Goal: Information Seeking & Learning: Learn about a topic

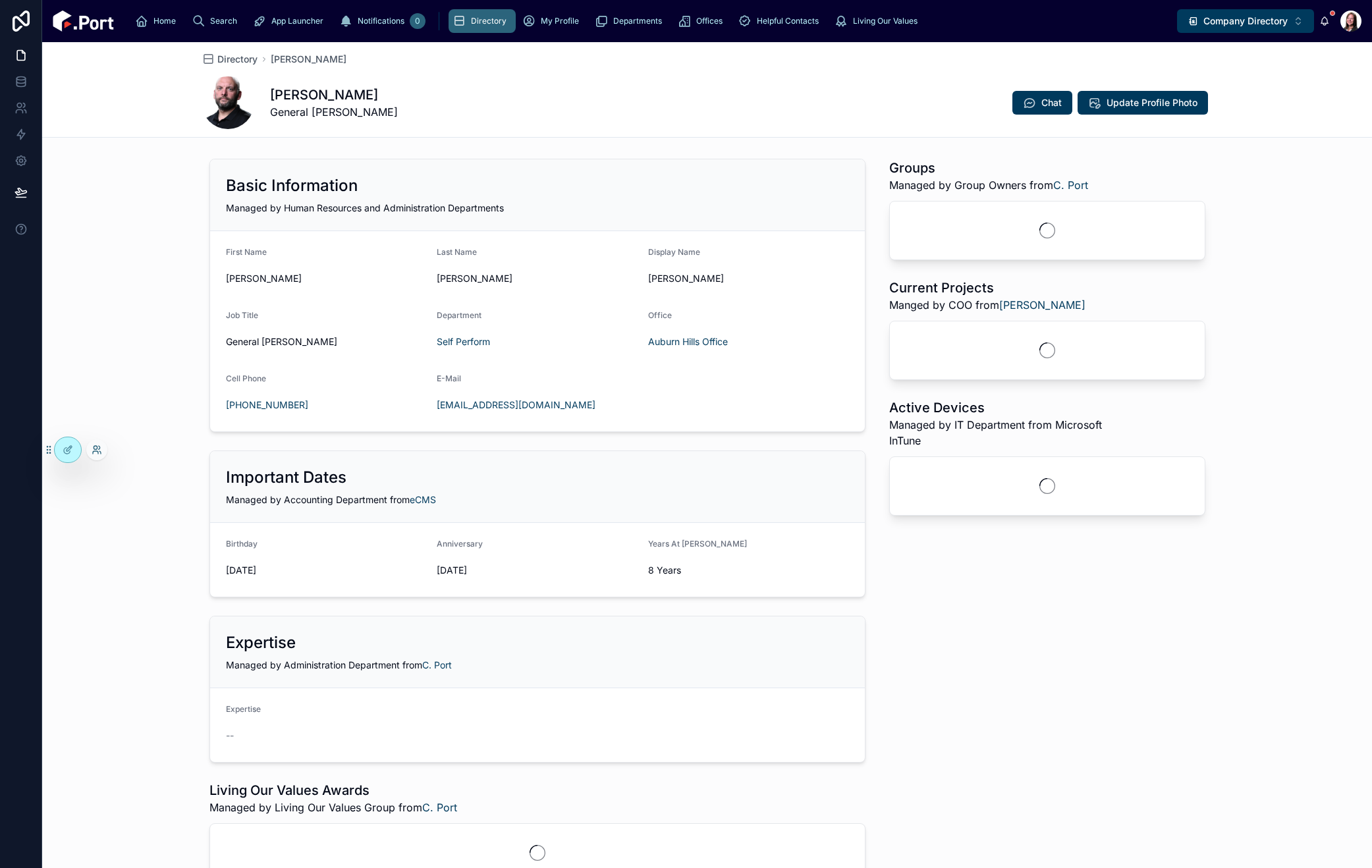
click at [100, 450] on icon at bounding box center [97, 450] width 11 height 11
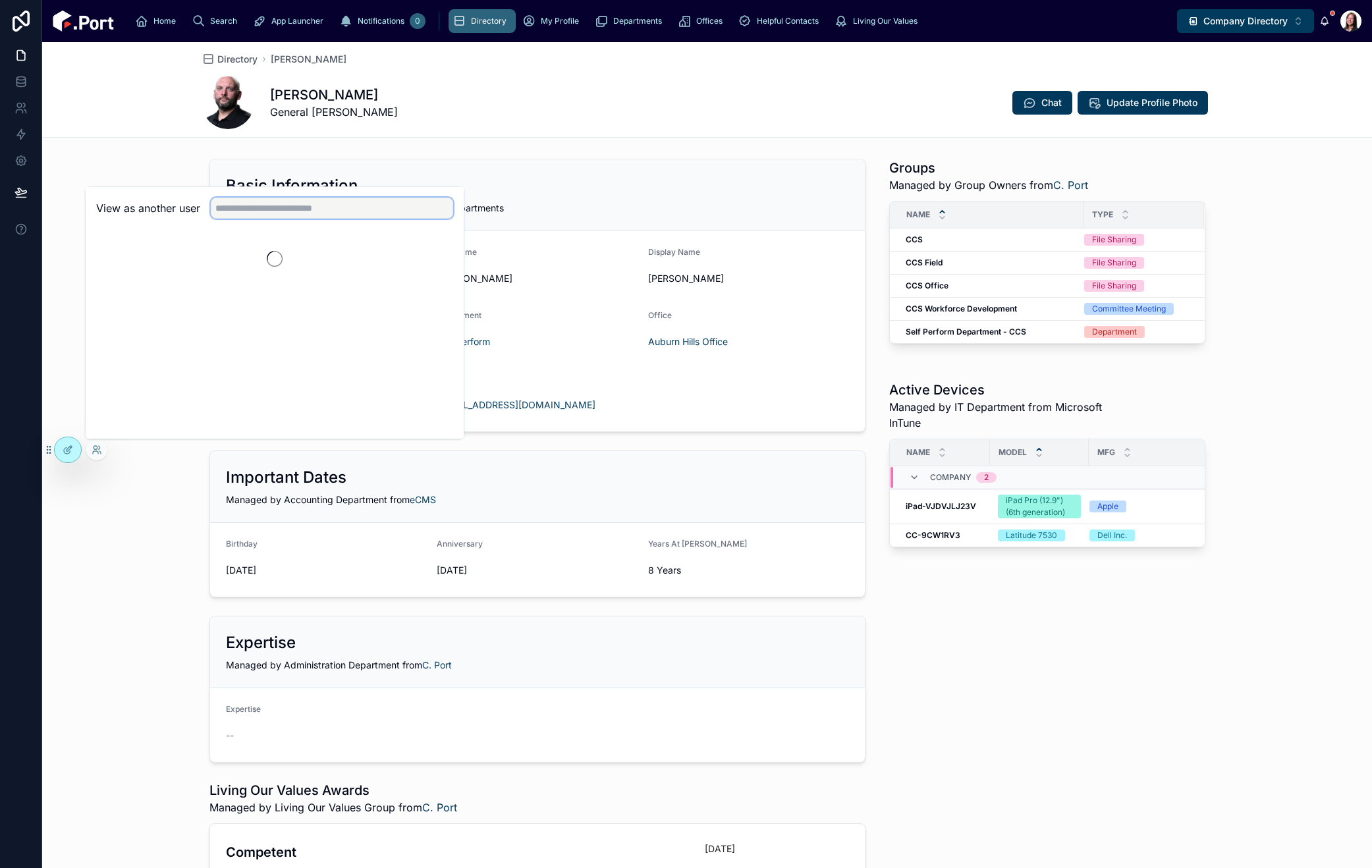
click at [377, 213] on input "text" at bounding box center [332, 208] width 242 height 21
type input "***"
click at [1134, 746] on div "Groups Managed by Group Owners from C. Port Name Type CCS CCS File Sharing CCS …" at bounding box center [1047, 558] width 332 height 809
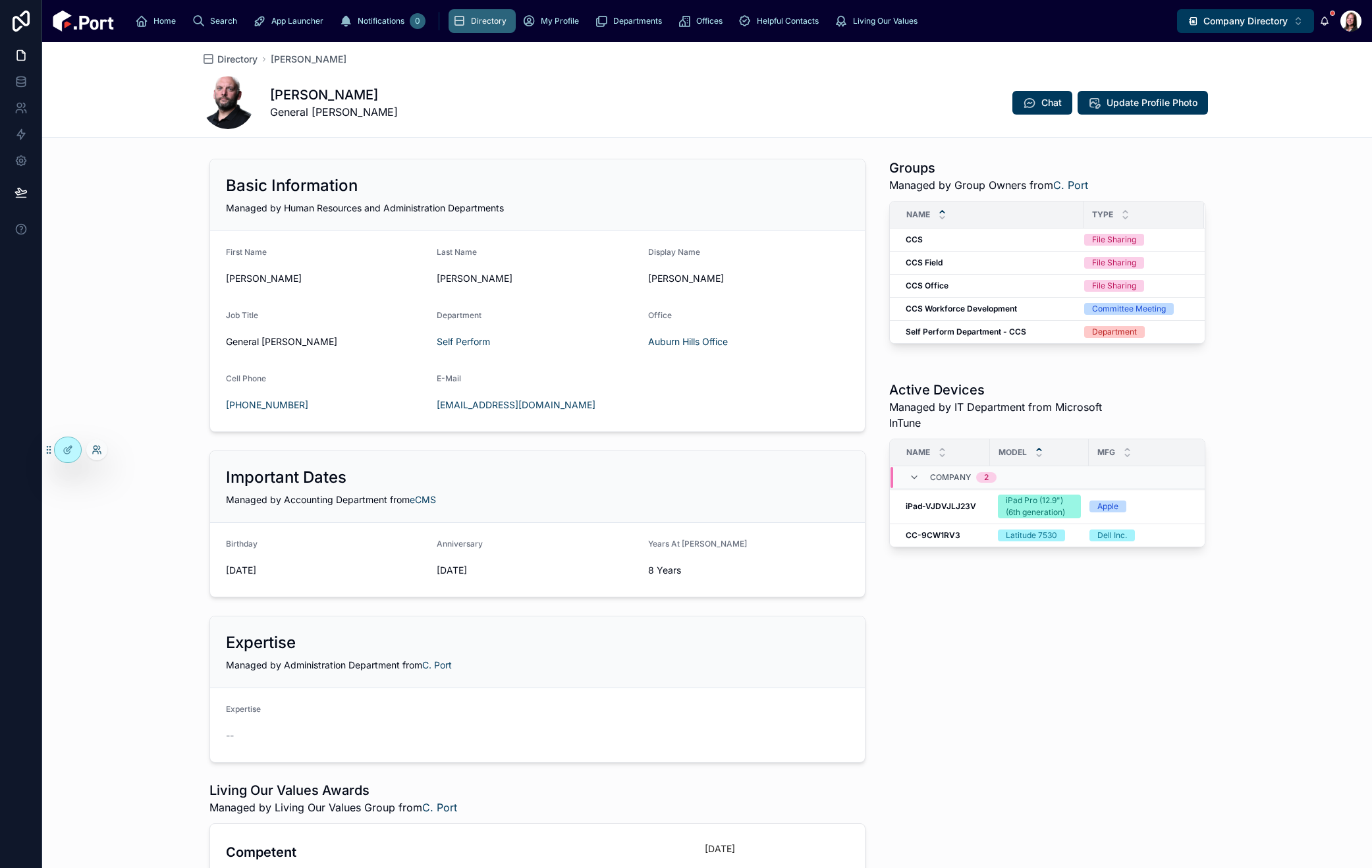
click at [96, 449] on icon at bounding box center [97, 450] width 11 height 11
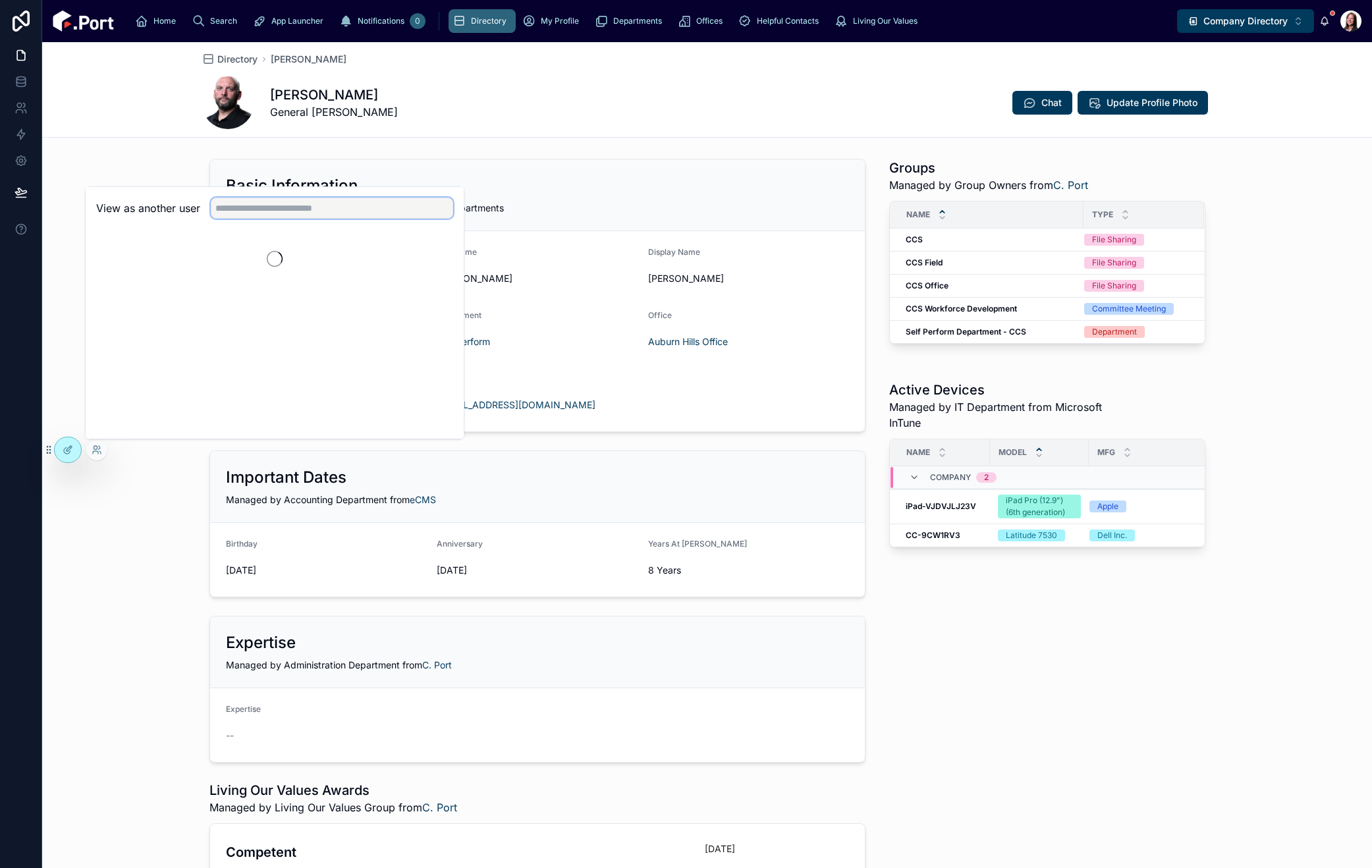
click at [319, 214] on input "text" at bounding box center [332, 208] width 242 height 21
type input "*****"
click at [425, 255] on button "Select" at bounding box center [435, 256] width 34 height 19
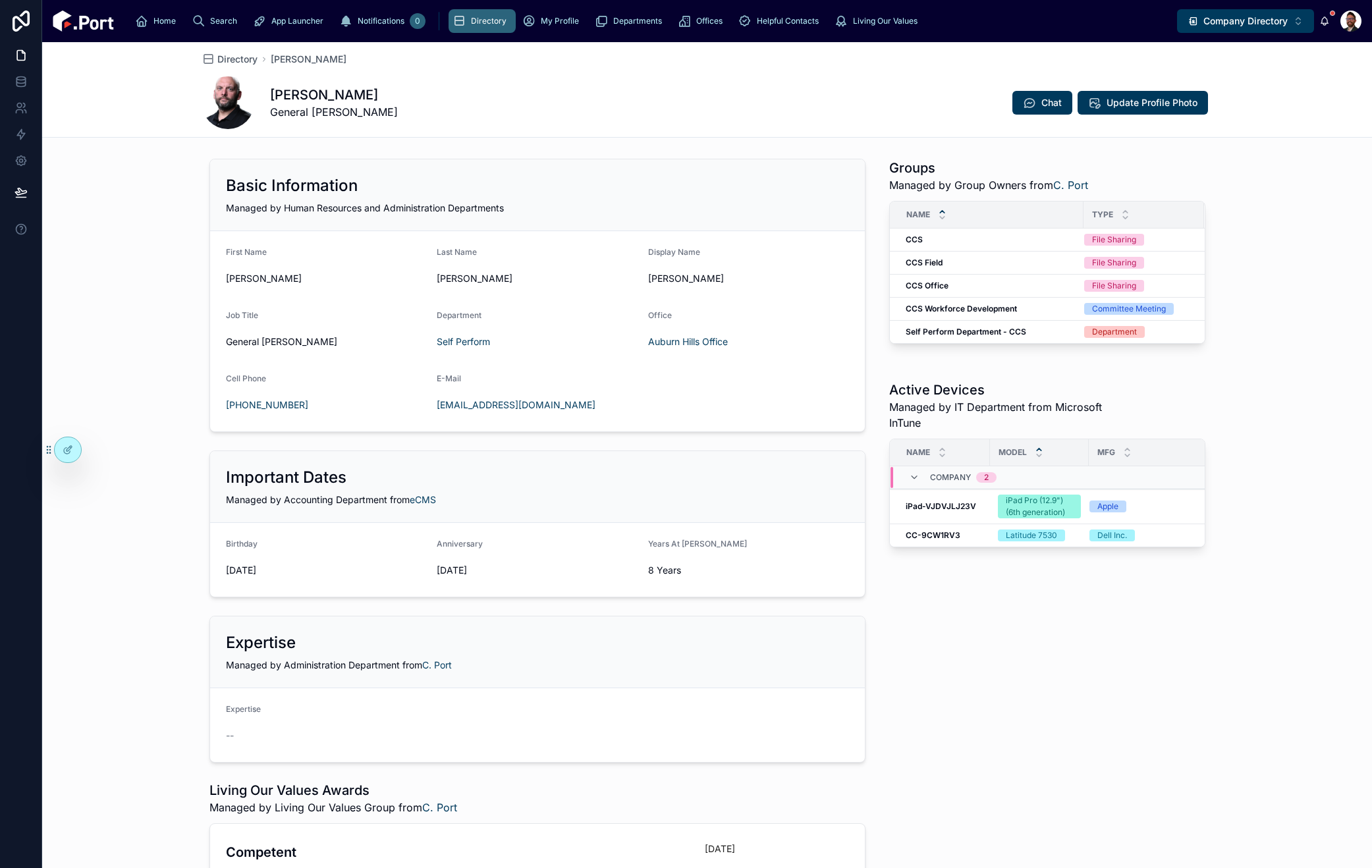
drag, startPoint x: 96, startPoint y: 446, endPoint x: 109, endPoint y: 447, distance: 13.0
click at [0, 0] on icon at bounding box center [0, 0] width 0 height 0
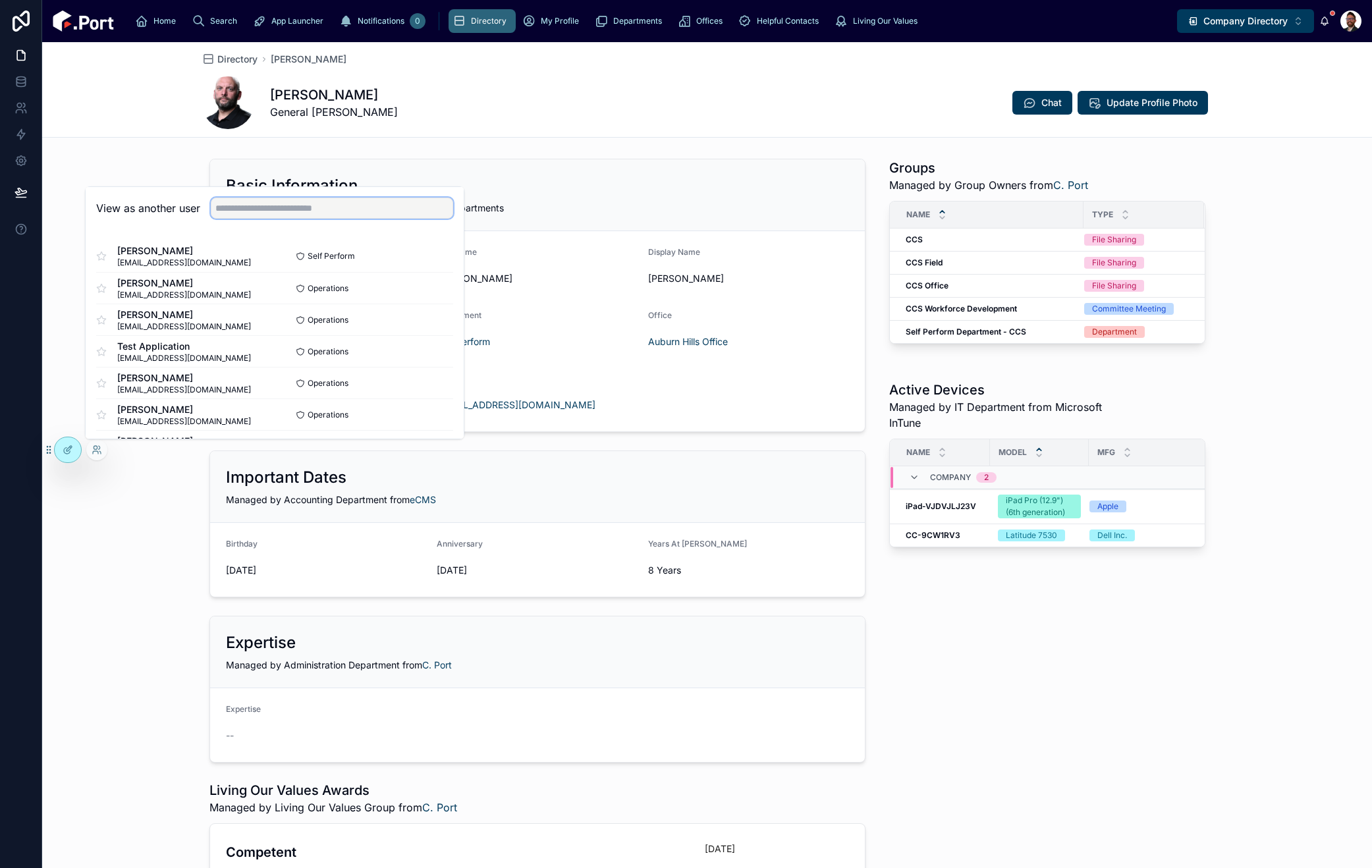
click at [297, 207] on input "text" at bounding box center [332, 208] width 242 height 21
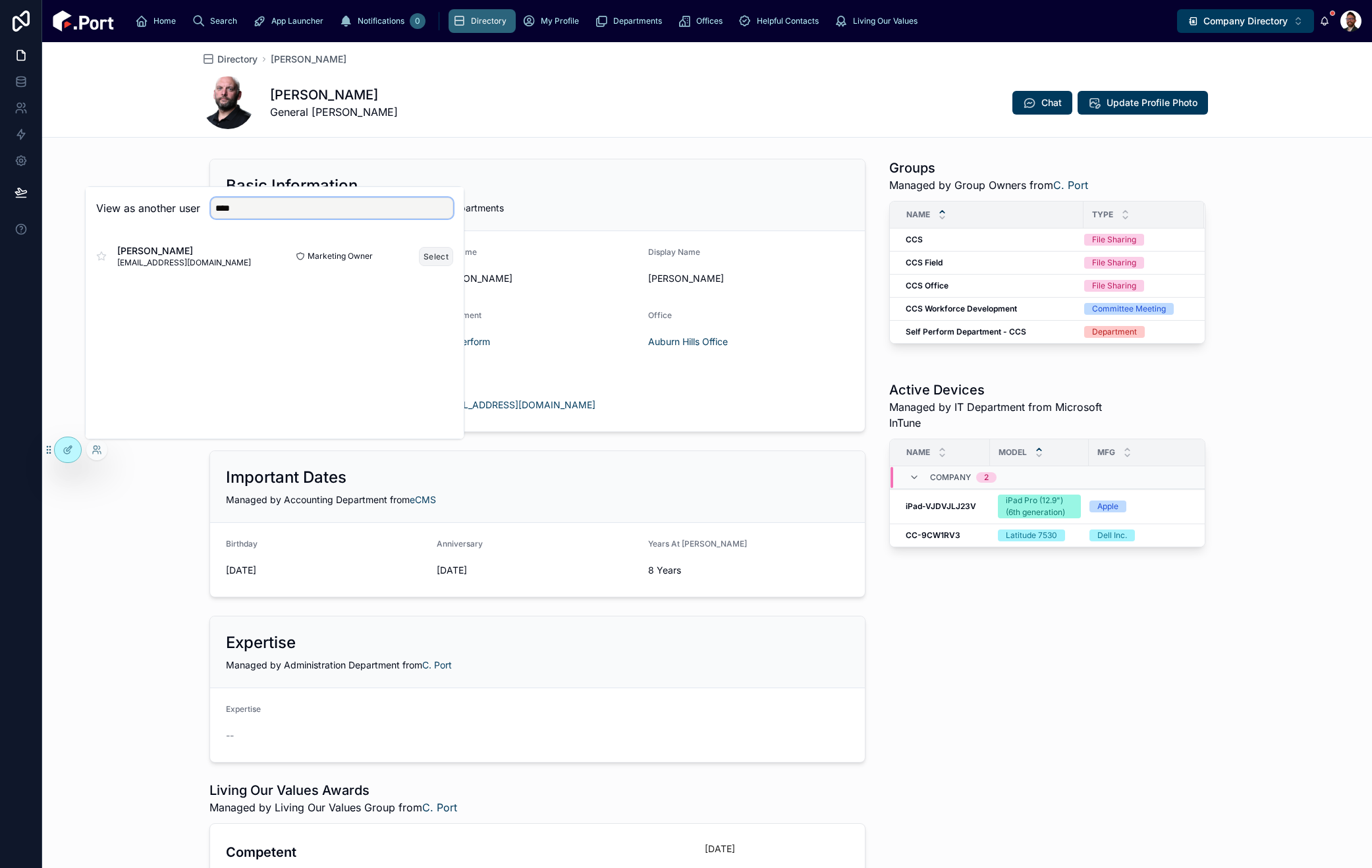
type input "****"
click at [431, 255] on button "Select" at bounding box center [435, 256] width 34 height 19
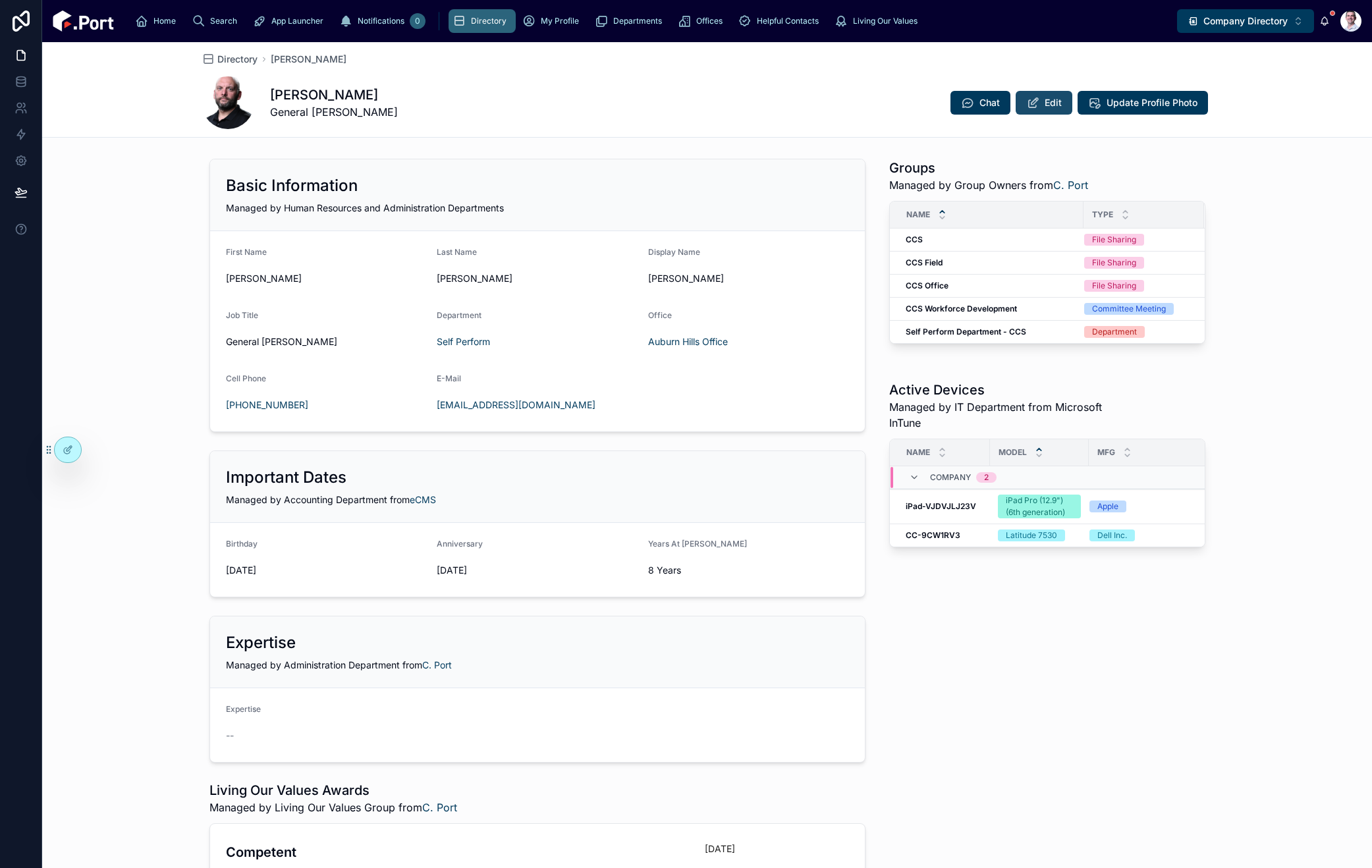
click at [1037, 102] on button "Edit" at bounding box center [1043, 103] width 56 height 24
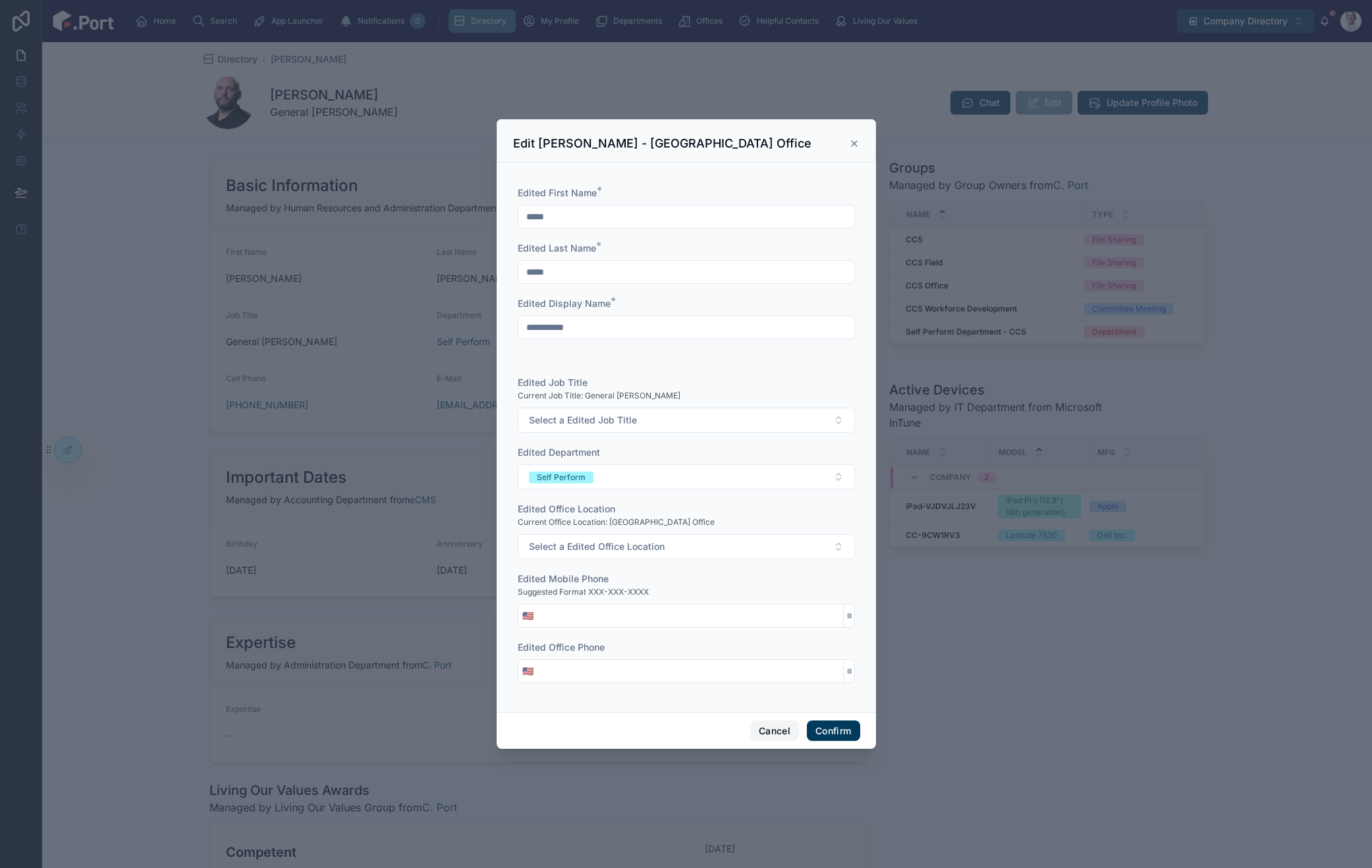
click at [764, 728] on button "Cancel" at bounding box center [775, 730] width 49 height 21
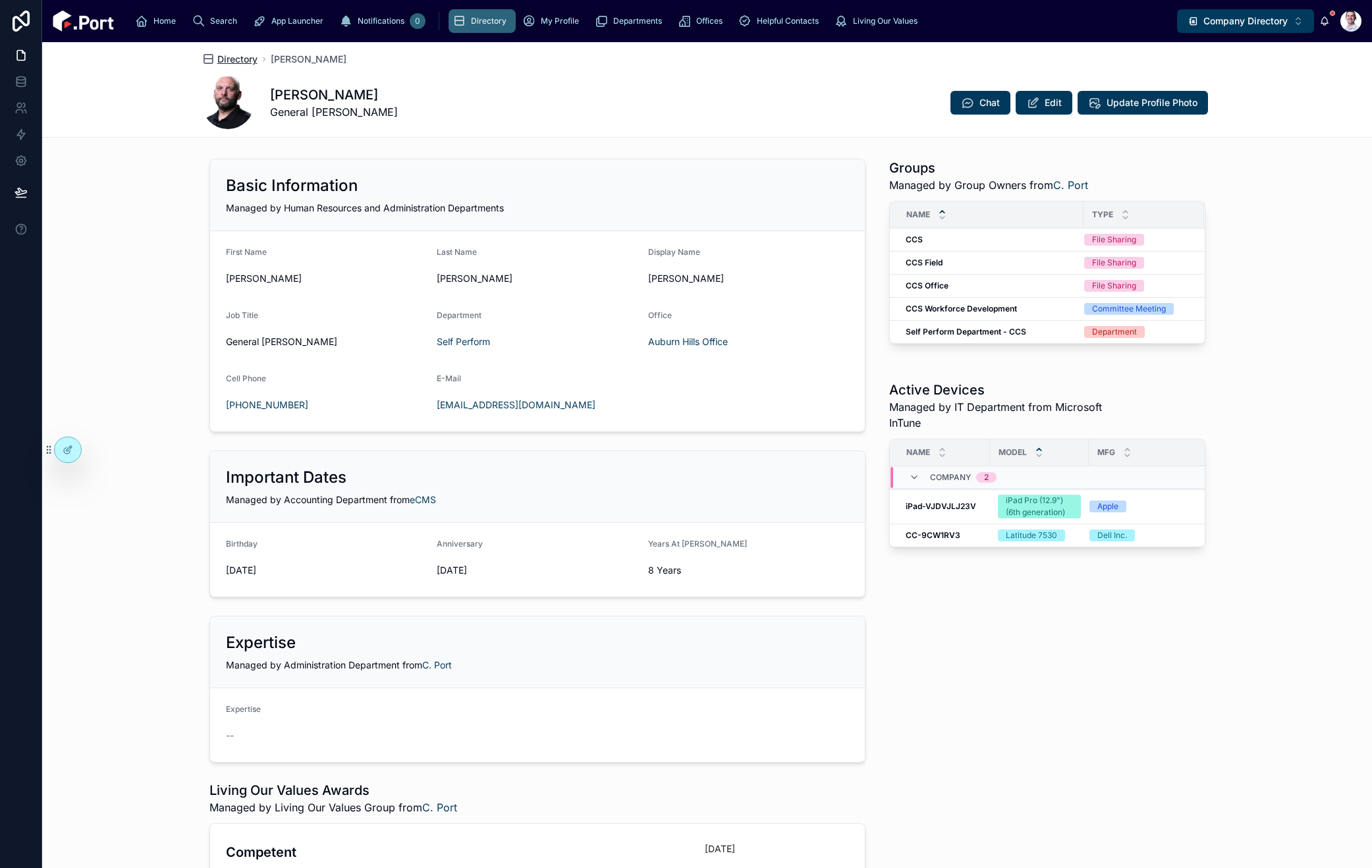
click at [242, 58] on span "Directory" at bounding box center [238, 60] width 40 height 13
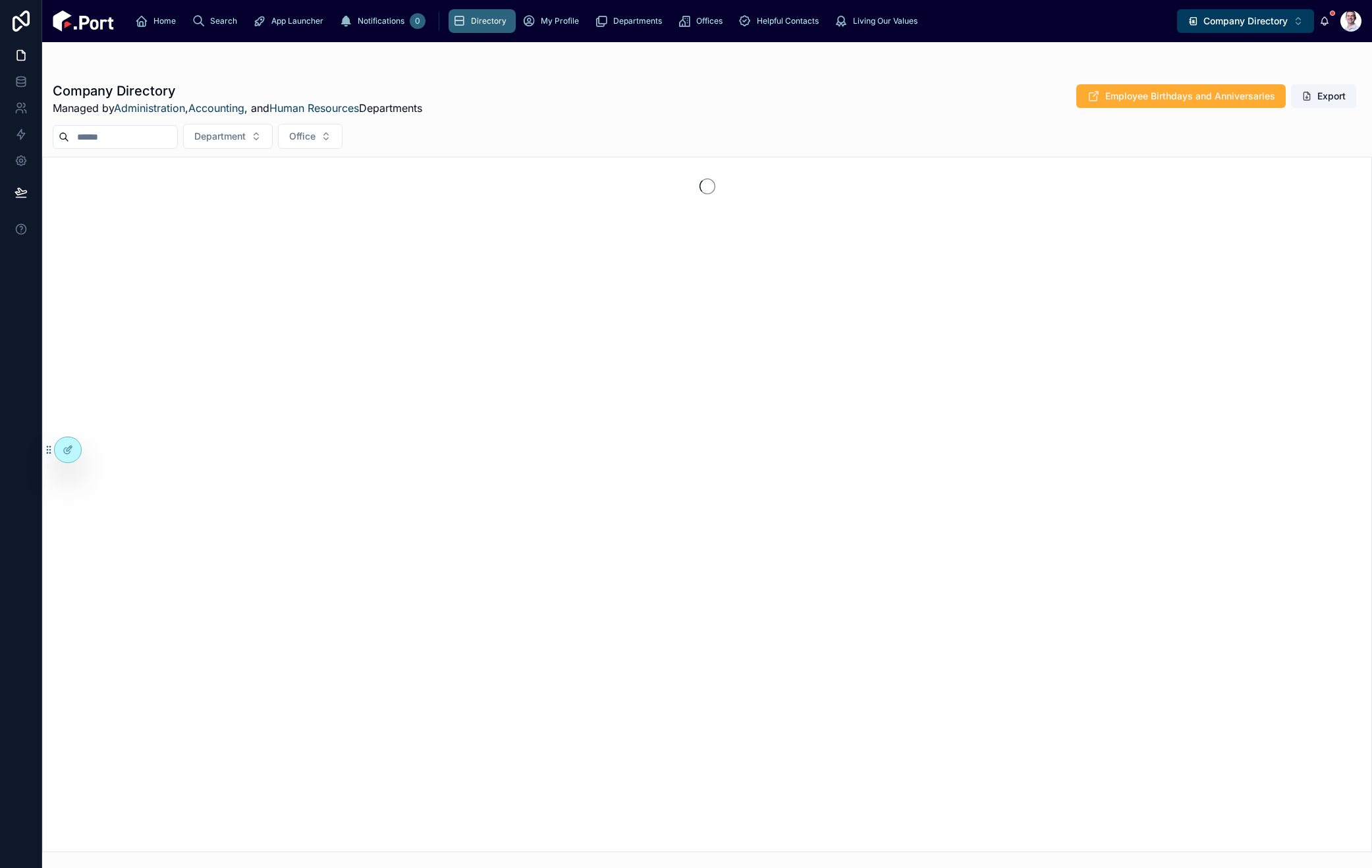
click at [160, 139] on input "text" at bounding box center [123, 137] width 108 height 18
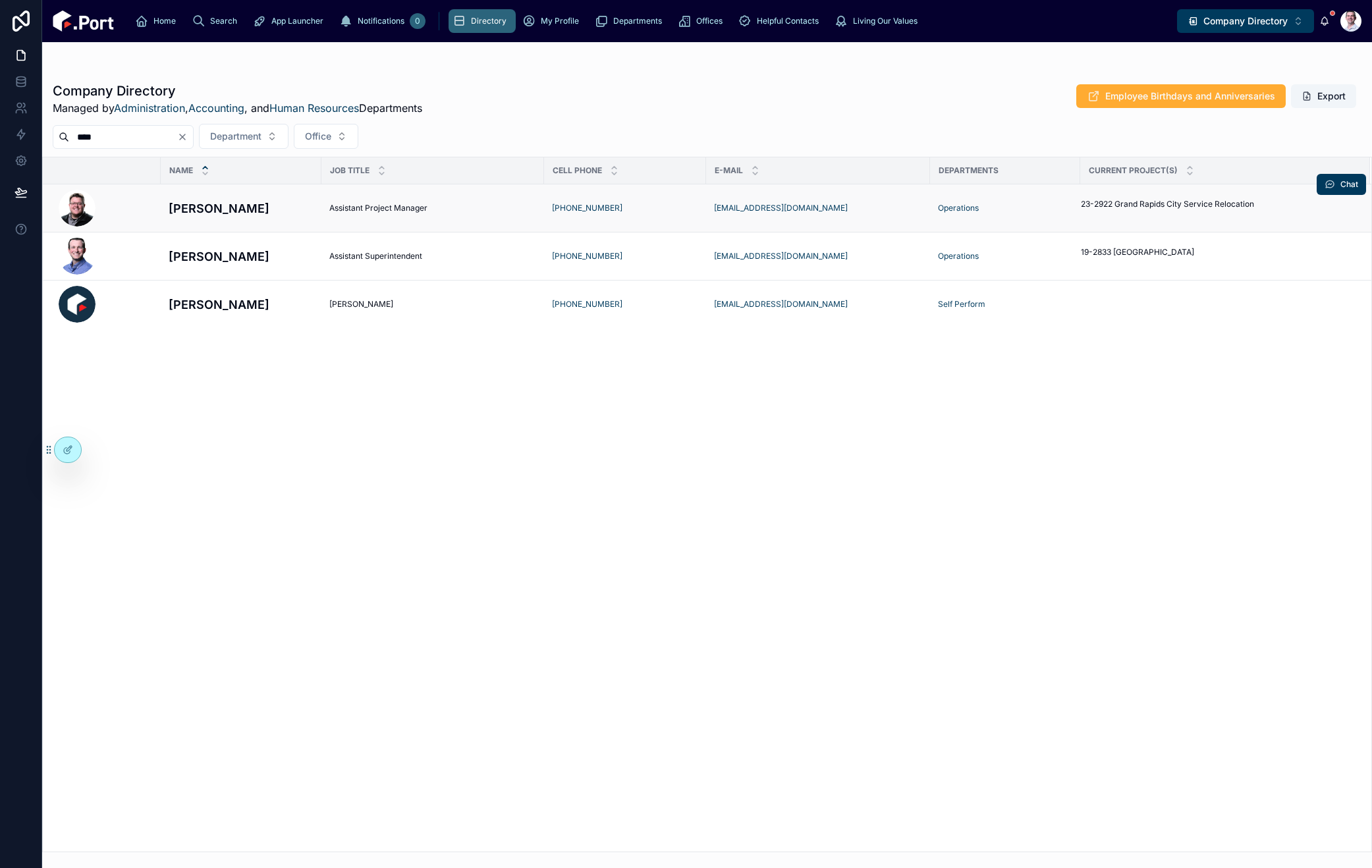
type input "****"
click at [133, 215] on div at bounding box center [106, 208] width 94 height 37
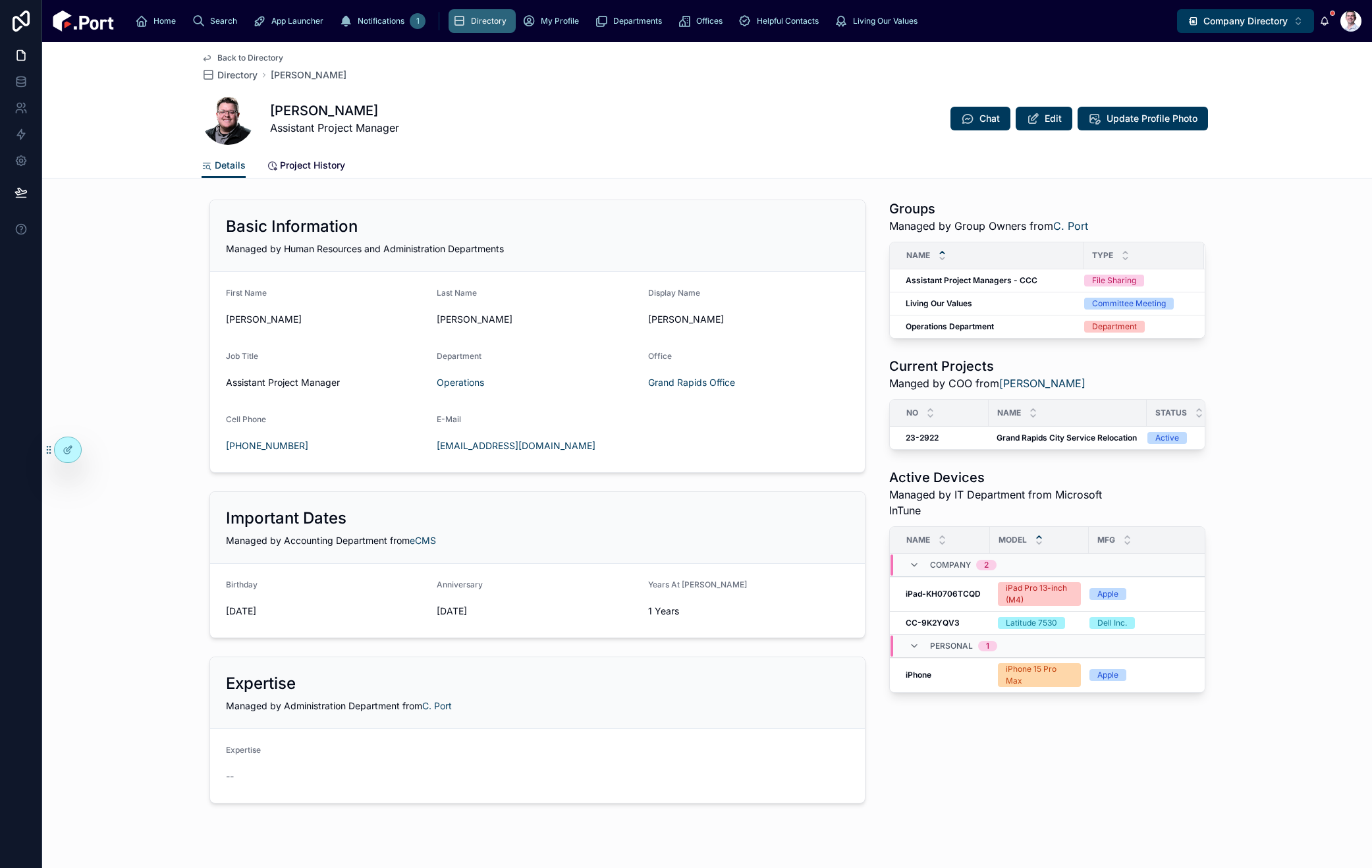
click at [318, 156] on link "Project History" at bounding box center [305, 166] width 78 height 26
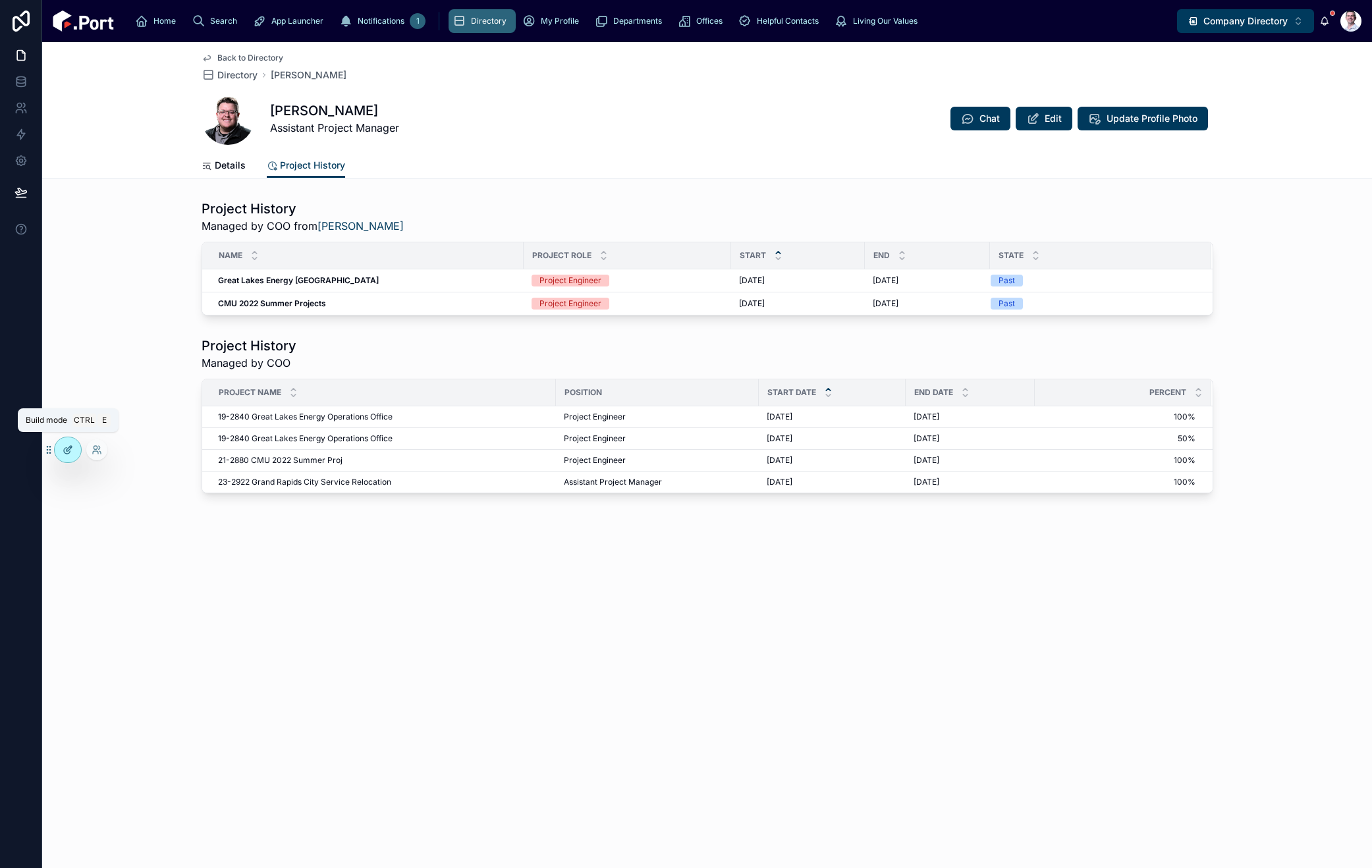
click at [64, 450] on icon at bounding box center [66, 450] width 6 height 6
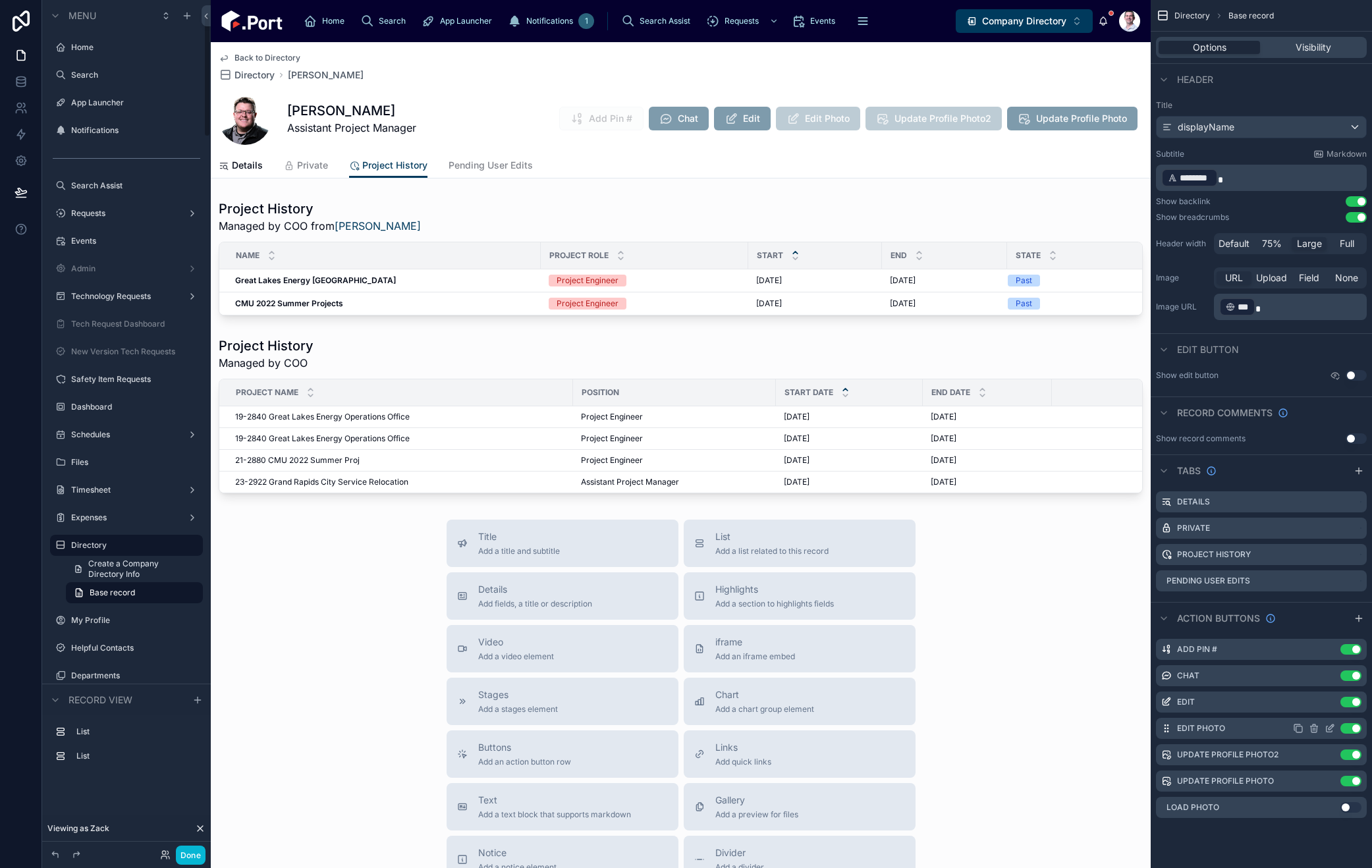
scroll to position [105, 0]
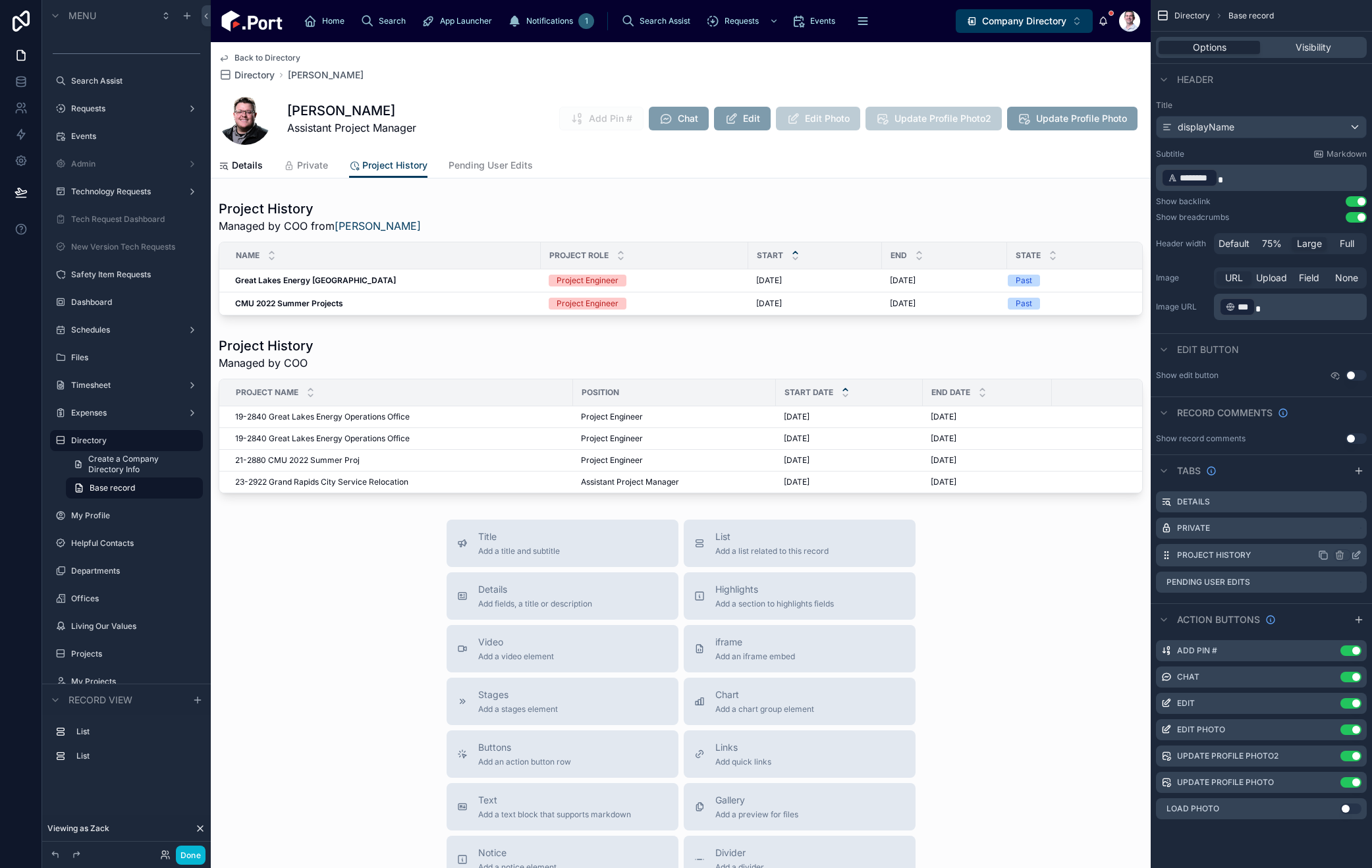
click at [1359, 555] on icon "scrollable content" at bounding box center [1356, 555] width 11 height 11
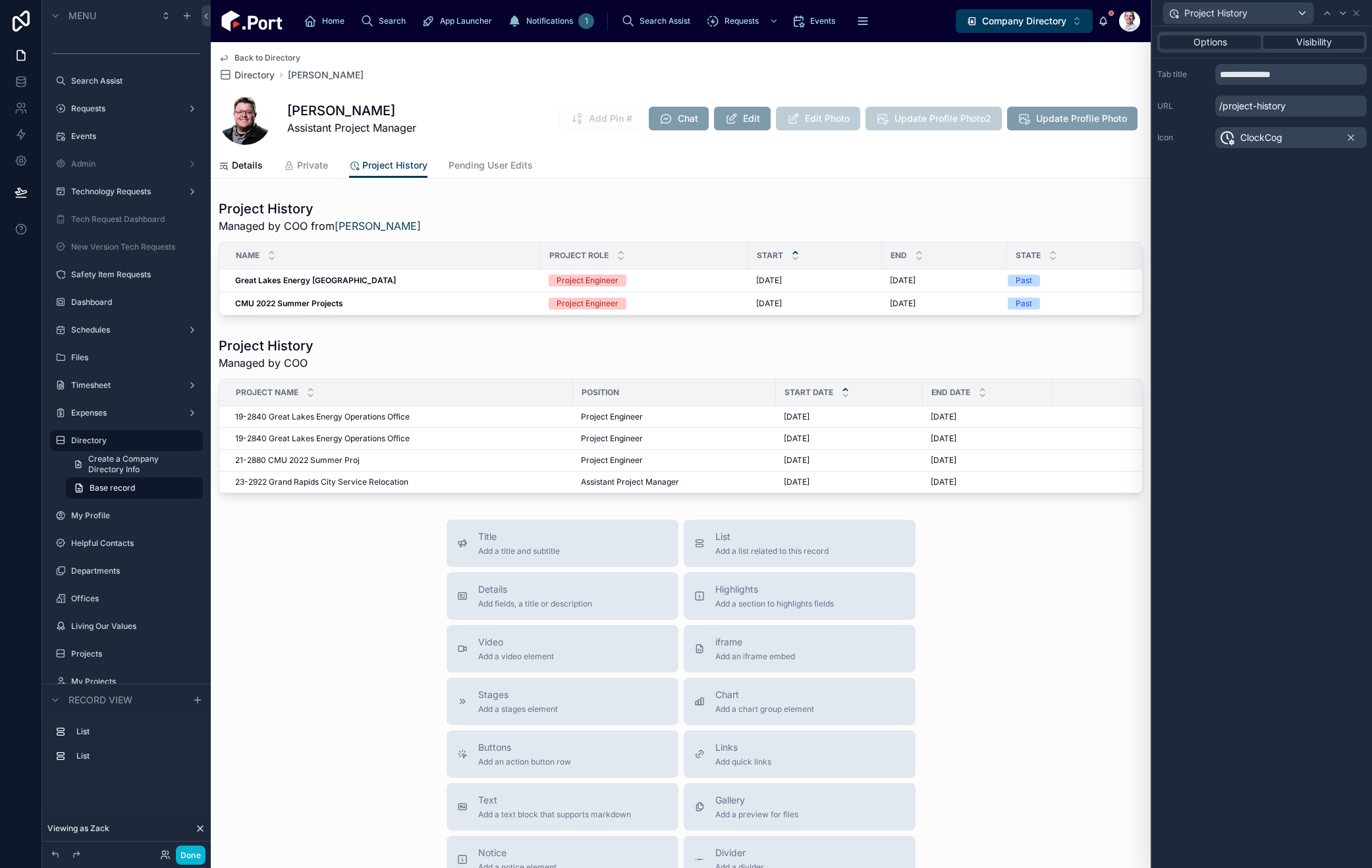
click at [1317, 46] on span "Visibility" at bounding box center [1314, 42] width 35 height 13
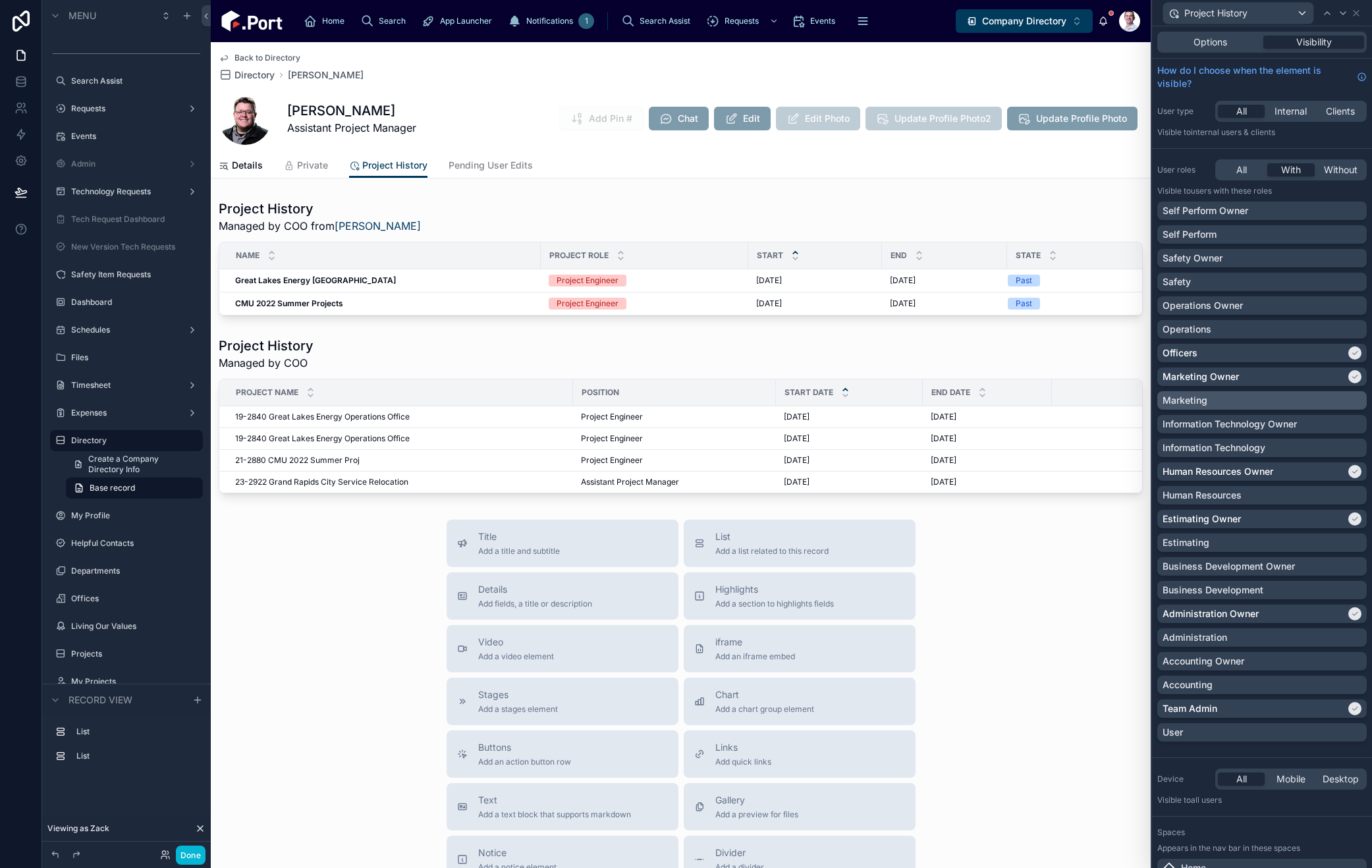
click at [1249, 403] on div "Marketing" at bounding box center [1262, 401] width 199 height 13
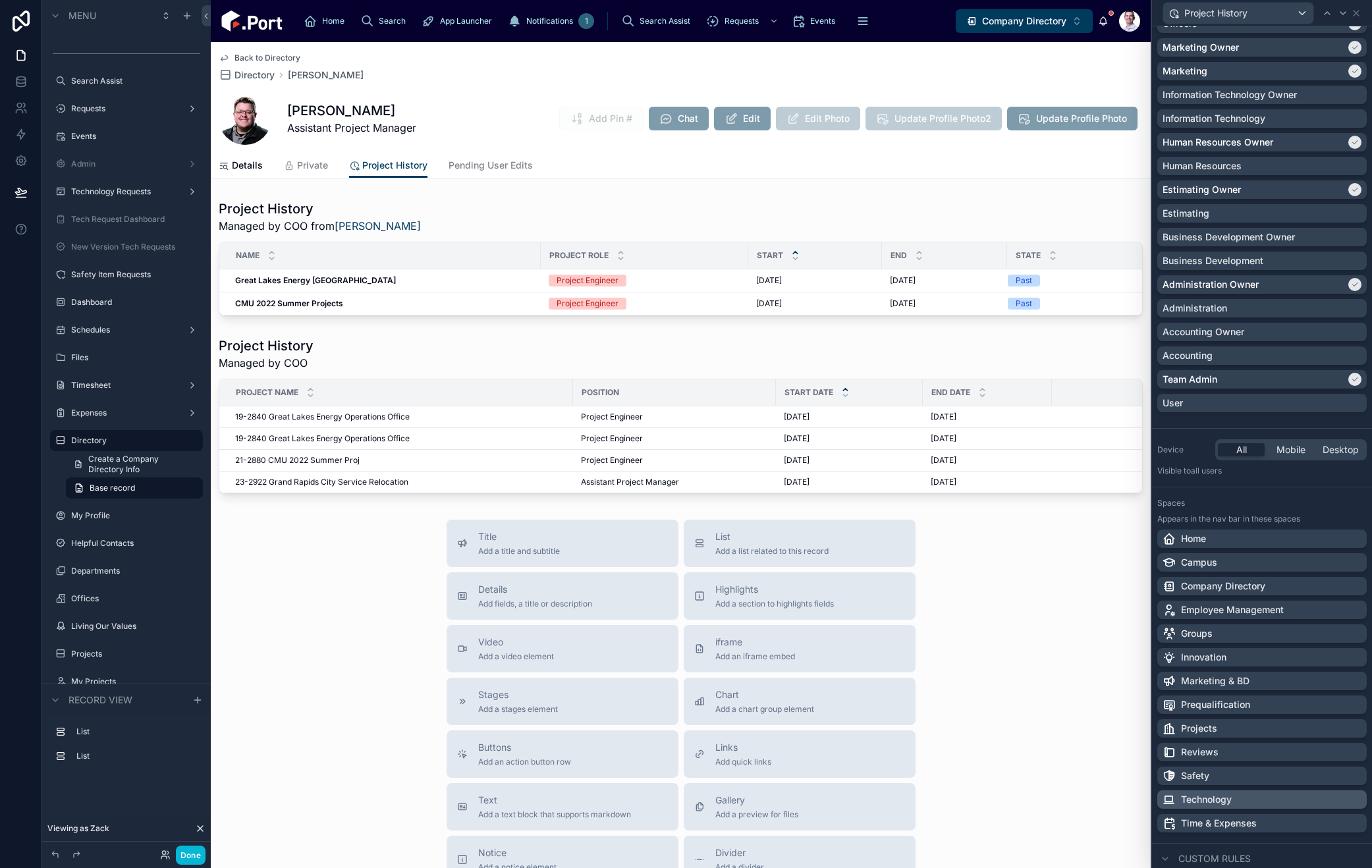
scroll to position [466, 0]
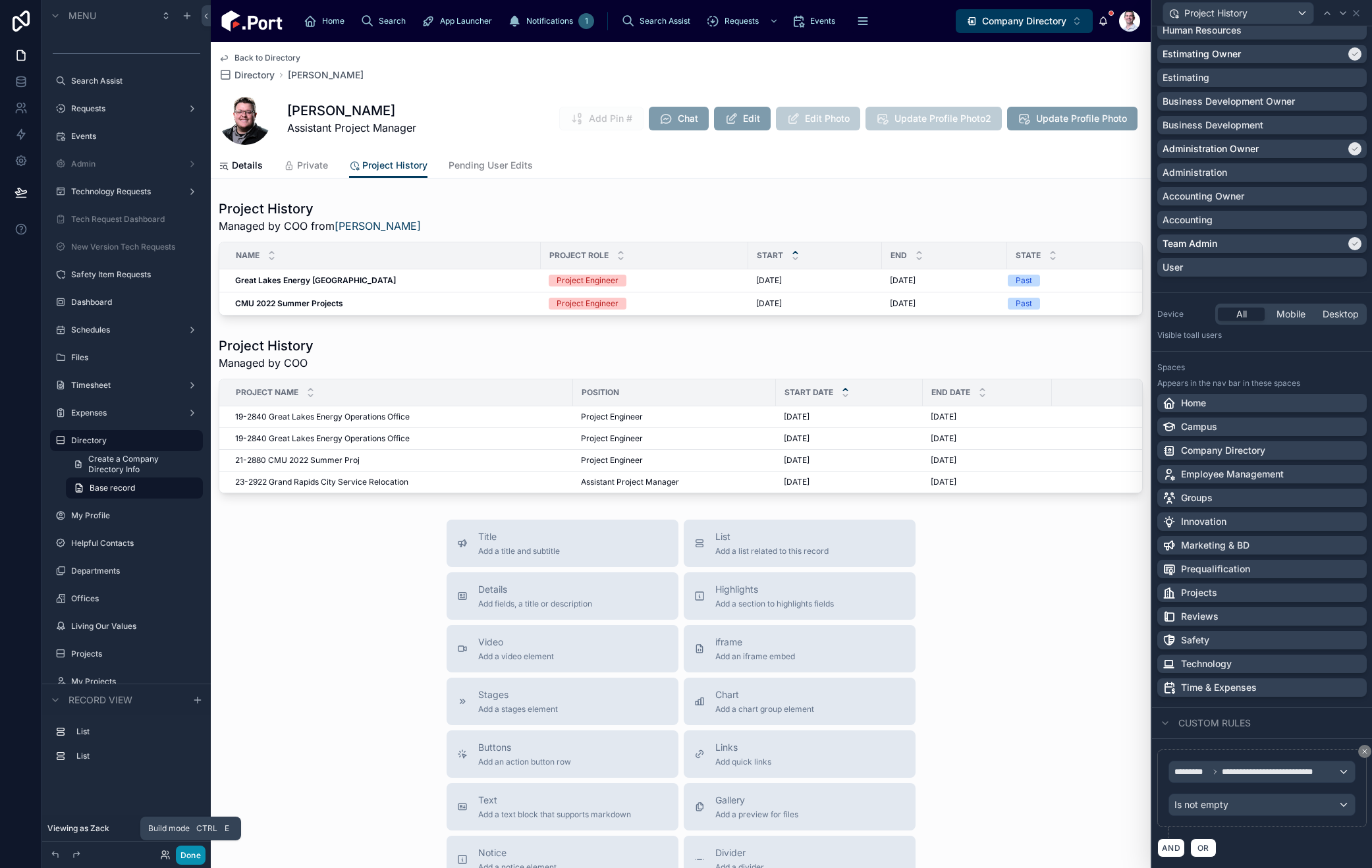
click at [185, 853] on button "Done" at bounding box center [190, 855] width 29 height 19
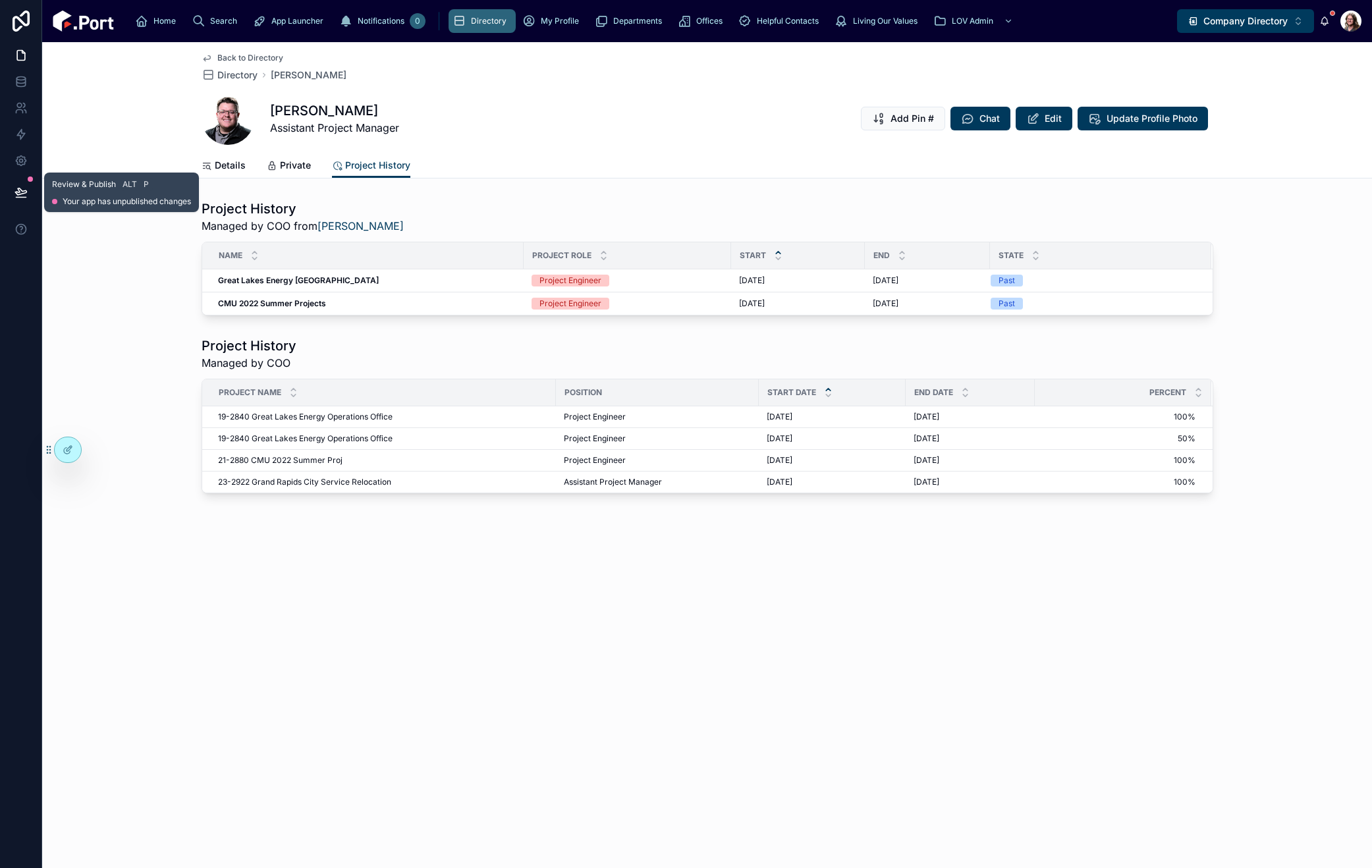
click at [22, 193] on icon at bounding box center [21, 192] width 13 height 13
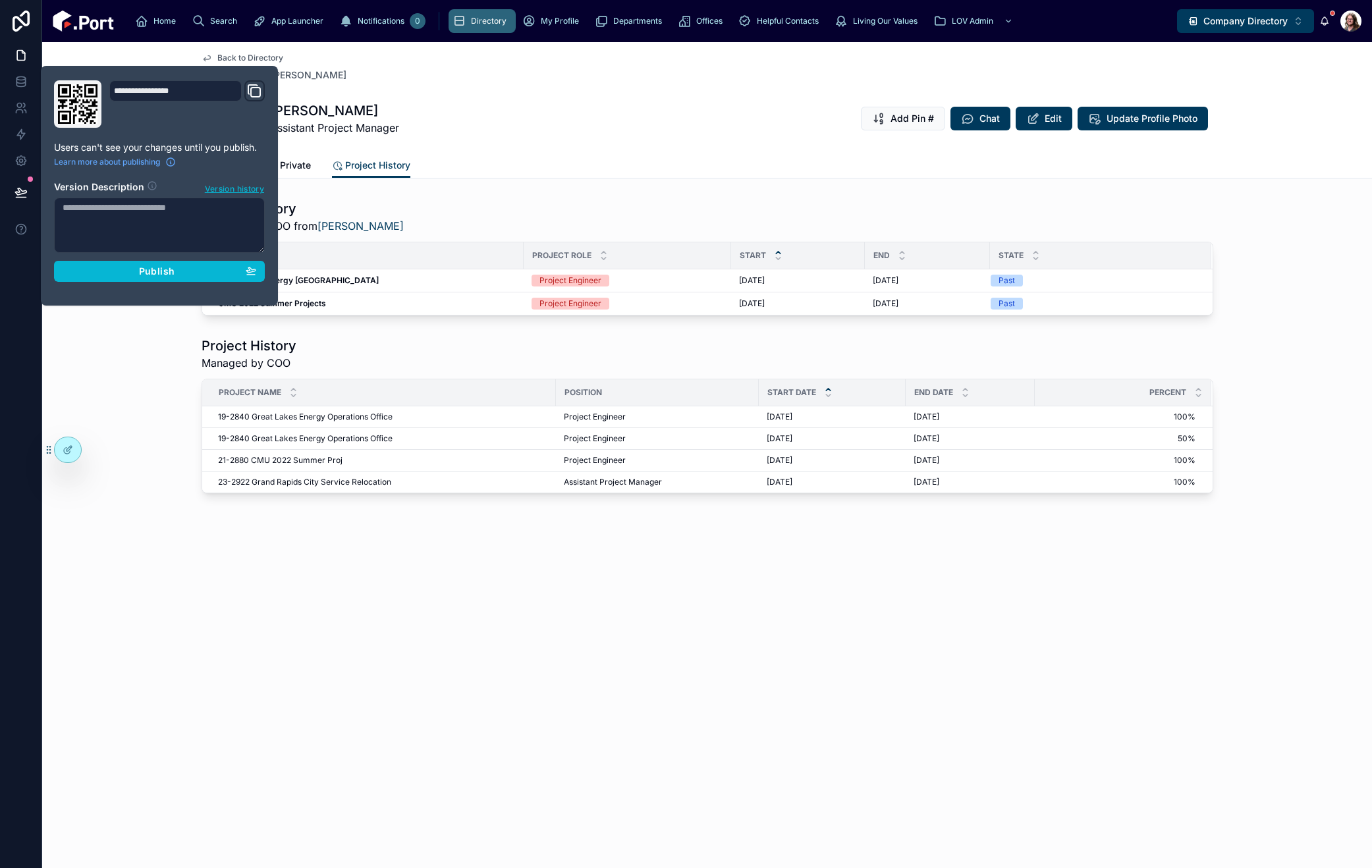
drag, startPoint x: 124, startPoint y: 394, endPoint x: 72, endPoint y: 453, distance: 78.6
click at [124, 395] on div "Project History Managed by COO Project Name Position Start Date End Date Percen…" at bounding box center [707, 414] width 1330 height 167
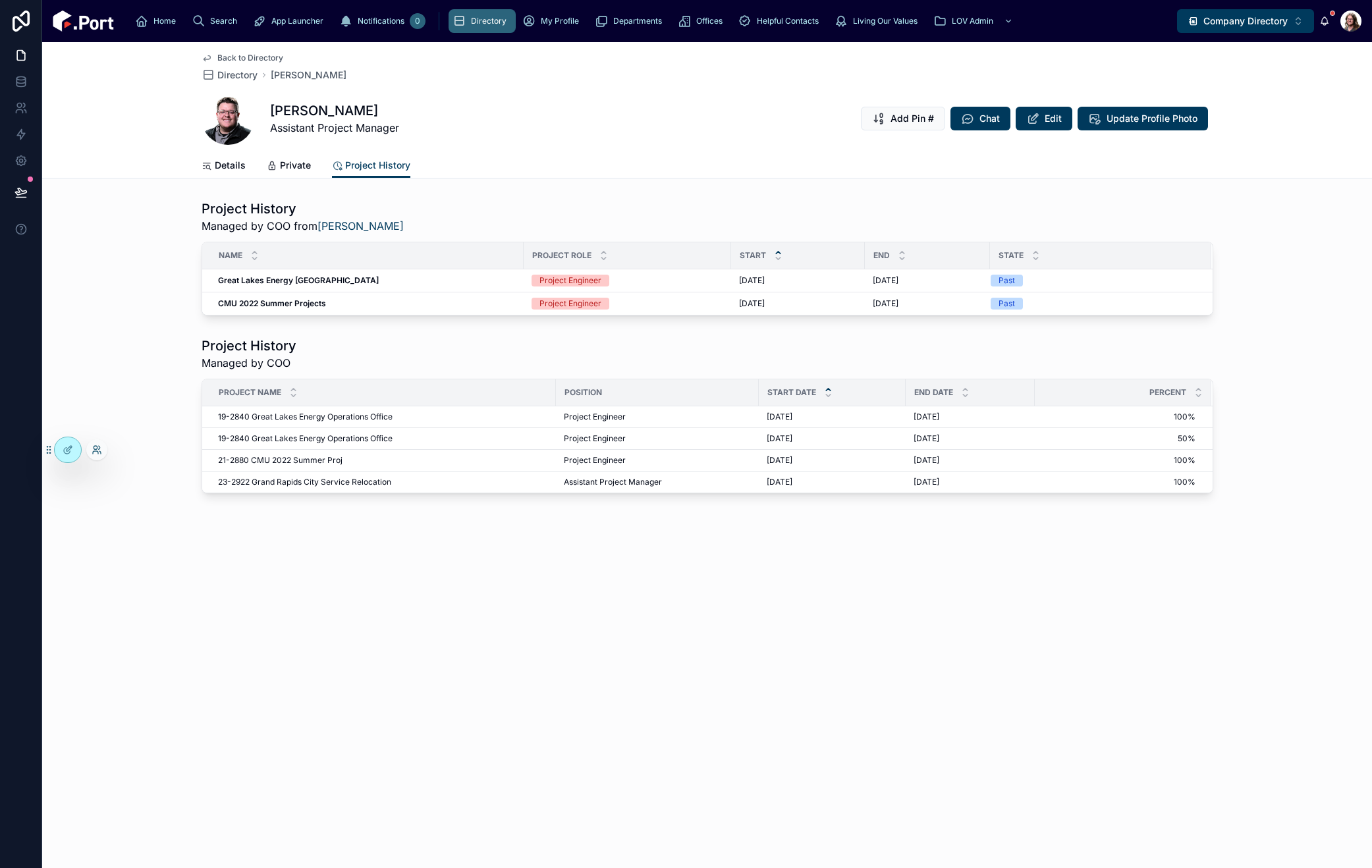
click at [95, 449] on icon at bounding box center [97, 450] width 11 height 11
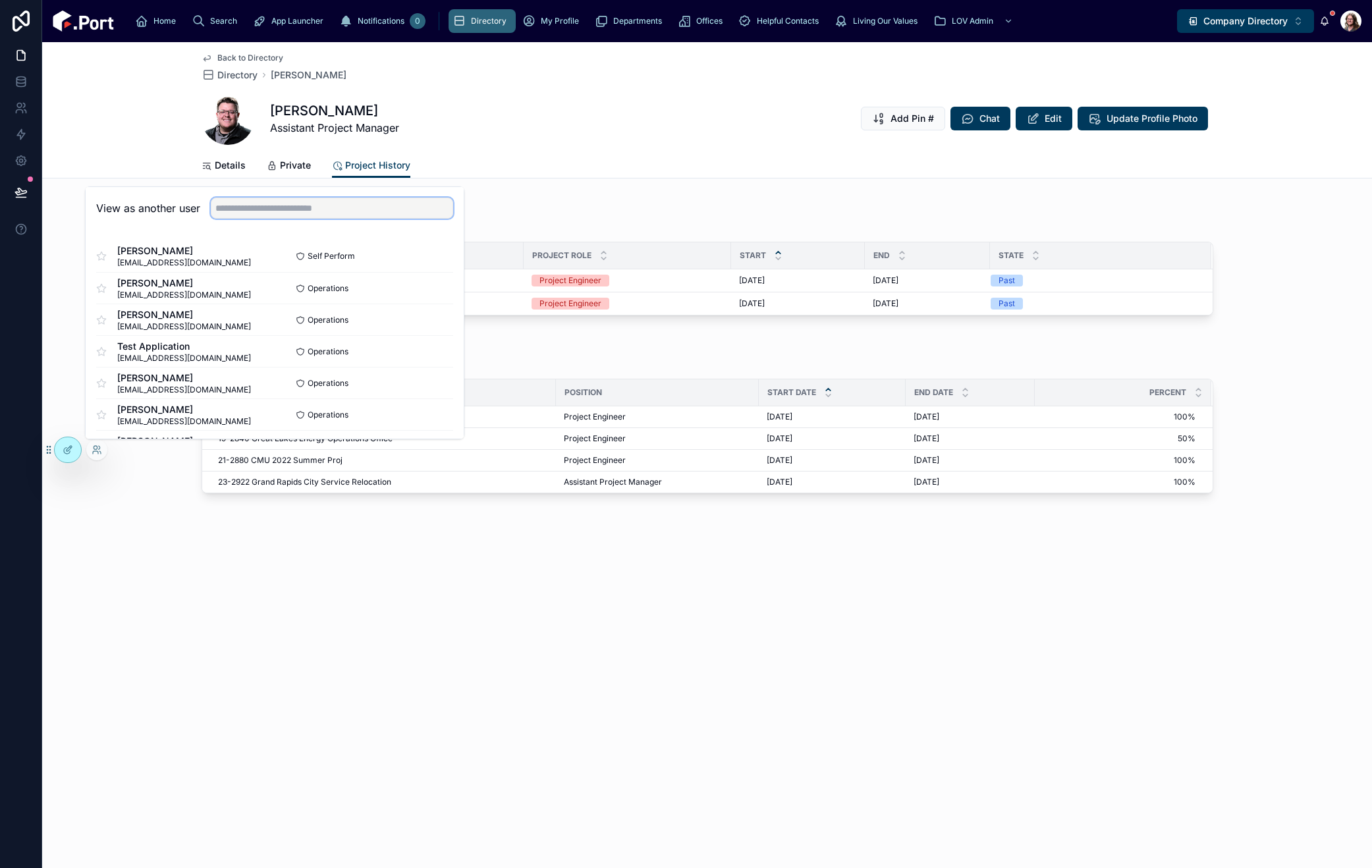
click at [295, 208] on input "text" at bounding box center [332, 208] width 242 height 21
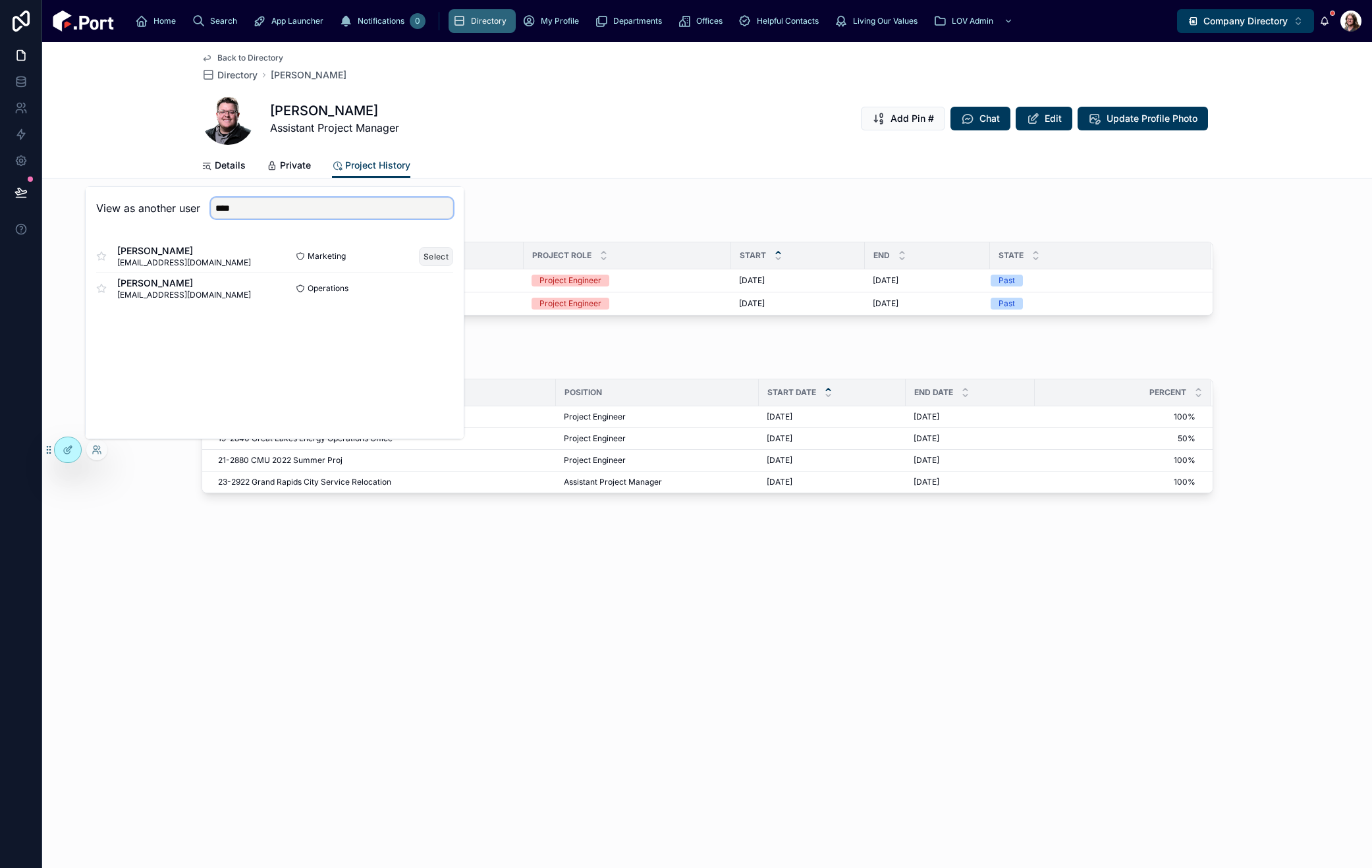
type input "****"
click at [434, 257] on button "Select" at bounding box center [435, 256] width 34 height 19
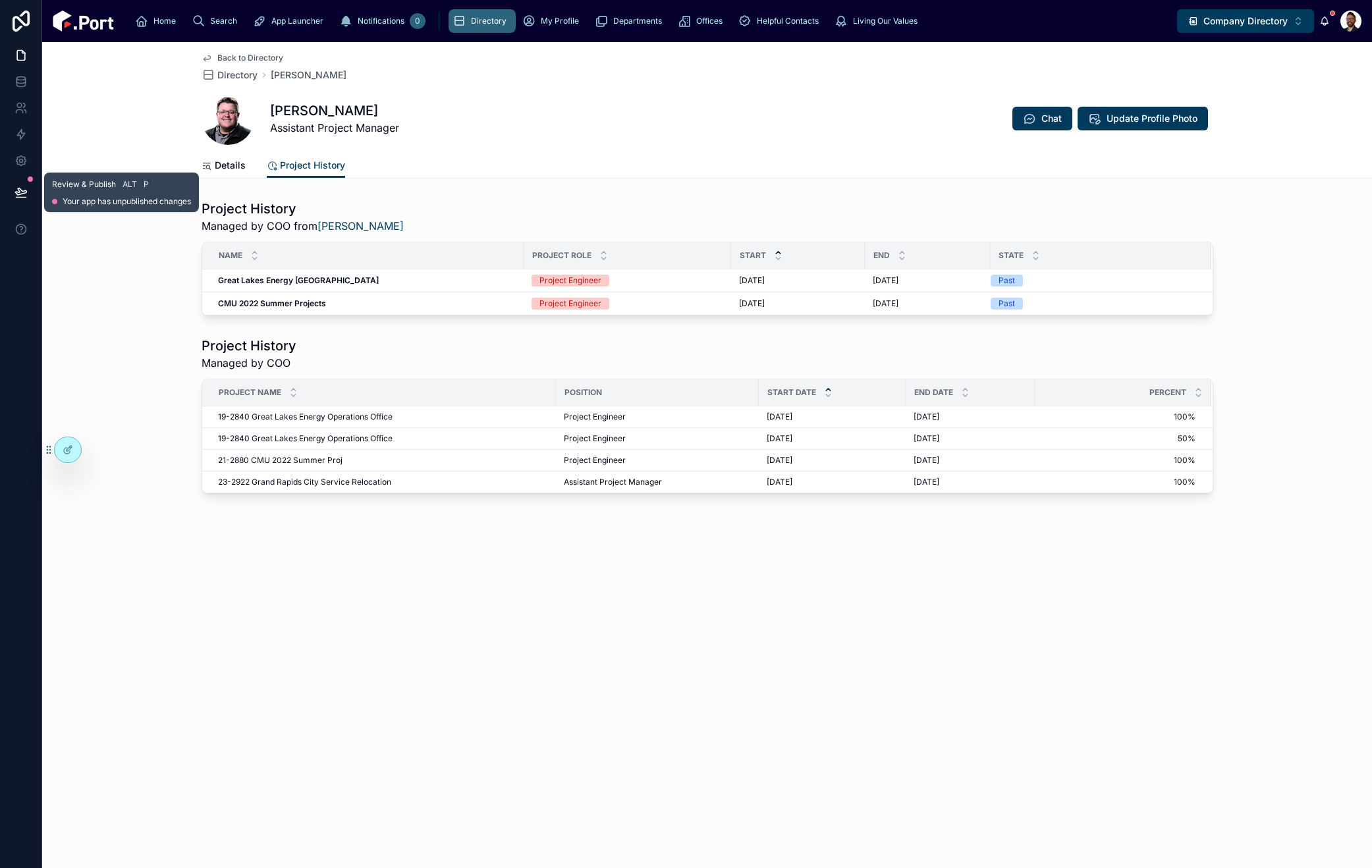
click at [21, 192] on icon at bounding box center [21, 192] width 13 height 13
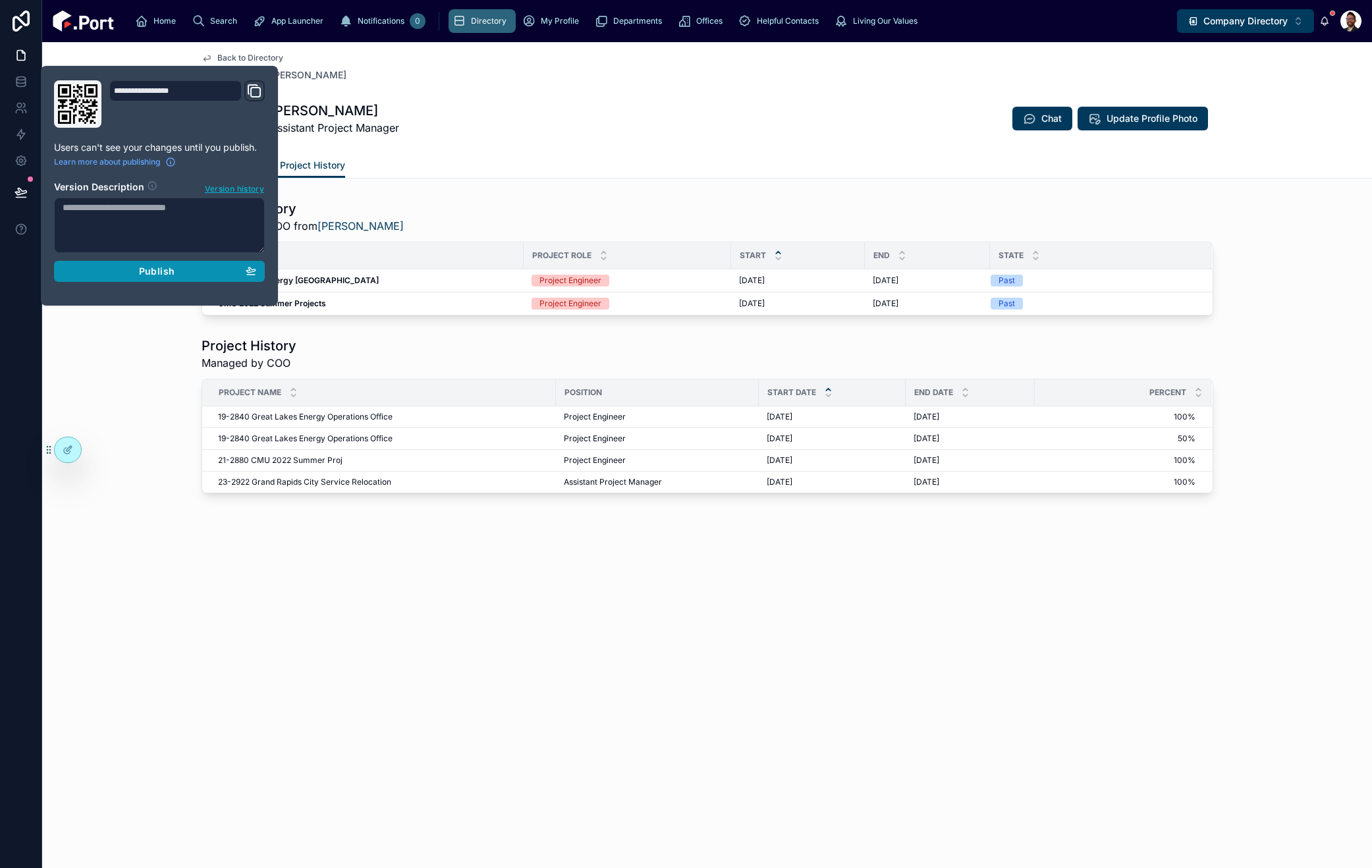
click at [191, 266] on div "Publish" at bounding box center [159, 271] width 193 height 12
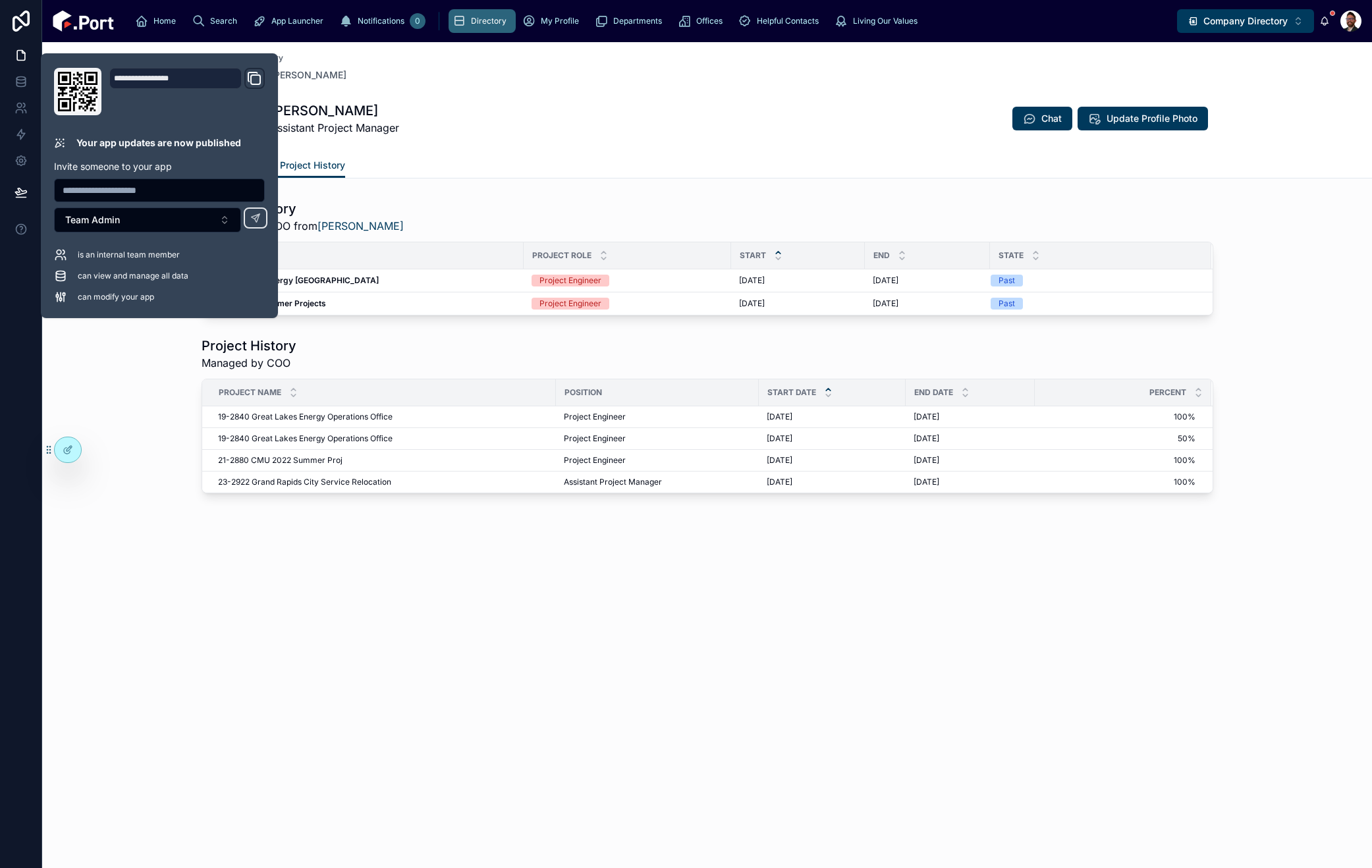
drag, startPoint x: 464, startPoint y: 602, endPoint x: 458, endPoint y: 592, distance: 11.7
click at [464, 602] on div "Back to Directory Directory Adam Michaud Adam Michaud Assistant Project Manager…" at bounding box center [707, 455] width 1330 height 826
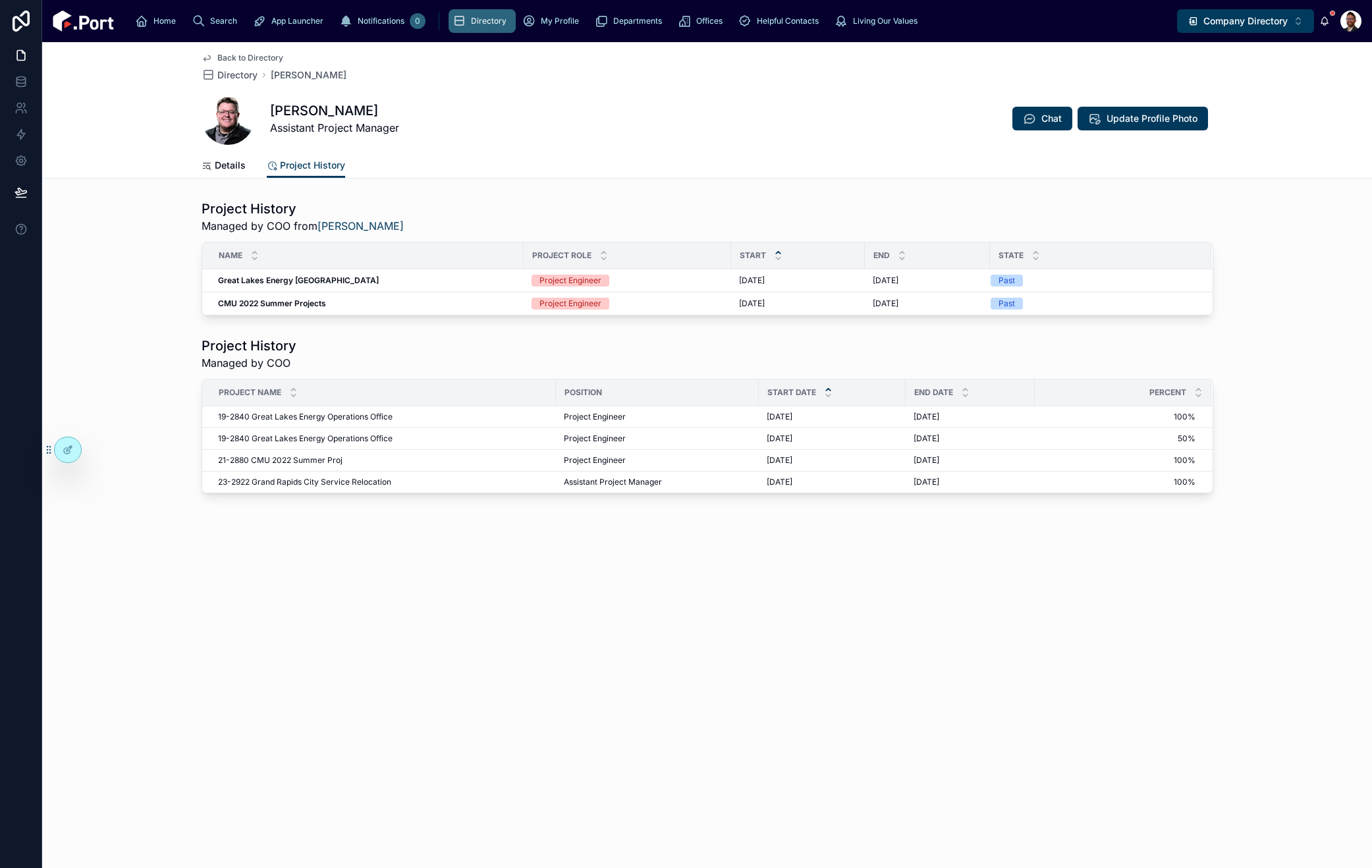
click at [1322, 802] on div "Back to Directory Directory Adam Michaud Adam Michaud Assistant Project Manager…" at bounding box center [707, 455] width 1330 height 826
click at [235, 55] on span "Back to Directory" at bounding box center [251, 58] width 66 height 11
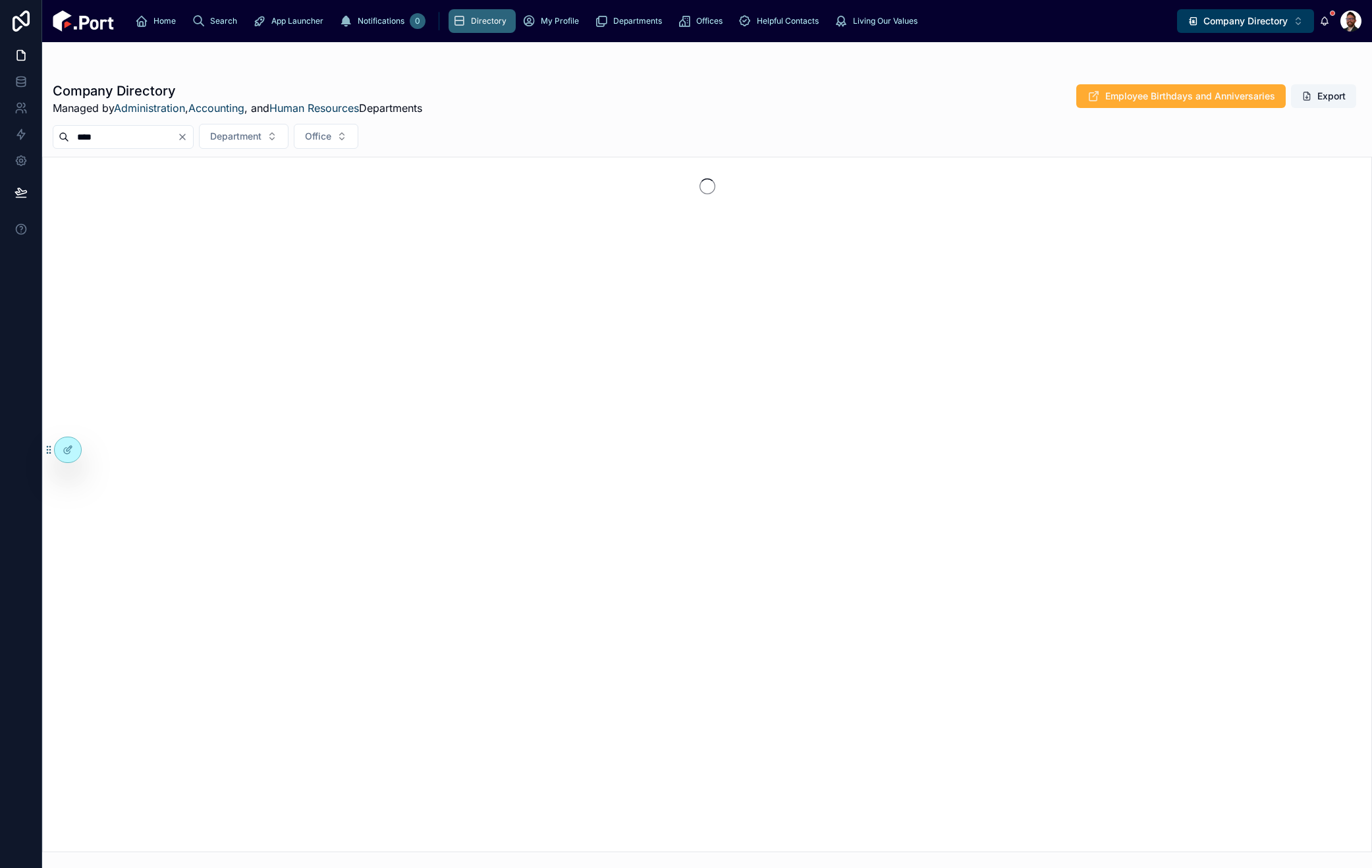
click at [187, 135] on icon "Clear" at bounding box center [182, 137] width 11 height 11
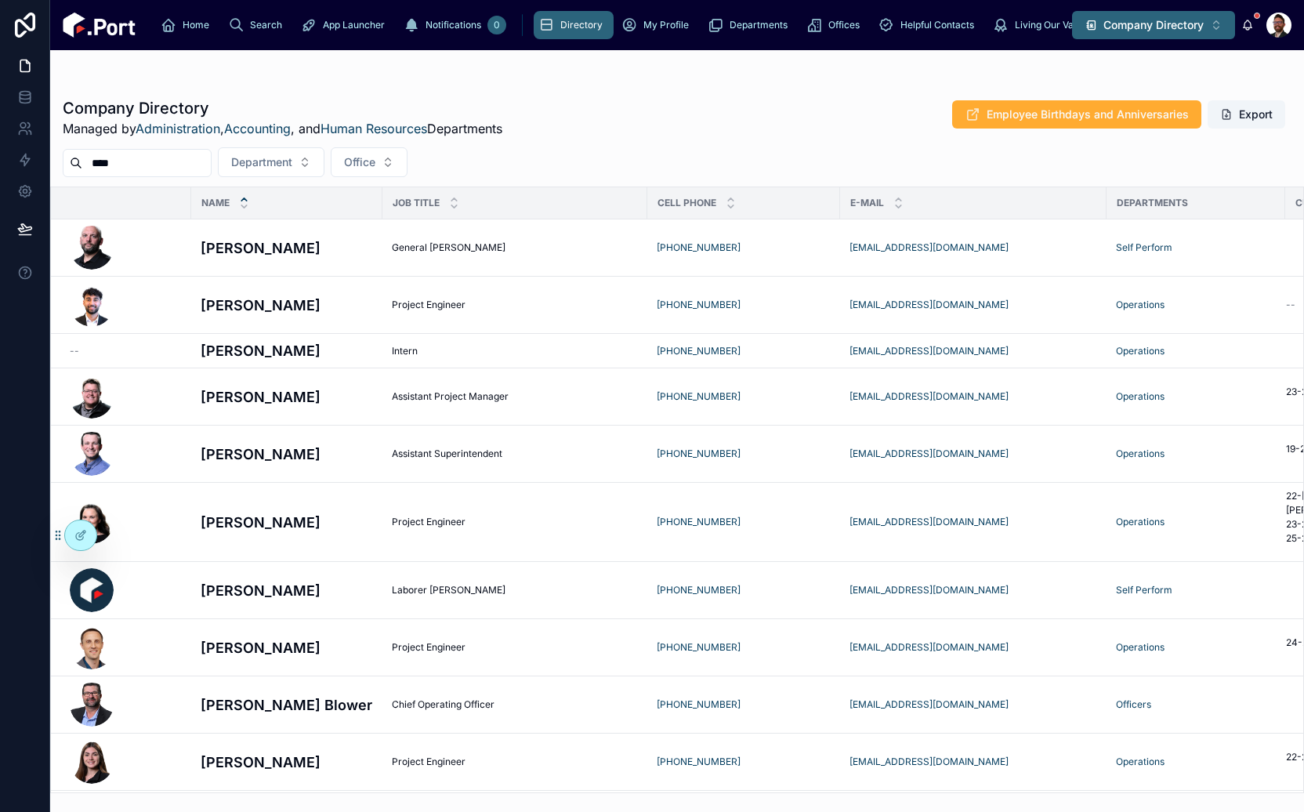
click at [1130, 24] on span "Company Directory" at bounding box center [1153, 25] width 100 height 16
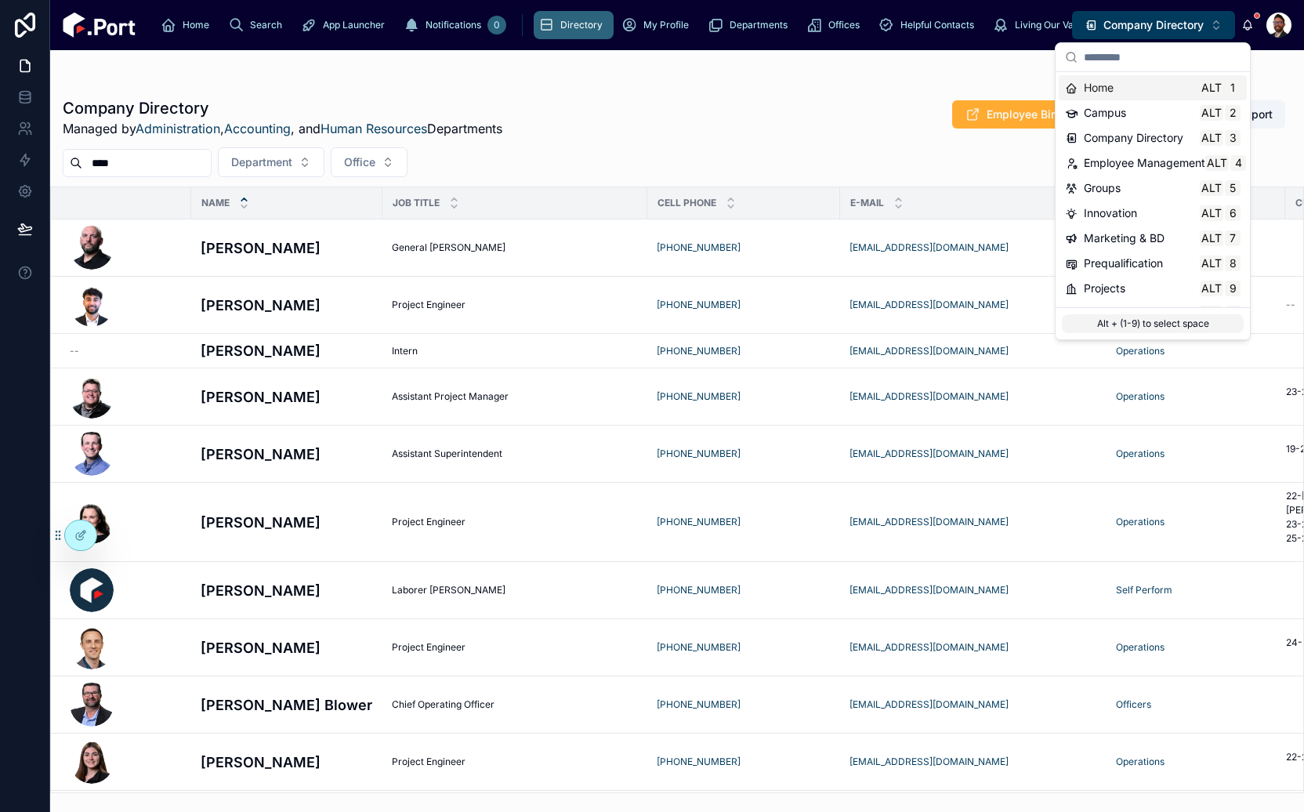
drag, startPoint x: 952, startPoint y: 79, endPoint x: 936, endPoint y: 85, distance: 16.6
click at [947, 81] on div at bounding box center [677, 81] width 1229 height 13
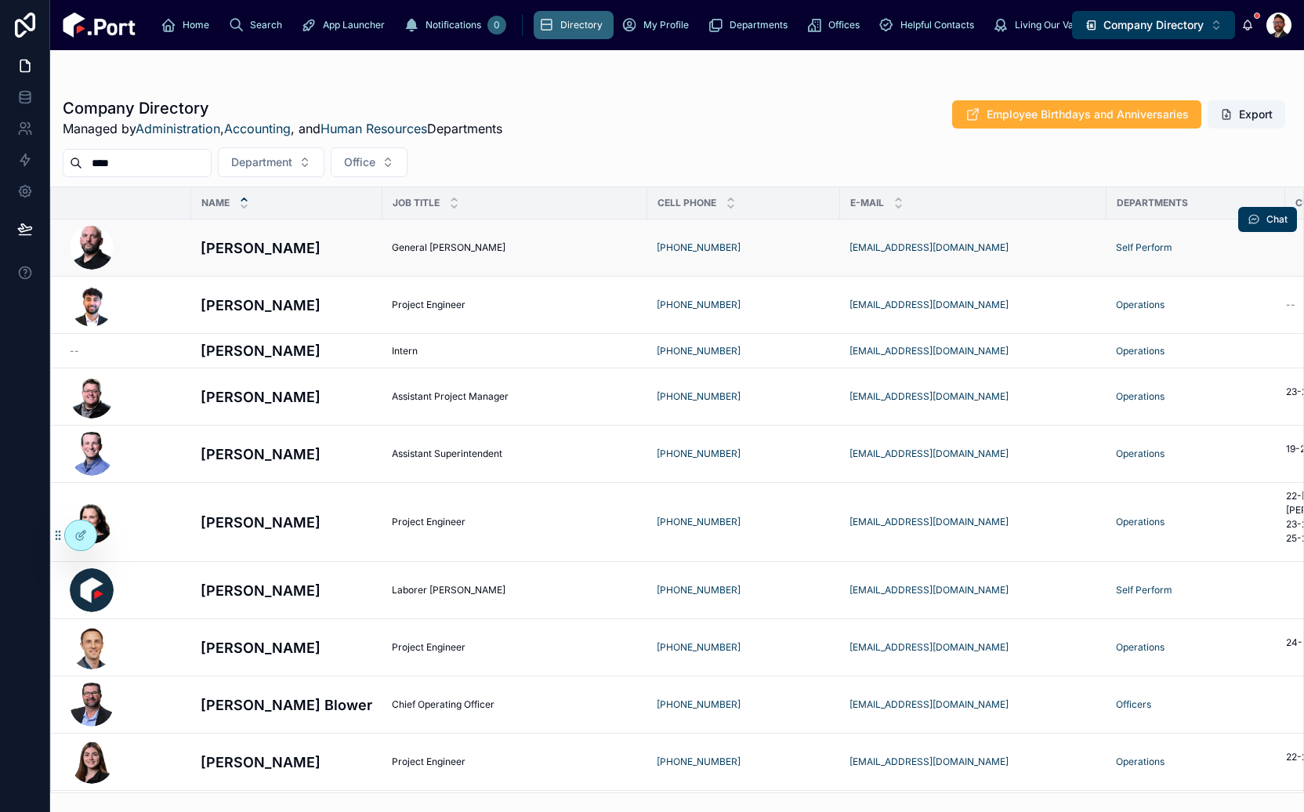
click at [331, 246] on h4 "Aaron Kozak" at bounding box center [287, 247] width 172 height 21
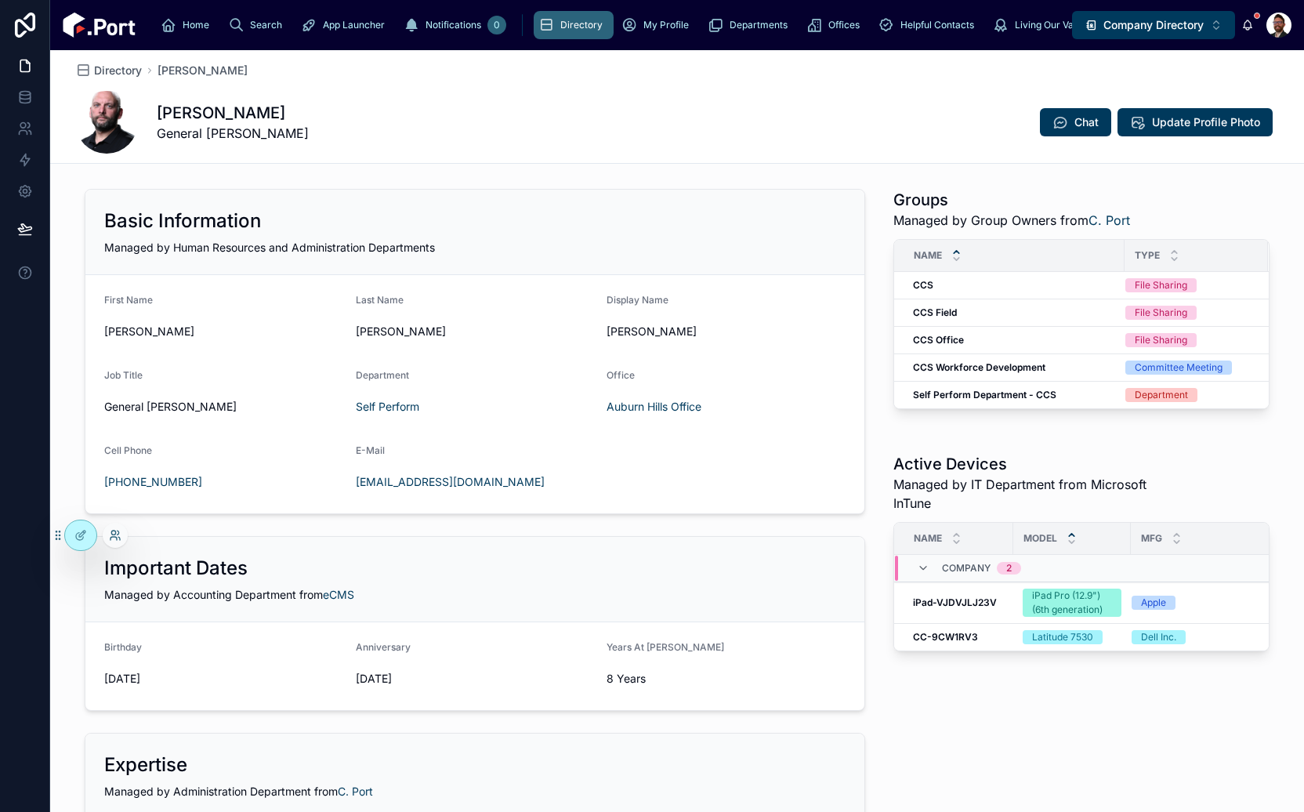
click at [110, 533] on icon at bounding box center [115, 535] width 13 height 13
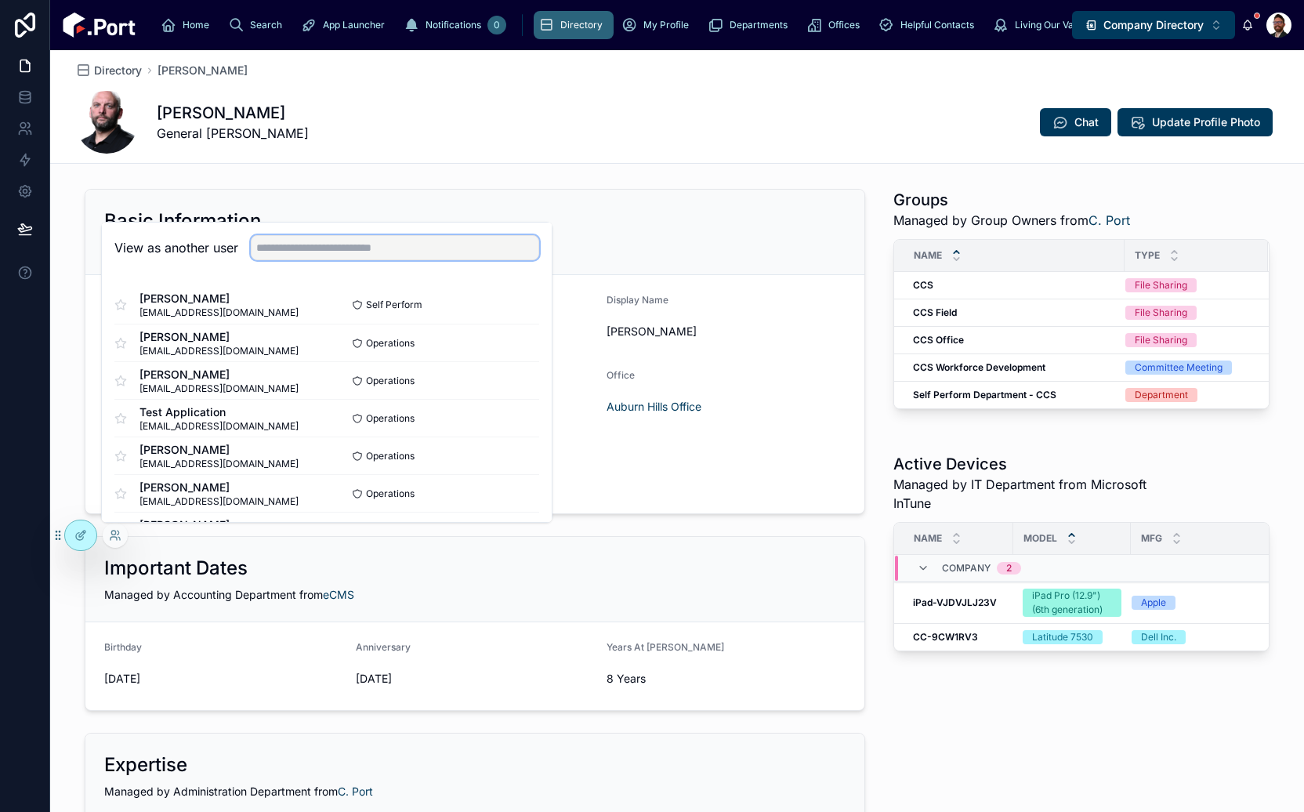
click at [397, 248] on input "text" at bounding box center [395, 247] width 288 height 25
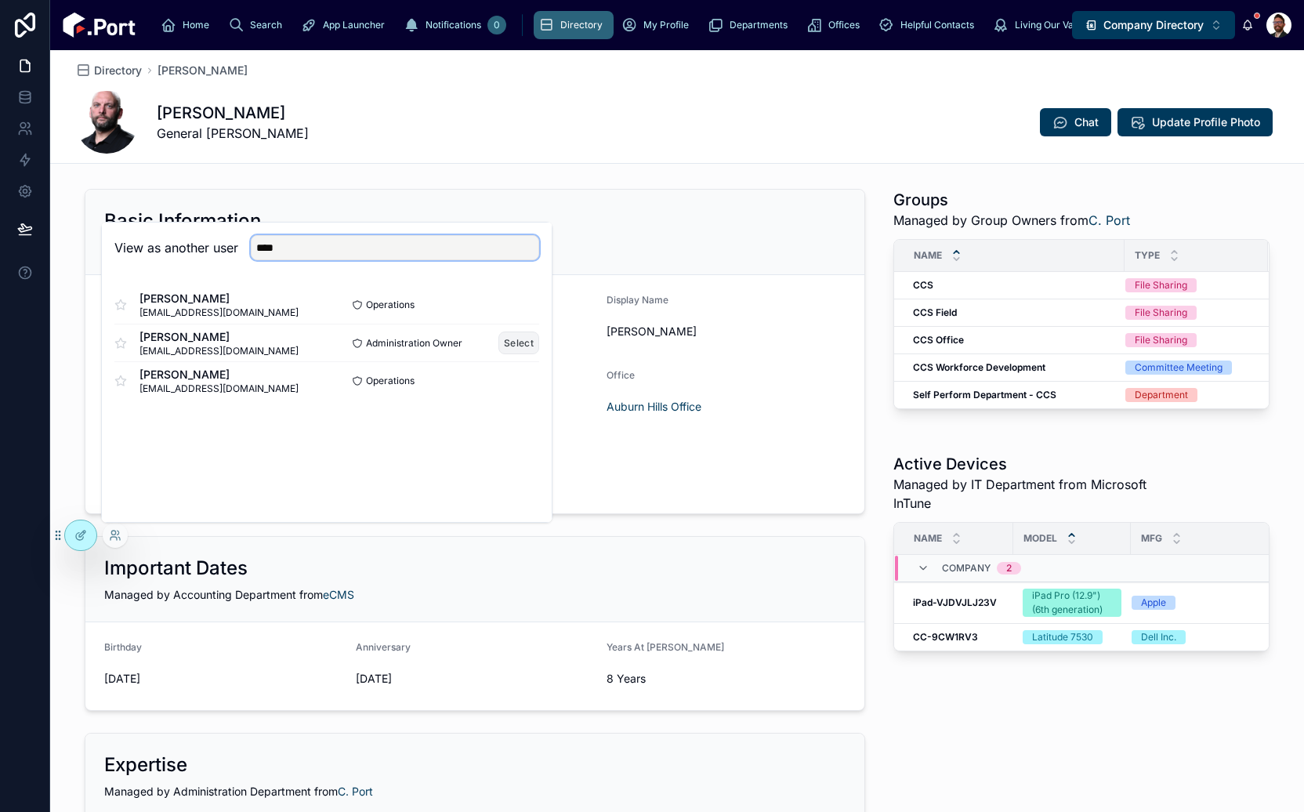
type input "****"
click at [517, 343] on button "Select" at bounding box center [518, 342] width 41 height 23
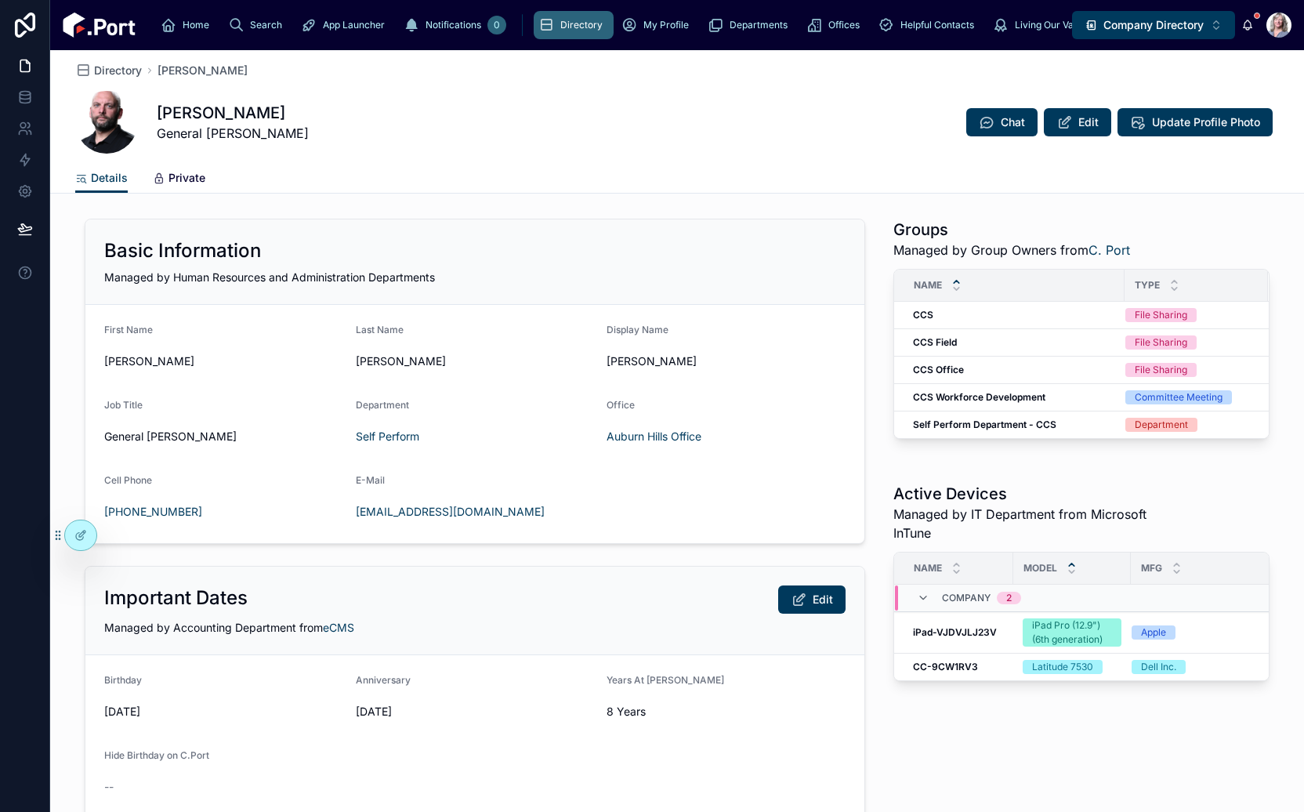
click at [195, 184] on span "Private" at bounding box center [186, 178] width 37 height 16
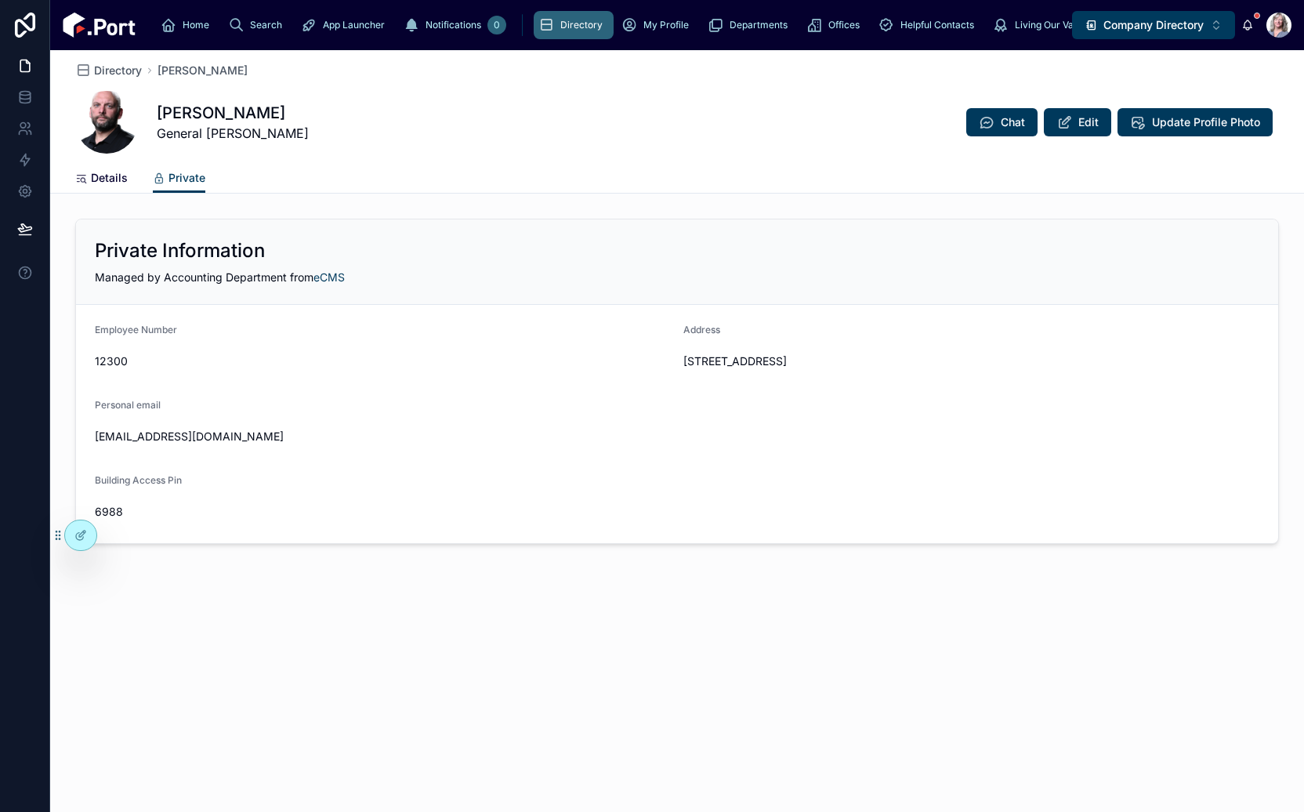
click at [94, 172] on span "Details" at bounding box center [109, 178] width 37 height 16
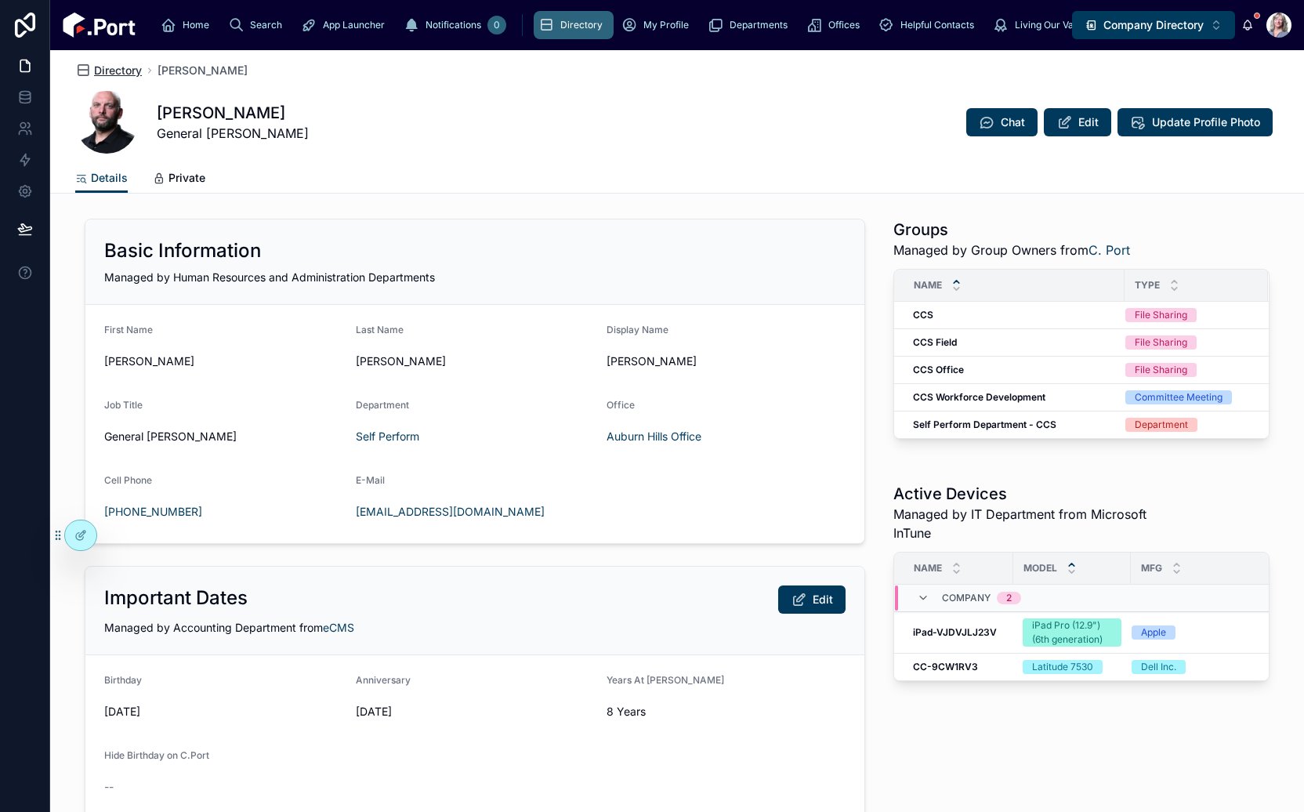
click at [123, 66] on span "Directory" at bounding box center [118, 71] width 48 height 16
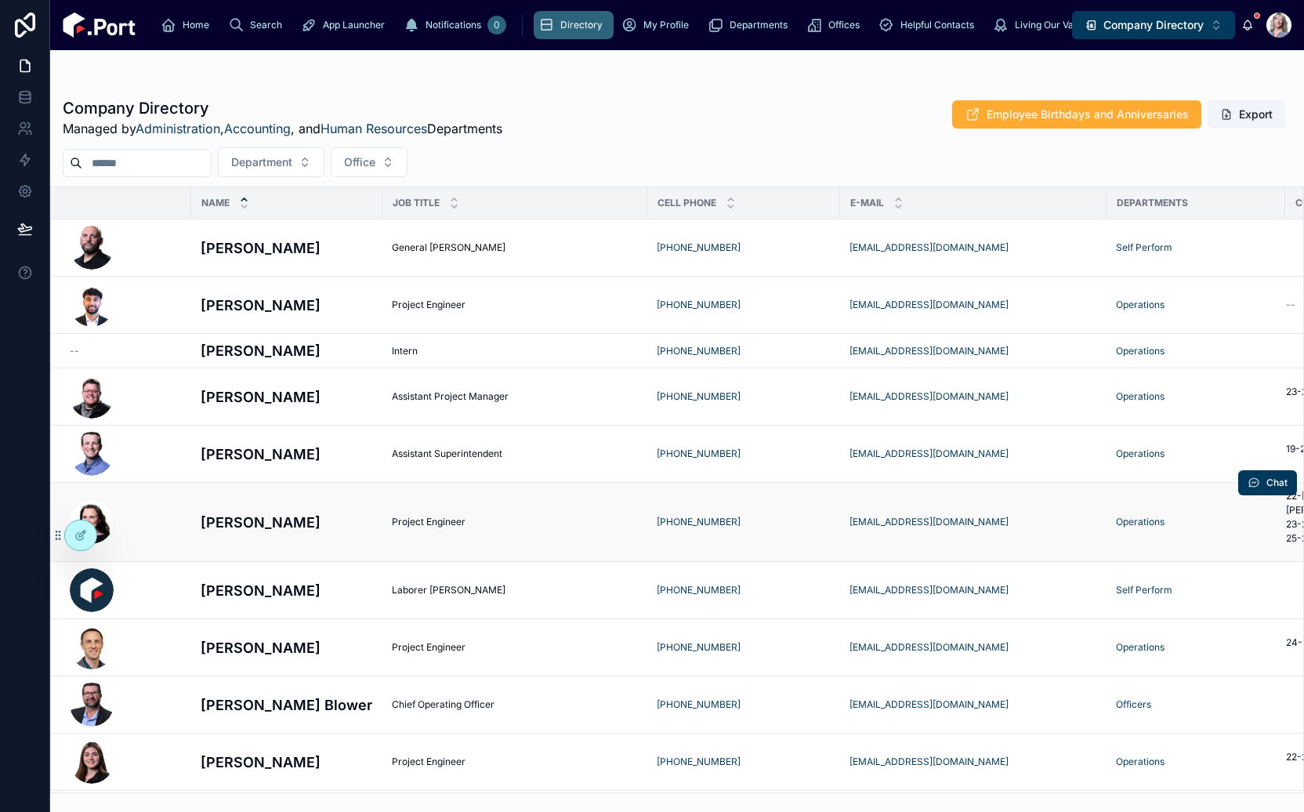
click at [358, 514] on h4 "Aimee Renchenski" at bounding box center [287, 522] width 172 height 21
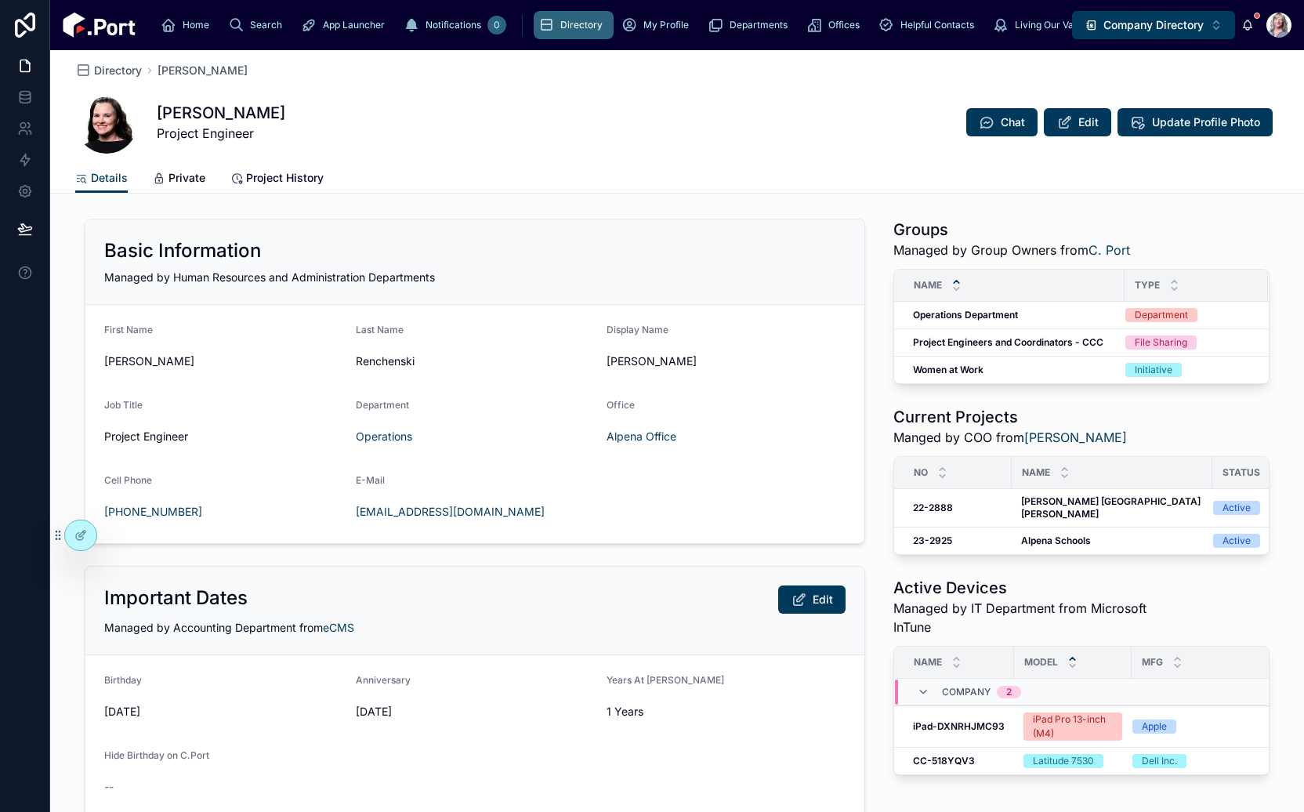
click at [284, 177] on span "Project History" at bounding box center [285, 178] width 78 height 16
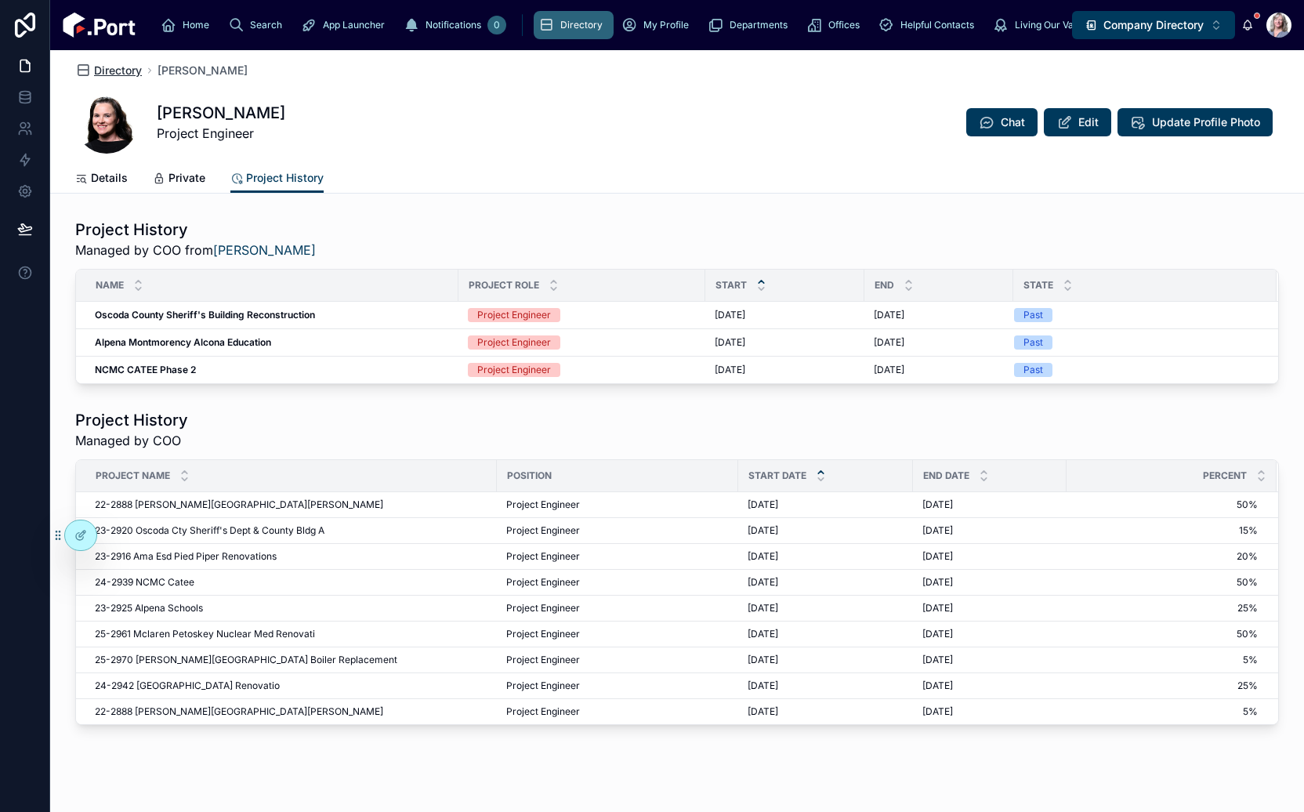
click at [111, 68] on span "Directory" at bounding box center [118, 71] width 48 height 16
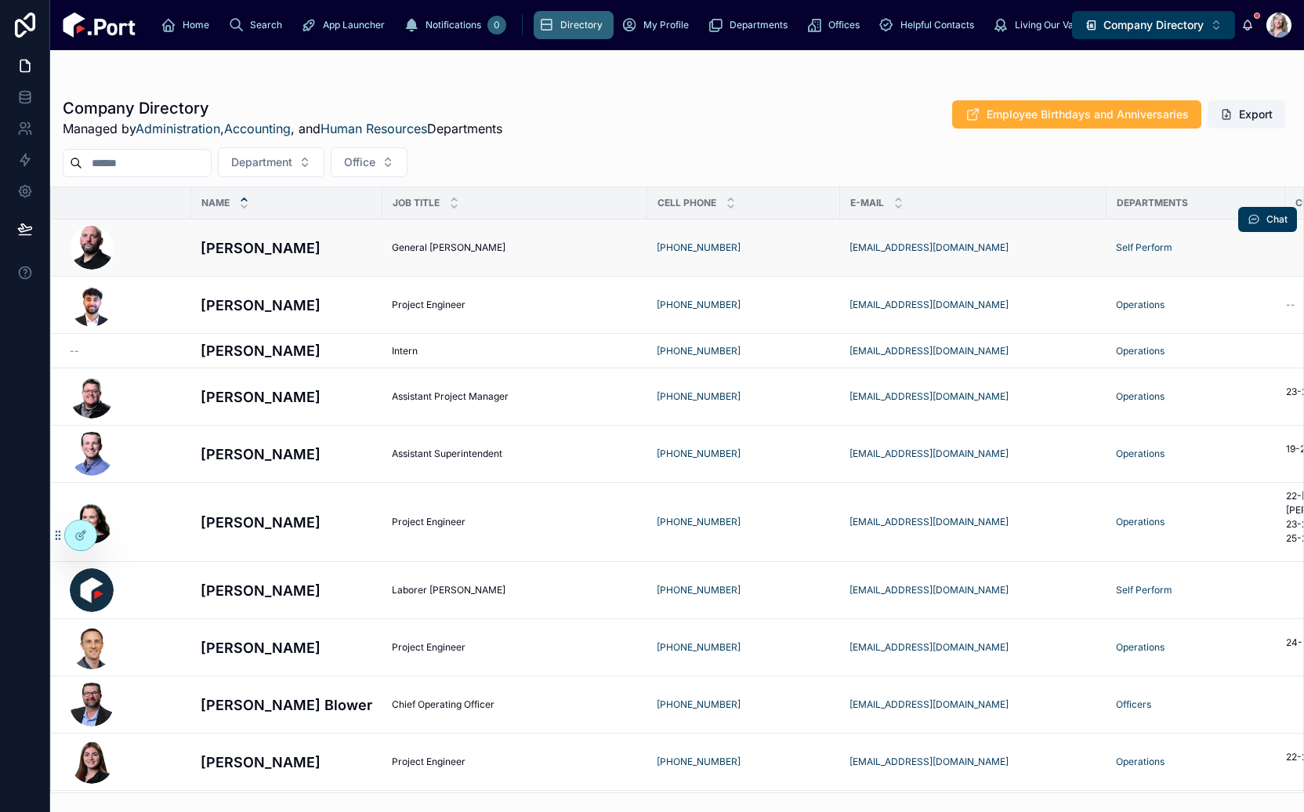
click at [332, 255] on h4 "Aaron Kozak" at bounding box center [287, 247] width 172 height 21
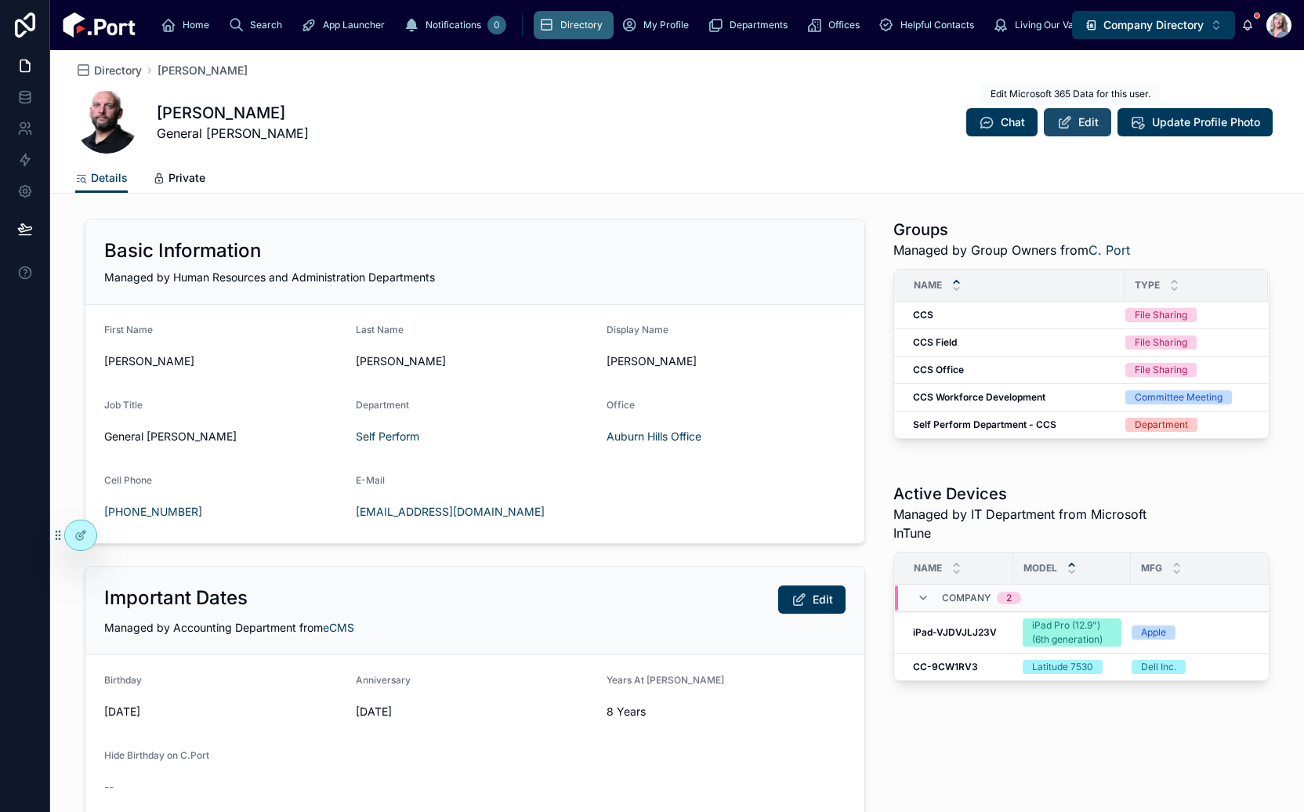
click at [1069, 128] on button "Edit" at bounding box center [1077, 122] width 67 height 28
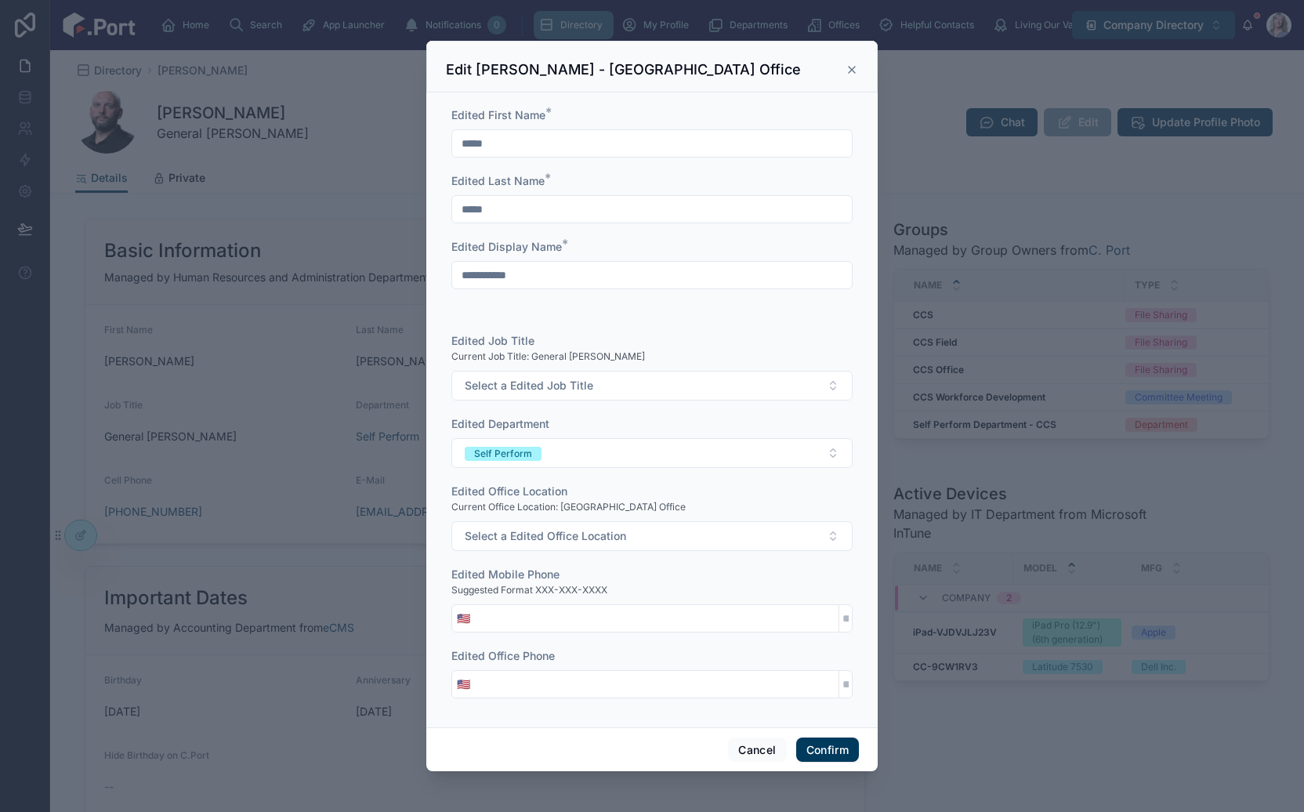
scroll to position [19, 0]
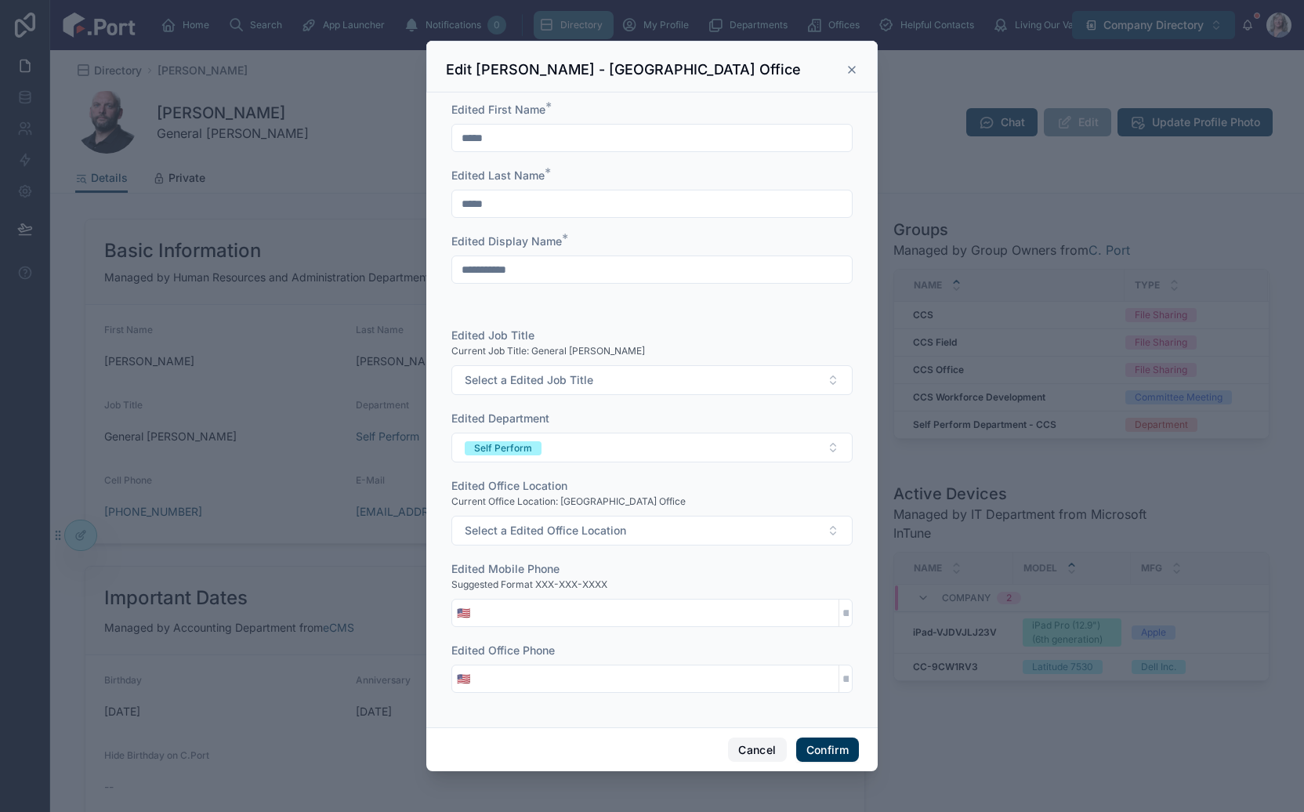
click at [757, 748] on button "Cancel" at bounding box center [757, 749] width 58 height 25
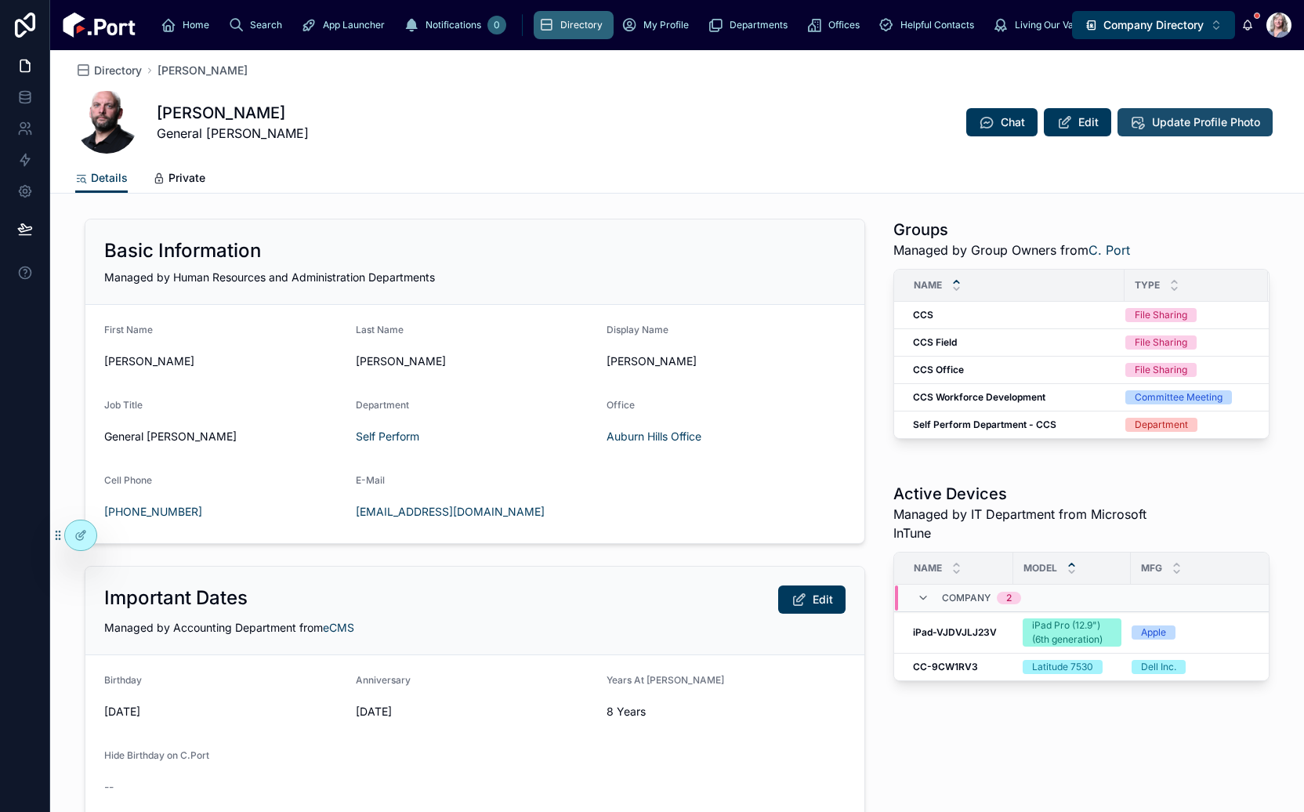
click at [1198, 130] on button "Update Profile Photo" at bounding box center [1194, 122] width 155 height 28
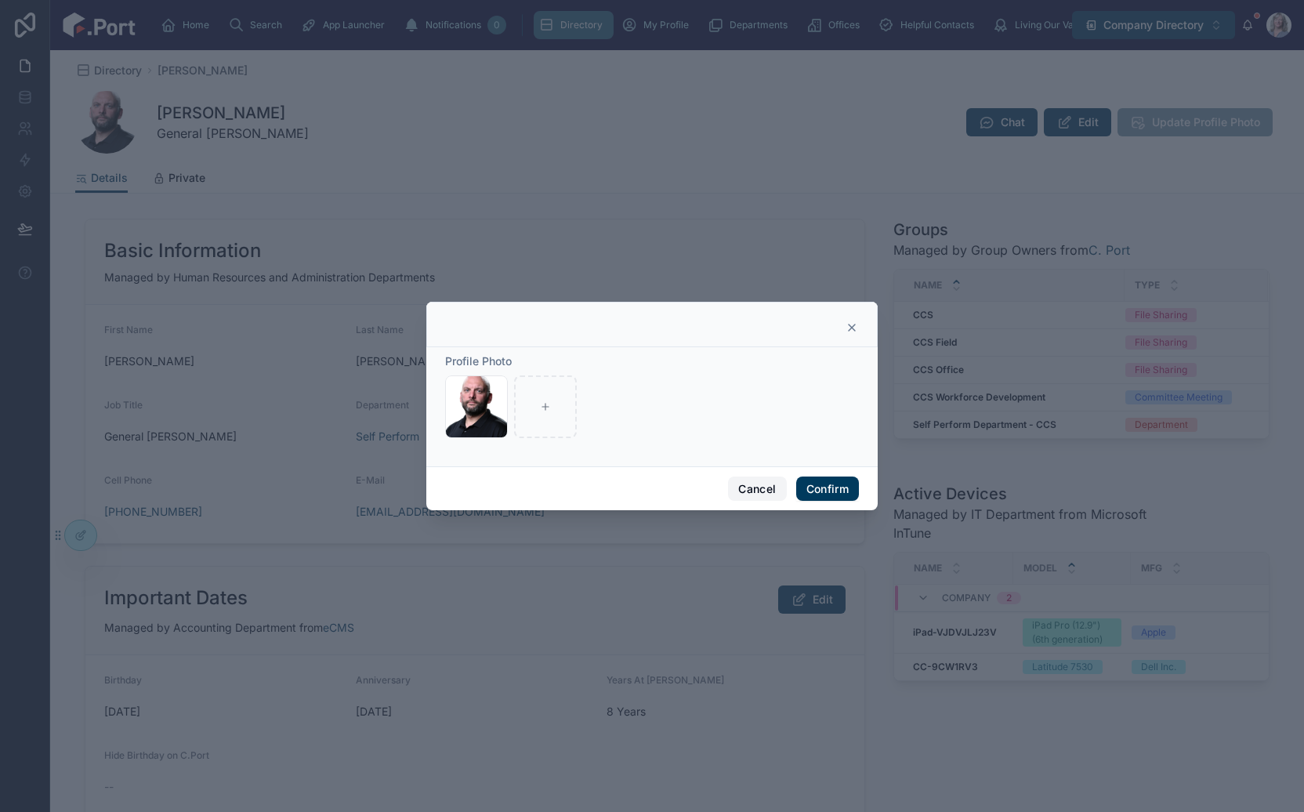
click at [750, 491] on button "Cancel" at bounding box center [757, 488] width 58 height 25
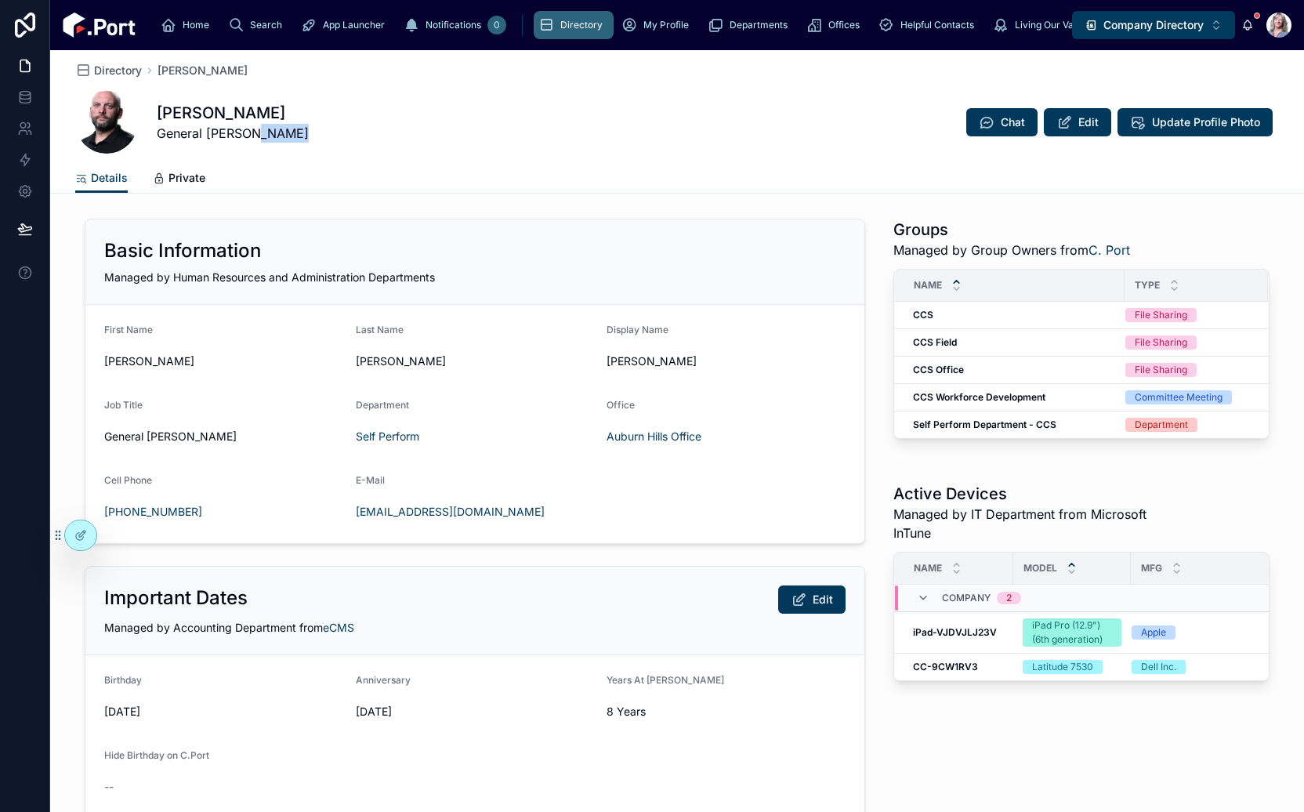
drag, startPoint x: 835, startPoint y: 122, endPoint x: 545, endPoint y: 141, distance: 290.5
click at [545, 139] on div "Aaron Kozak General Foreman Chat Edit Update Profile Photo" at bounding box center [677, 122] width 1204 height 63
click at [1164, 24] on span "Company Directory" at bounding box center [1153, 25] width 100 height 16
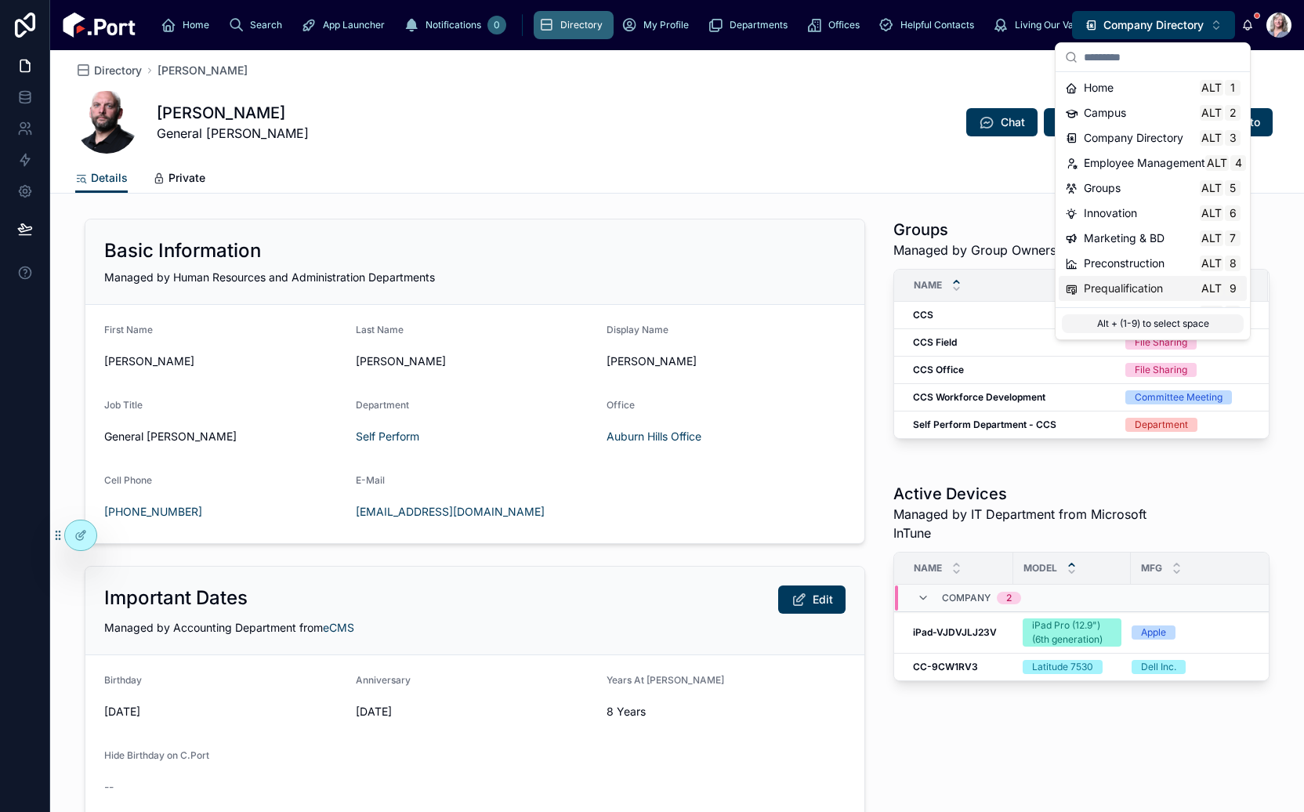
click at [1129, 288] on span "Prequalification" at bounding box center [1123, 289] width 79 height 16
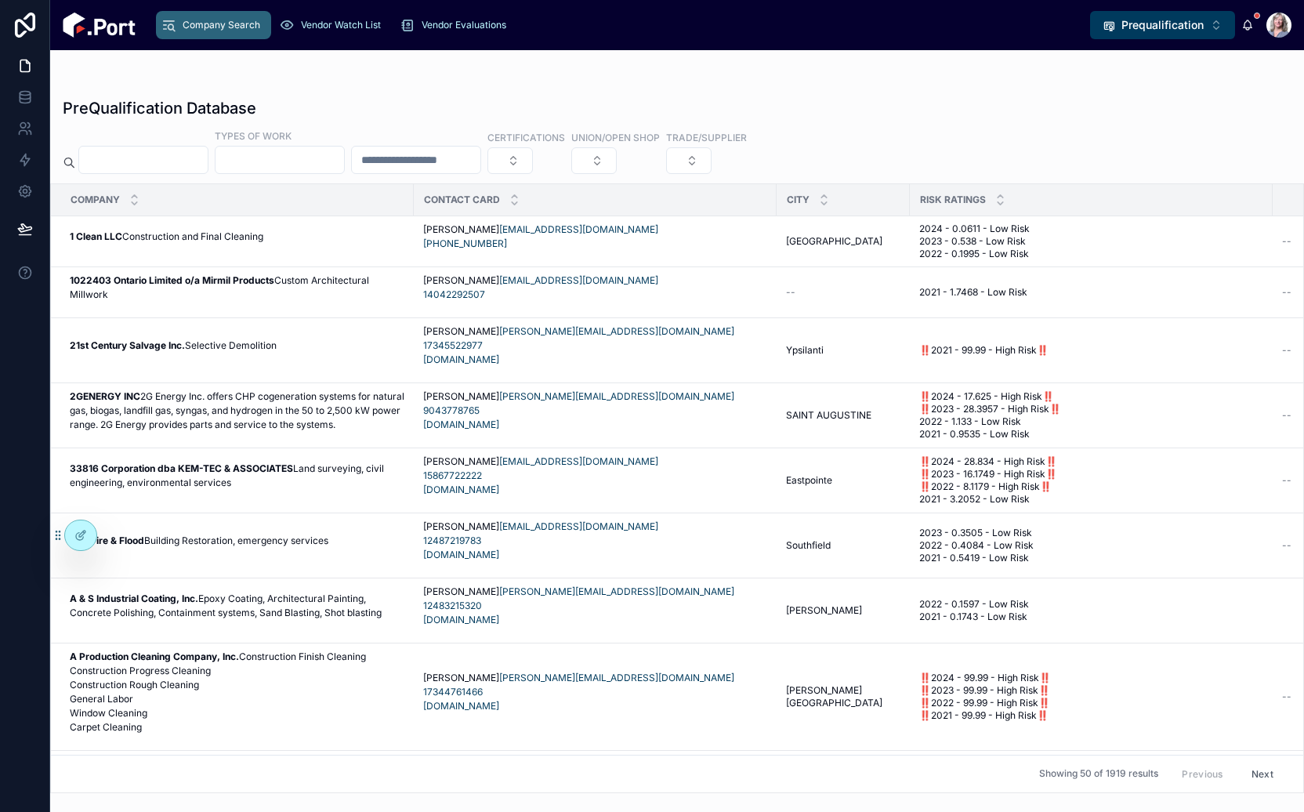
click at [968, 768] on div "Showing 50 of 1919 results Previous Next" at bounding box center [677, 774] width 1252 height 38
click at [165, 156] on input "text" at bounding box center [143, 160] width 129 height 22
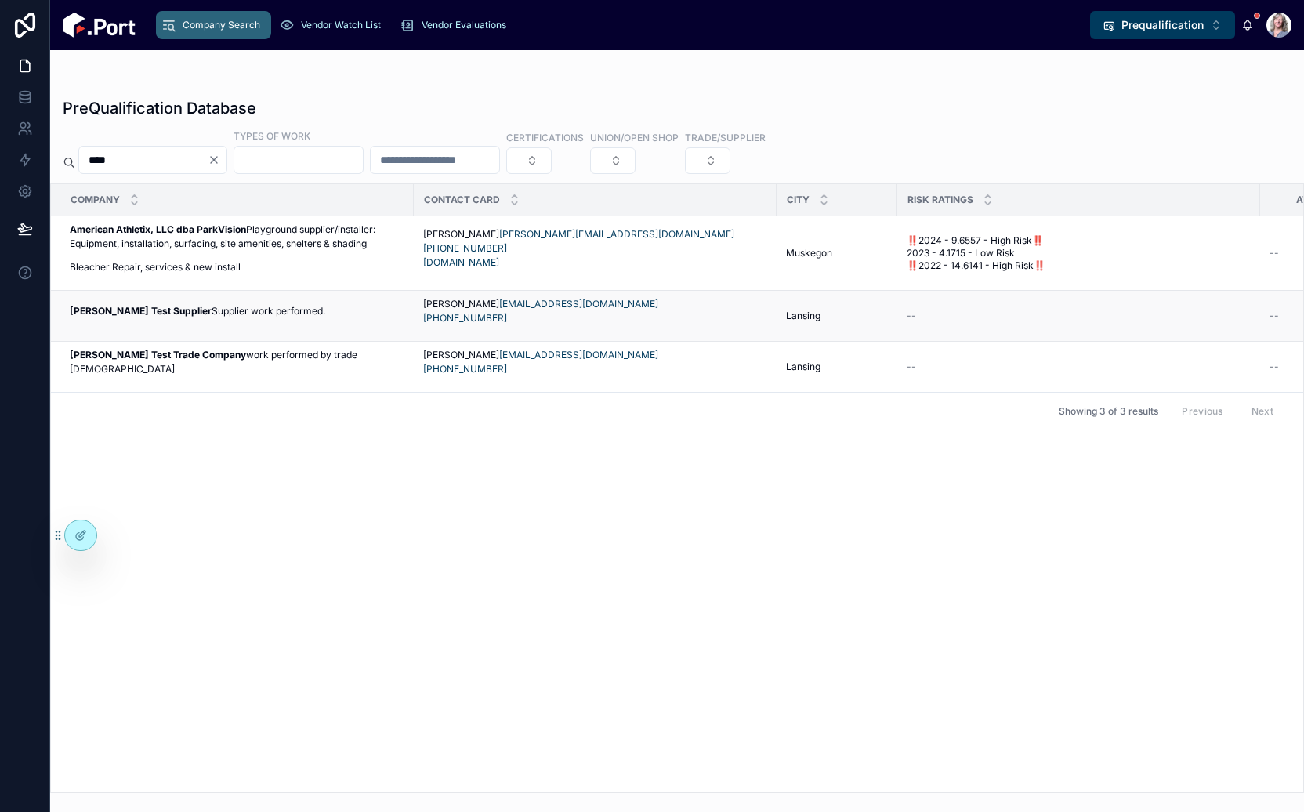
type input "****"
click at [278, 328] on div "Ream Test Supplier Supplier work performed. Ream Test Supplier Supplier work pe…" at bounding box center [237, 316] width 335 height 24
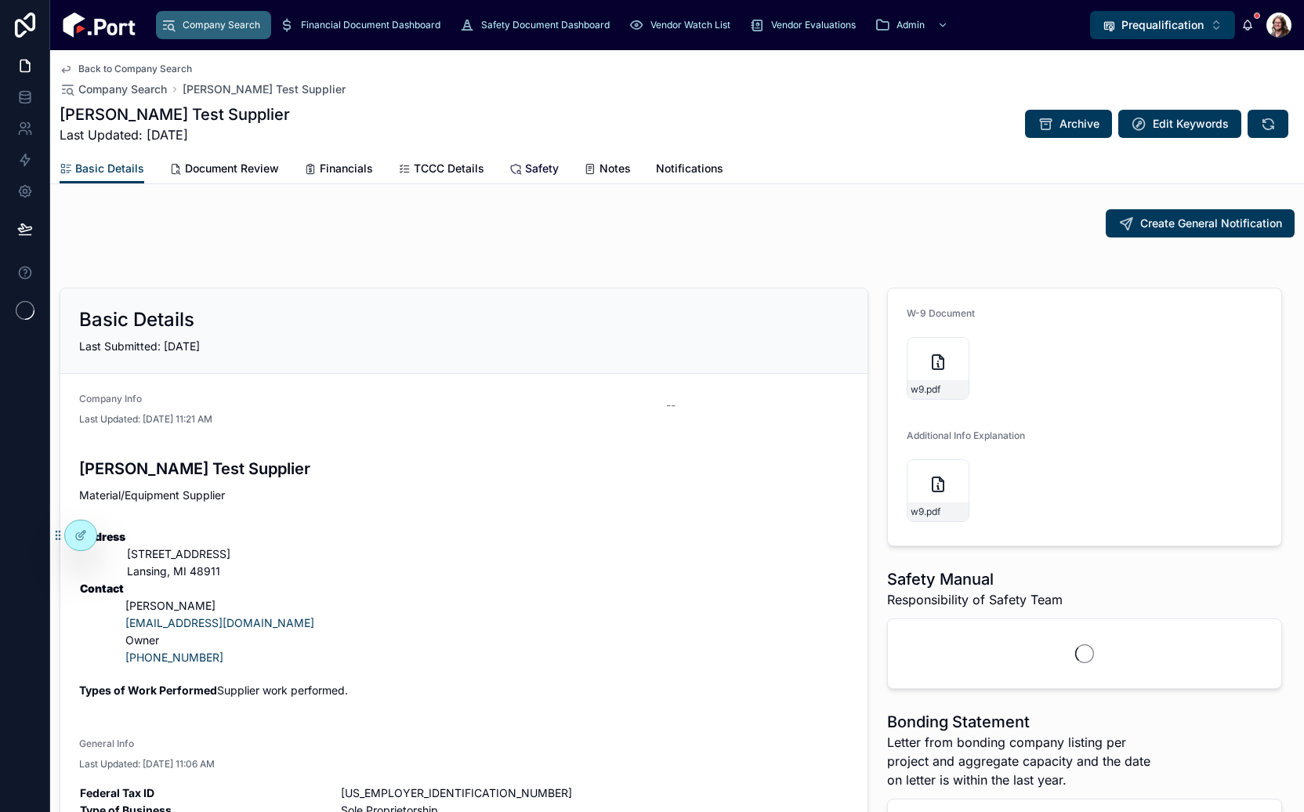
click at [545, 166] on span "Safety" at bounding box center [542, 169] width 34 height 16
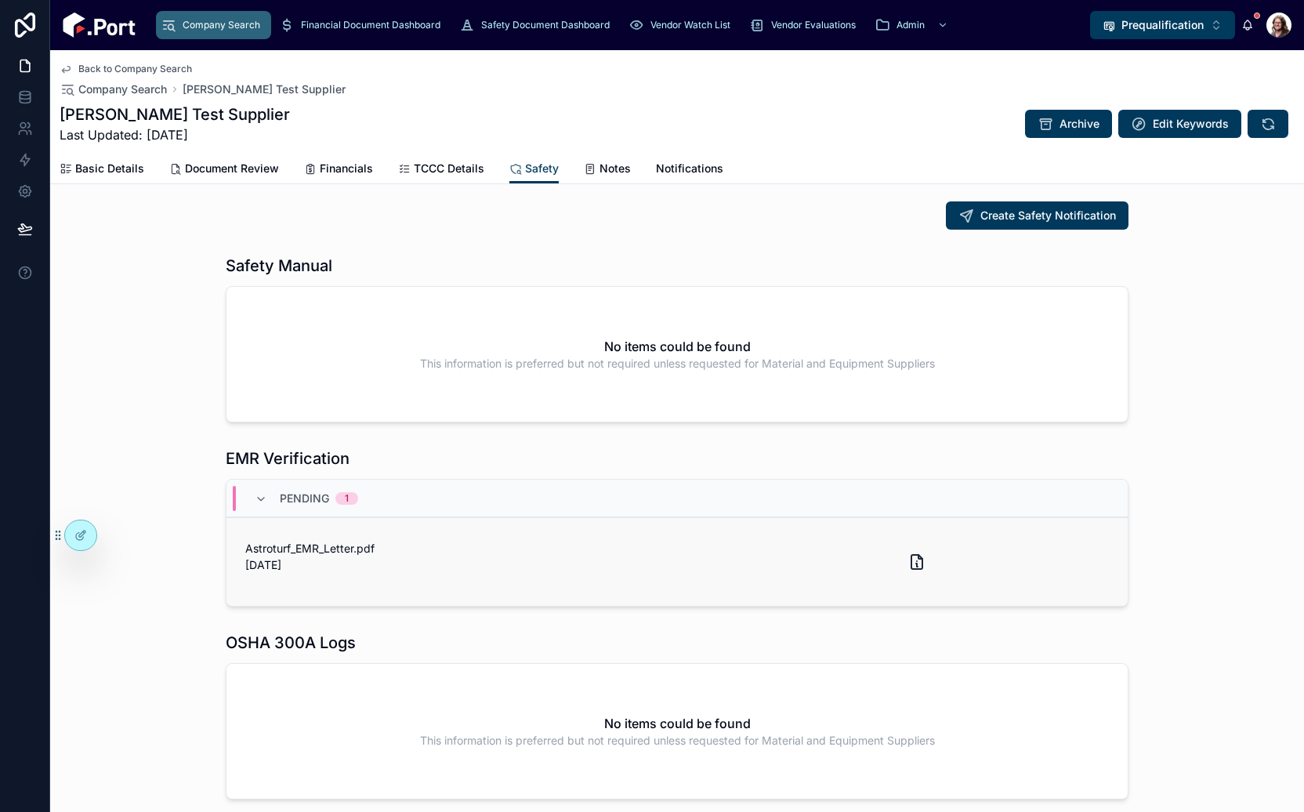
scroll to position [549, 0]
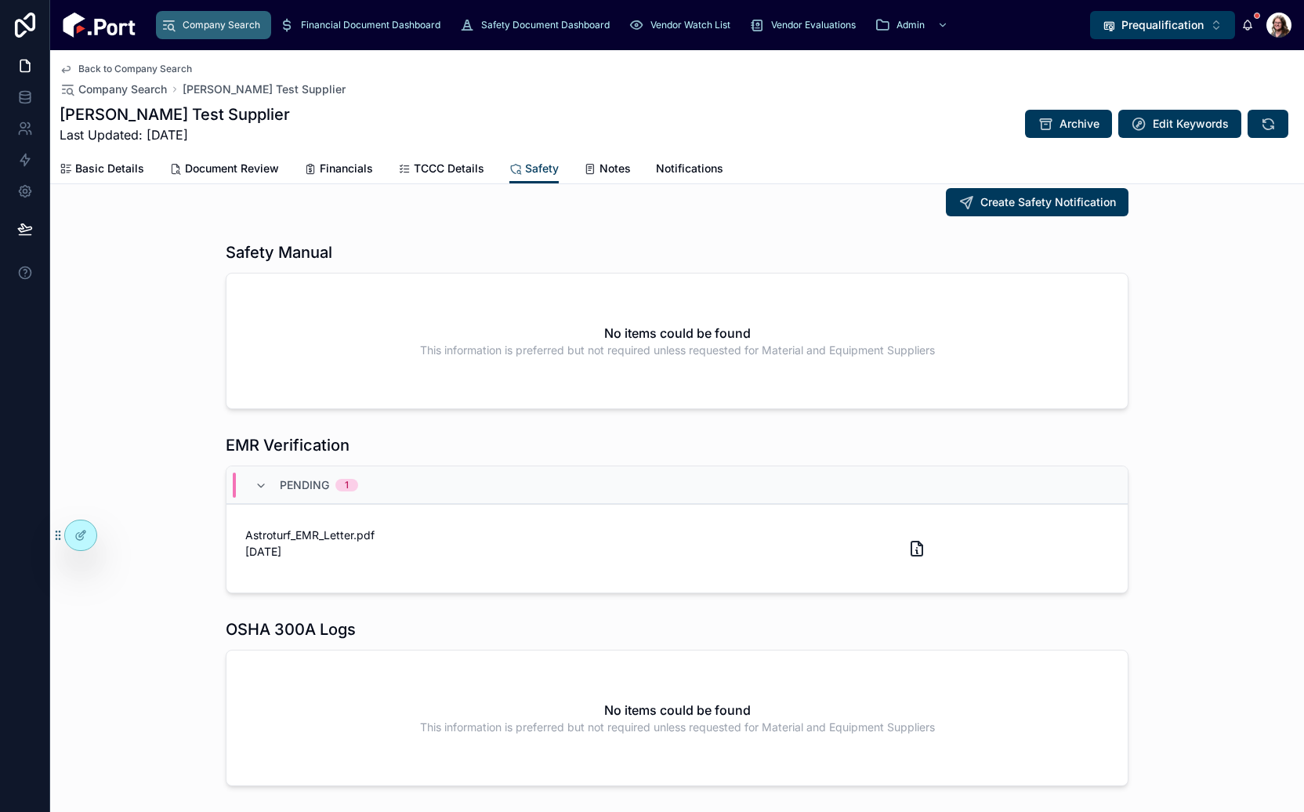
click at [143, 67] on span "Back to Company Search" at bounding box center [135, 69] width 114 height 13
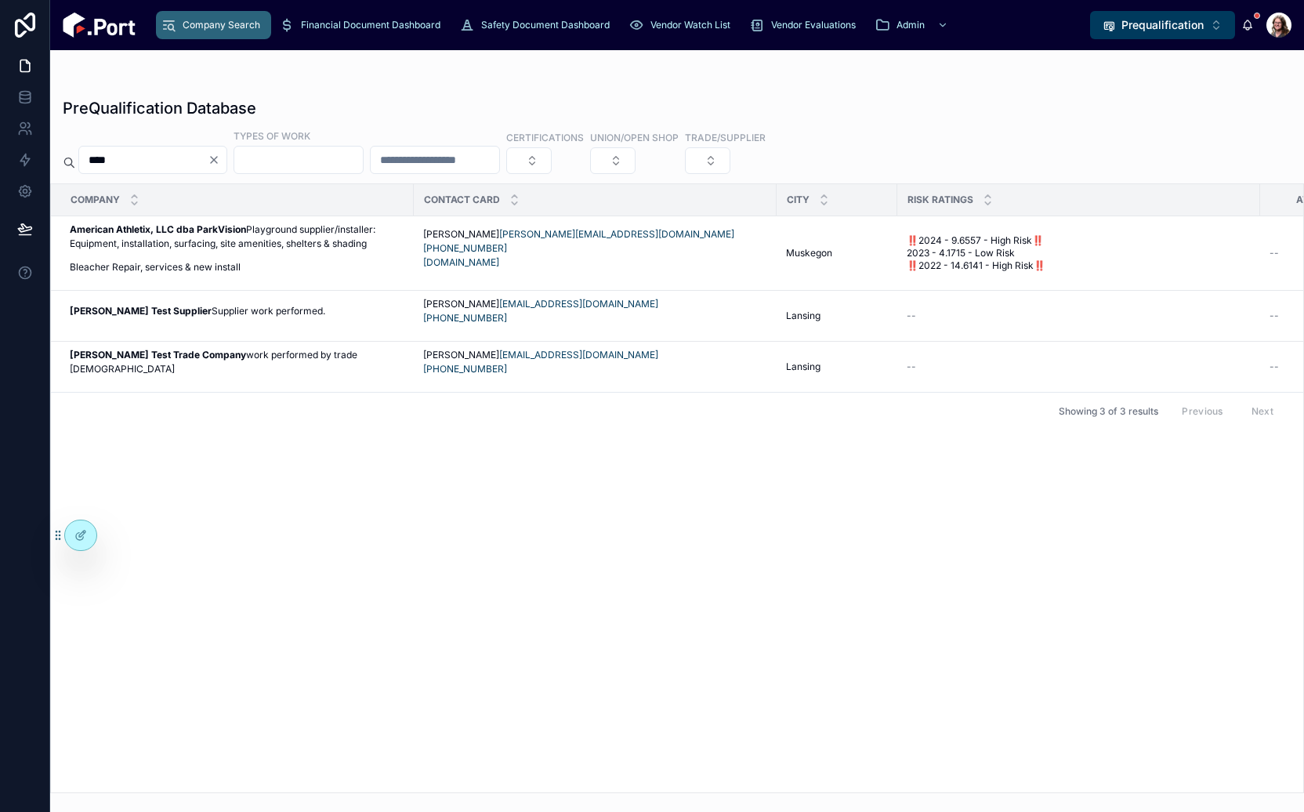
click at [143, 136] on div "**** Types of Work Certifications Union/Open Shop Trade/Supplier" at bounding box center [677, 151] width 1254 height 45
drag, startPoint x: 64, startPoint y: 167, endPoint x: 14, endPoint y: 171, distance: 50.3
click at [14, 171] on div "Company Search Financial Document Dashboard Safety Document Dashboard Vendor Wa…" at bounding box center [652, 406] width 1304 height 812
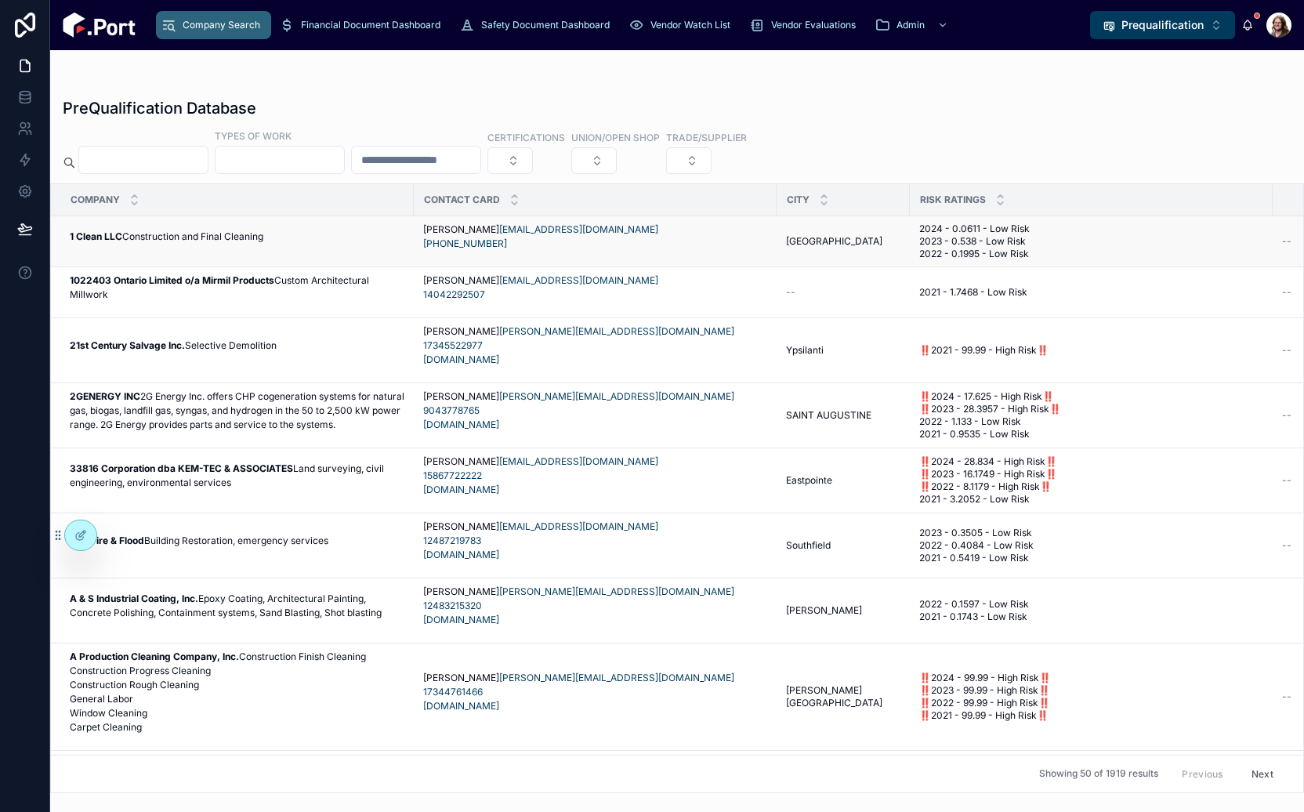
click at [271, 248] on div "1 Clean LLC Construction and Final Cleaning 1 Clean LLC Construction and Final …" at bounding box center [237, 242] width 335 height 24
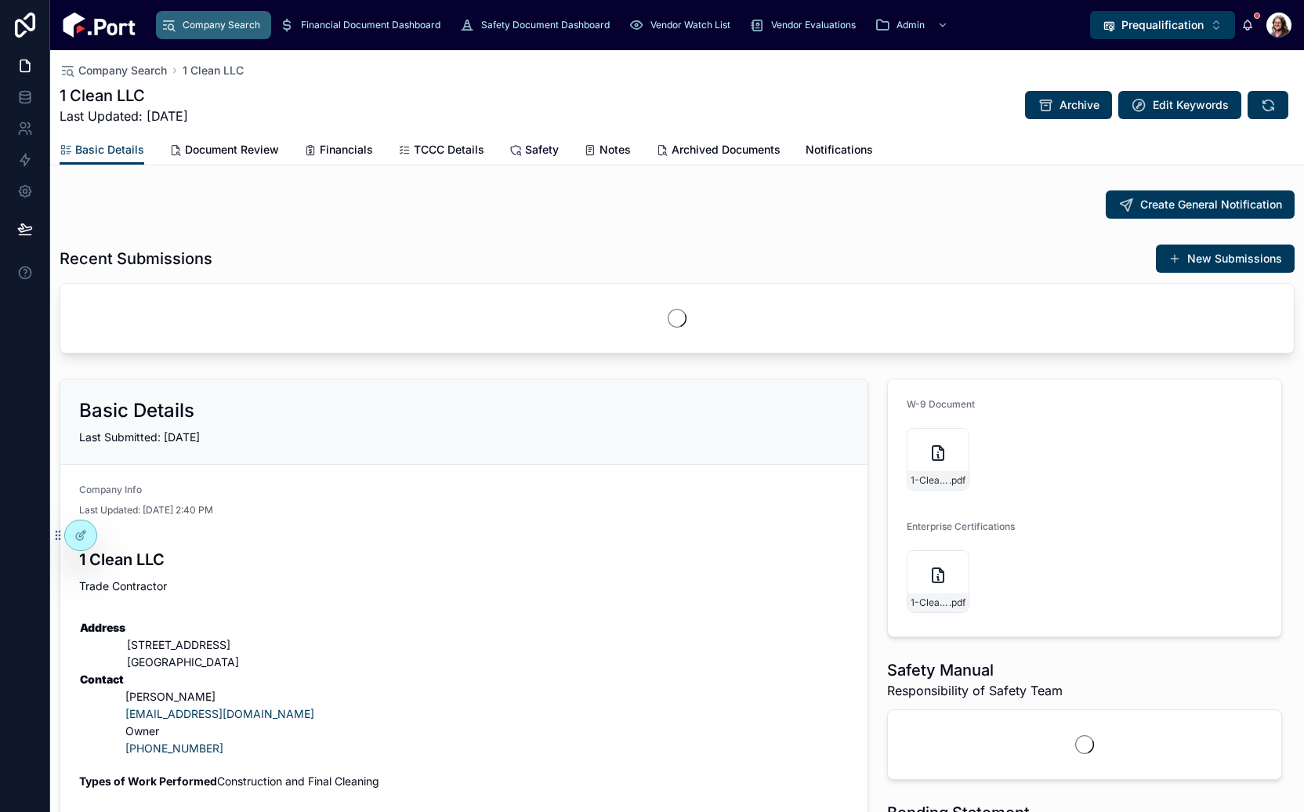
click at [534, 147] on span "Safety" at bounding box center [542, 150] width 34 height 16
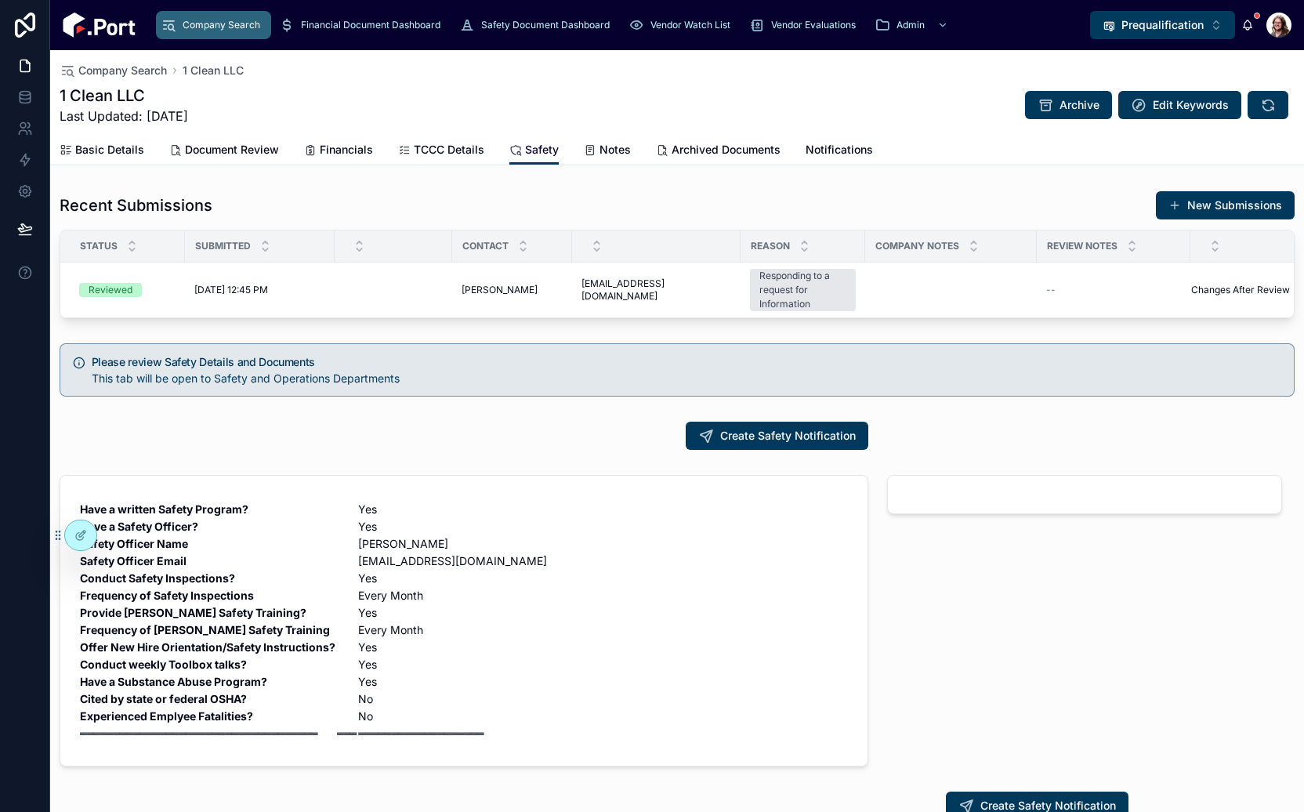
scroll to position [470, 0]
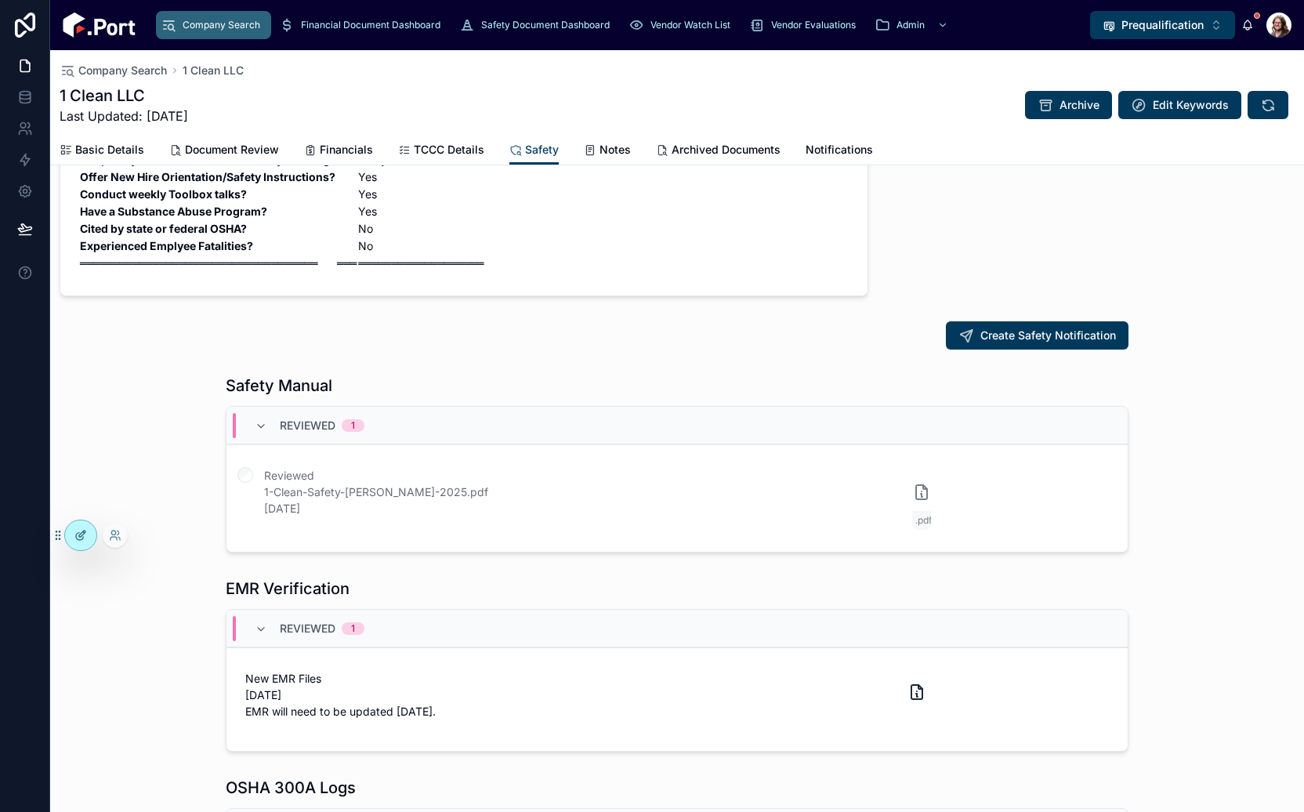
click at [72, 537] on div at bounding box center [80, 535] width 31 height 30
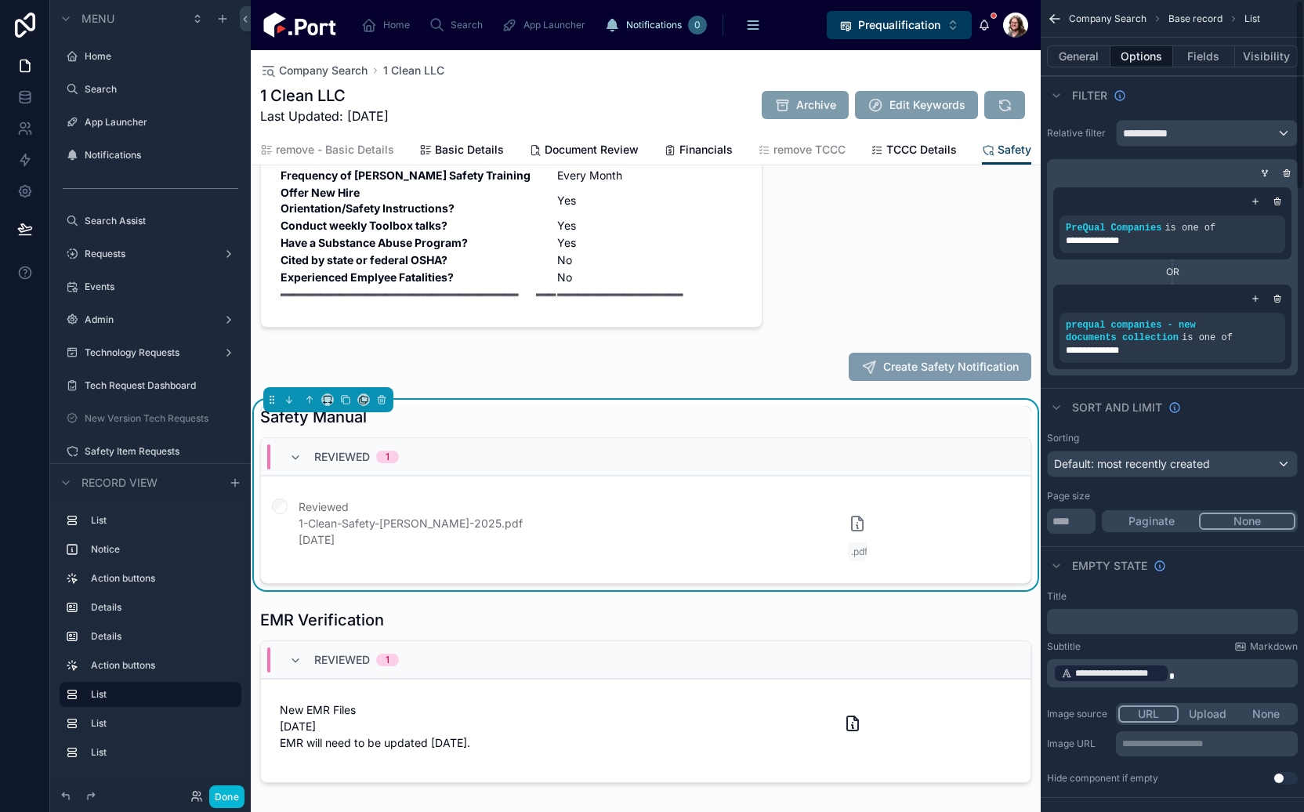
scroll to position [1979, 0]
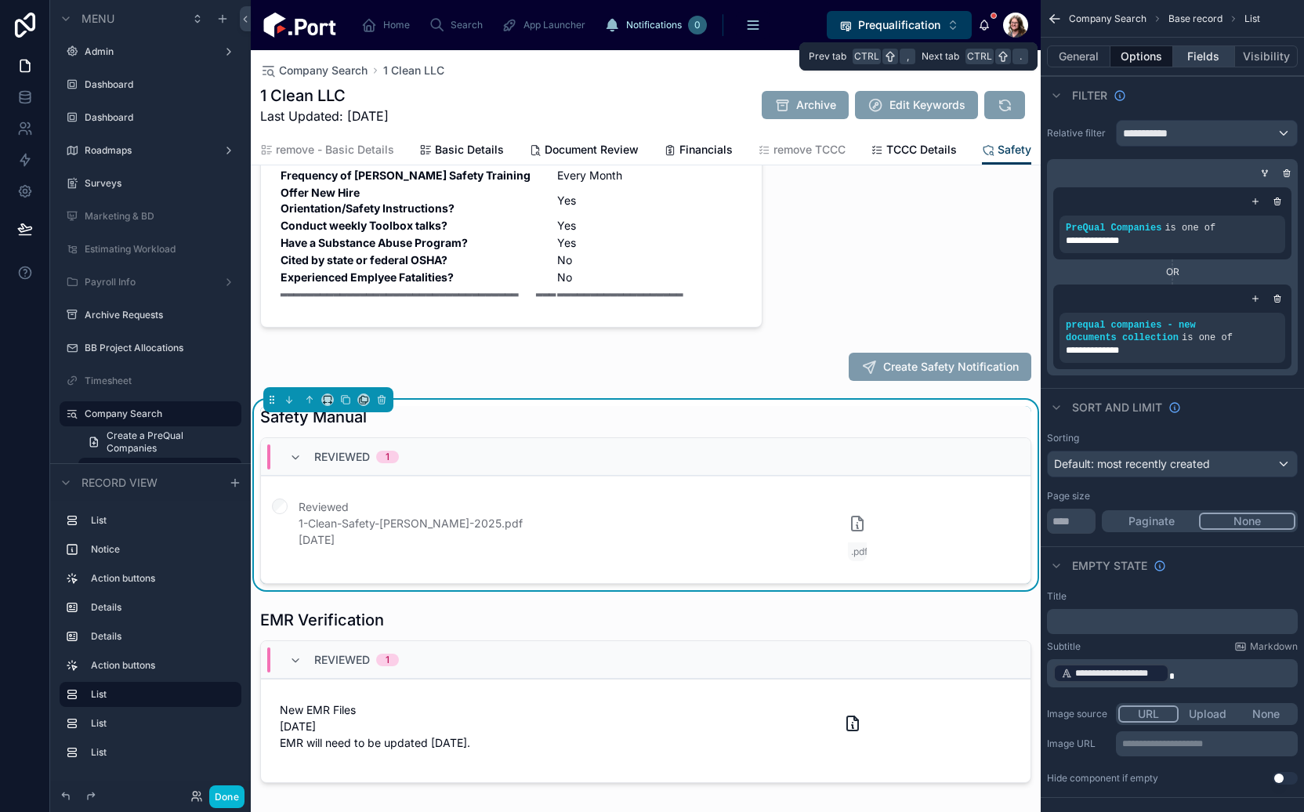
click at [1197, 56] on button "Fields" at bounding box center [1204, 56] width 63 height 22
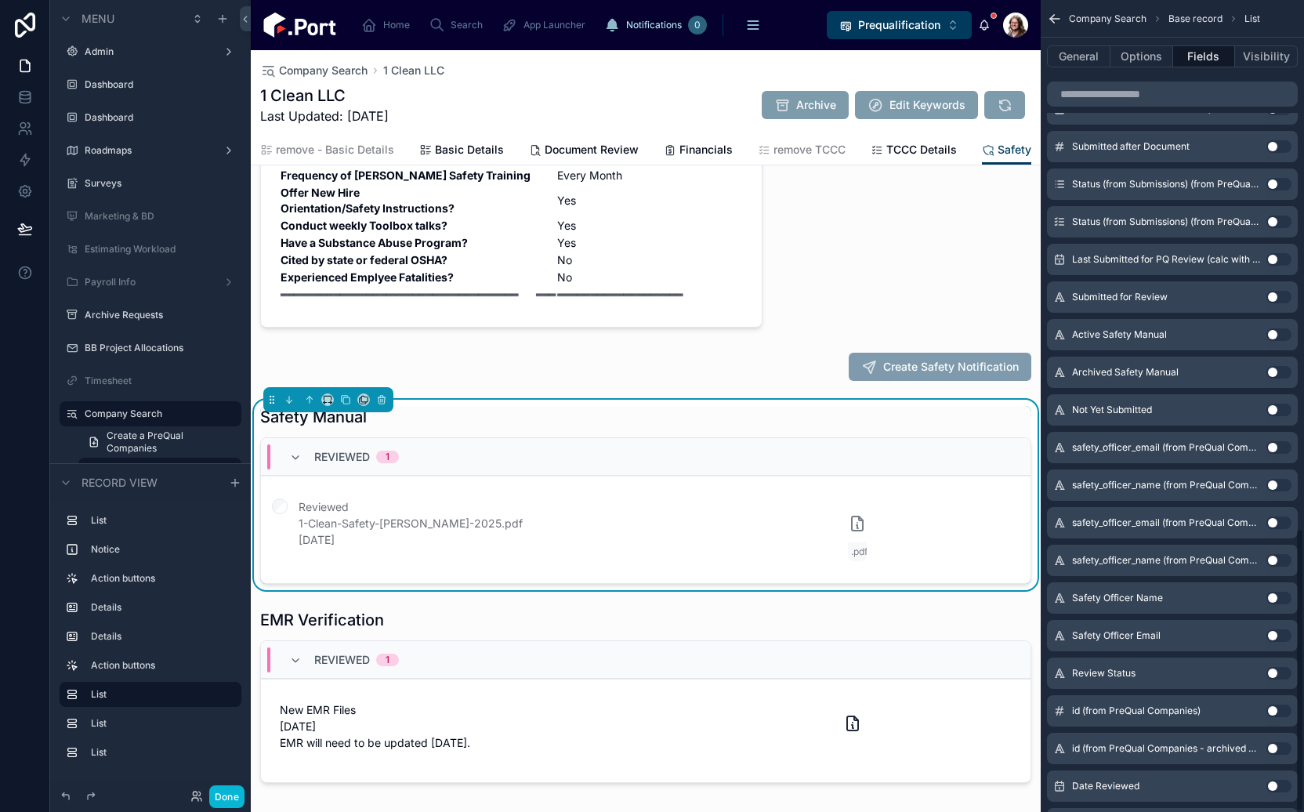
scroll to position [1511, 0]
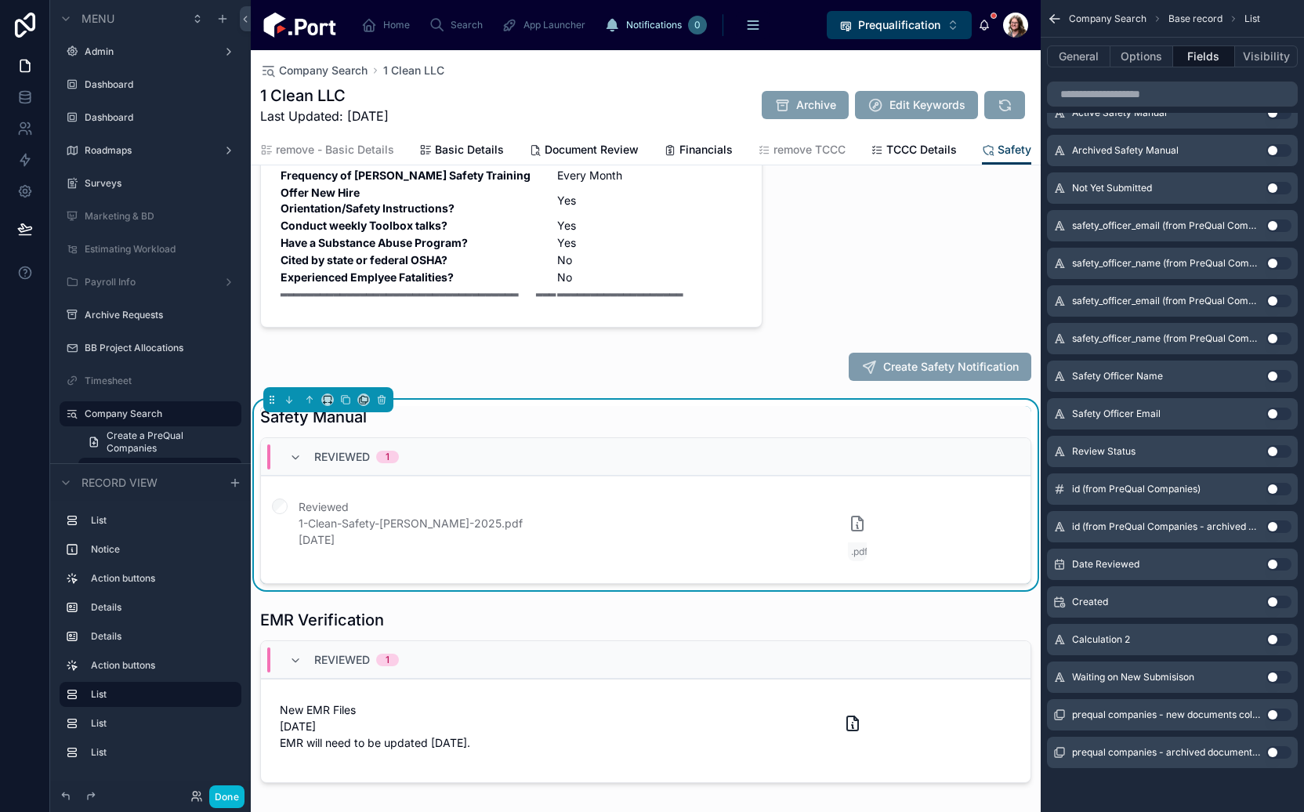
click at [1275, 564] on button "Use setting" at bounding box center [1278, 564] width 25 height 13
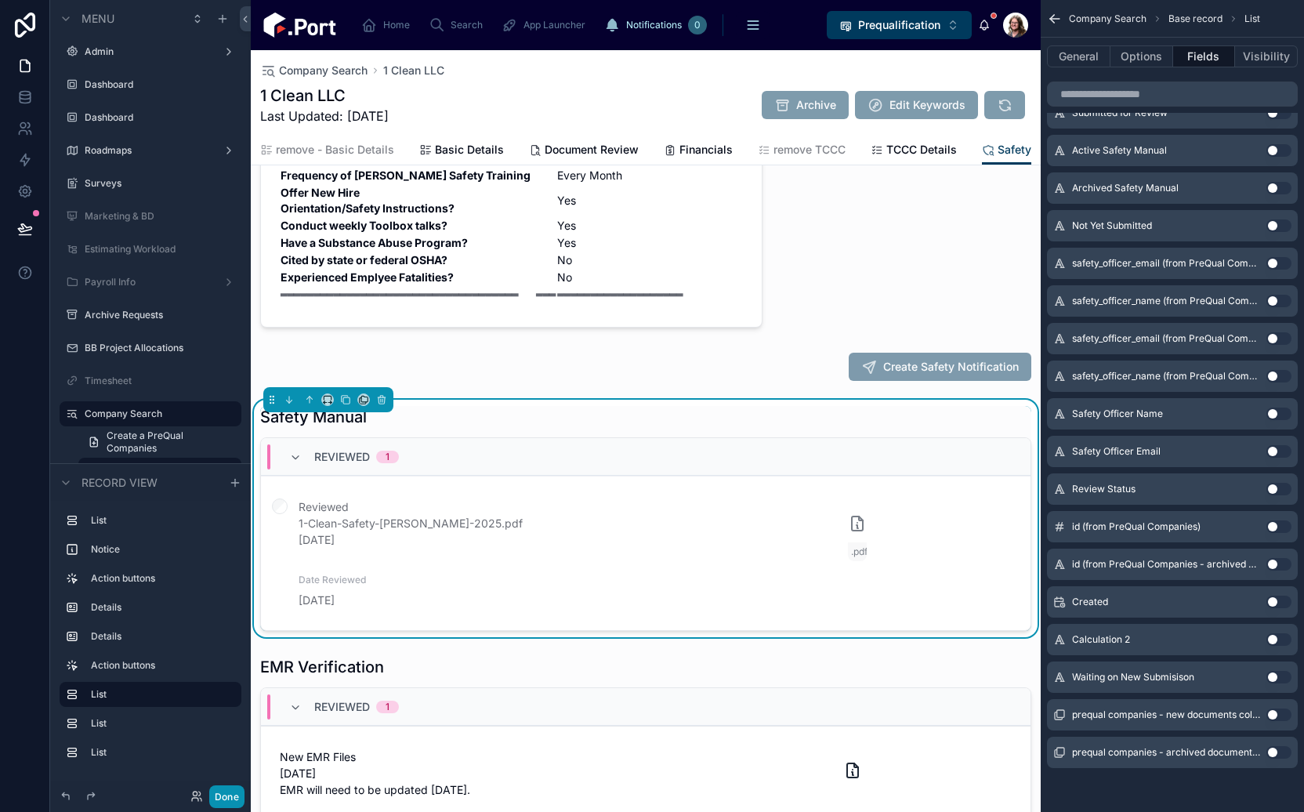
click at [222, 798] on button "Done" at bounding box center [226, 796] width 35 height 23
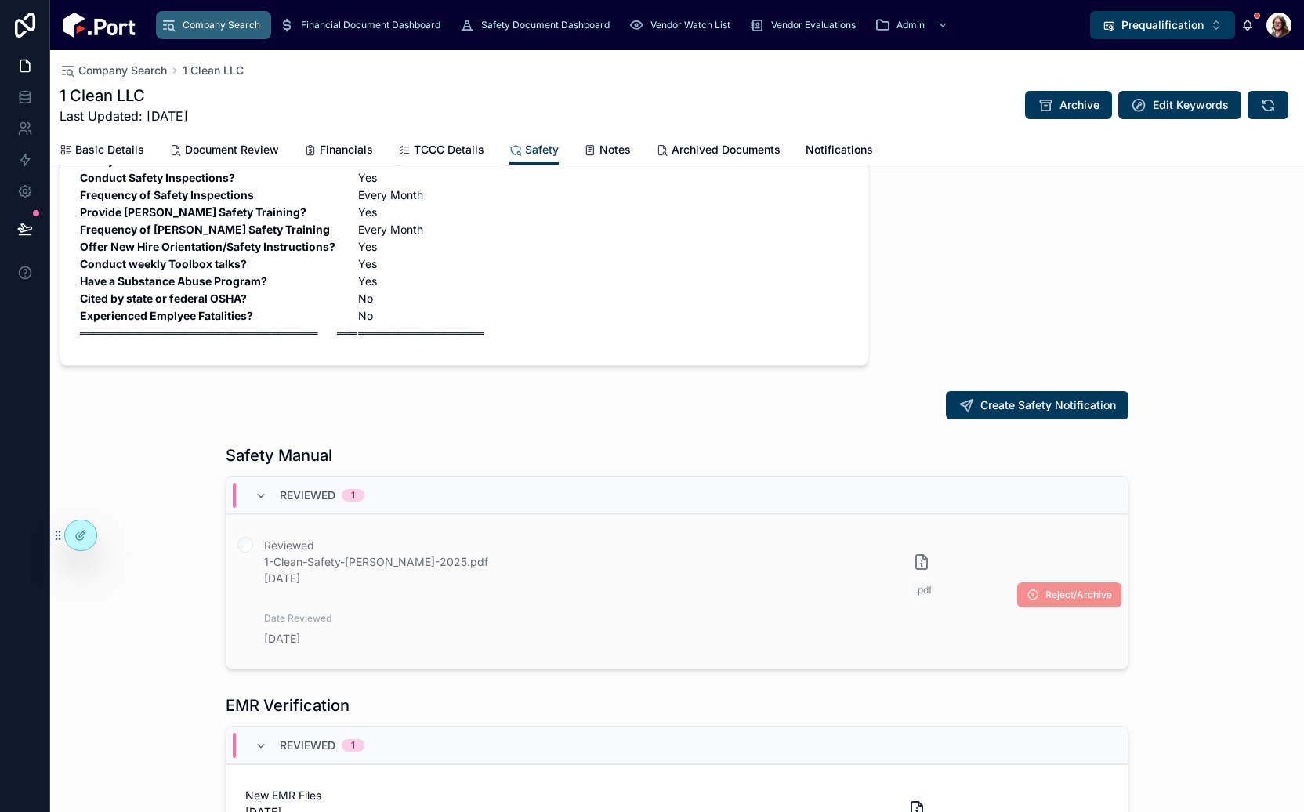
scroll to position [392, 0]
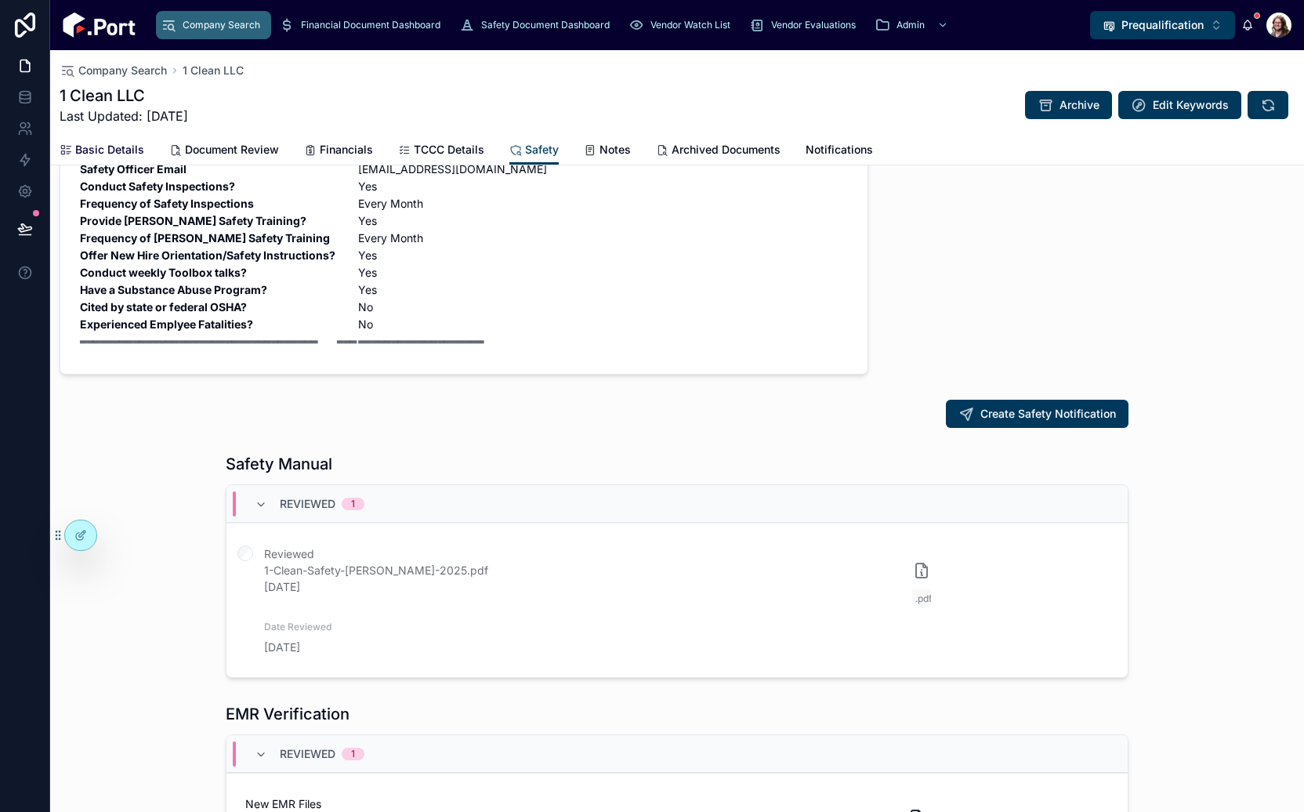
click at [105, 147] on span "Basic Details" at bounding box center [109, 150] width 69 height 16
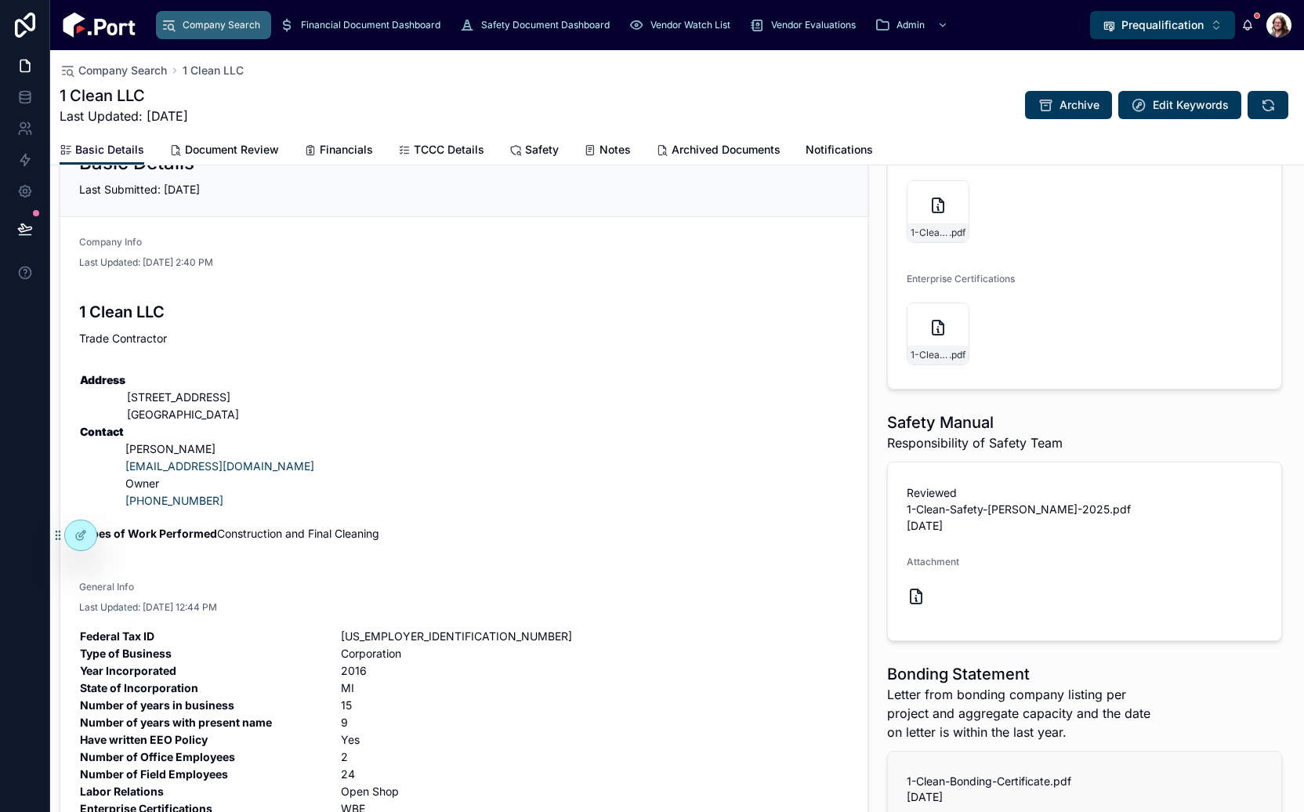
scroll to position [235, 0]
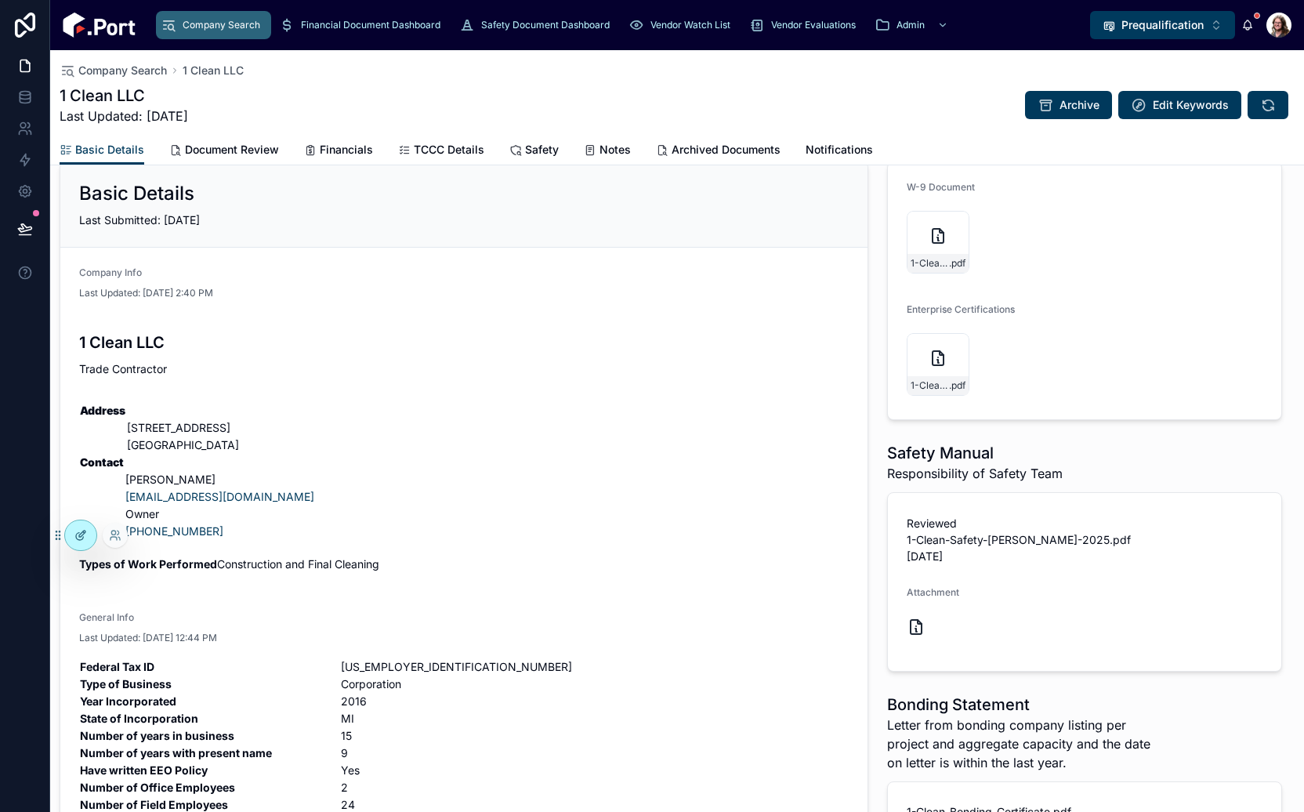
click at [80, 534] on icon at bounding box center [80, 535] width 13 height 13
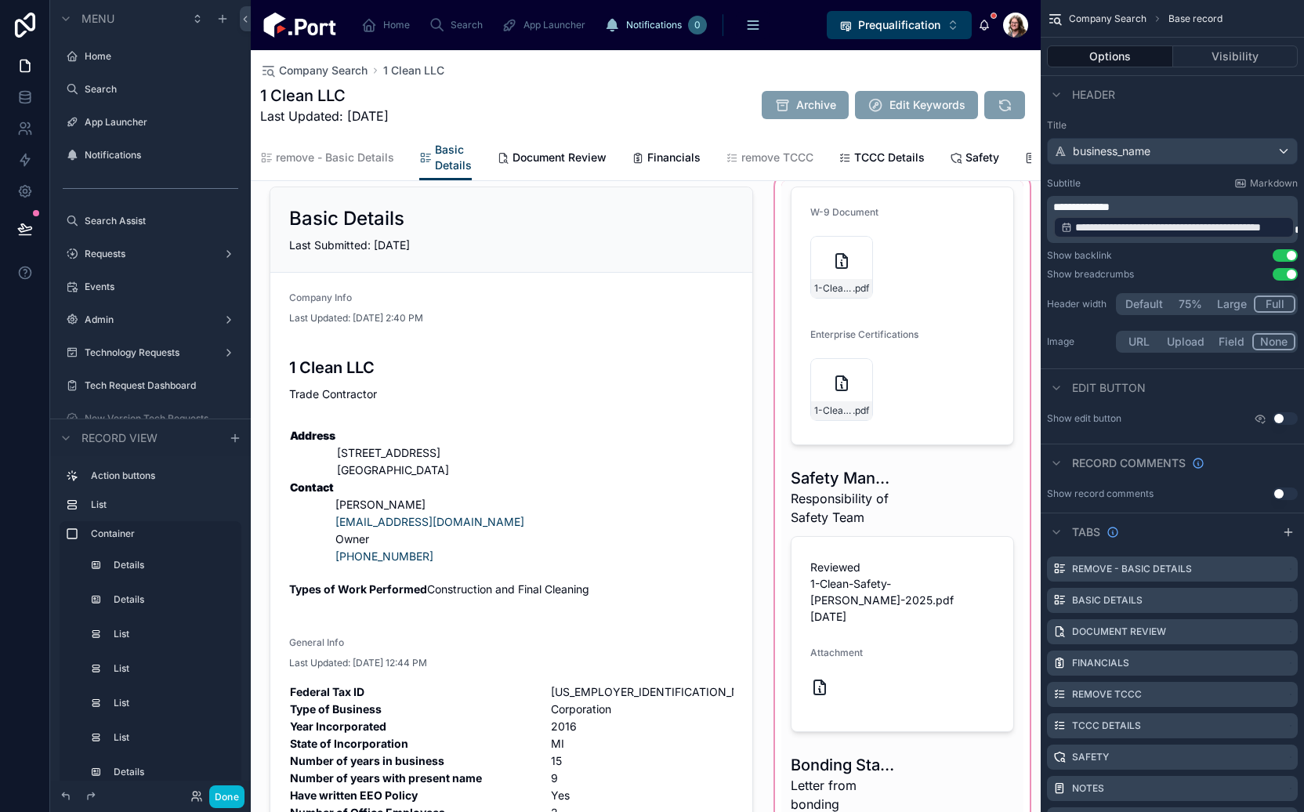
scroll to position [1979, 0]
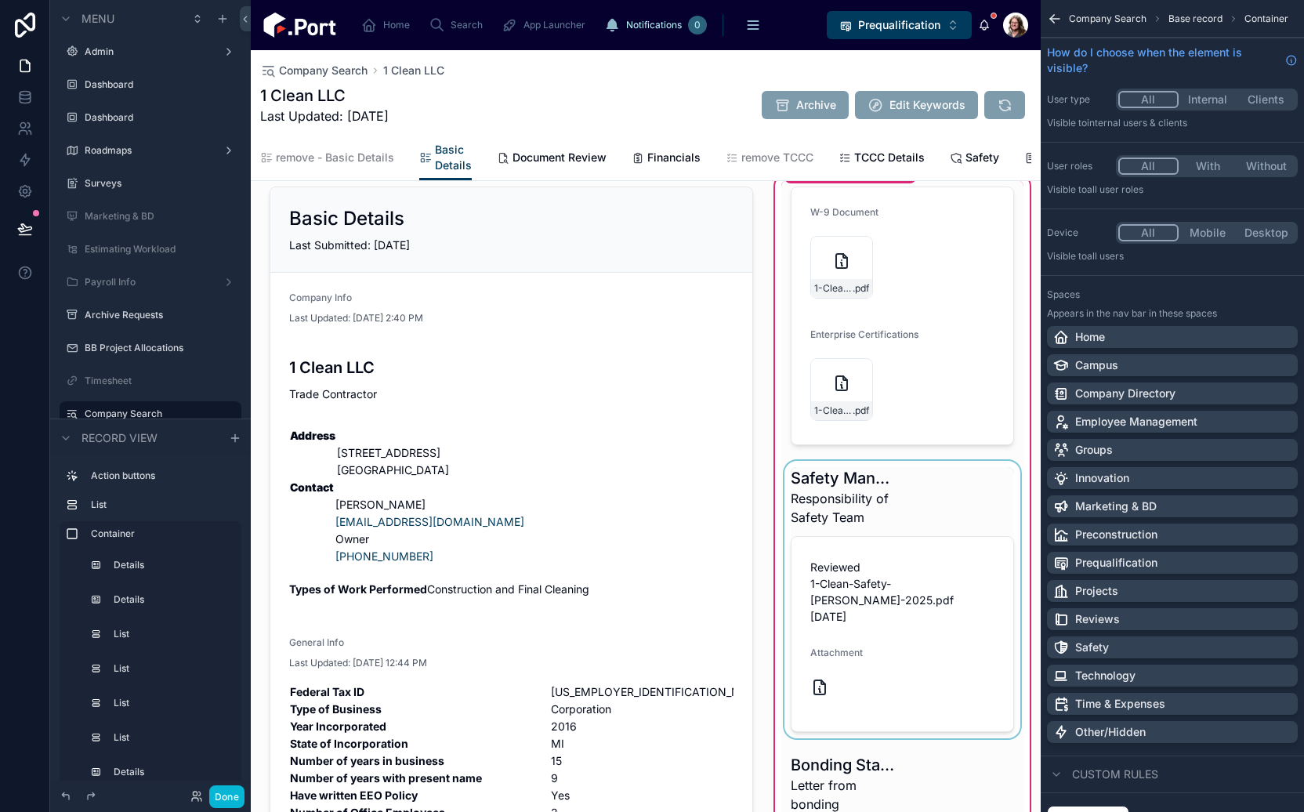
click at [910, 587] on div at bounding box center [902, 599] width 242 height 277
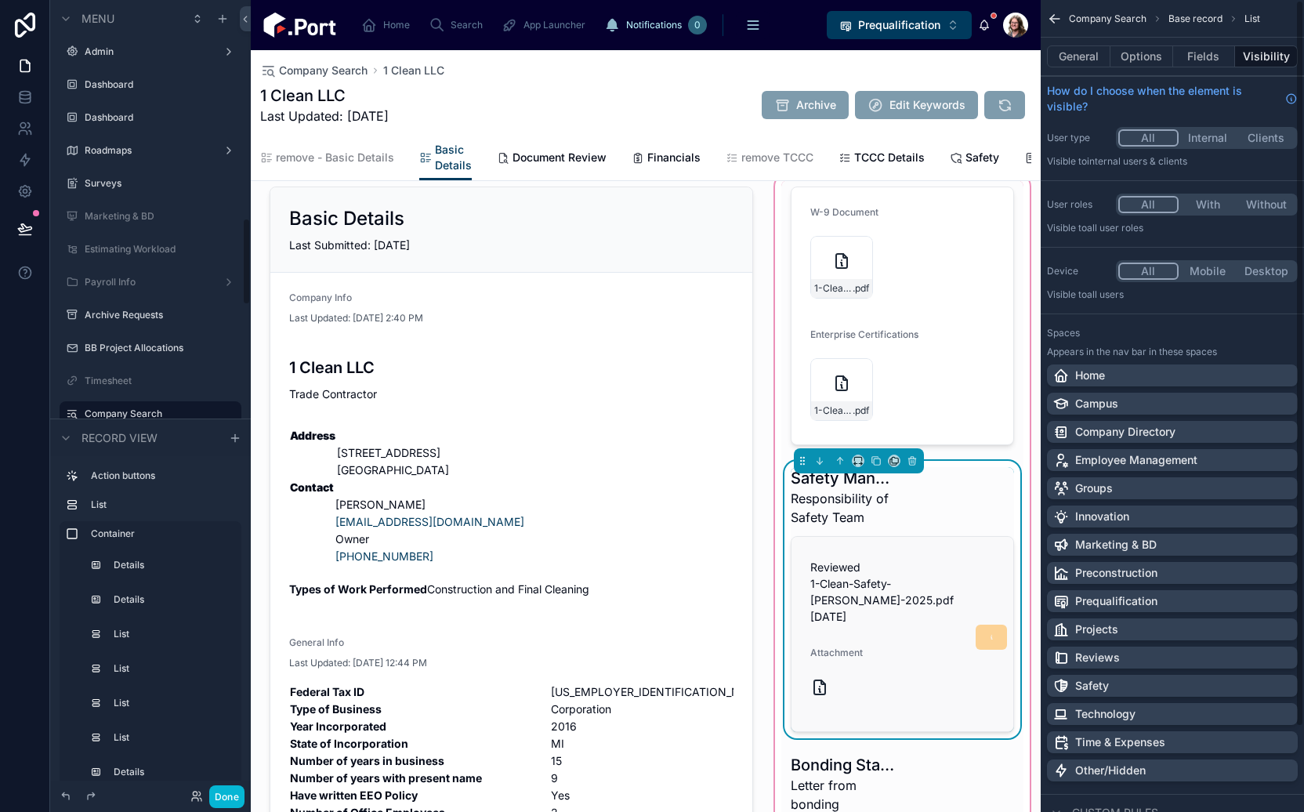
click at [914, 588] on p "Reviewed 1-Clean-Safety-Manuel-2025.pdf 05/13/25" at bounding box center [913, 592] width 207 height 66
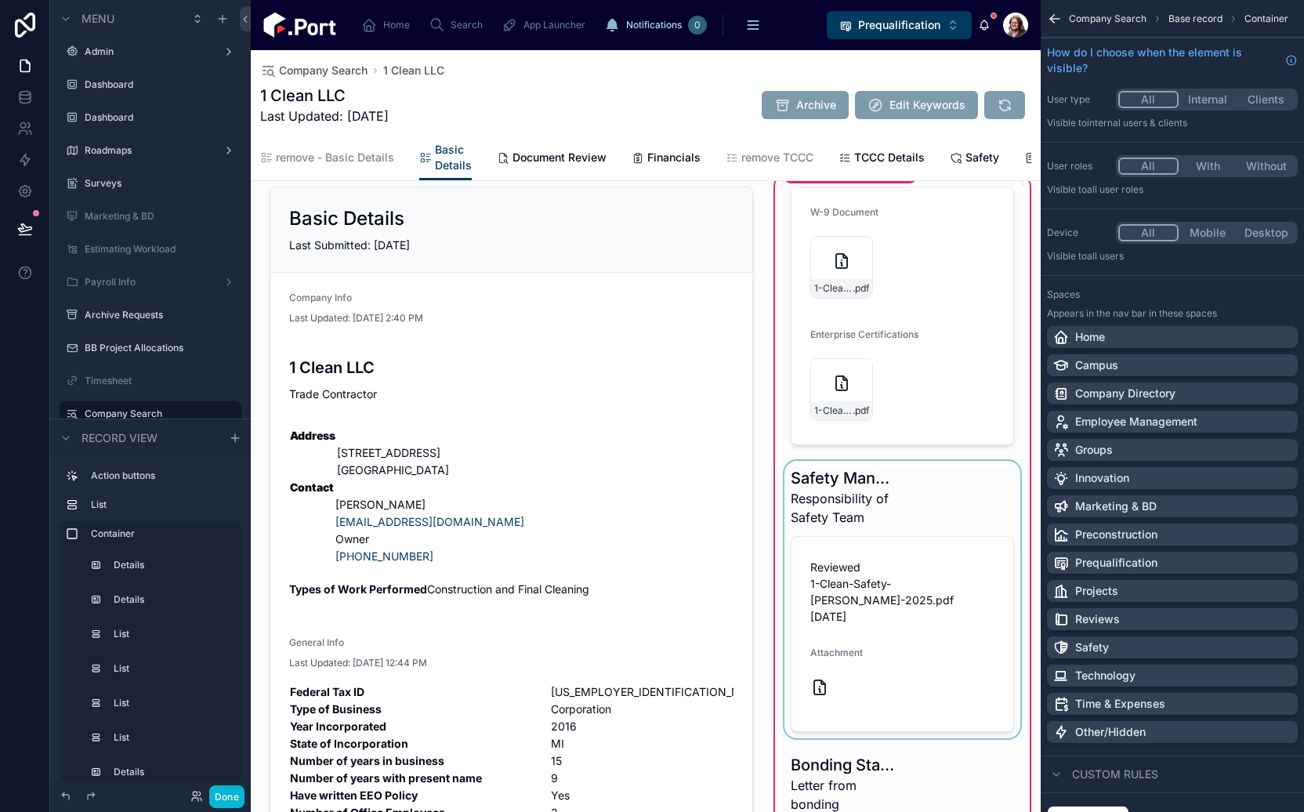
click at [912, 639] on div at bounding box center [902, 599] width 242 height 277
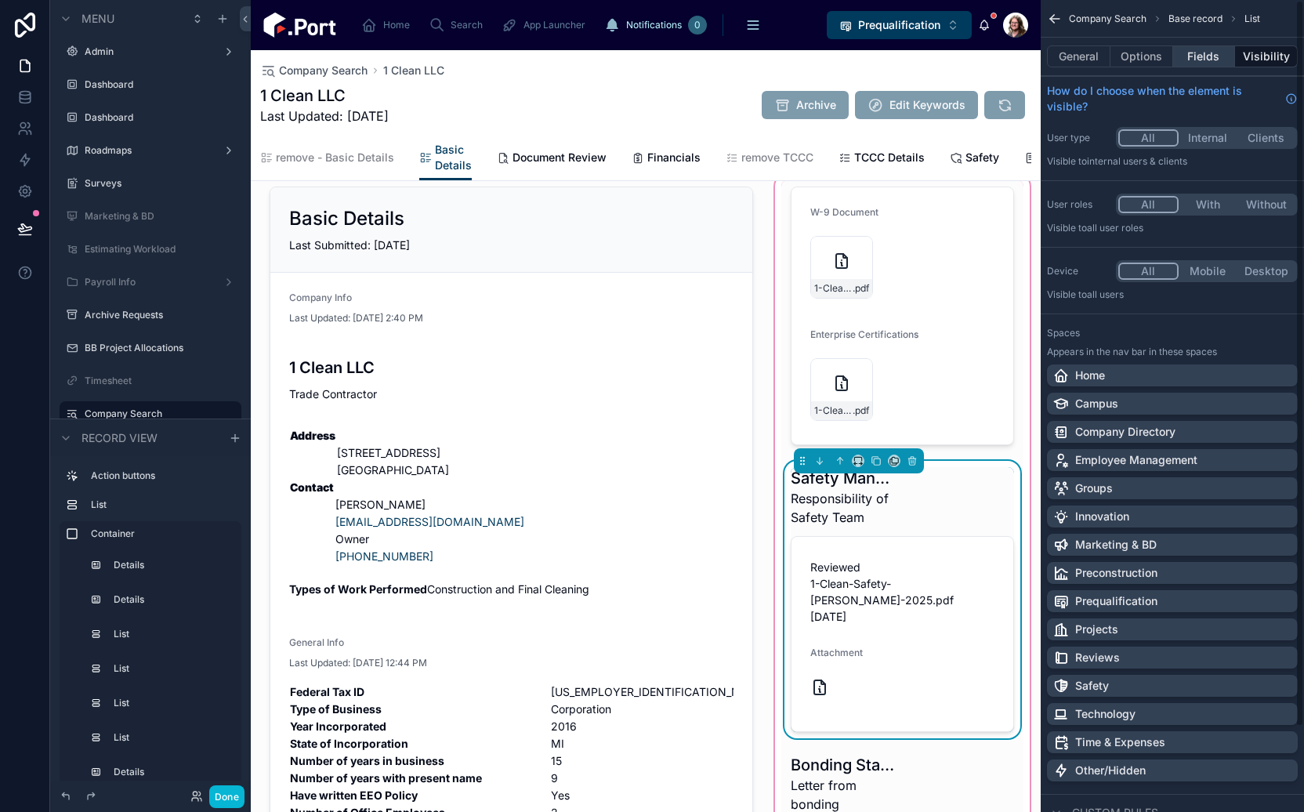
click at [1212, 49] on button "Fields" at bounding box center [1204, 56] width 63 height 22
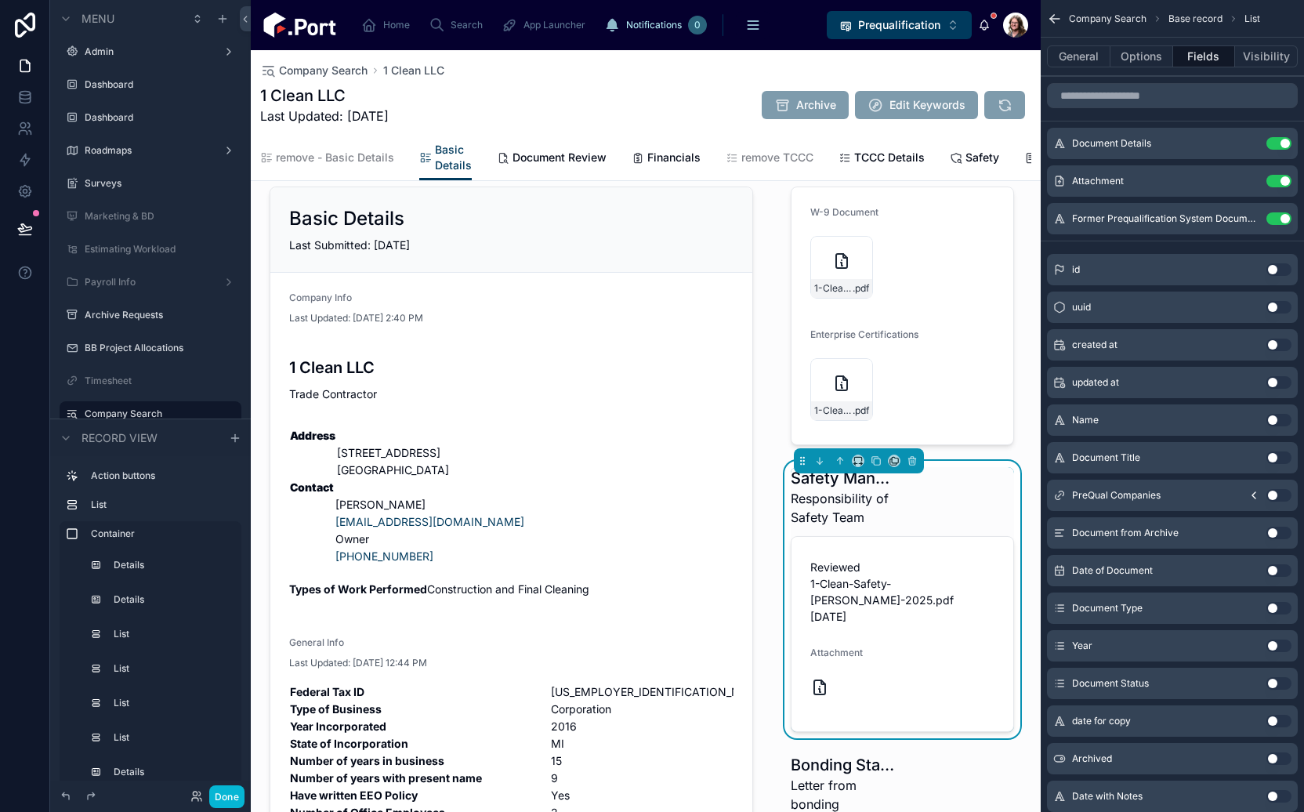
drag, startPoint x: 933, startPoint y: 585, endPoint x: 1143, endPoint y: 400, distance: 279.3
click at [933, 585] on p "Reviewed 1-Clean-Safety-Manuel-2025.pdf 05/13/25" at bounding box center [913, 592] width 207 height 66
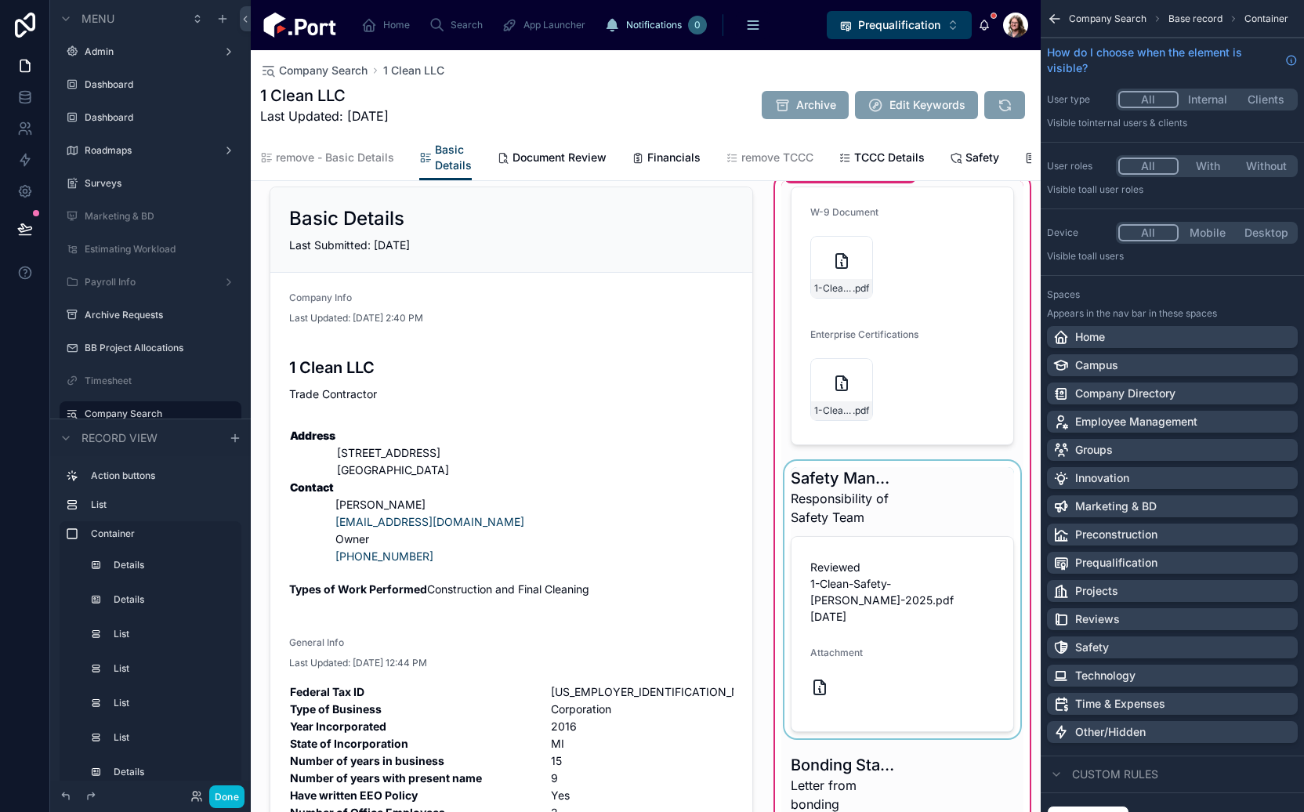
click at [883, 578] on div at bounding box center [902, 599] width 242 height 277
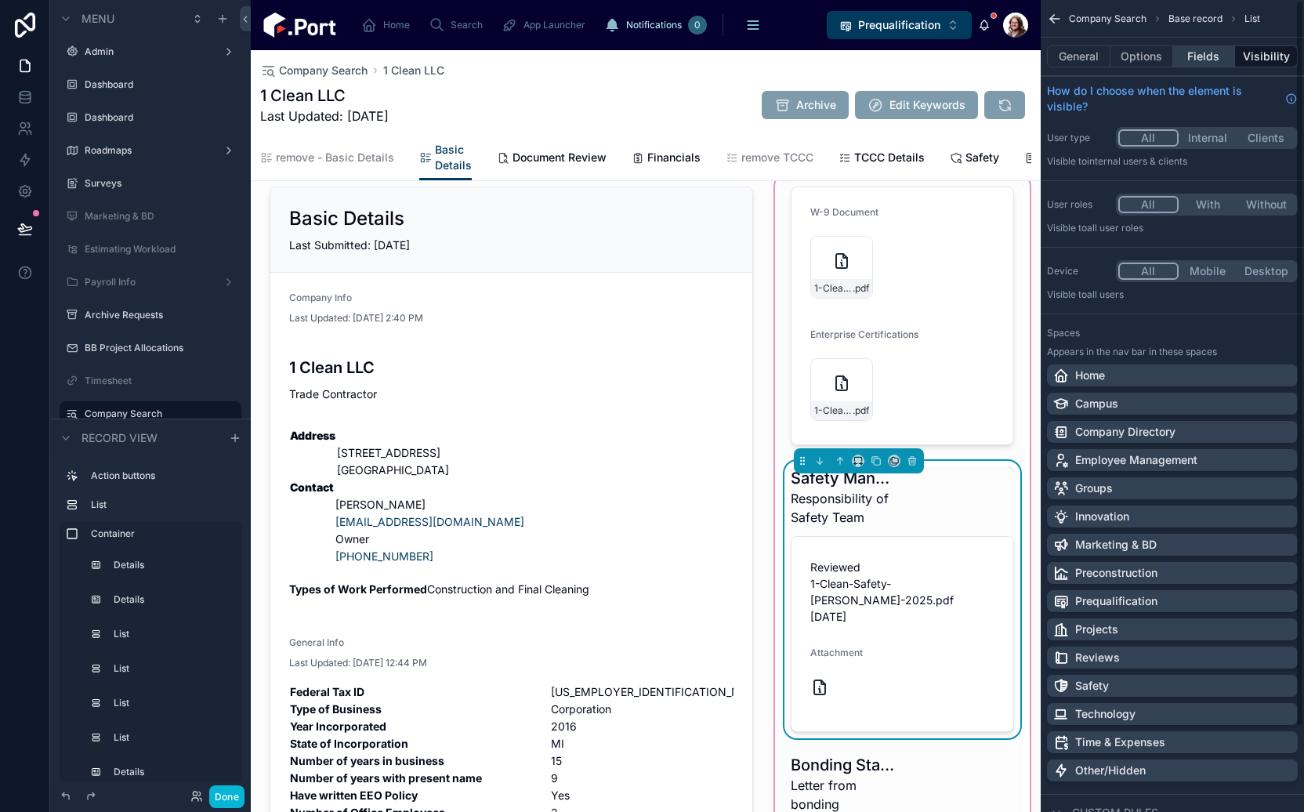
click at [1204, 60] on button "Fields" at bounding box center [1204, 56] width 63 height 22
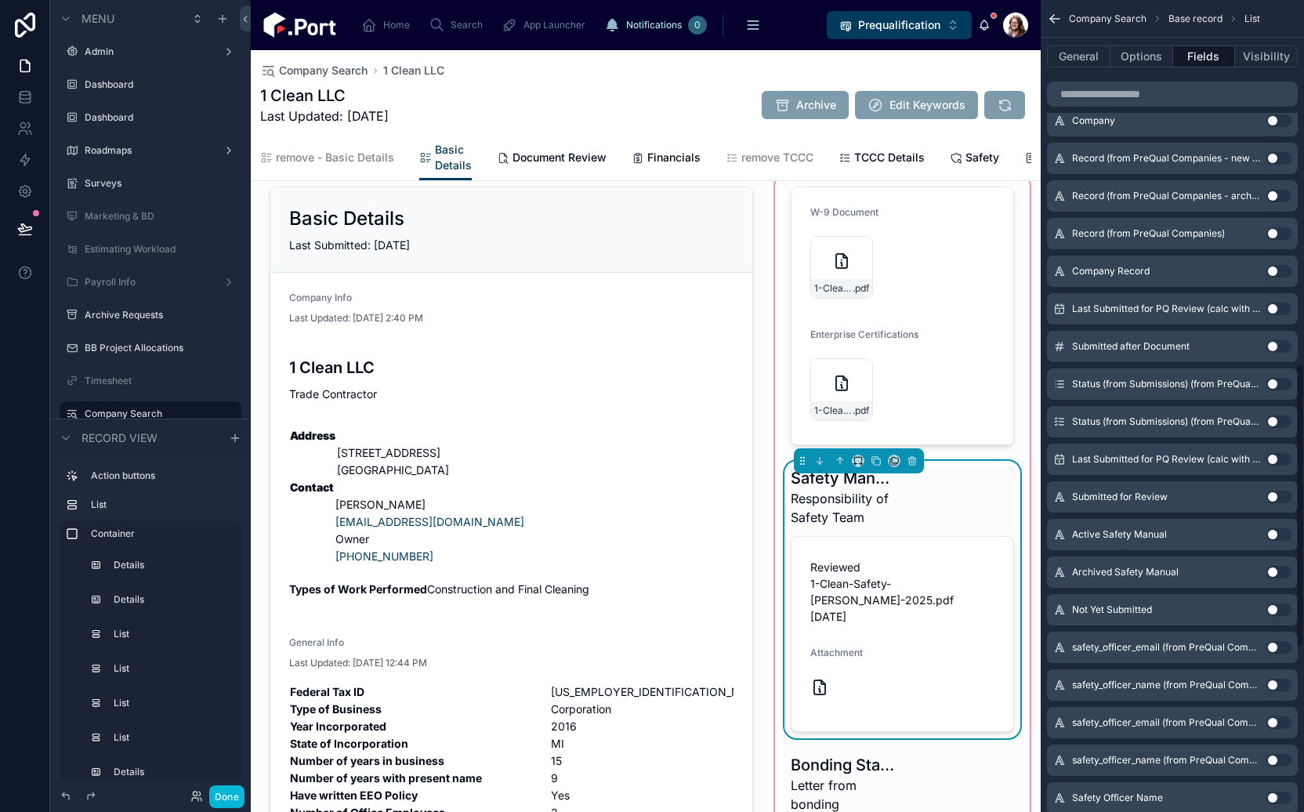
scroll to position [1511, 0]
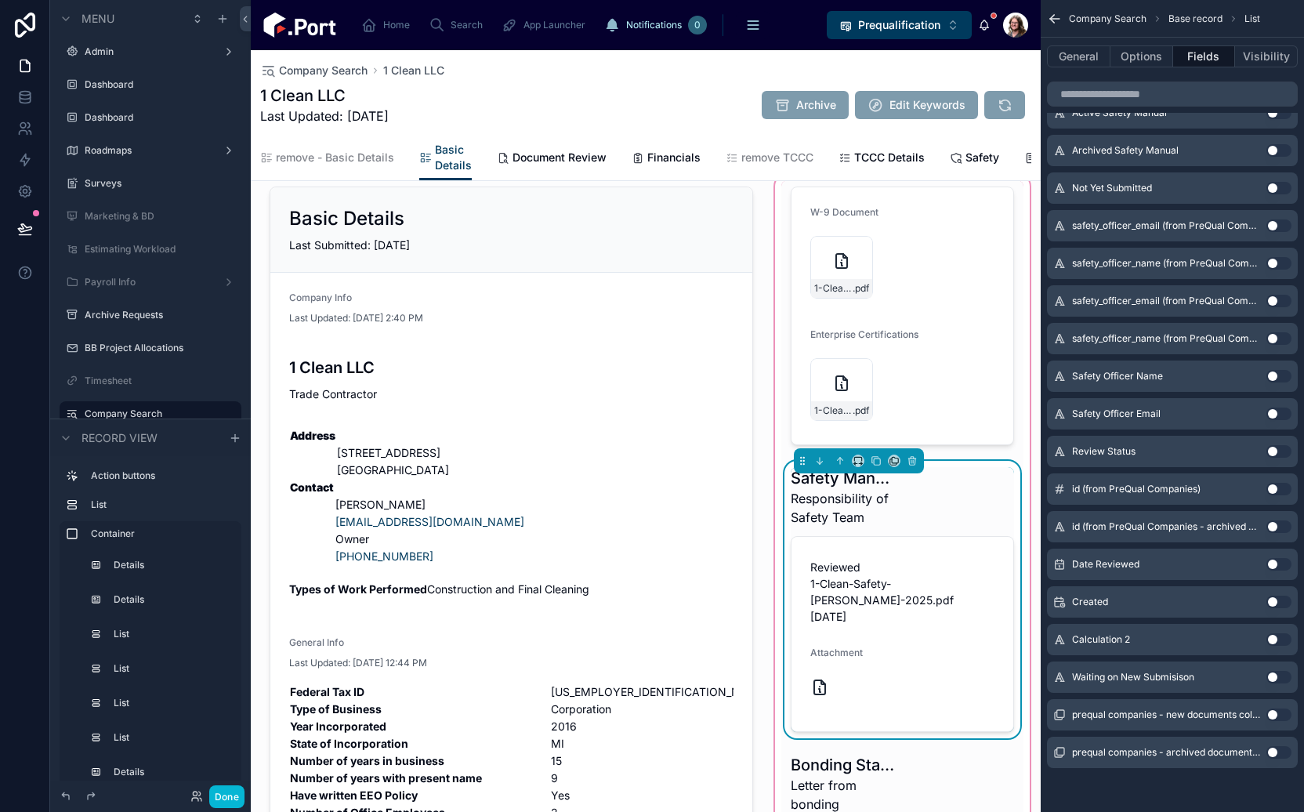
click at [928, 653] on div "Reviewed 1-Clean-Safety-Manuel-2025.pdf 05/13/25 Attachment" at bounding box center [902, 634] width 184 height 150
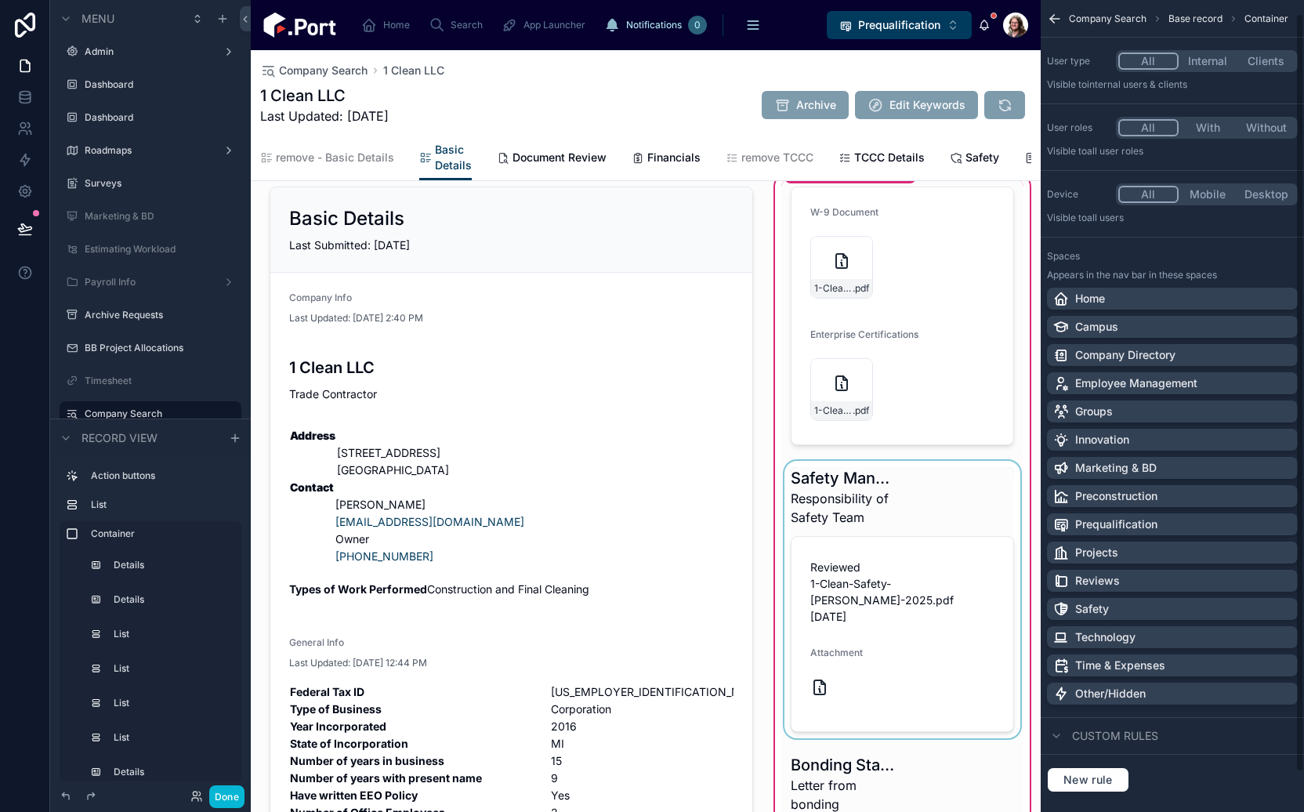
scroll to position [56, 0]
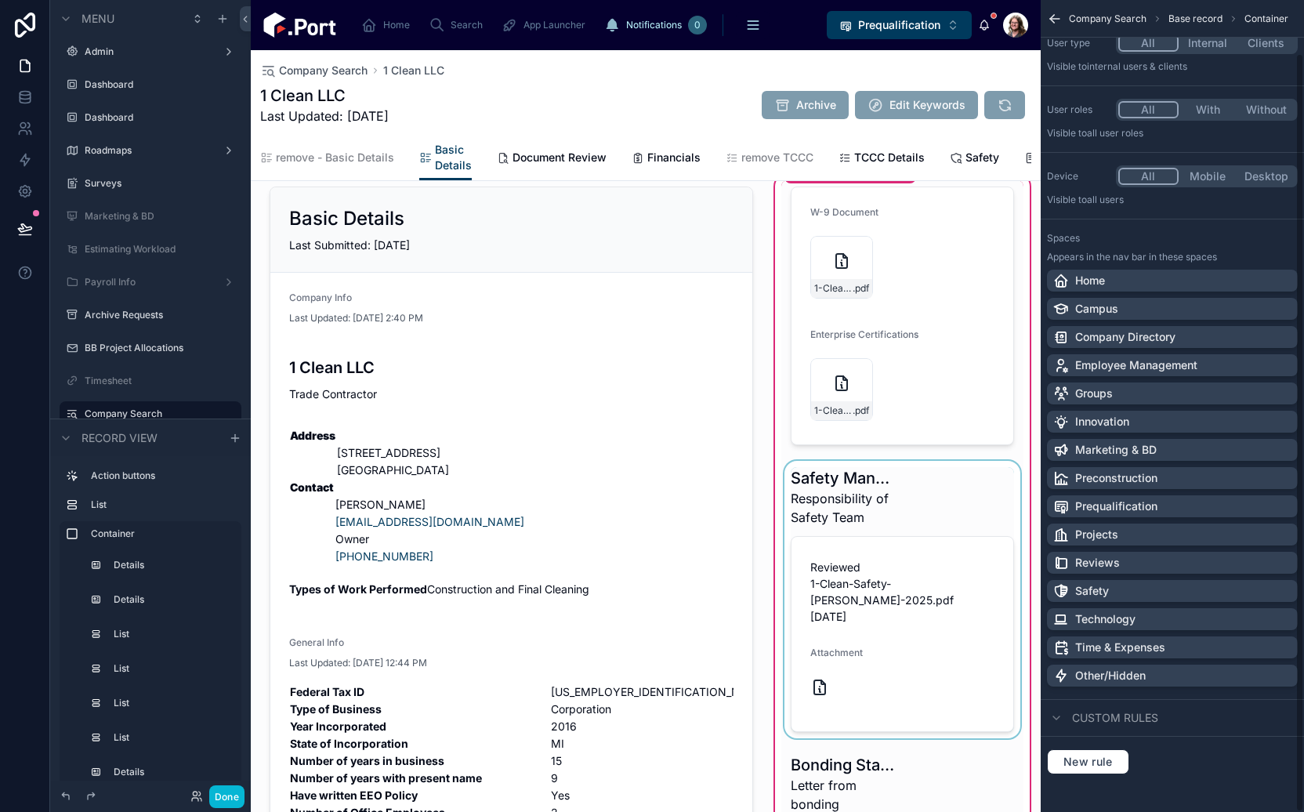
click at [898, 577] on div at bounding box center [902, 599] width 242 height 277
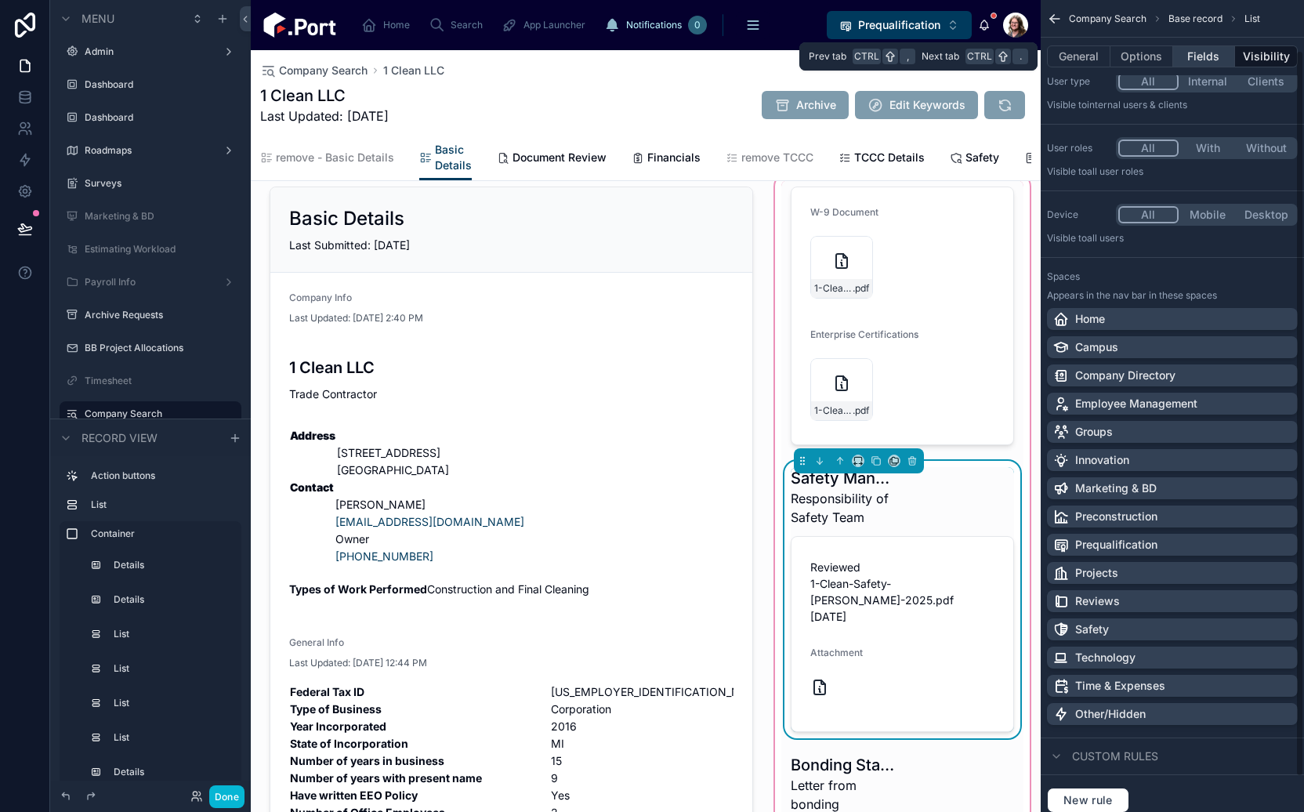
click at [1211, 59] on button "Fields" at bounding box center [1204, 56] width 63 height 22
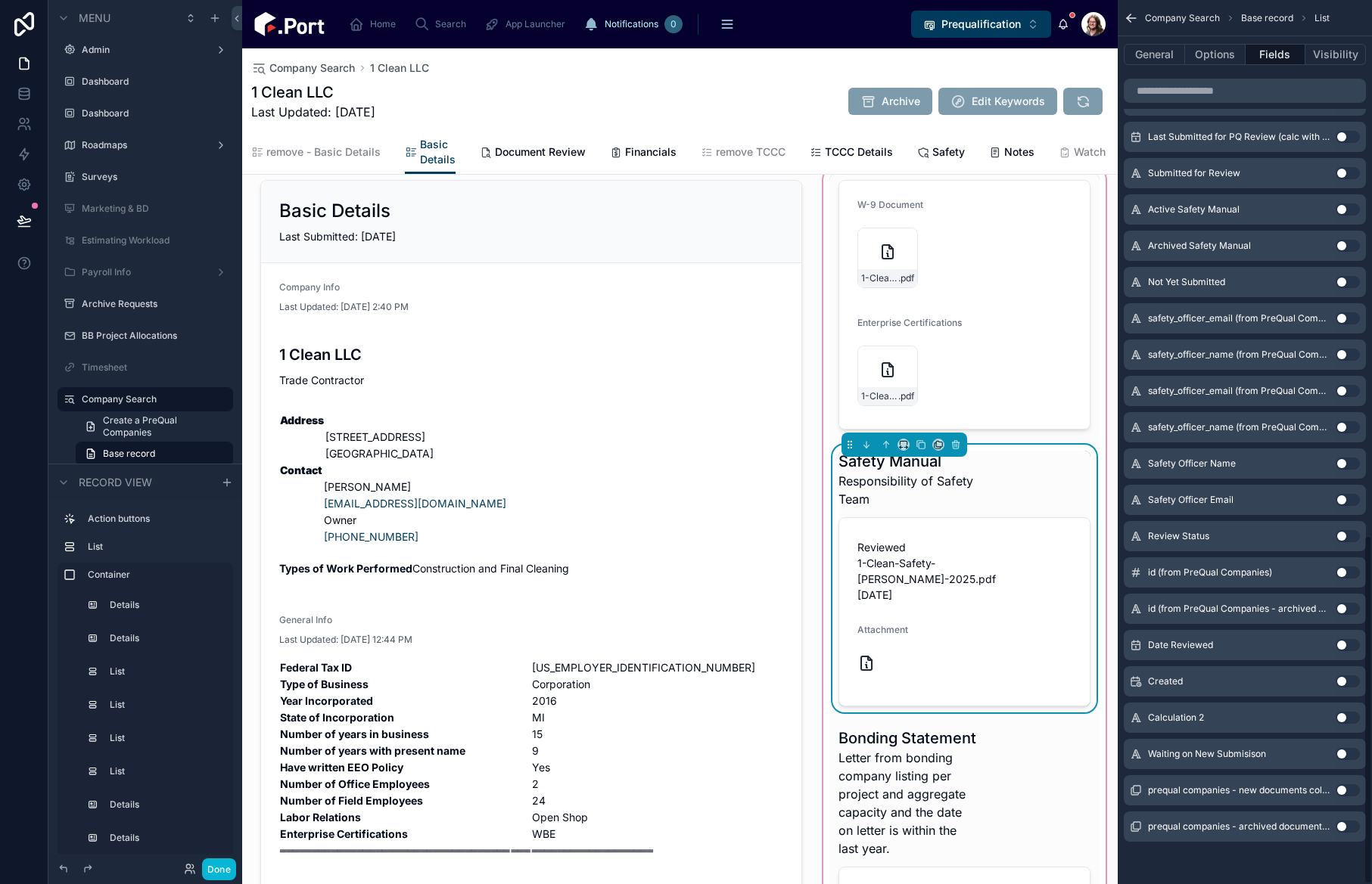
scroll to position [1358, 0]
click at [320, 69] on span "Company Search" at bounding box center [312, 69] width 86 height 15
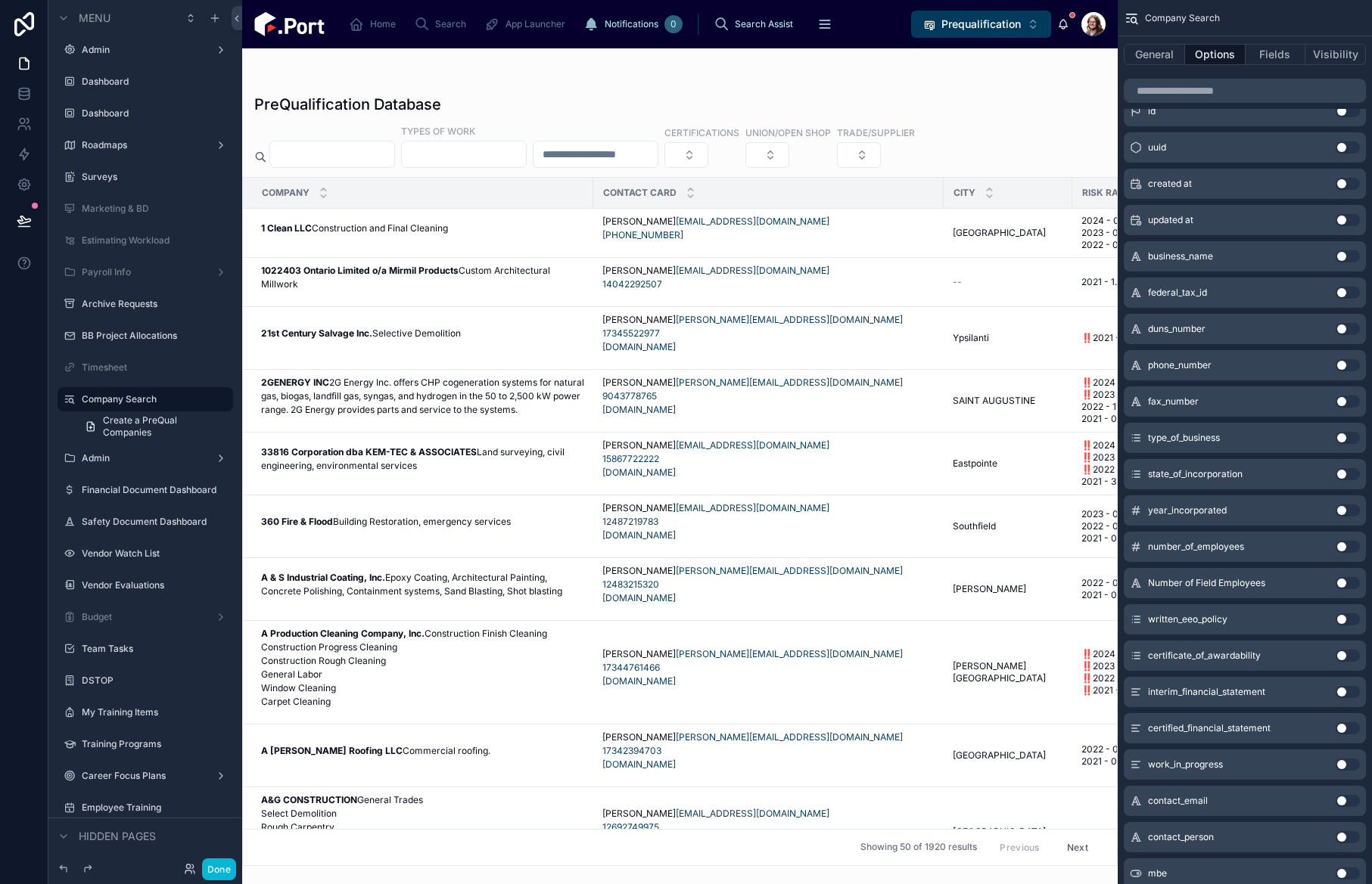
click at [394, 155] on input "text" at bounding box center [332, 154] width 125 height 21
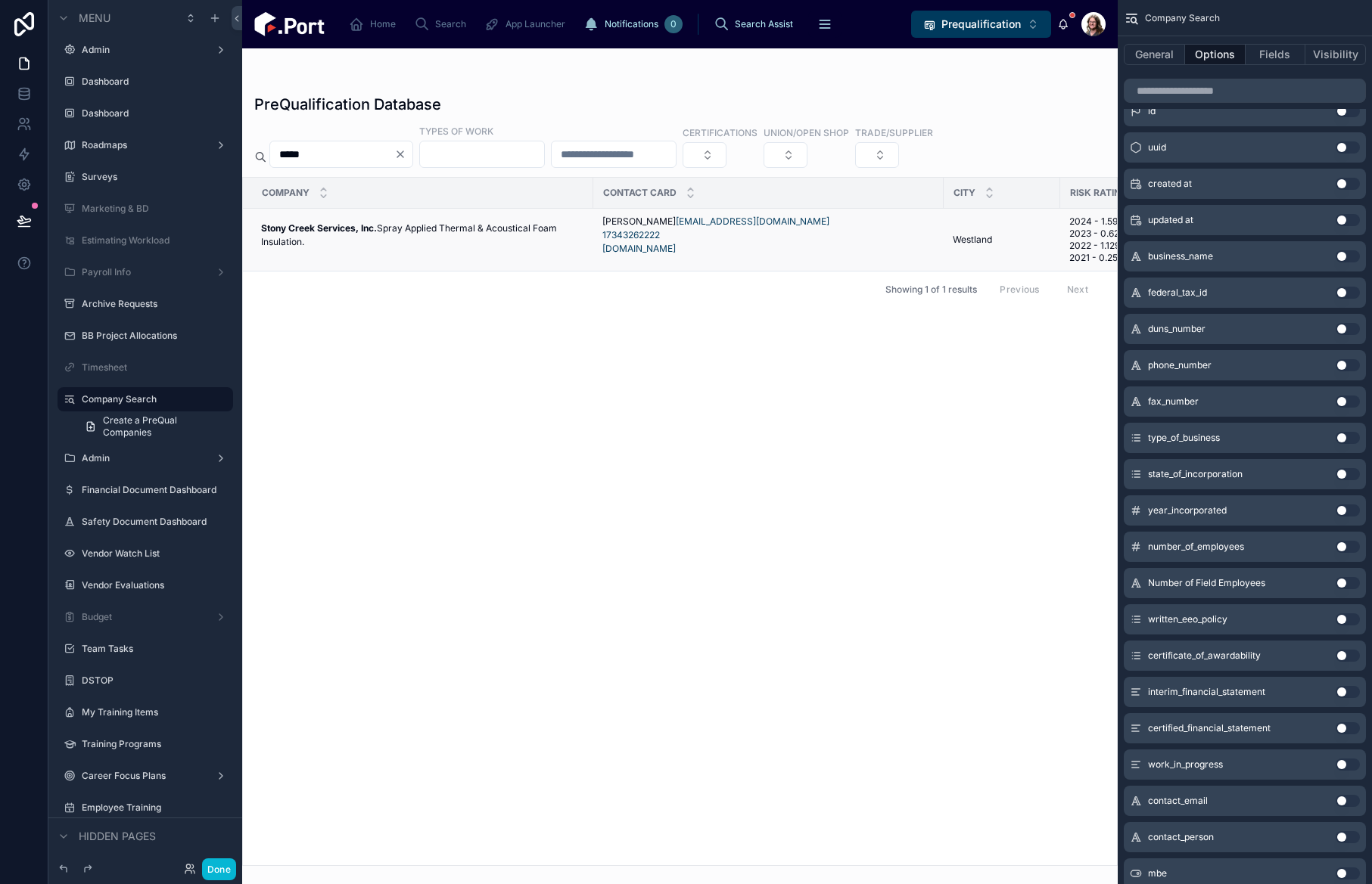
type input "*****"
click at [395, 258] on div "Stony Creek Services, Inc. Spray Applied Thermal & Acoustical Foam Insulation. …" at bounding box center [422, 240] width 323 height 37
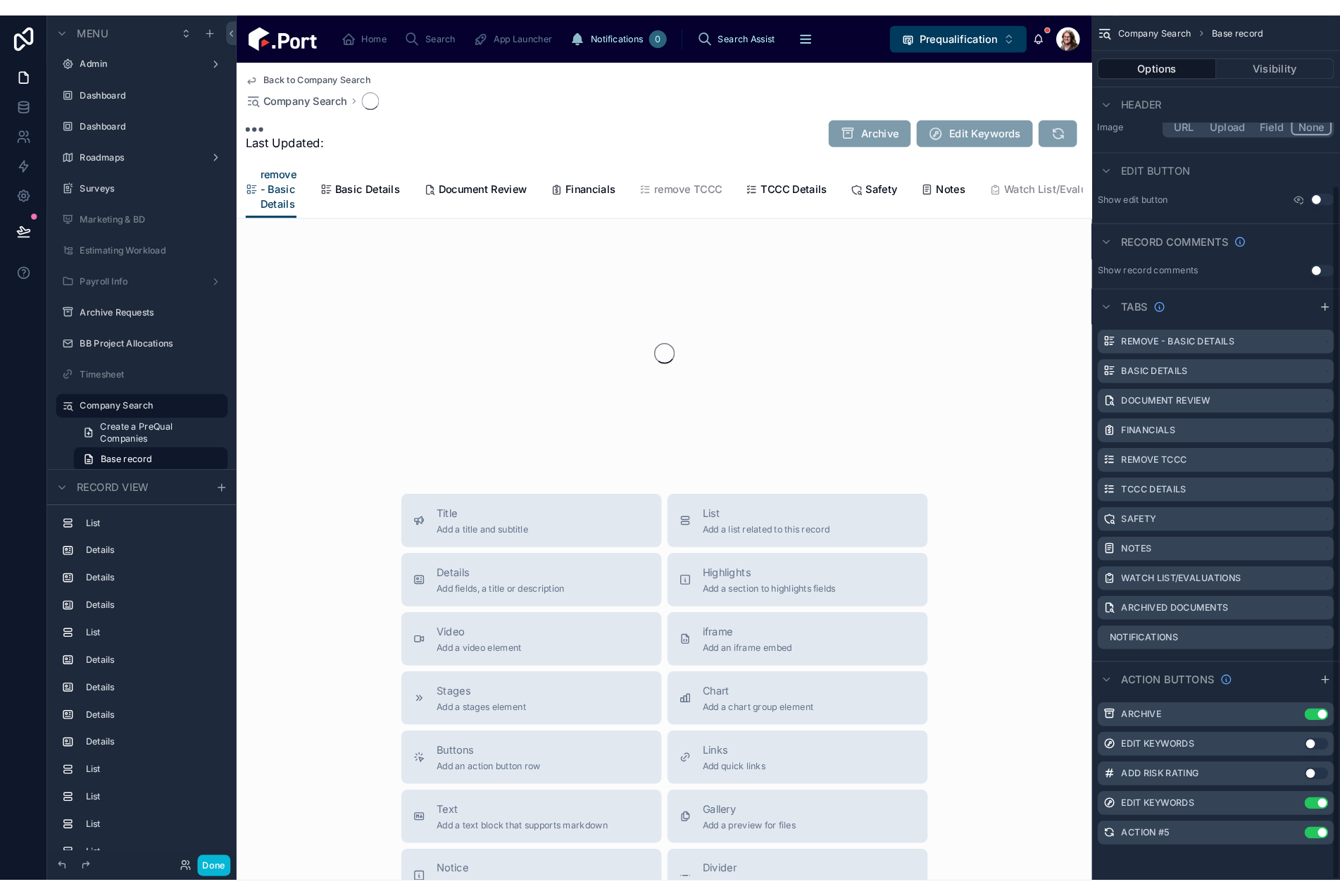
scroll to position [200, 0]
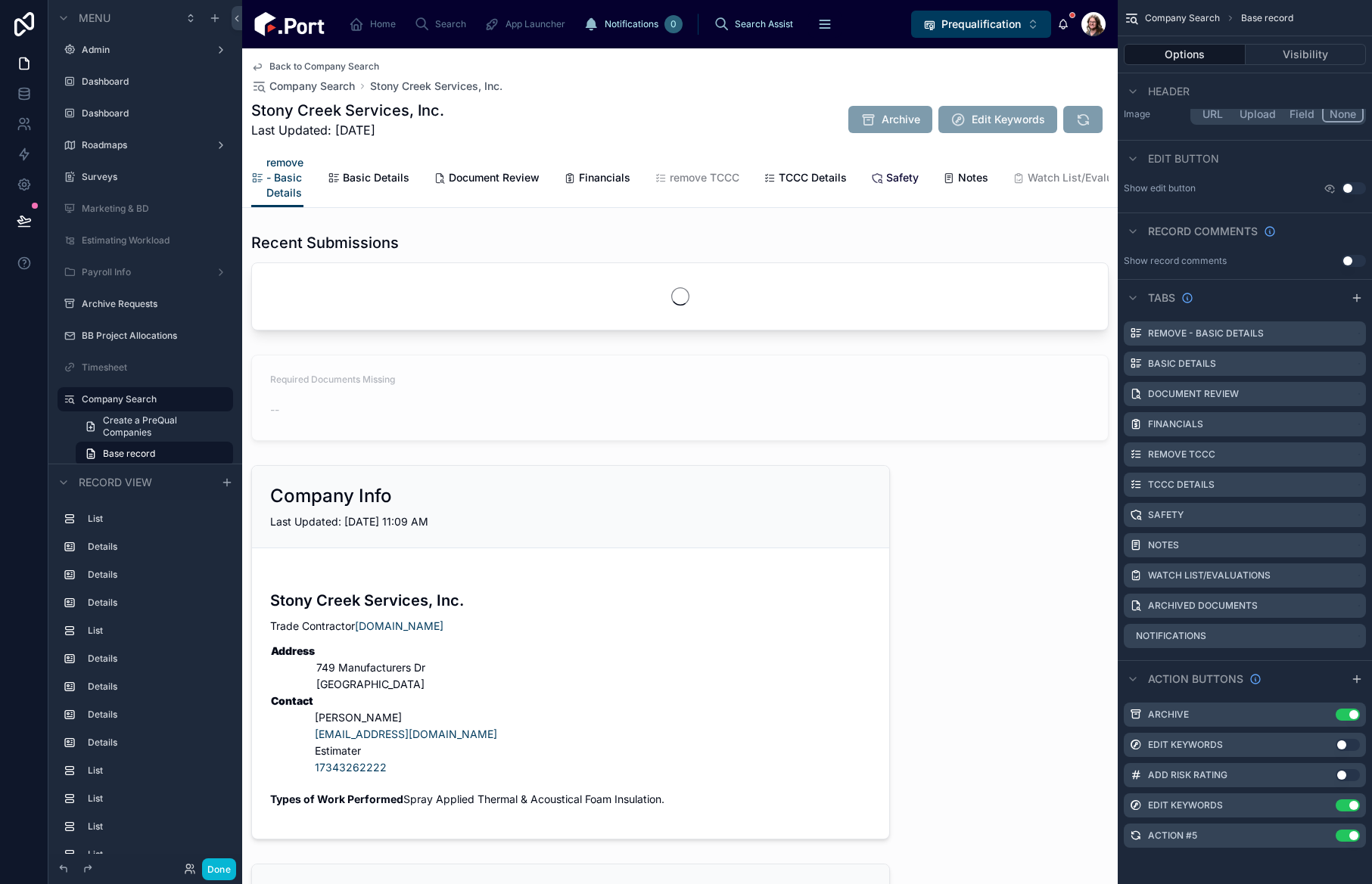
click at [894, 177] on span "Safety" at bounding box center [903, 178] width 33 height 15
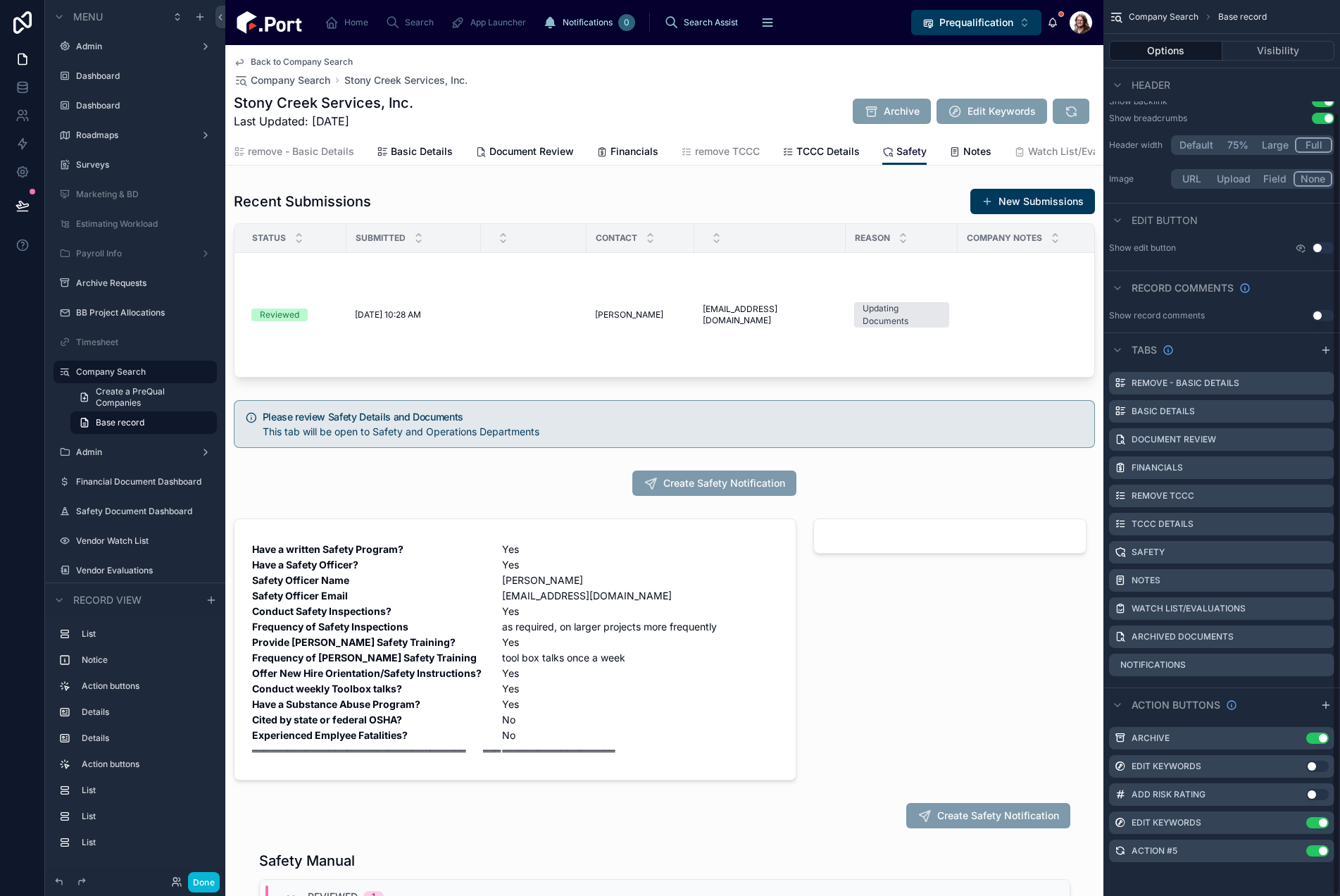
scroll to position [634, 0]
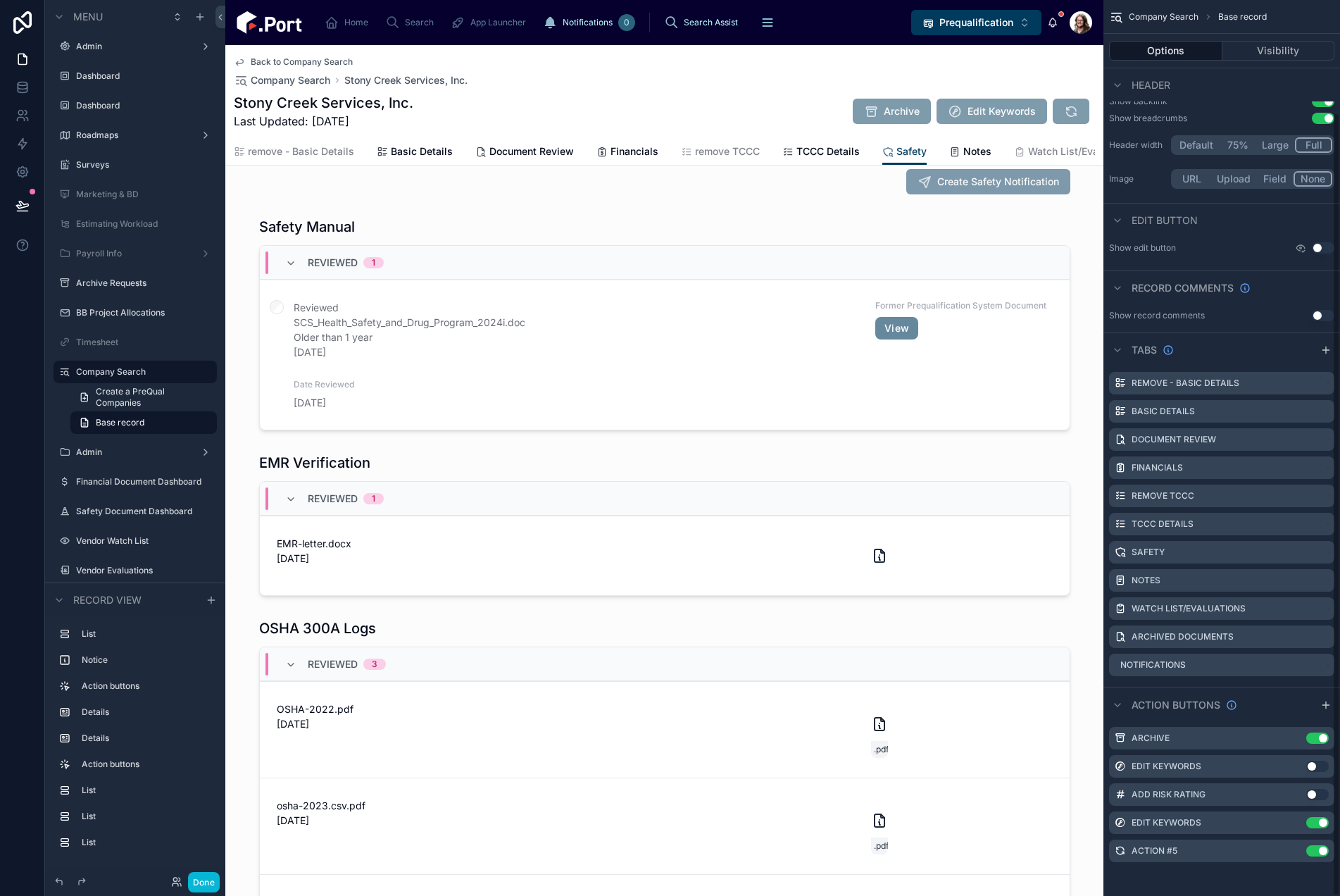
drag, startPoint x: 773, startPoint y: 80, endPoint x: 803, endPoint y: 77, distance: 30.1
click at [773, 81] on div "Back to Company Search Company Search Stony Creek Services, Inc." at bounding box center [664, 72] width 861 height 31
click at [432, 145] on span "Basic Details" at bounding box center [422, 152] width 62 height 14
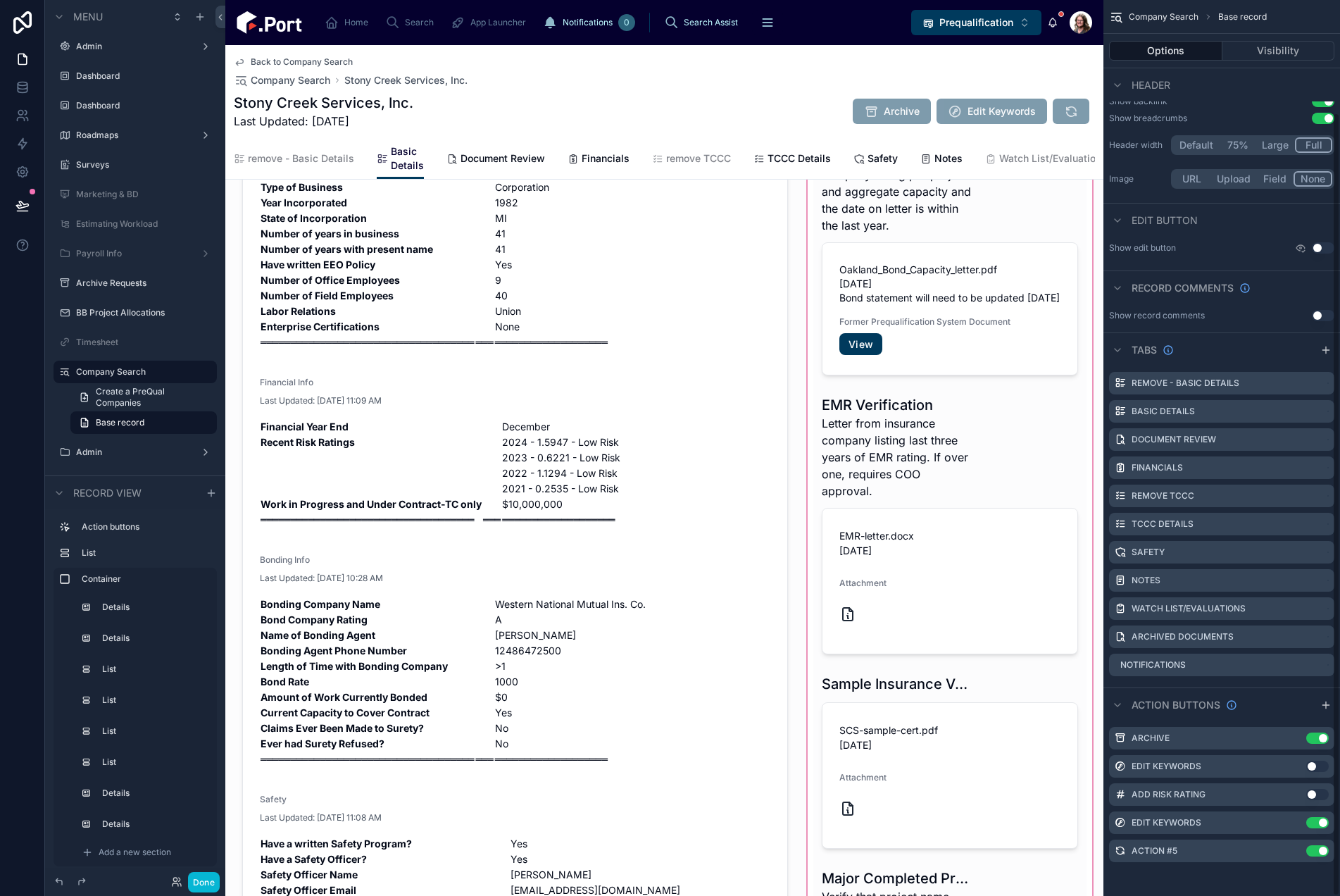
scroll to position [129, 0]
click at [201, 729] on button "Done" at bounding box center [203, 882] width 31 height 21
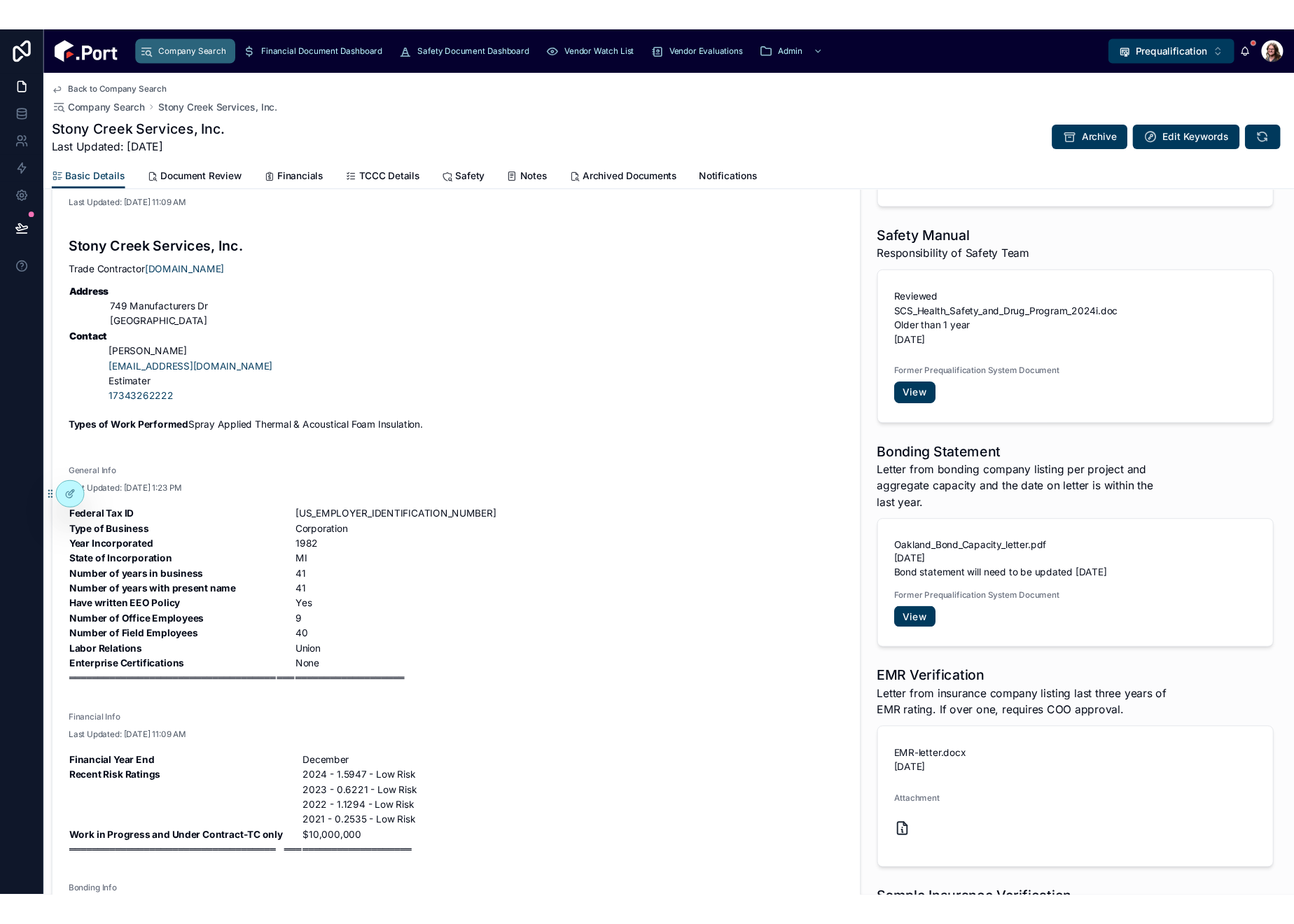
scroll to position [315, 0]
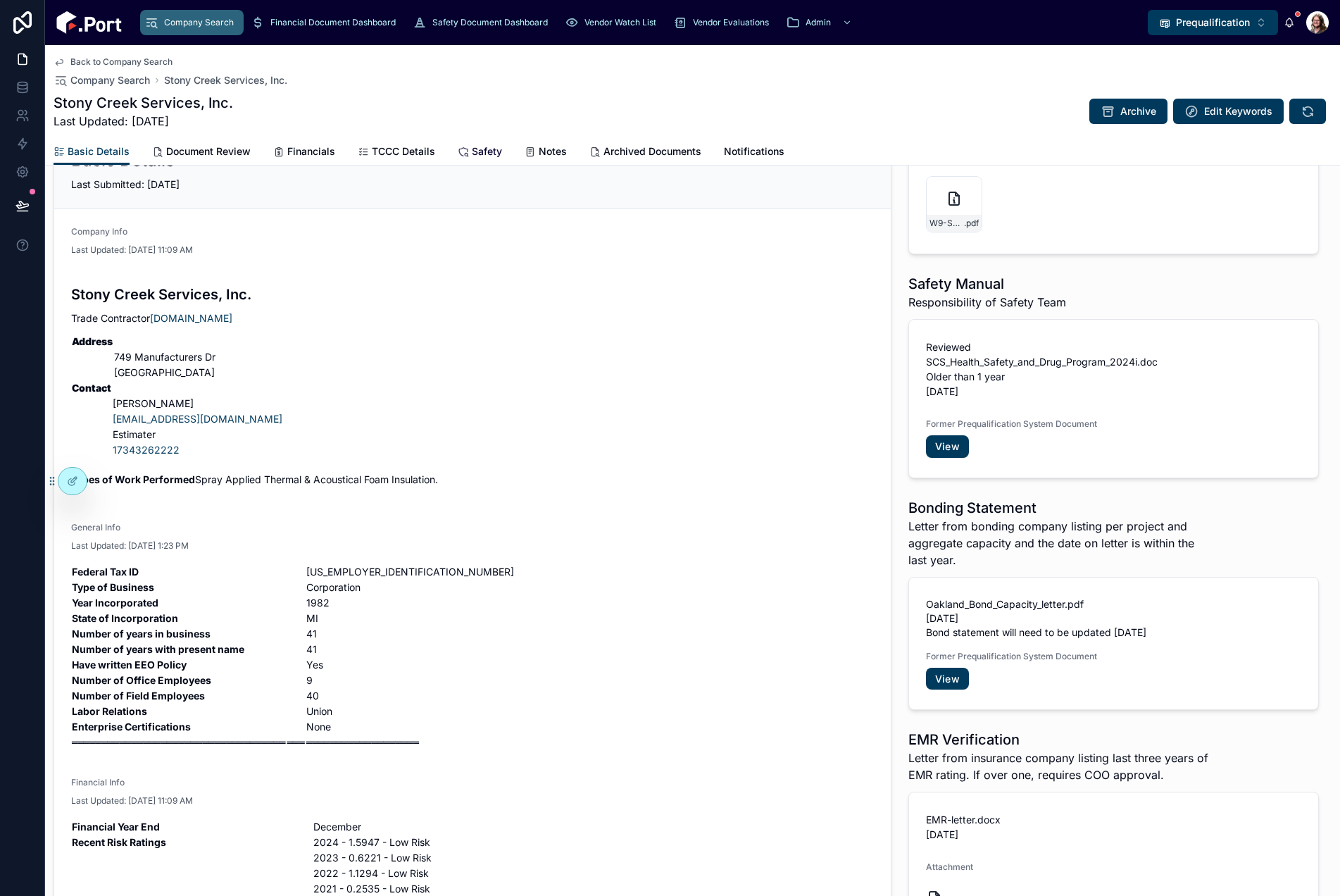
click at [476, 142] on link "Safety" at bounding box center [479, 152] width 44 height 28
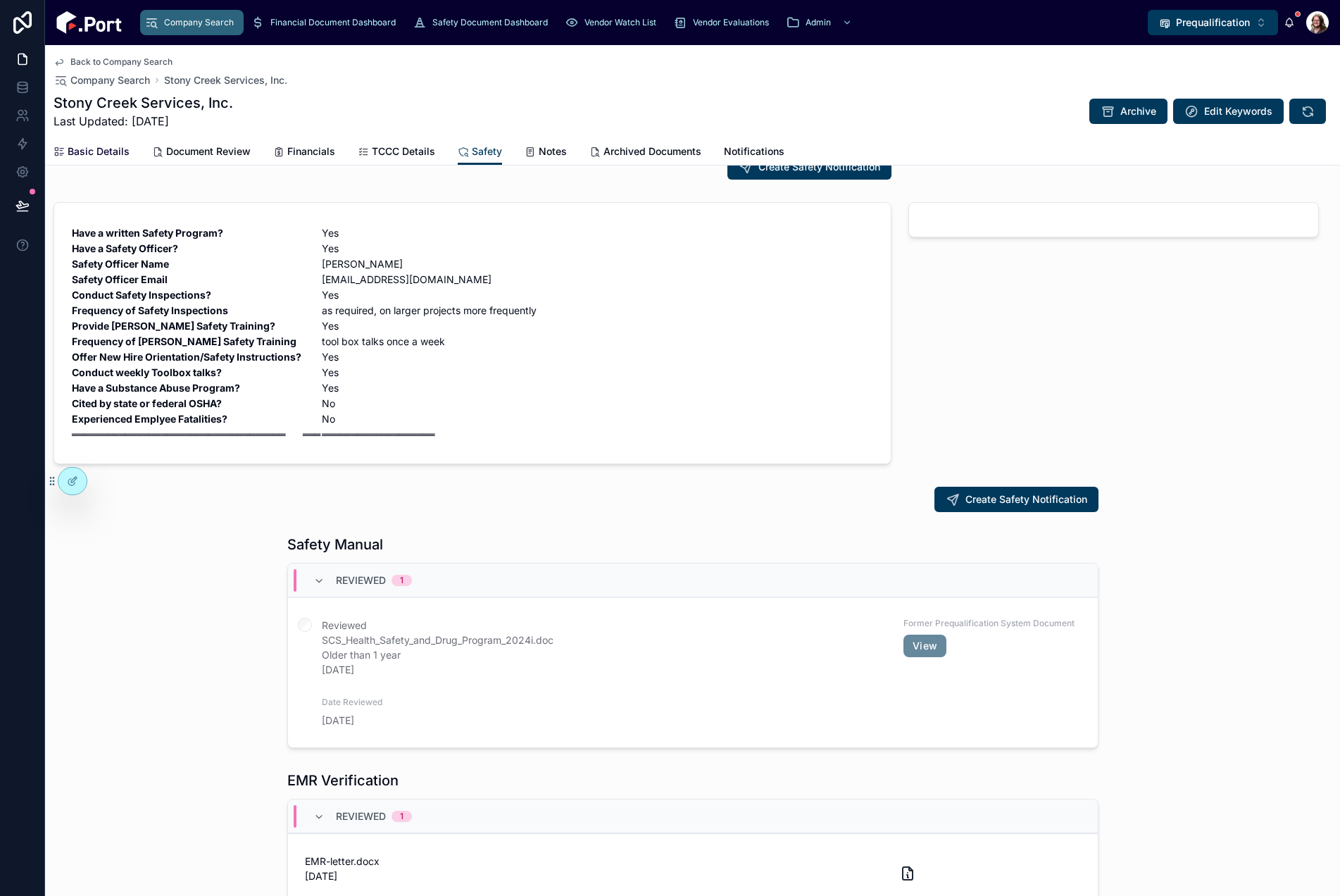
click at [109, 155] on span "Basic Details" at bounding box center [98, 152] width 62 height 14
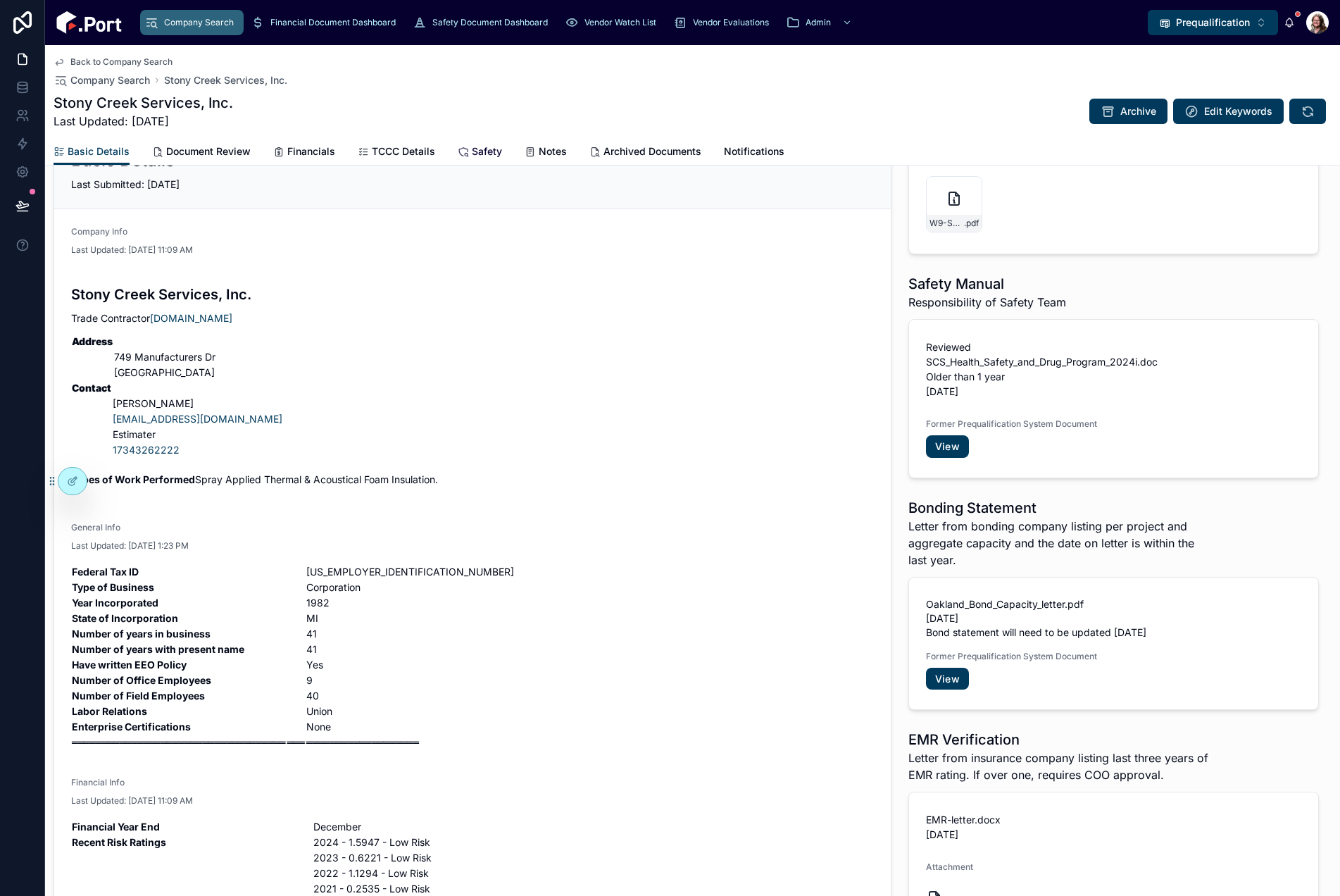
click at [468, 152] on div "Safety" at bounding box center [479, 152] width 44 height 14
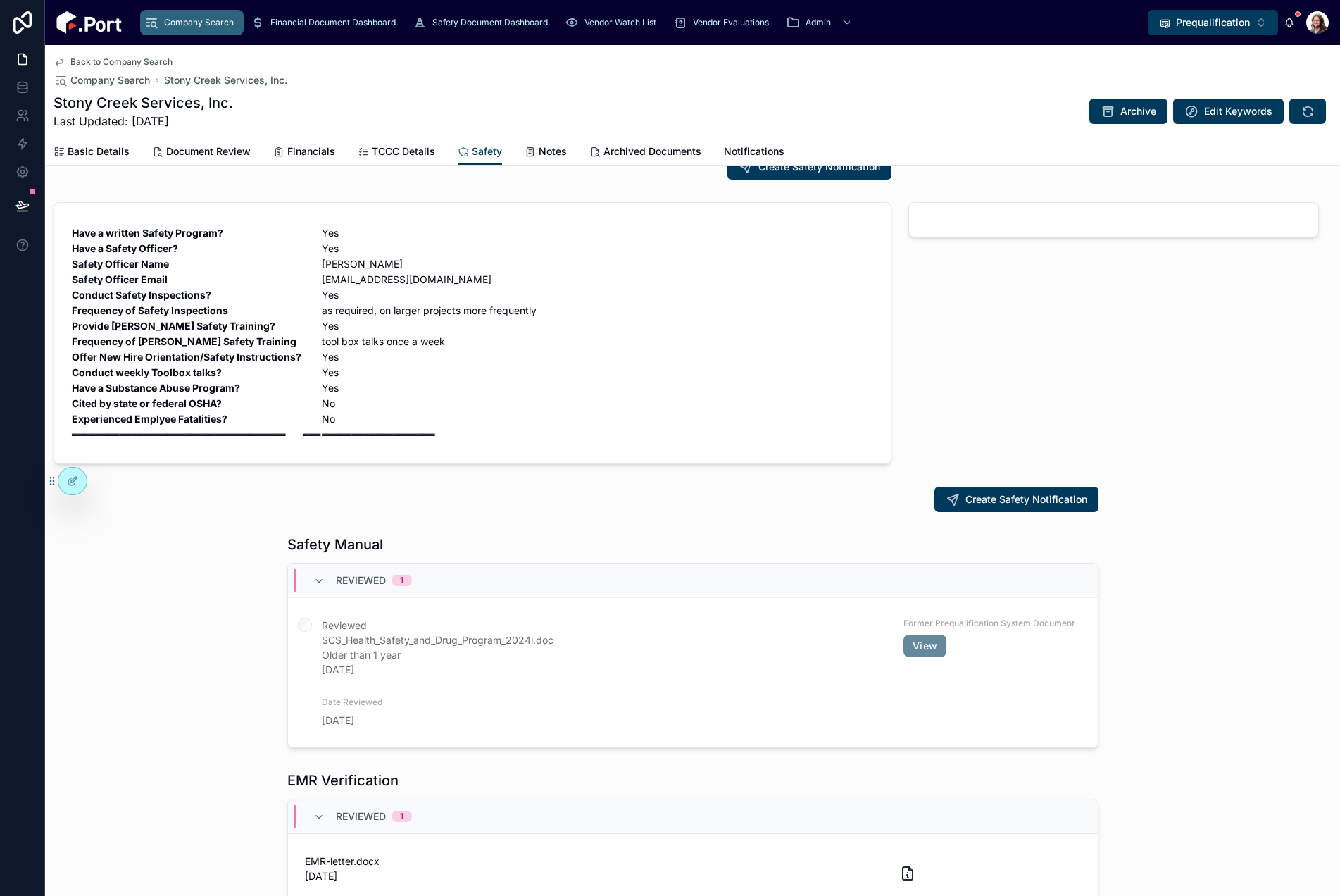
click at [951, 90] on div "Back to Company Search Company Search Stony Creek Services, Inc. Stony Creek Se…" at bounding box center [693, 91] width 1278 height 93
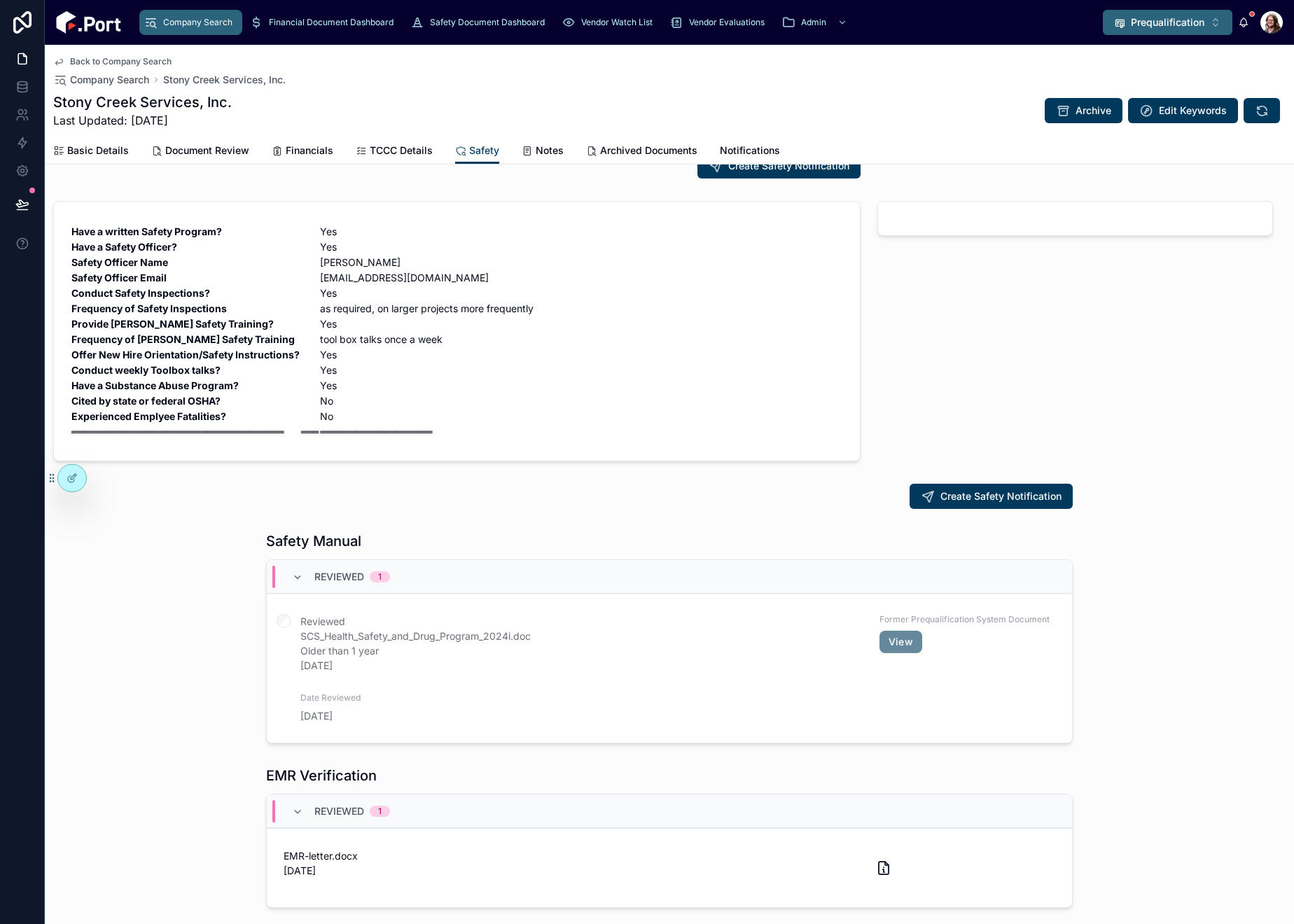
click at [1136, 33] on button "Prequalification Alt 9" at bounding box center [1167, 22] width 130 height 25
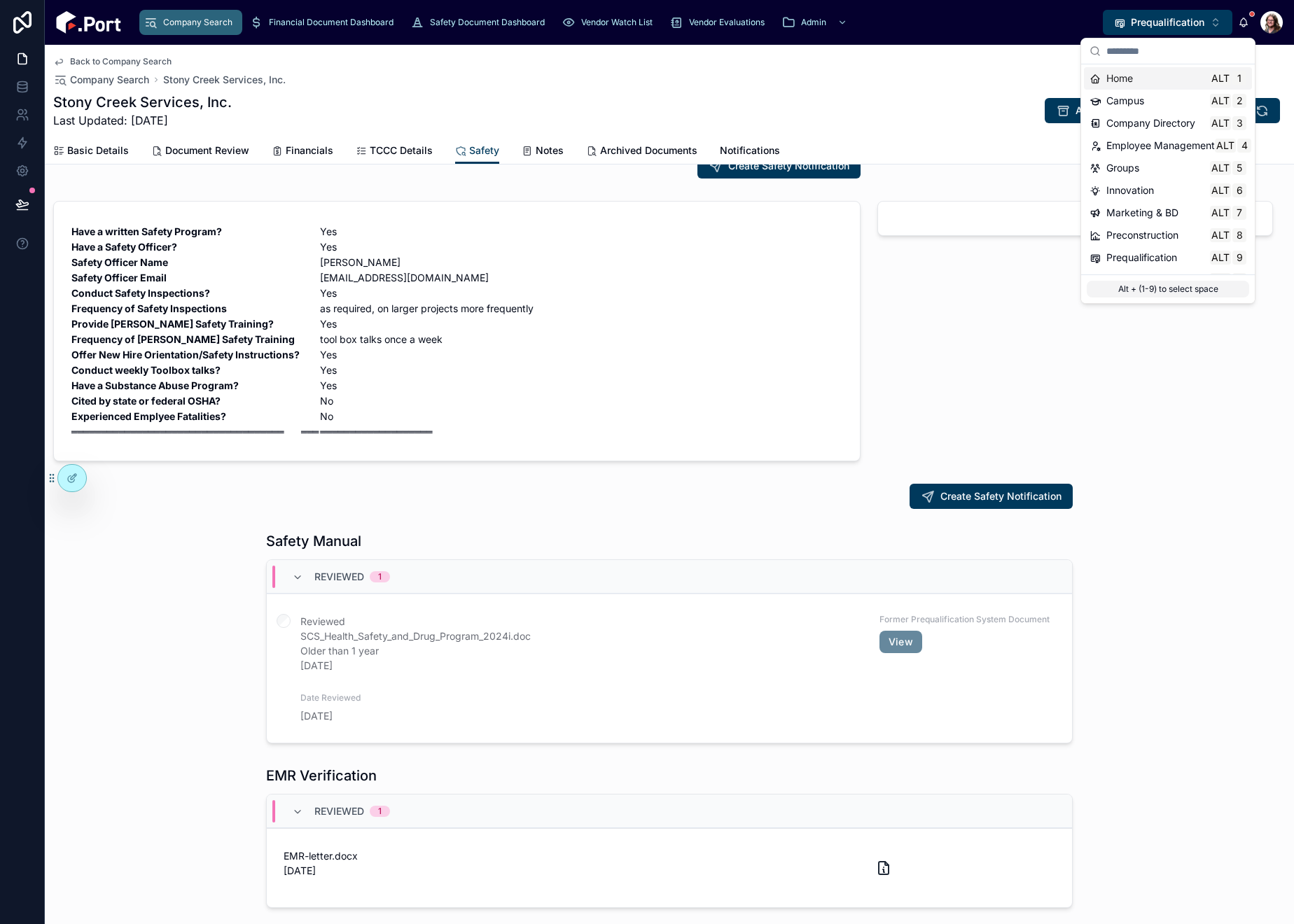
click at [1122, 84] on span "Home" at bounding box center [1120, 79] width 27 height 14
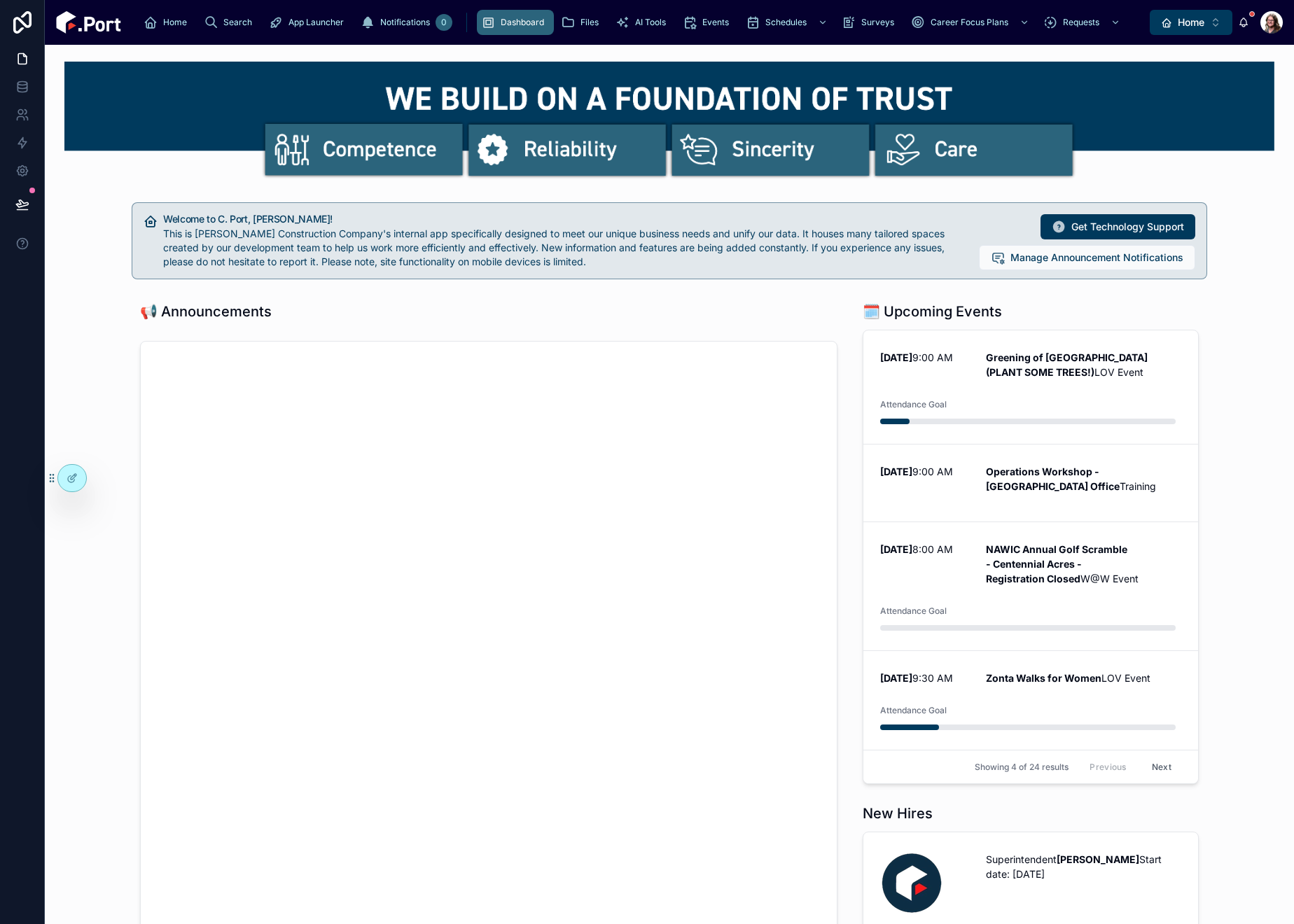
drag, startPoint x: 1205, startPoint y: 28, endPoint x: 1199, endPoint y: 35, distance: 9.2
click at [1164, 28] on button "Home Alt 1" at bounding box center [1191, 22] width 82 height 25
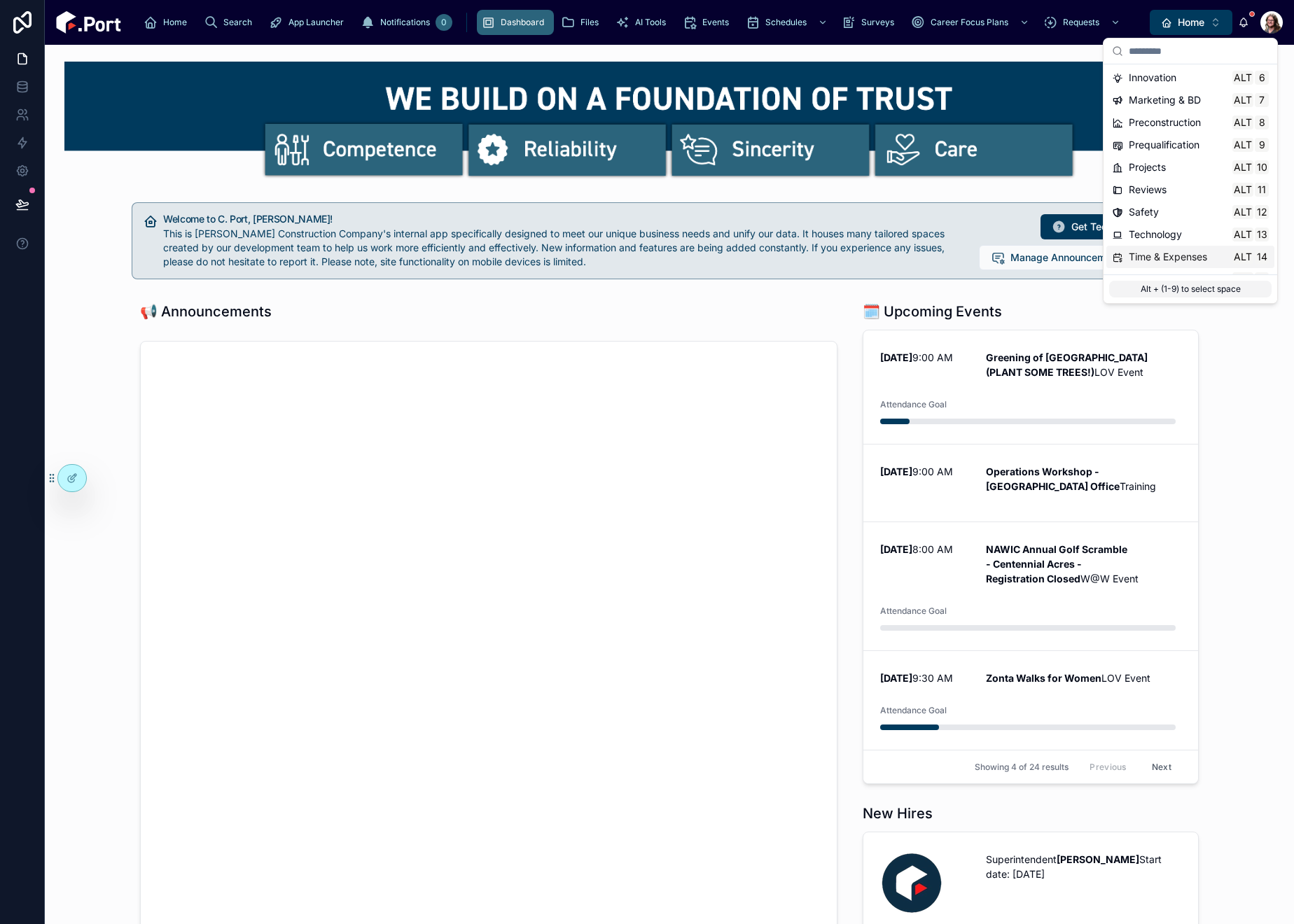
scroll to position [131, 0]
click at [27, 82] on icon at bounding box center [22, 87] width 14 height 14
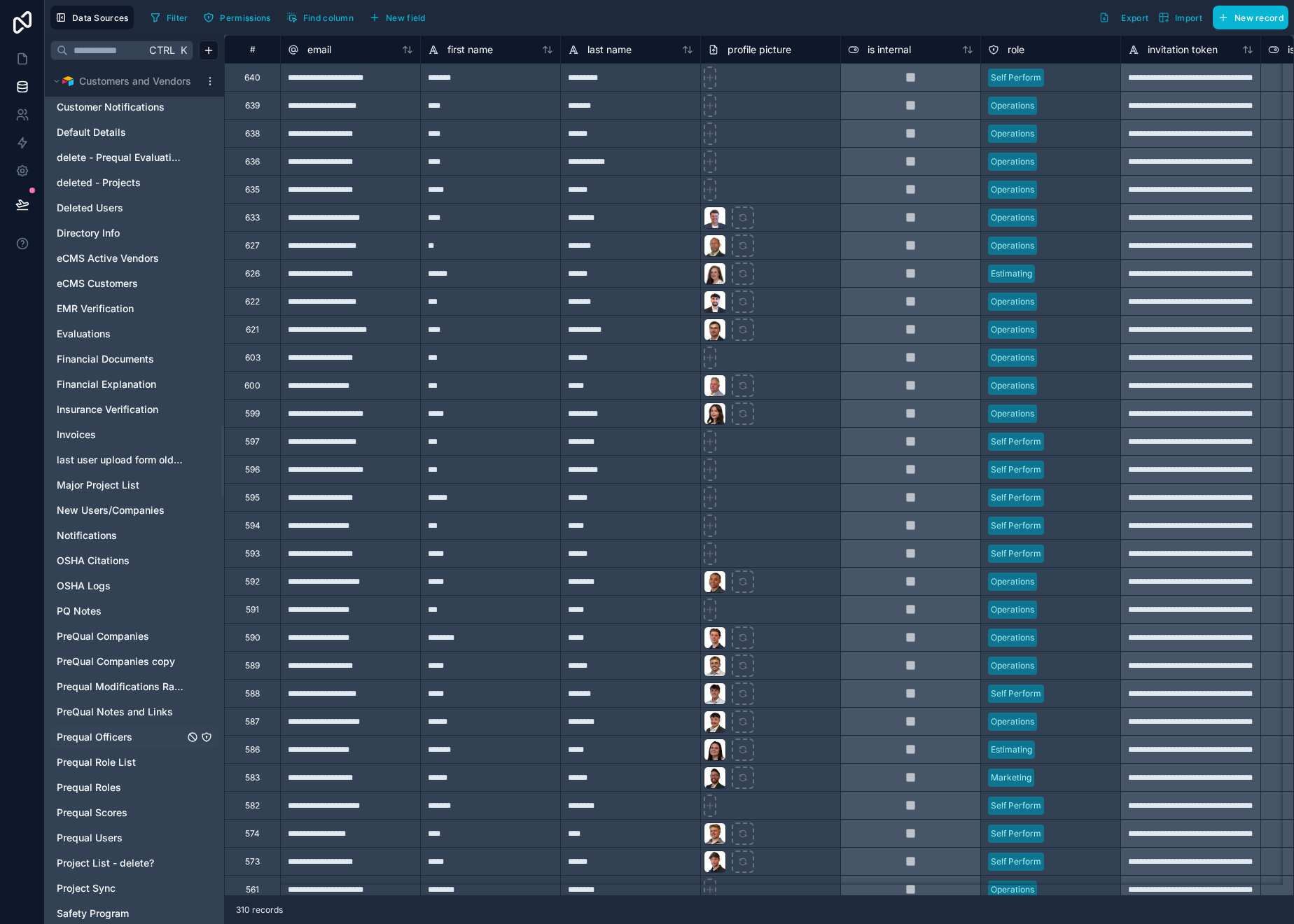
scroll to position [4412, 0]
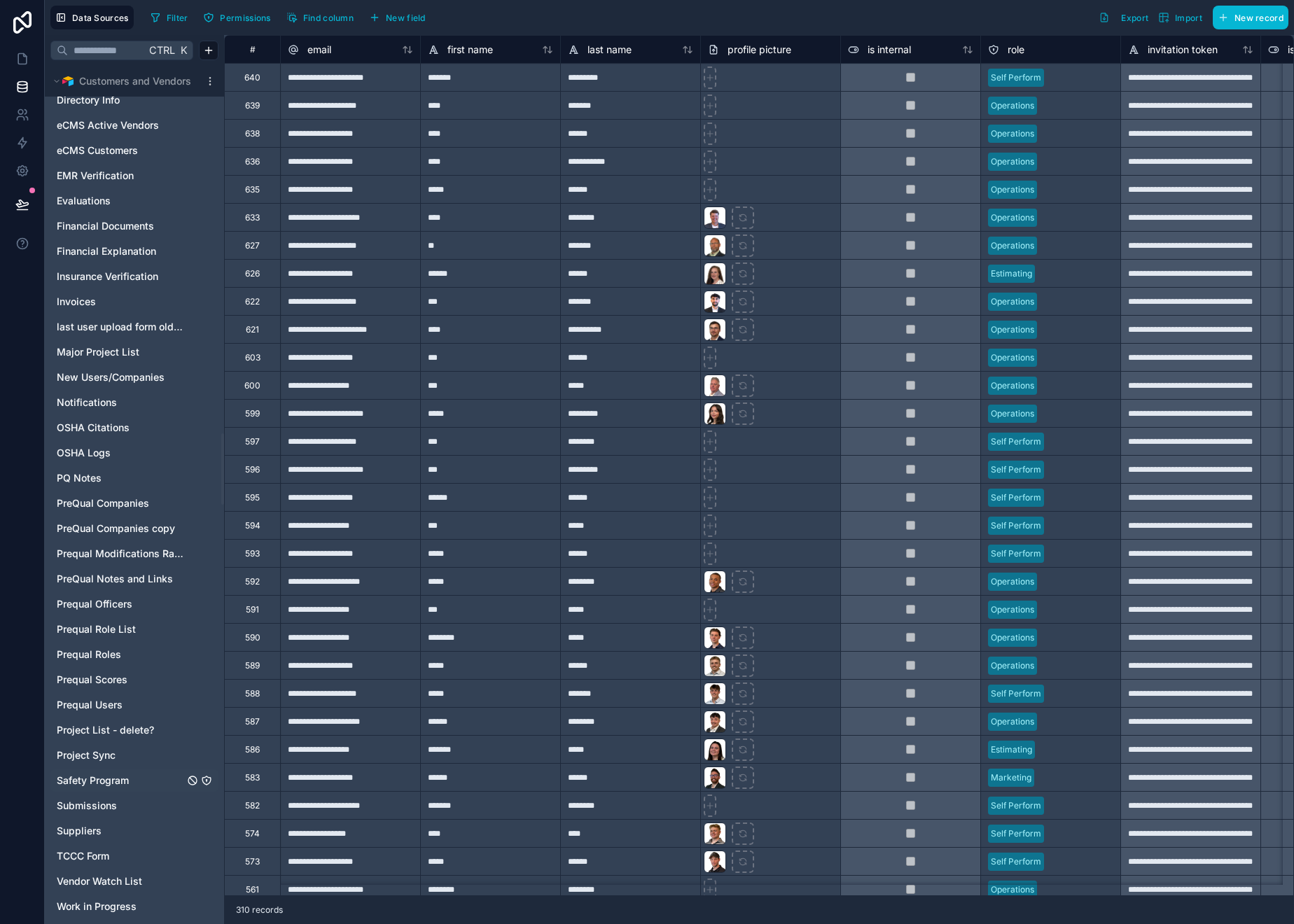
click at [100, 725] on span "Safety Program" at bounding box center [92, 781] width 72 height 14
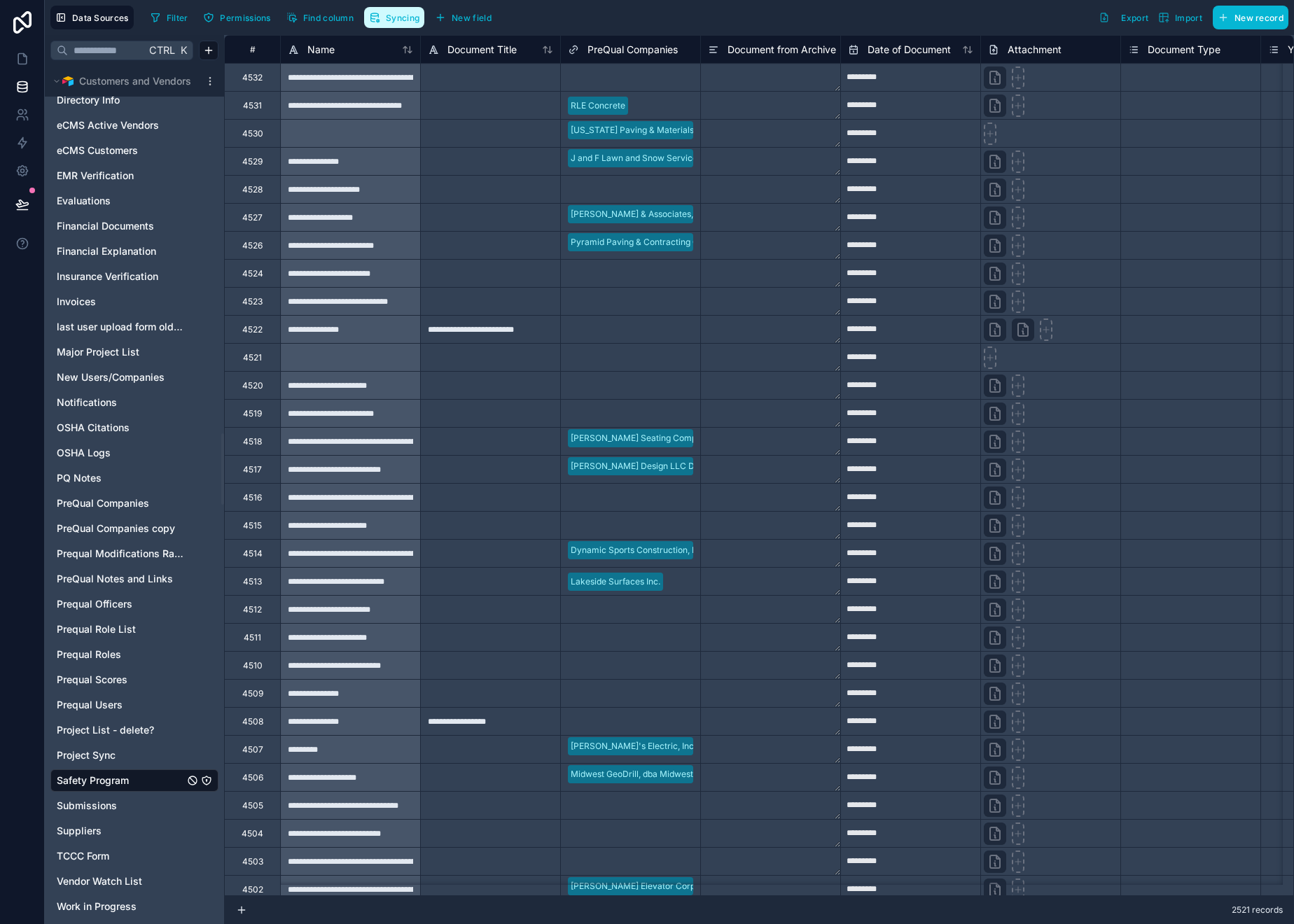
click at [397, 15] on span "Syncing" at bounding box center [403, 18] width 34 height 11
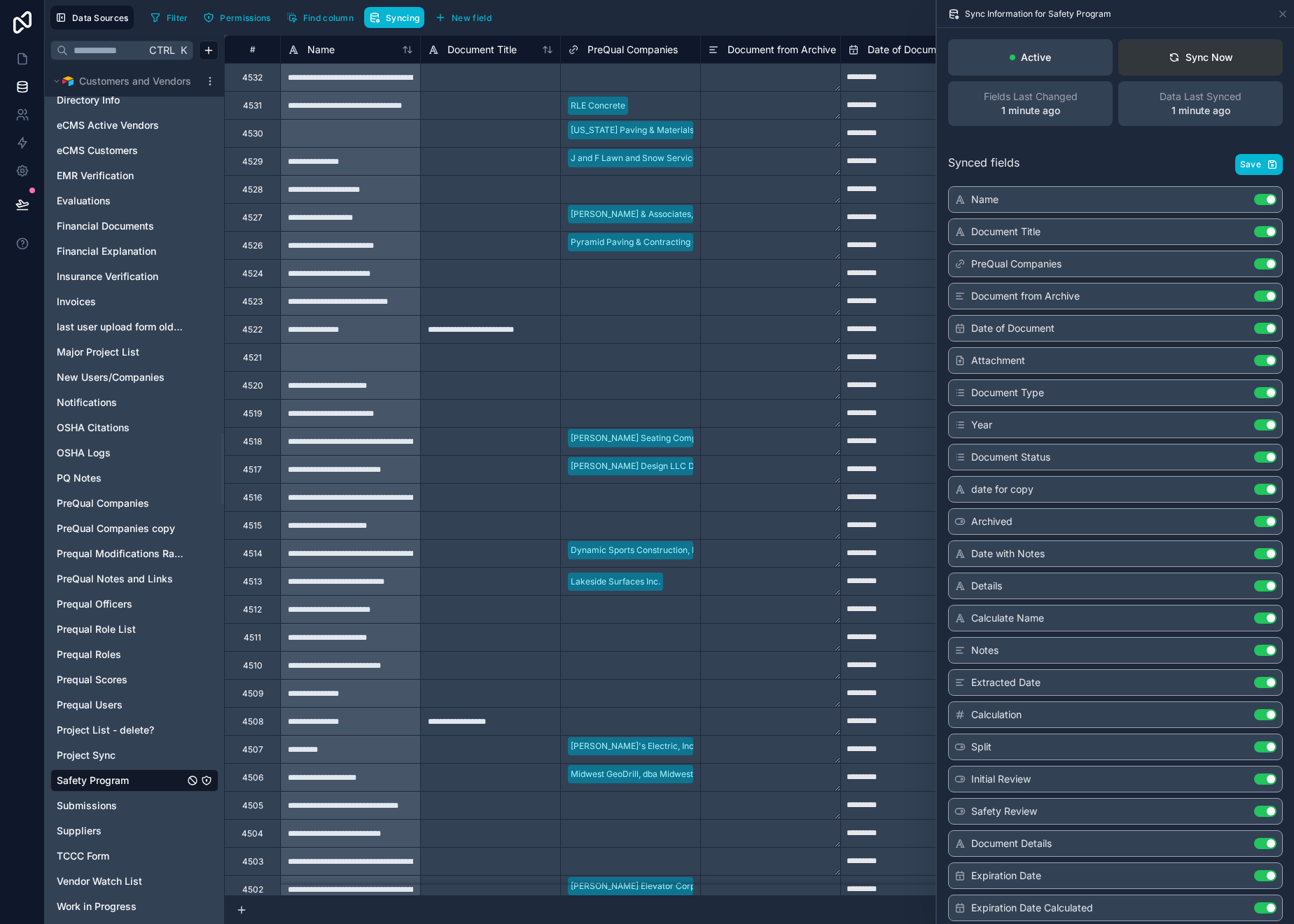
click at [1164, 52] on div "Sync Now" at bounding box center [1201, 57] width 64 height 14
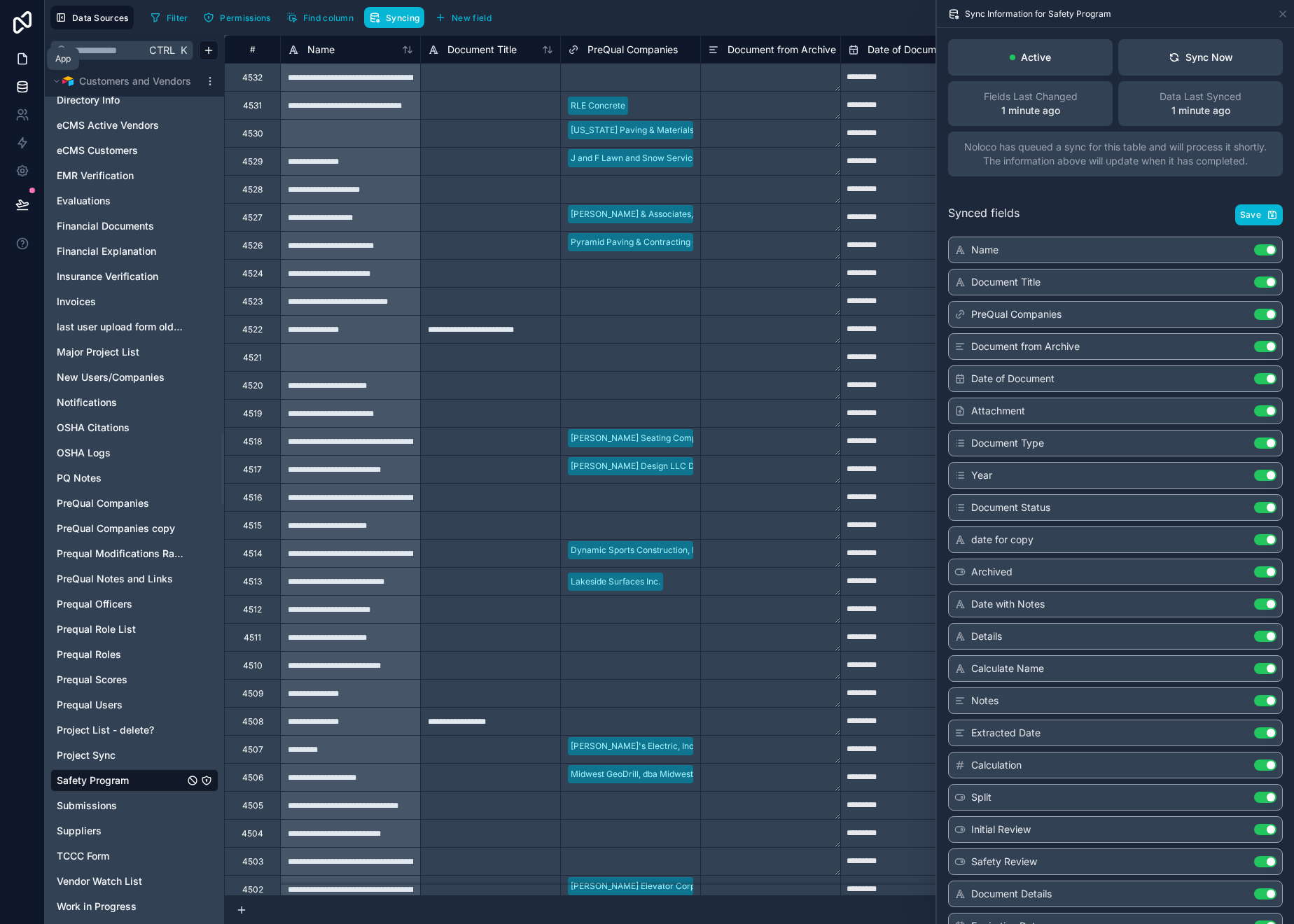
click at [28, 58] on icon at bounding box center [22, 59] width 14 height 14
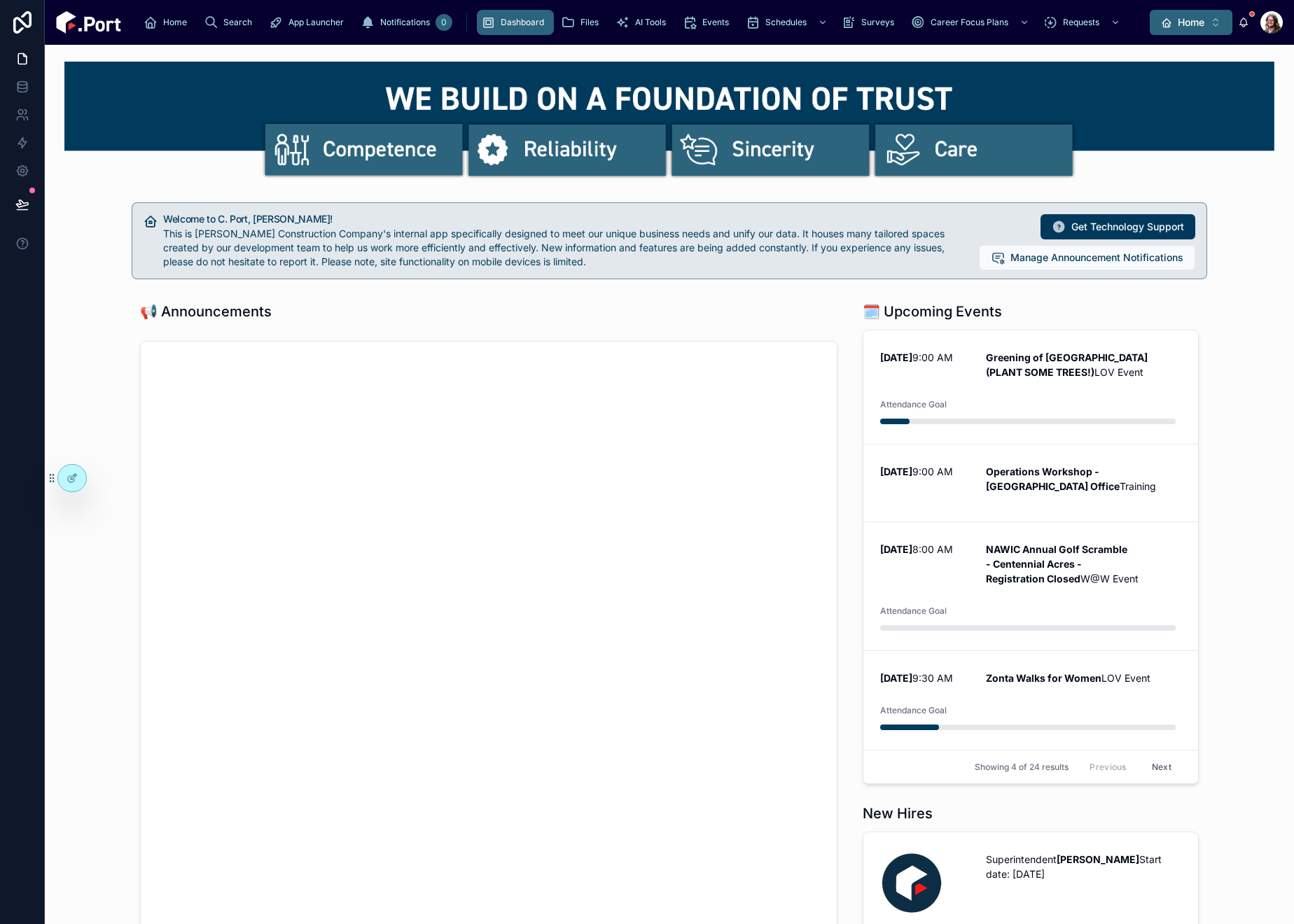
click at [1163, 26] on icon "Select Button" at bounding box center [1166, 23] width 12 height 12
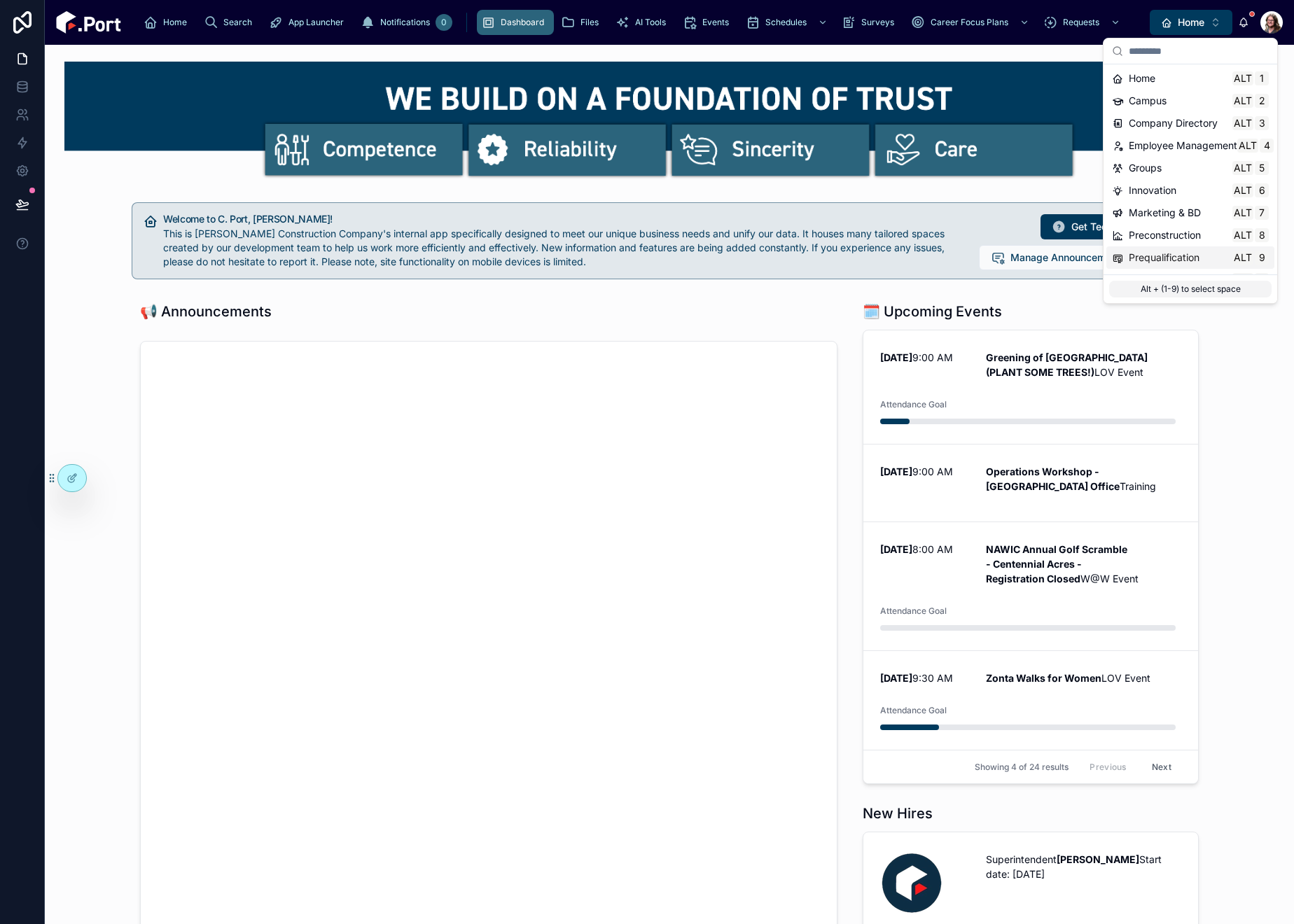
click at [1154, 250] on div "Prequalification Alt 9" at bounding box center [1190, 257] width 168 height 22
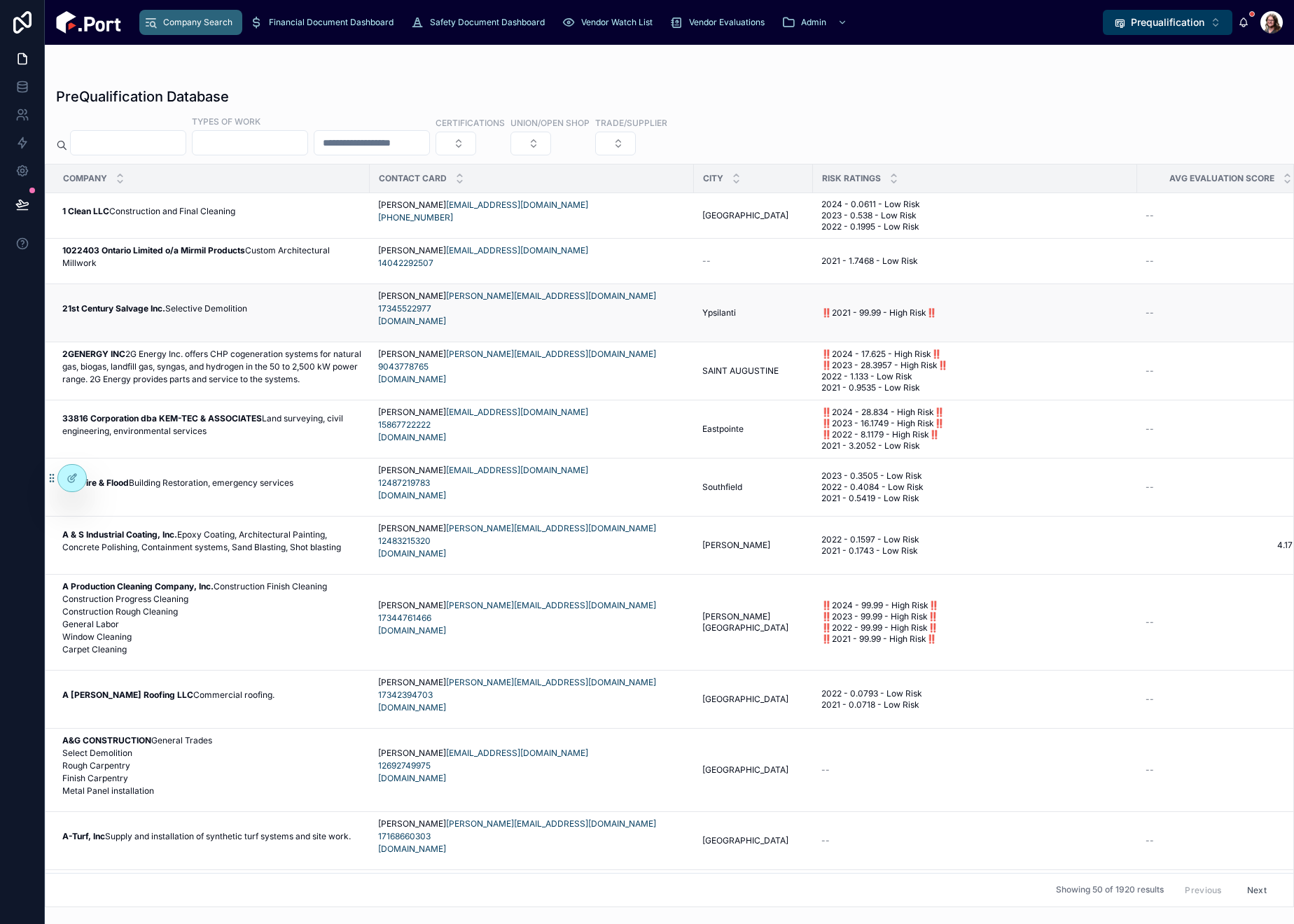
click at [232, 315] on p "21st Century Salvage Inc. Selective Demolition" at bounding box center [155, 309] width 185 height 13
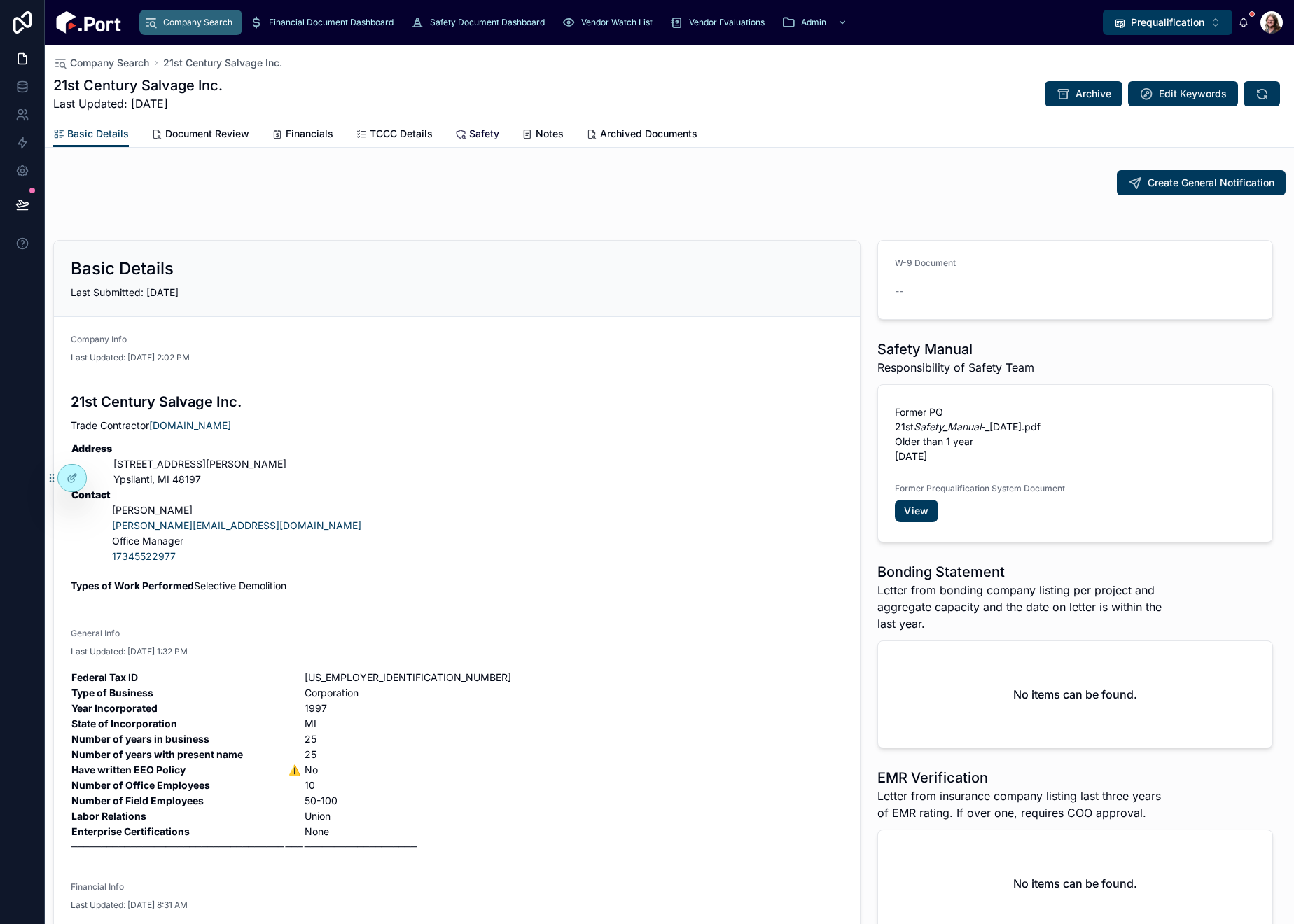
click at [475, 136] on span "Safety" at bounding box center [484, 134] width 30 height 14
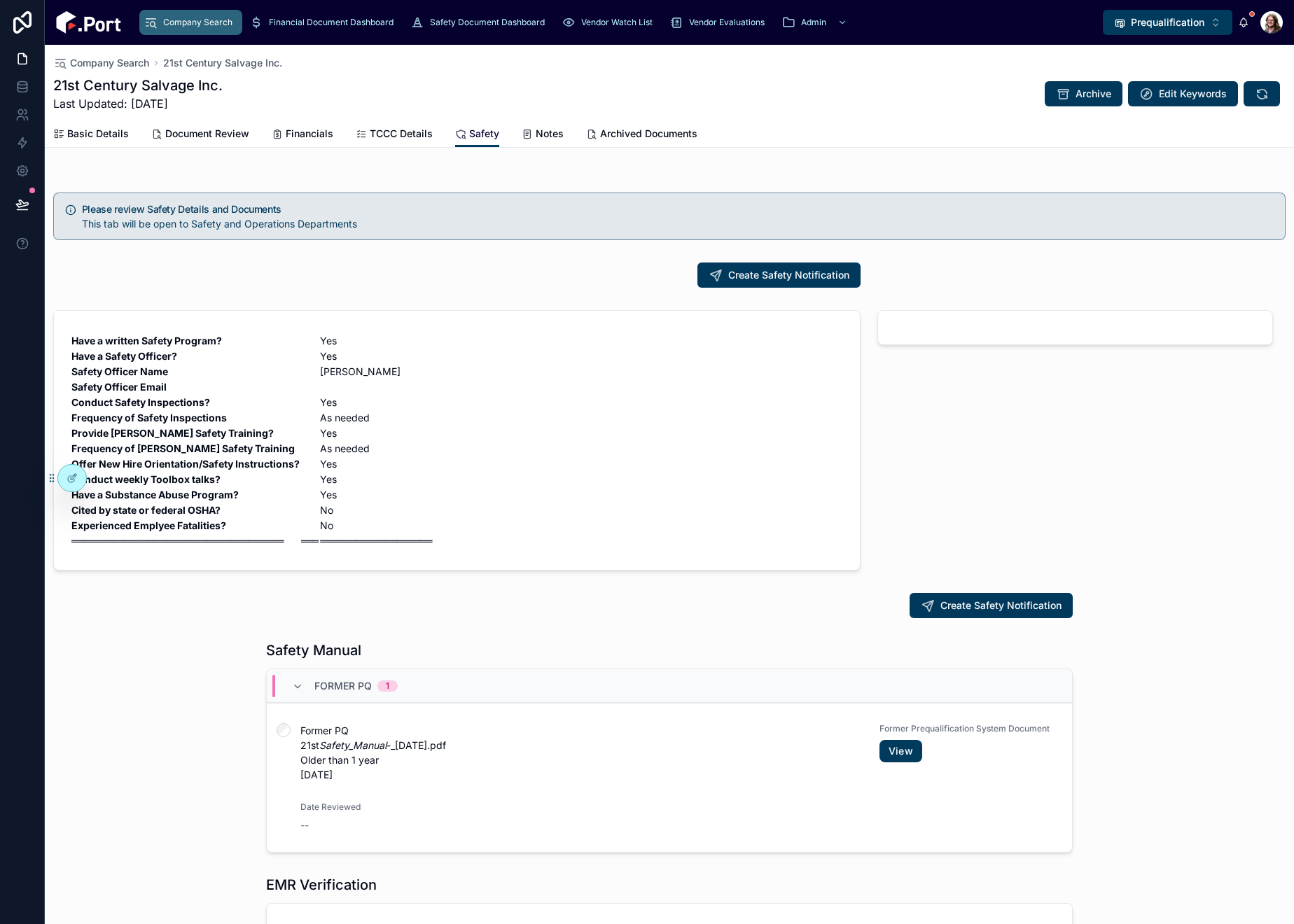
scroll to position [280, 0]
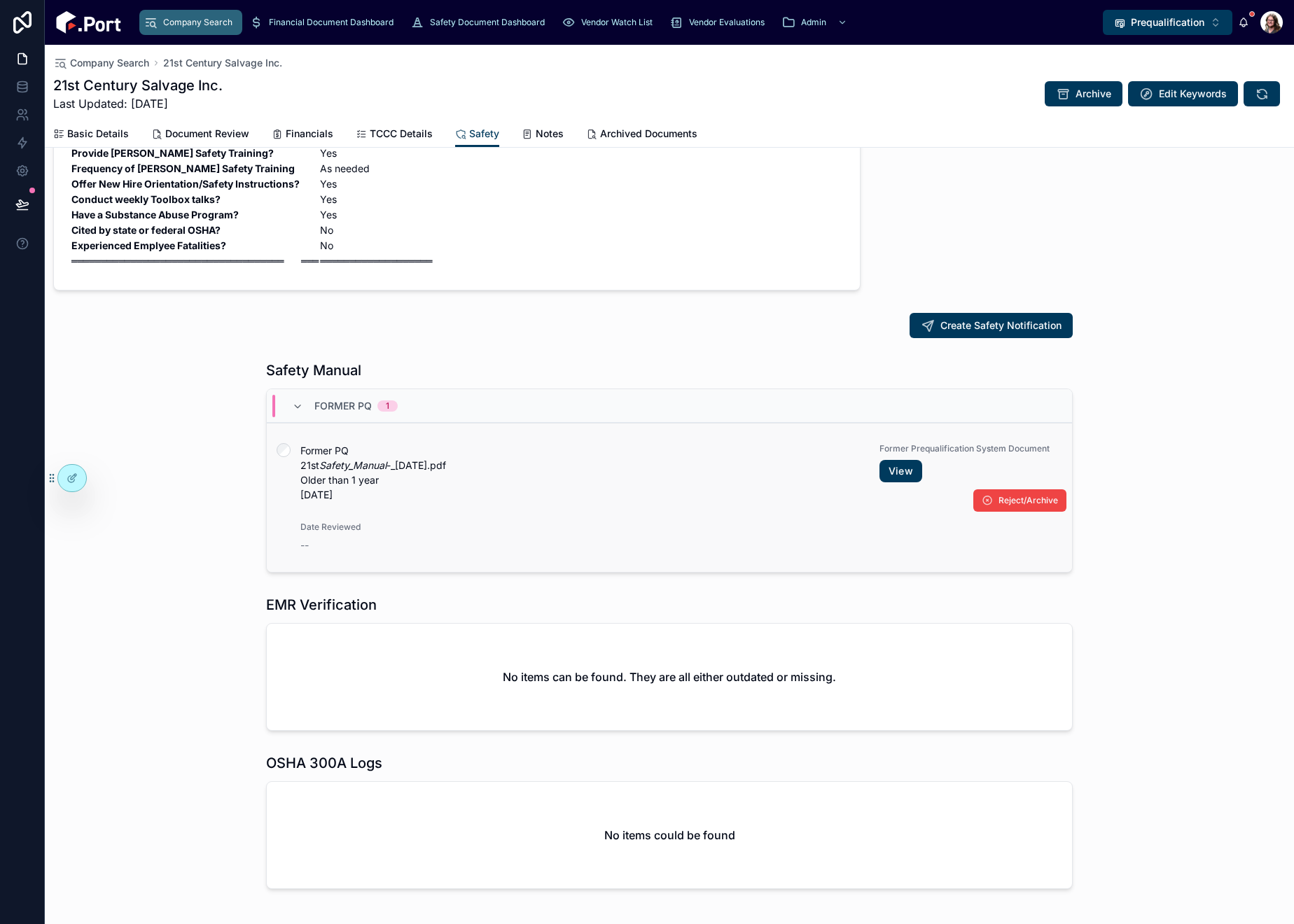
click at [603, 492] on p "Former PQ 21st Safety_Manual -_6.10.19.pdf Older than 1 year 02/08/22" at bounding box center [581, 473] width 562 height 59
click at [72, 477] on icon at bounding box center [73, 476] width 5 height 5
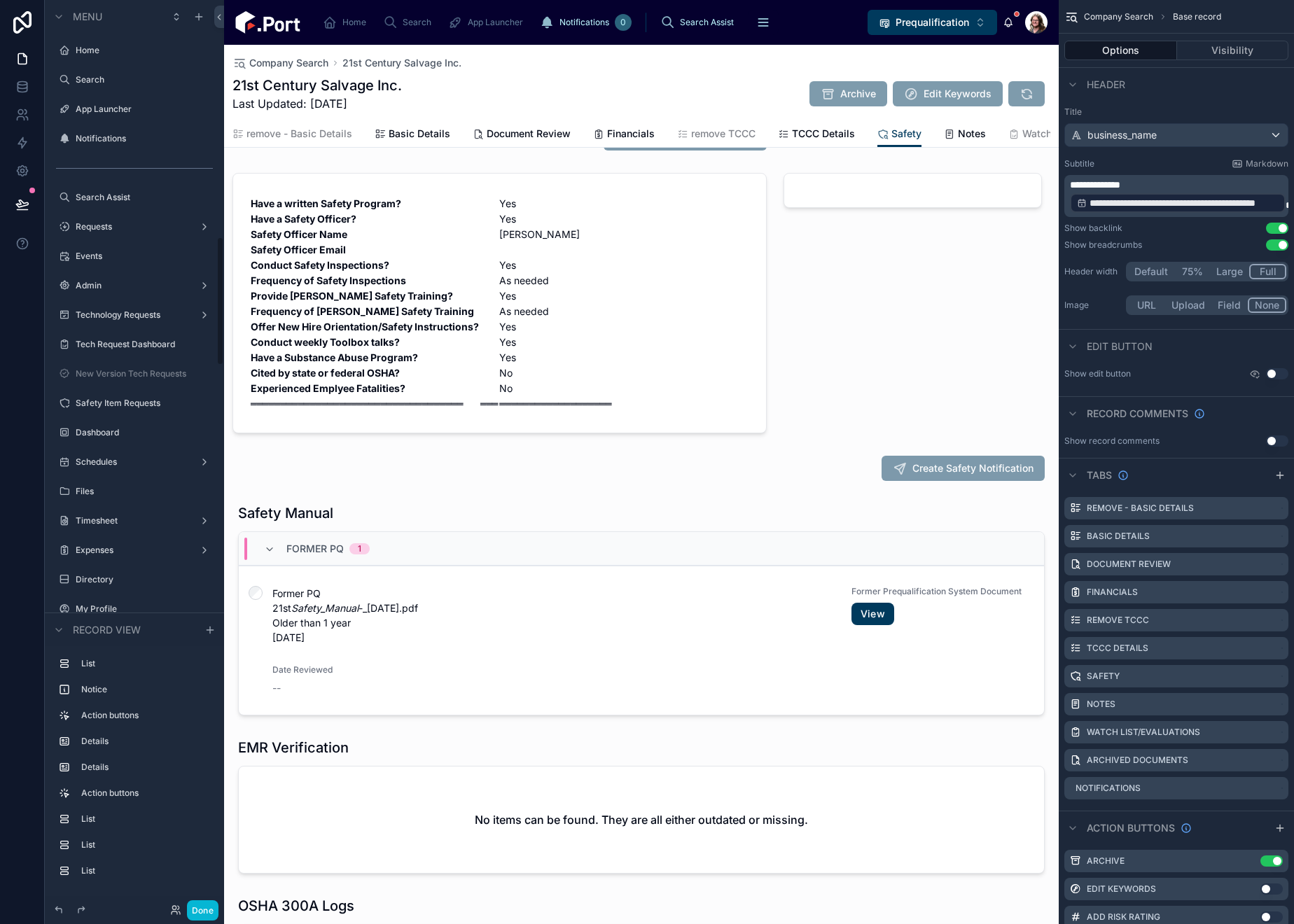
scroll to position [1669, 0]
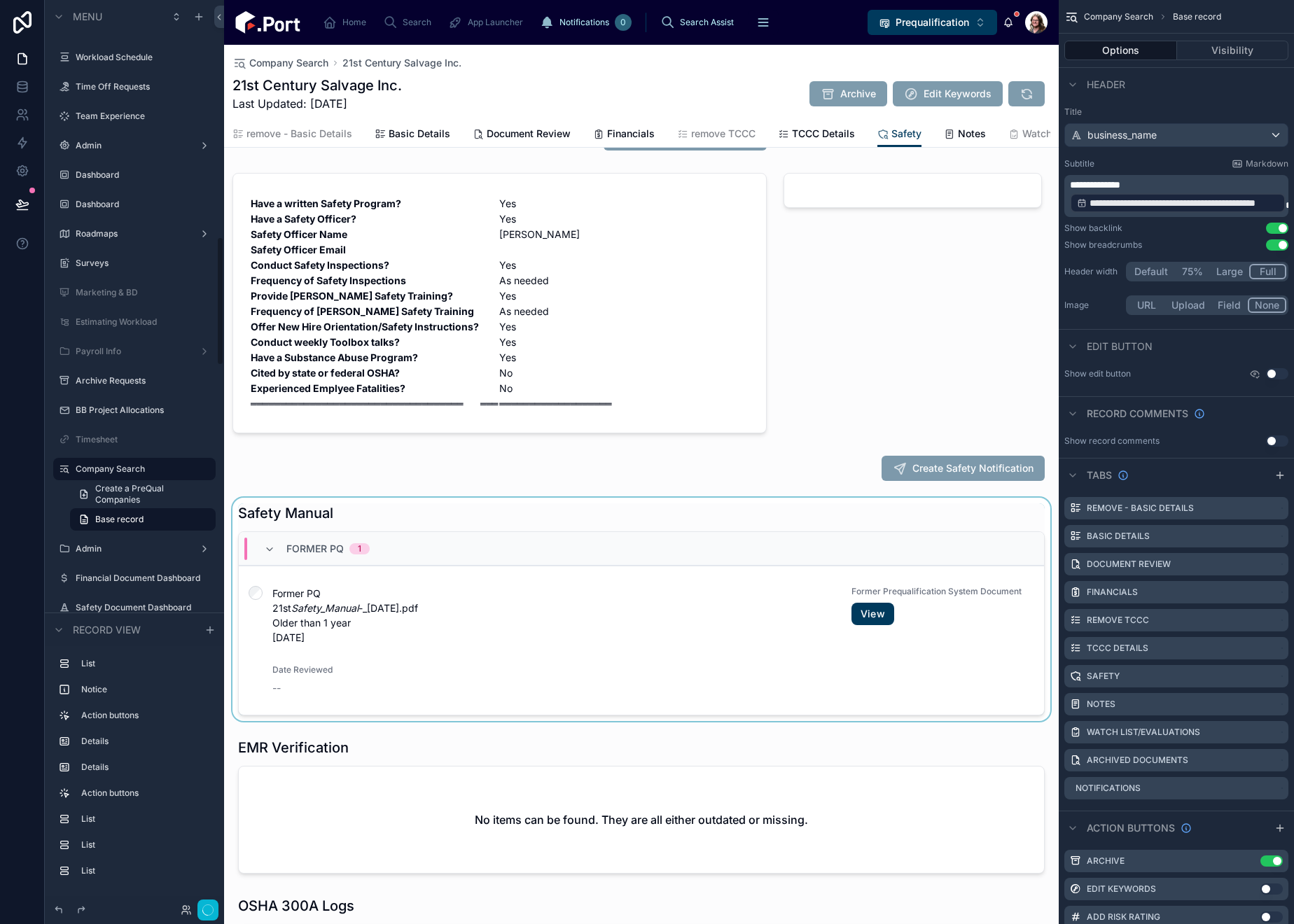
click at [640, 626] on div at bounding box center [642, 609] width 835 height 223
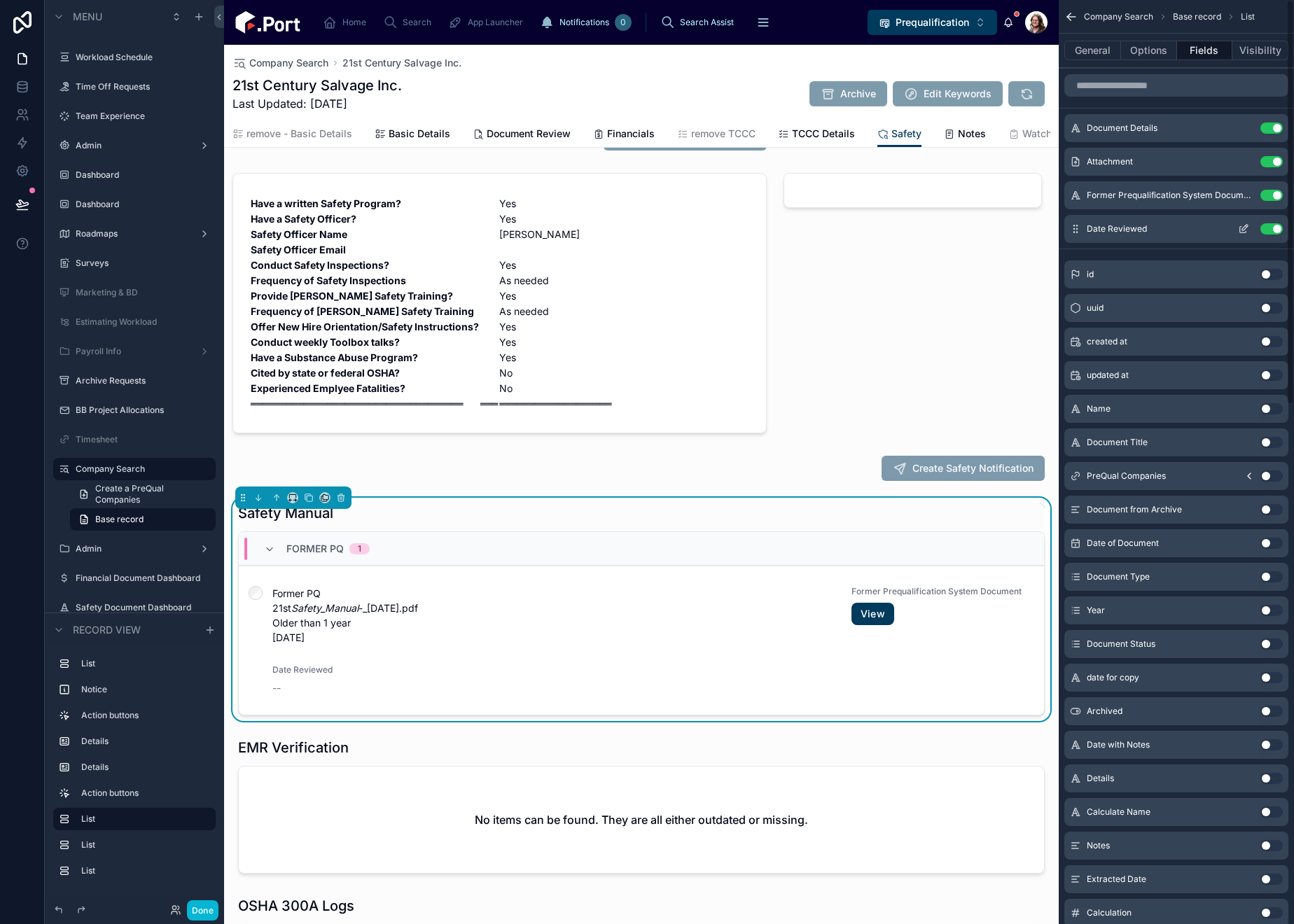
click at [1164, 228] on button "Use setting" at bounding box center [1271, 229] width 22 height 12
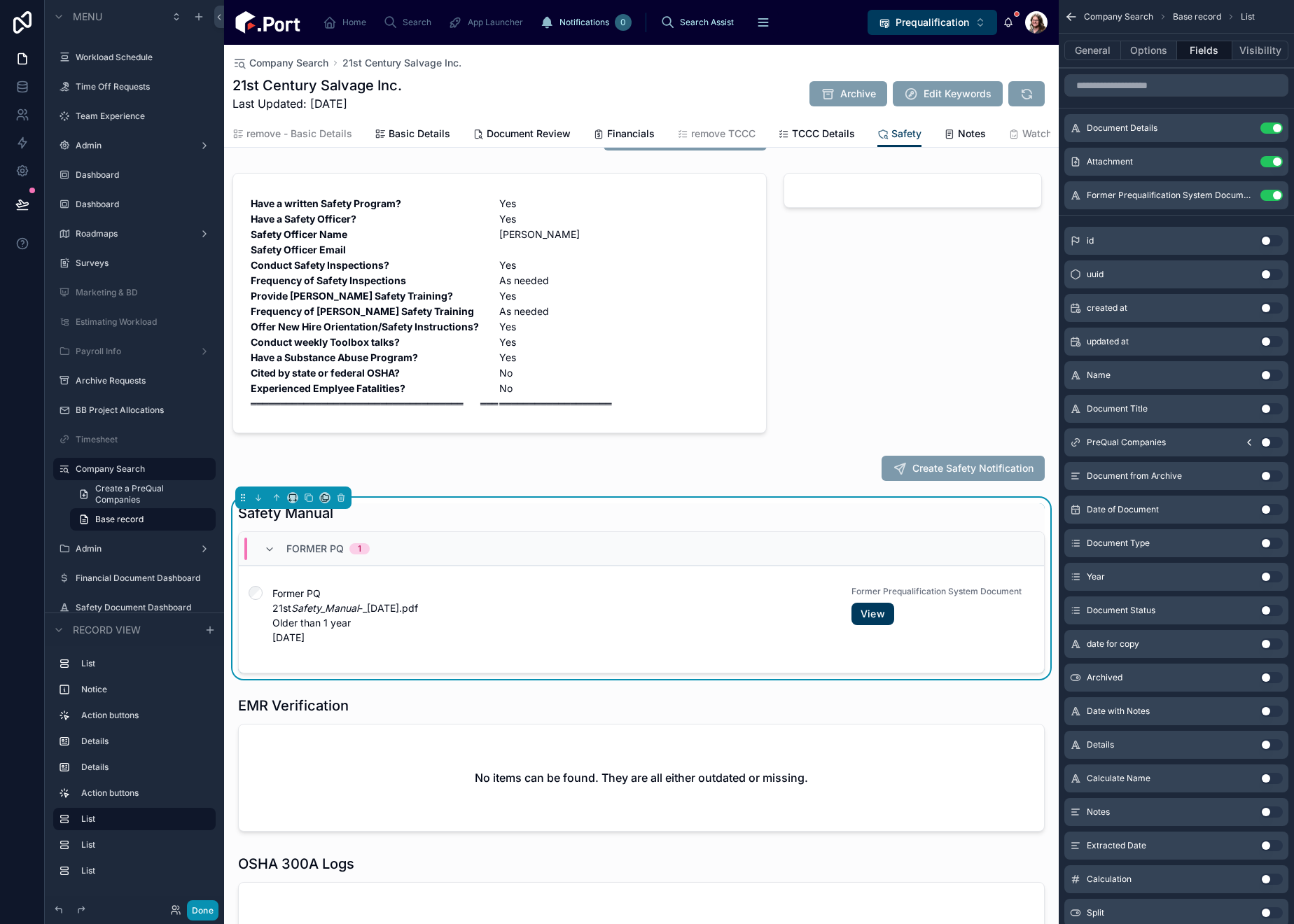
click at [200, 725] on button "Done" at bounding box center [202, 911] width 31 height 21
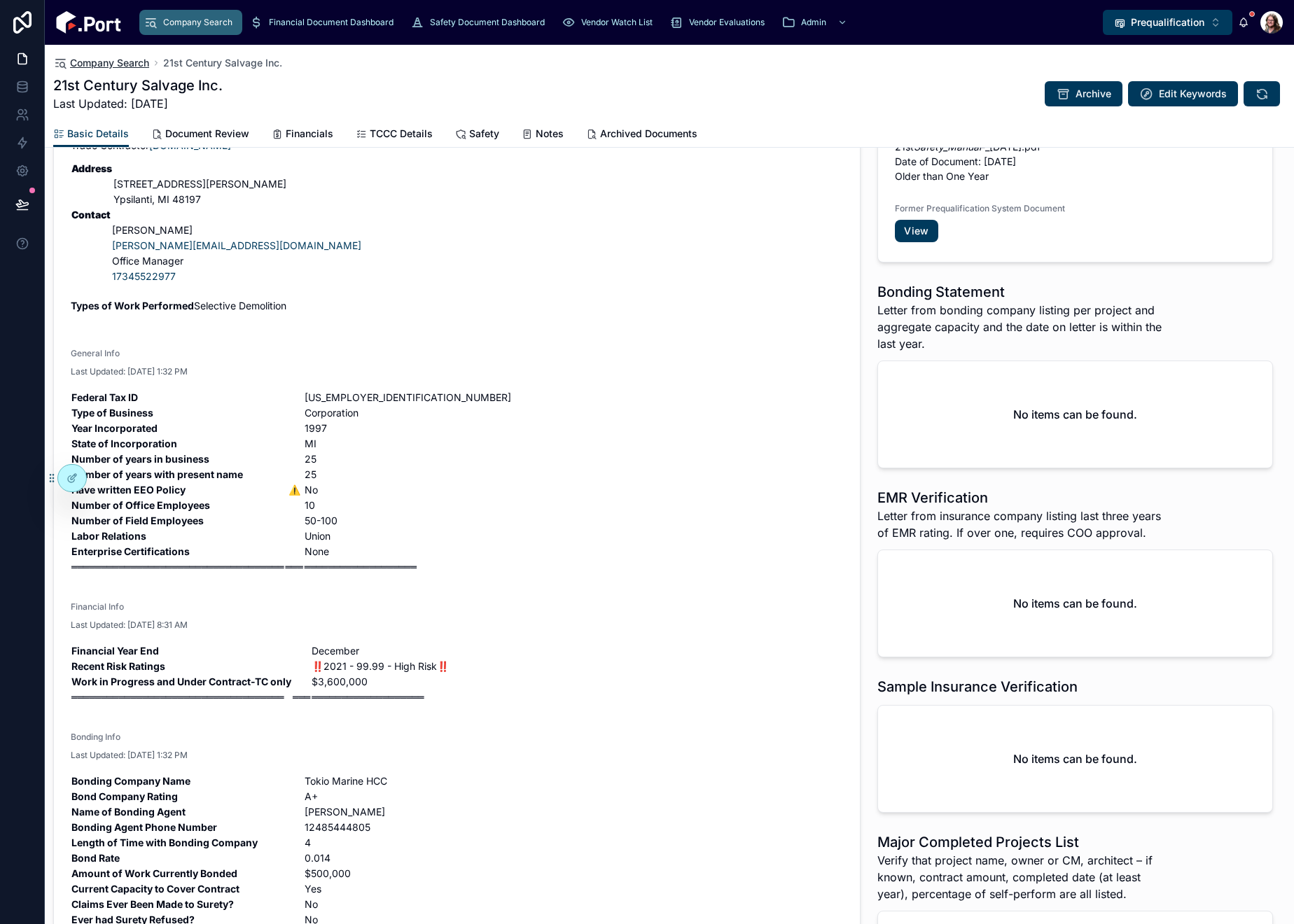
click at [97, 58] on span "Company Search" at bounding box center [109, 63] width 80 height 14
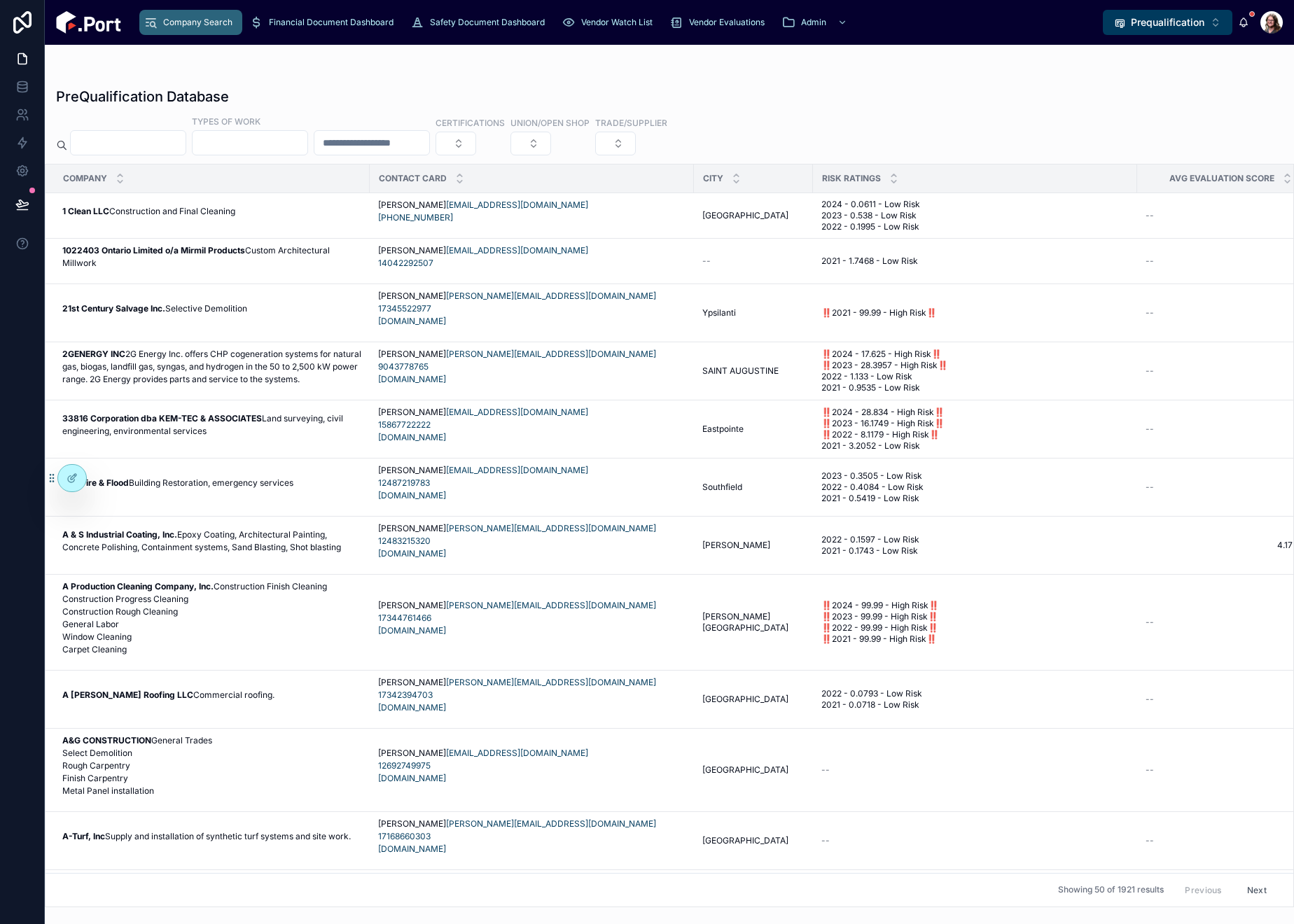
click at [186, 141] on input "text" at bounding box center [128, 143] width 115 height 20
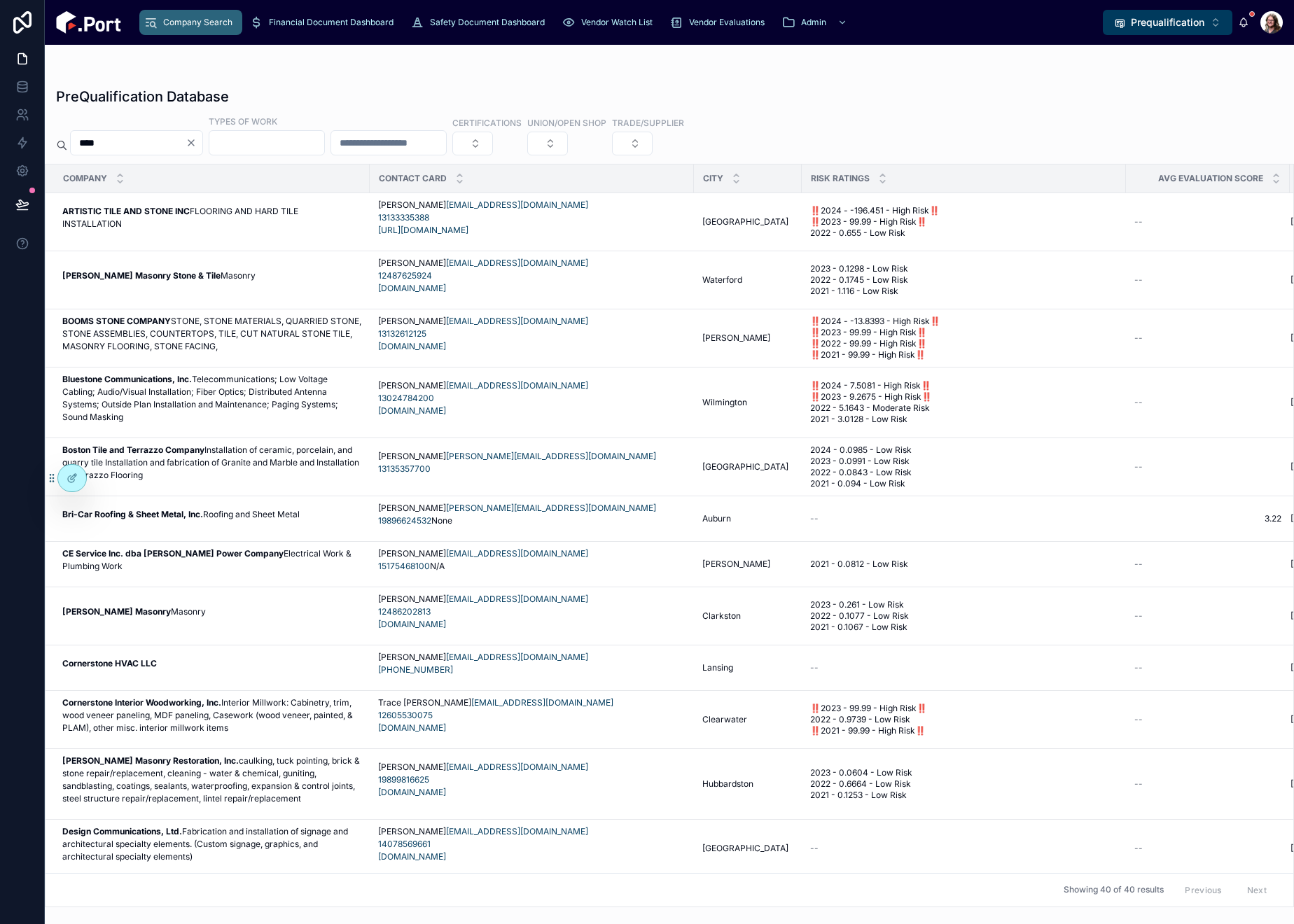
drag, startPoint x: 576, startPoint y: 80, endPoint x: 567, endPoint y: 82, distance: 9.2
click at [576, 80] on div "PreQualification Database **** Types of Work Certifications Union/Open Shop Tra…" at bounding box center [669, 493] width 1249 height 829
click at [145, 140] on input "****" at bounding box center [128, 143] width 115 height 20
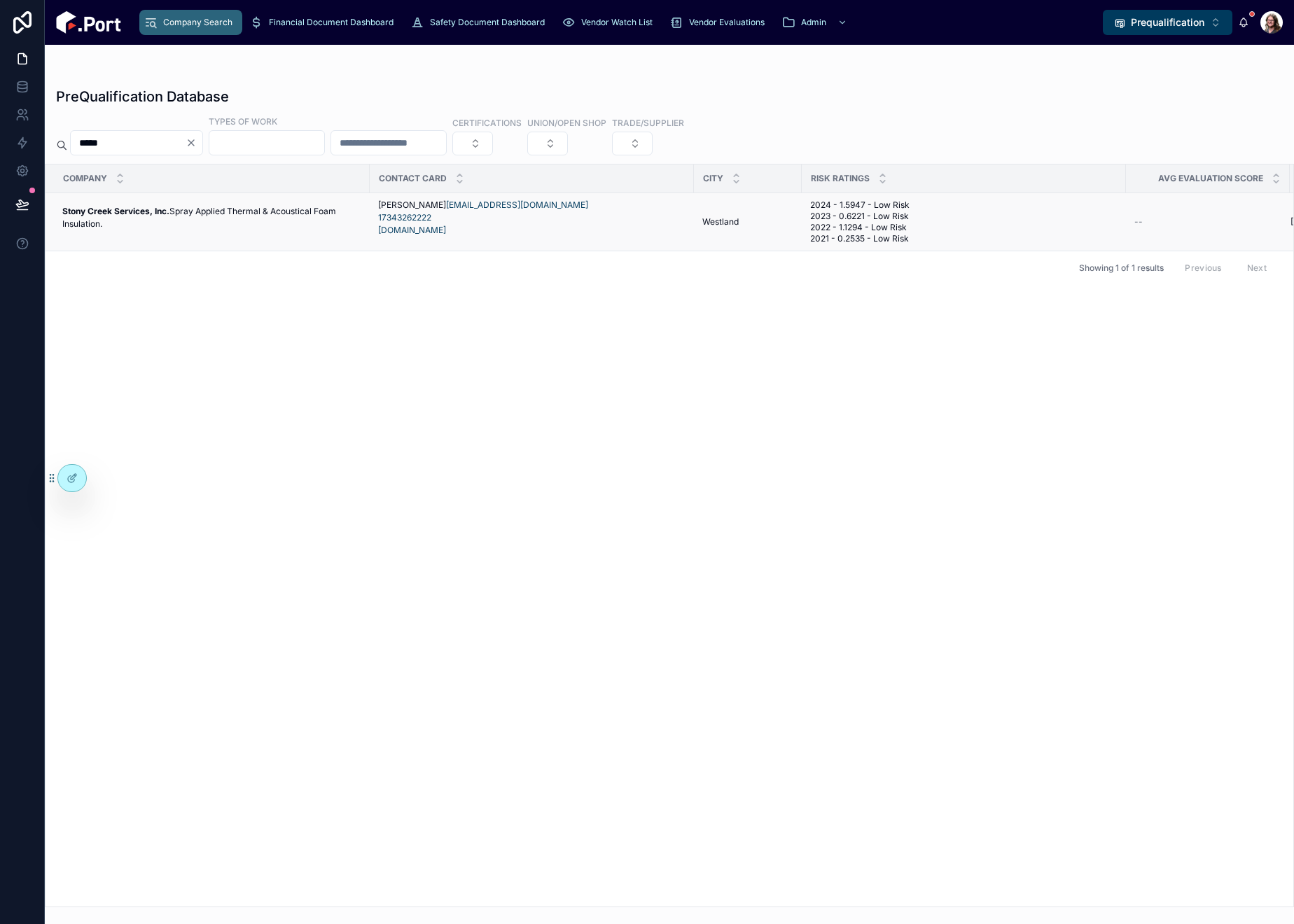
type input "*****"
click at [314, 231] on p "Stony Creek Services, Inc. Spray Applied Thermal & Acoustical Foam Insulation." at bounding box center [212, 218] width 299 height 25
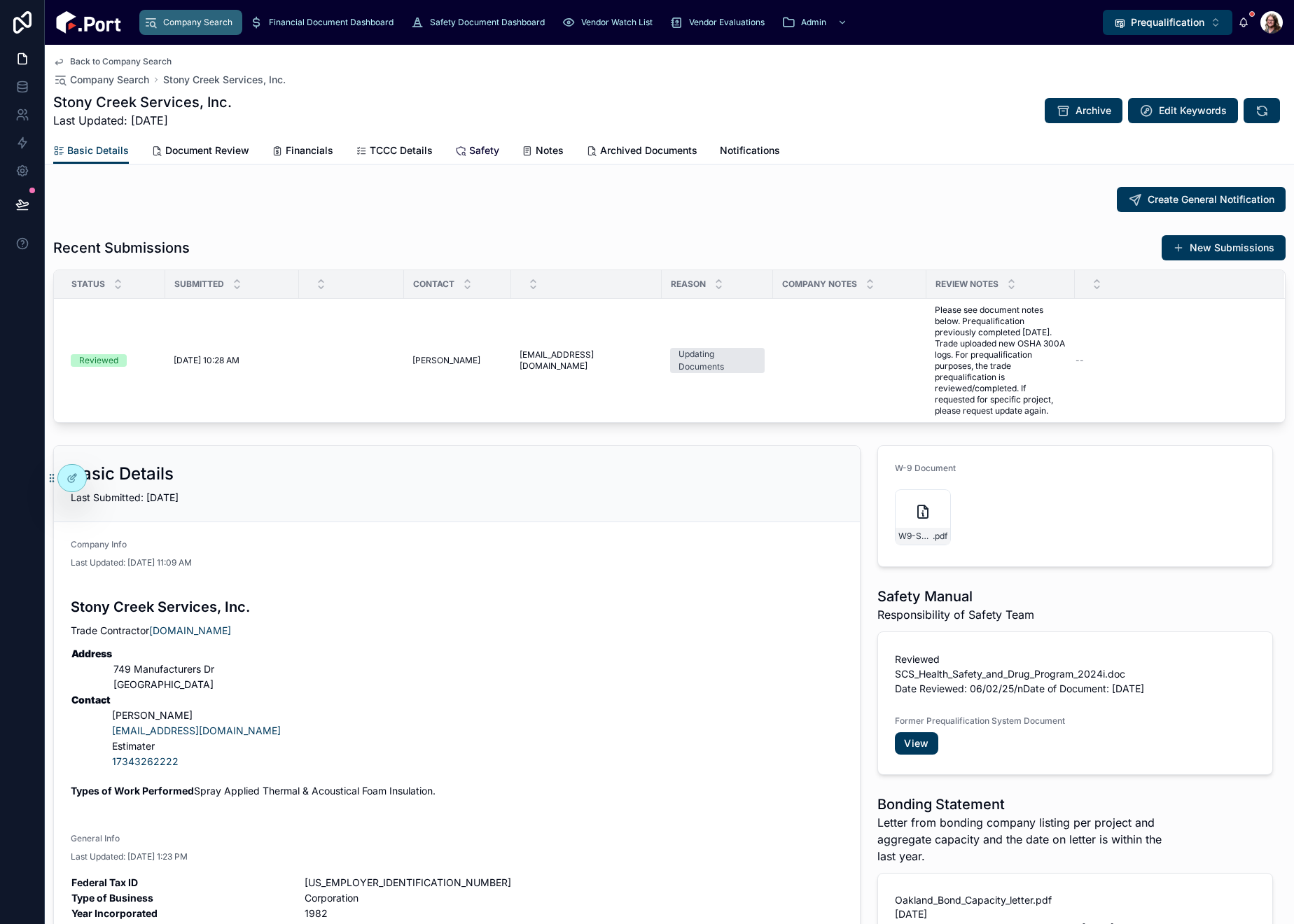
click at [471, 148] on span "Safety" at bounding box center [484, 151] width 30 height 14
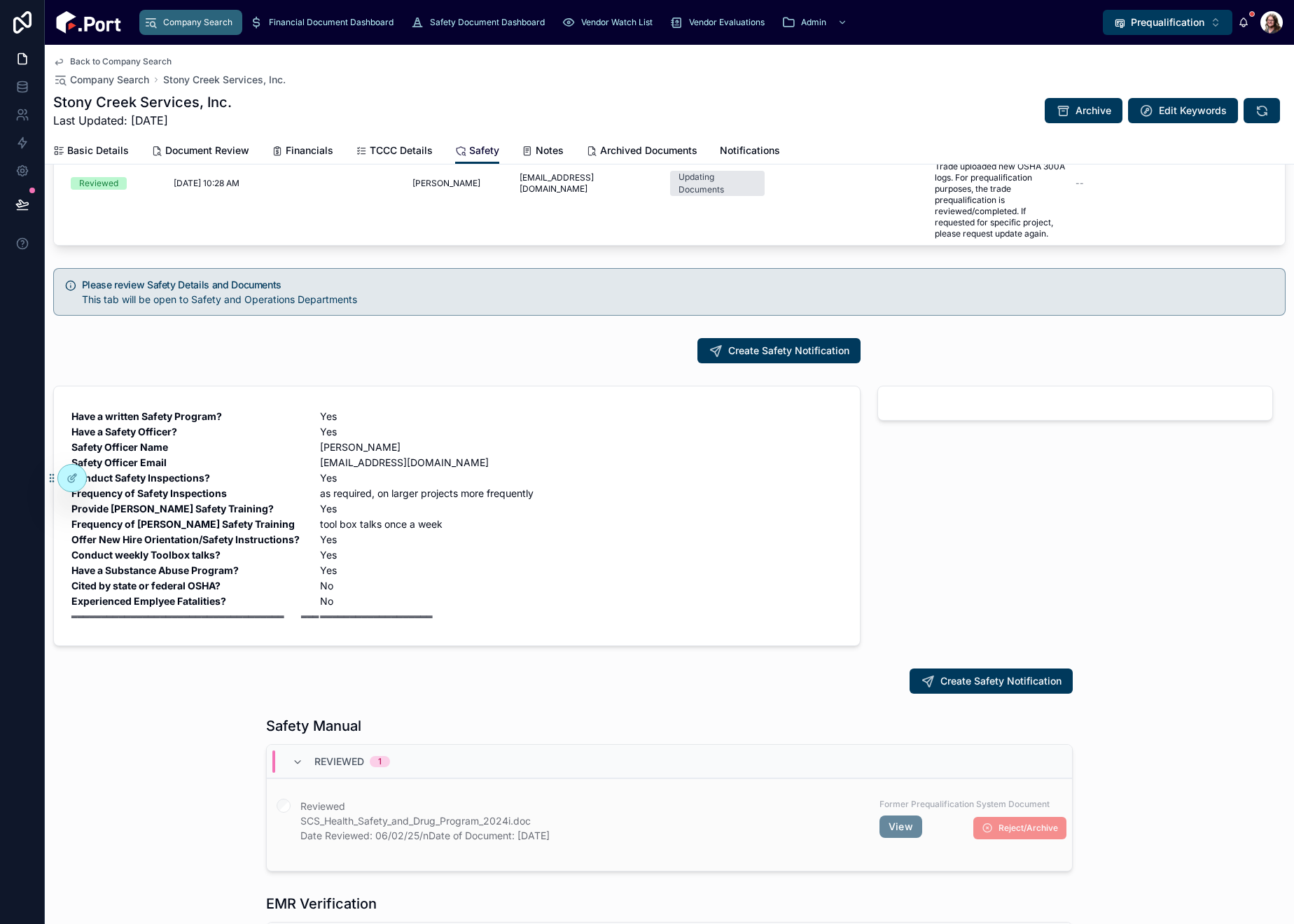
scroll to position [350, 0]
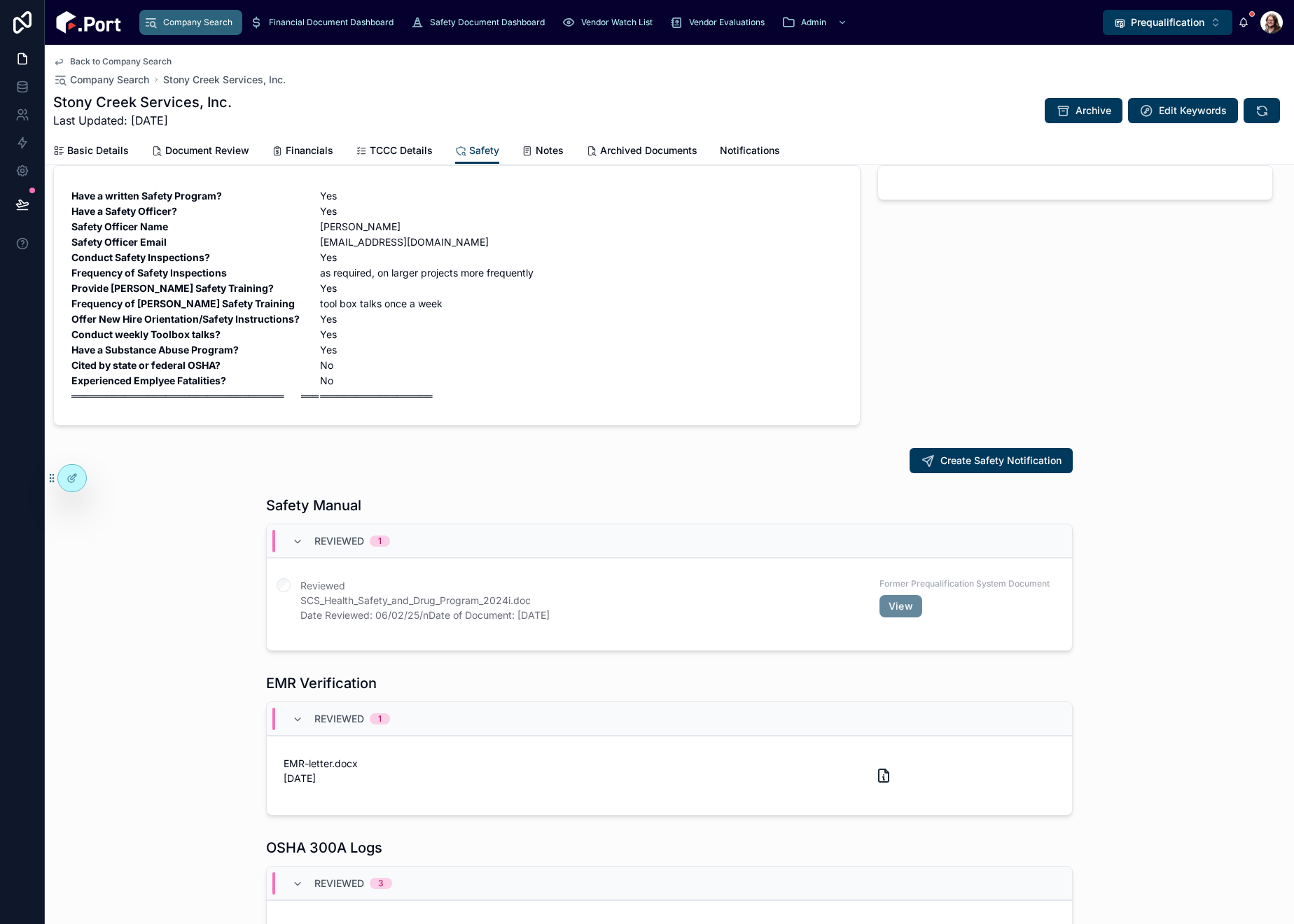
click at [144, 684] on div "EMR Verification Reviewed 1 EMR-letter.docx 06/17/25" at bounding box center [669, 745] width 1249 height 154
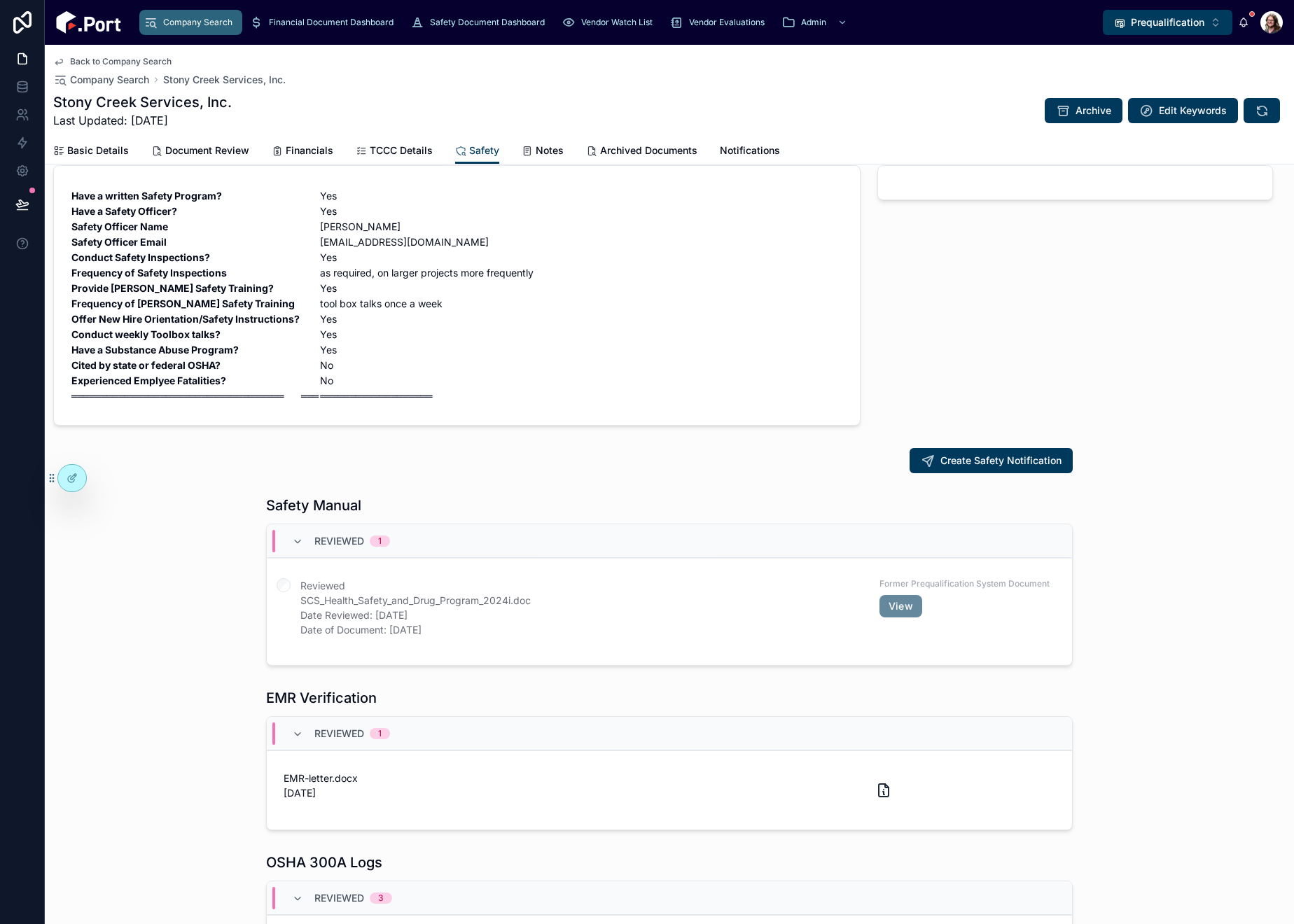
click at [129, 59] on span "Back to Company Search" at bounding box center [121, 62] width 102 height 12
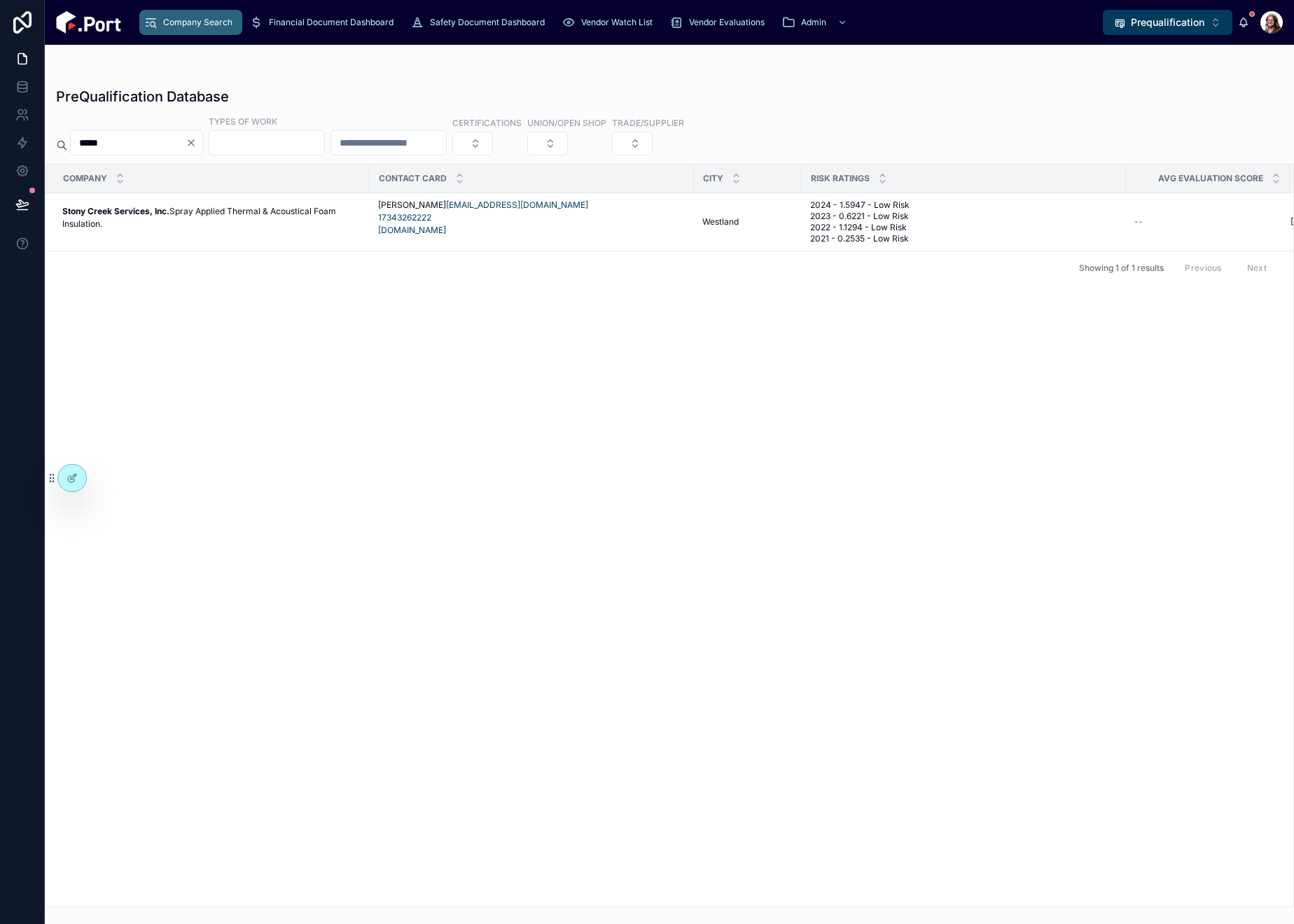
click at [197, 146] on icon "Clear" at bounding box center [191, 143] width 12 height 12
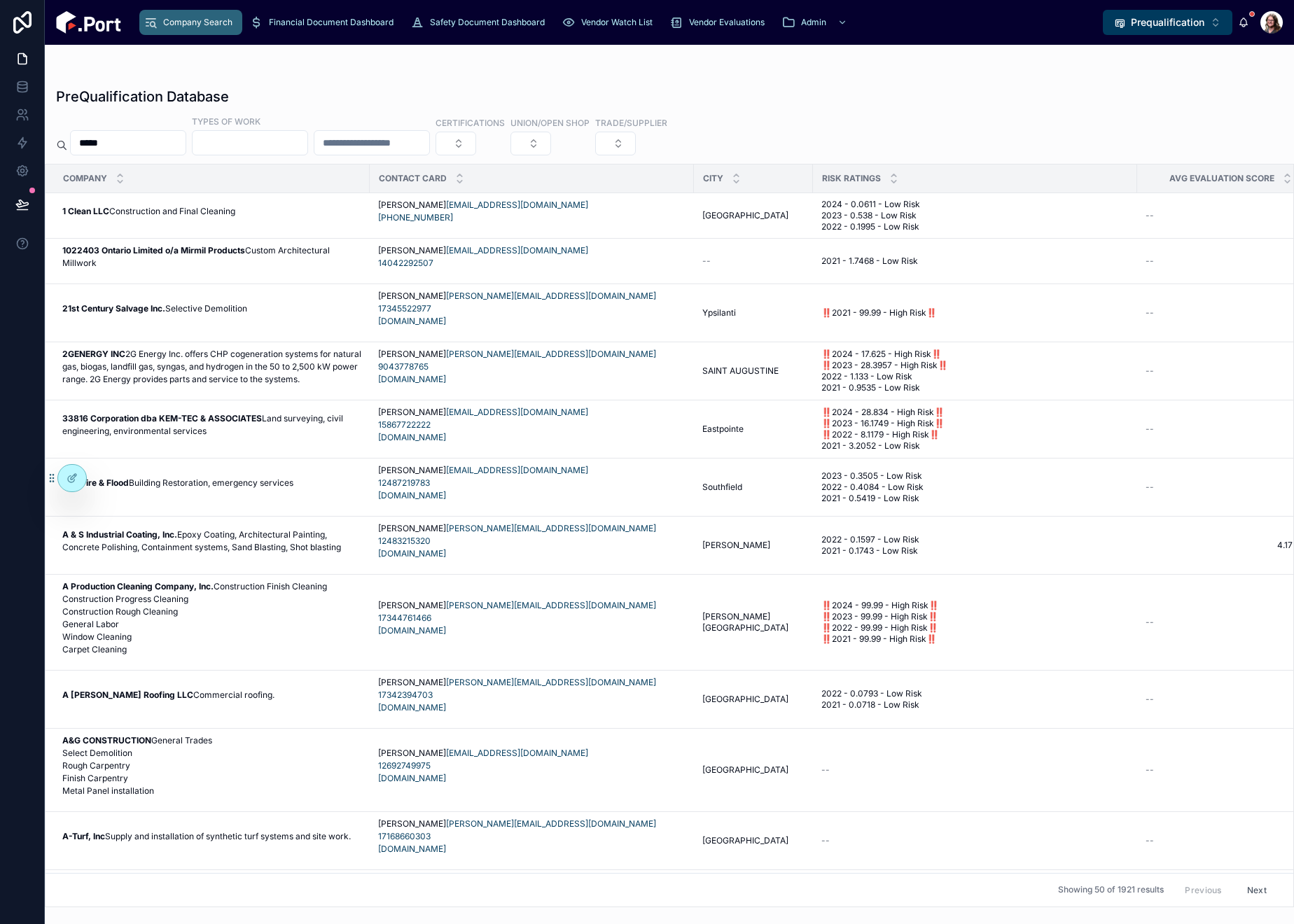
click at [293, 490] on p "360 Fire & Flood Building Restoration, emergency services" at bounding box center [178, 483] width 231 height 13
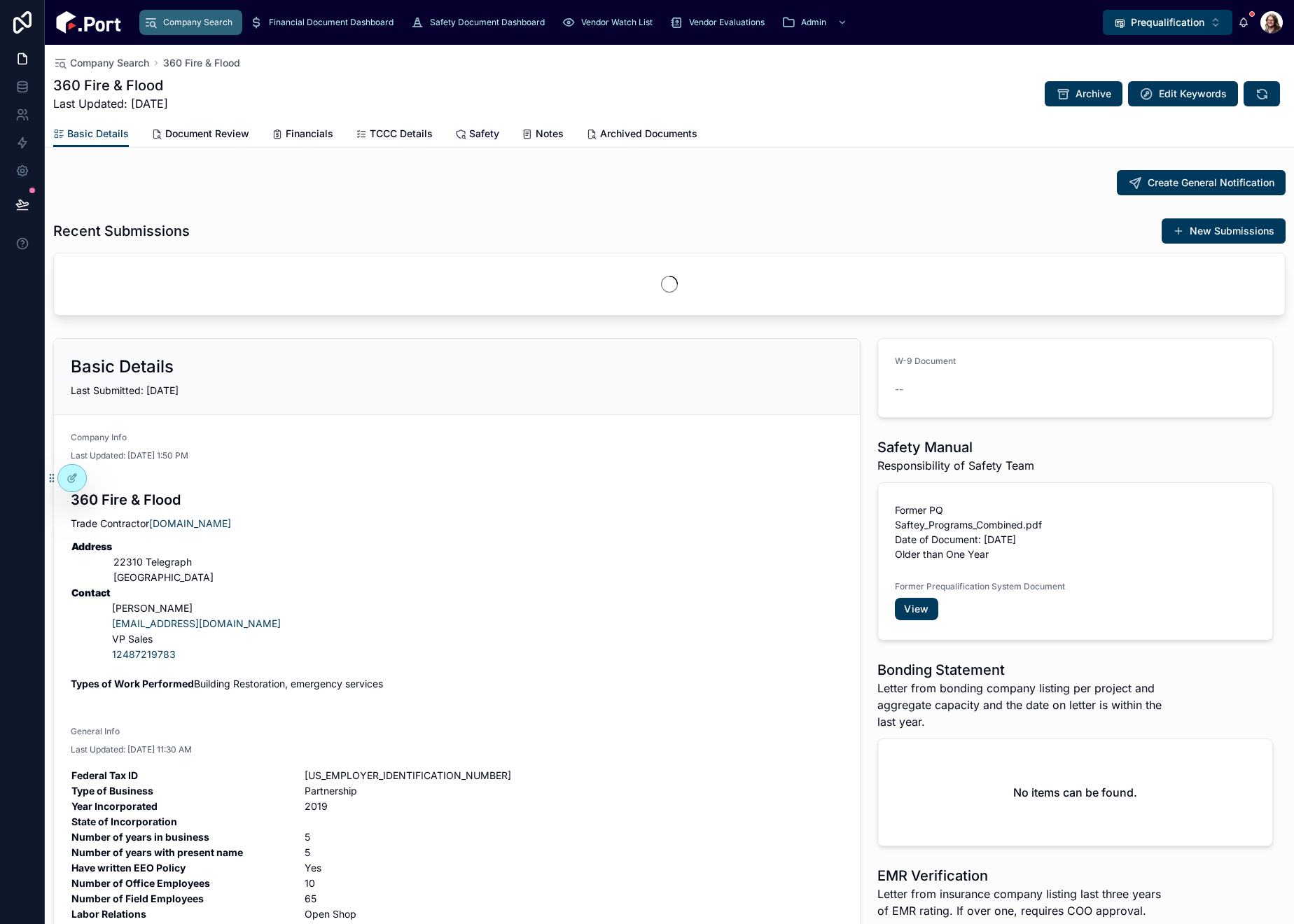
drag, startPoint x: 485, startPoint y: 135, endPoint x: 489, endPoint y: 144, distance: 9.8
click at [483, 138] on span "Safety" at bounding box center [484, 134] width 30 height 14
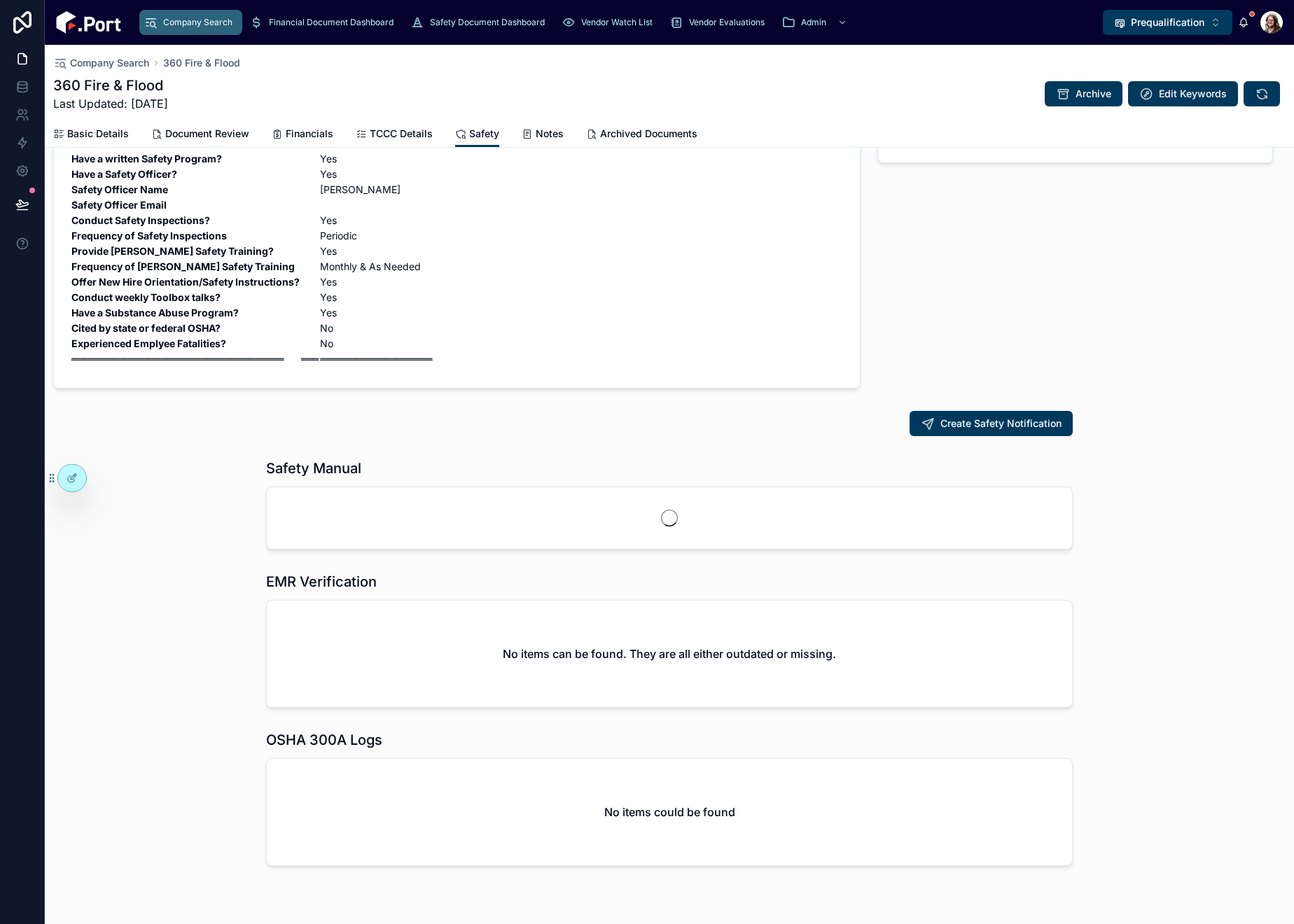
scroll to position [182, 0]
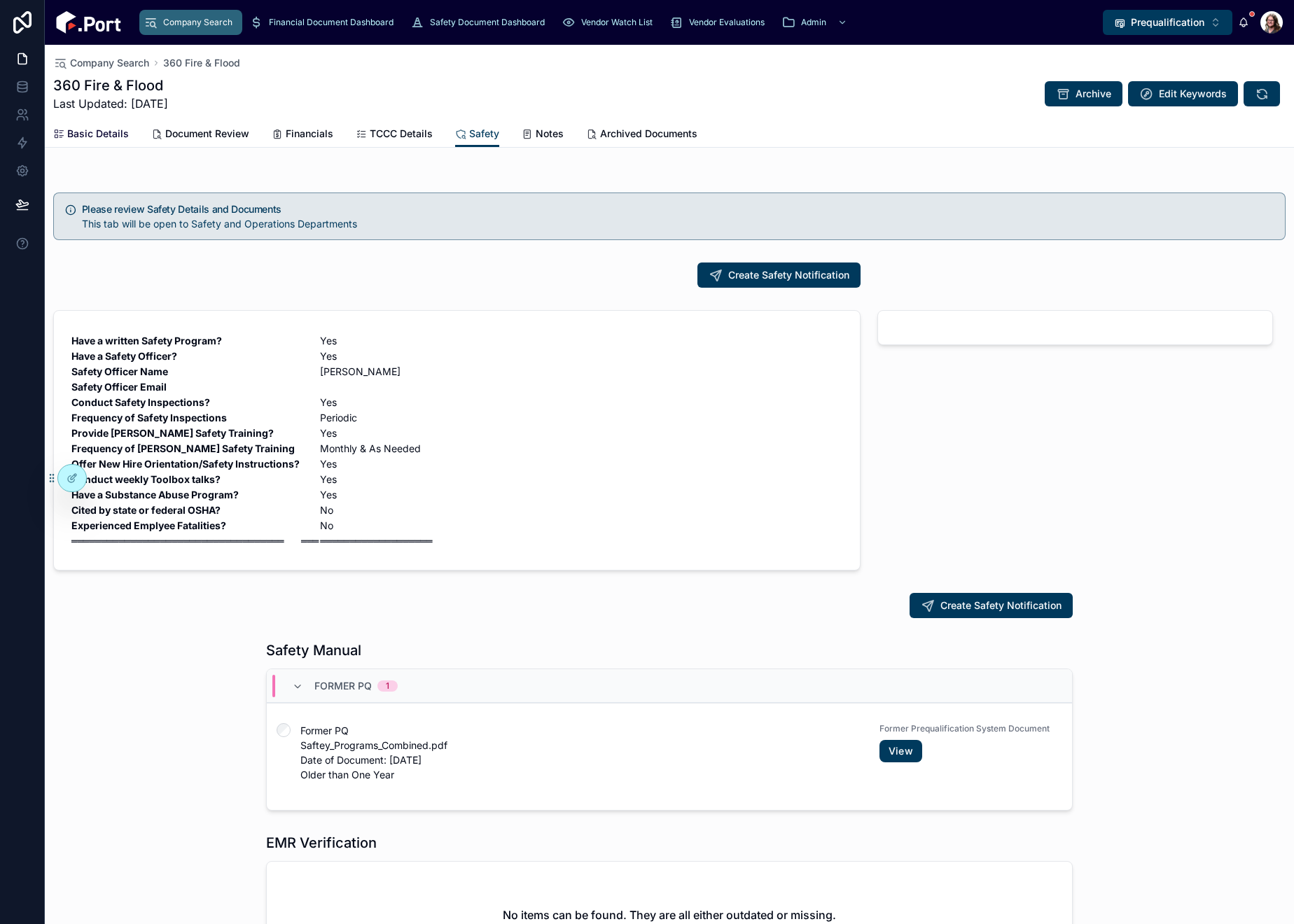
click at [98, 134] on span "Basic Details" at bounding box center [97, 134] width 62 height 14
